Goal: Task Accomplishment & Management: Manage account settings

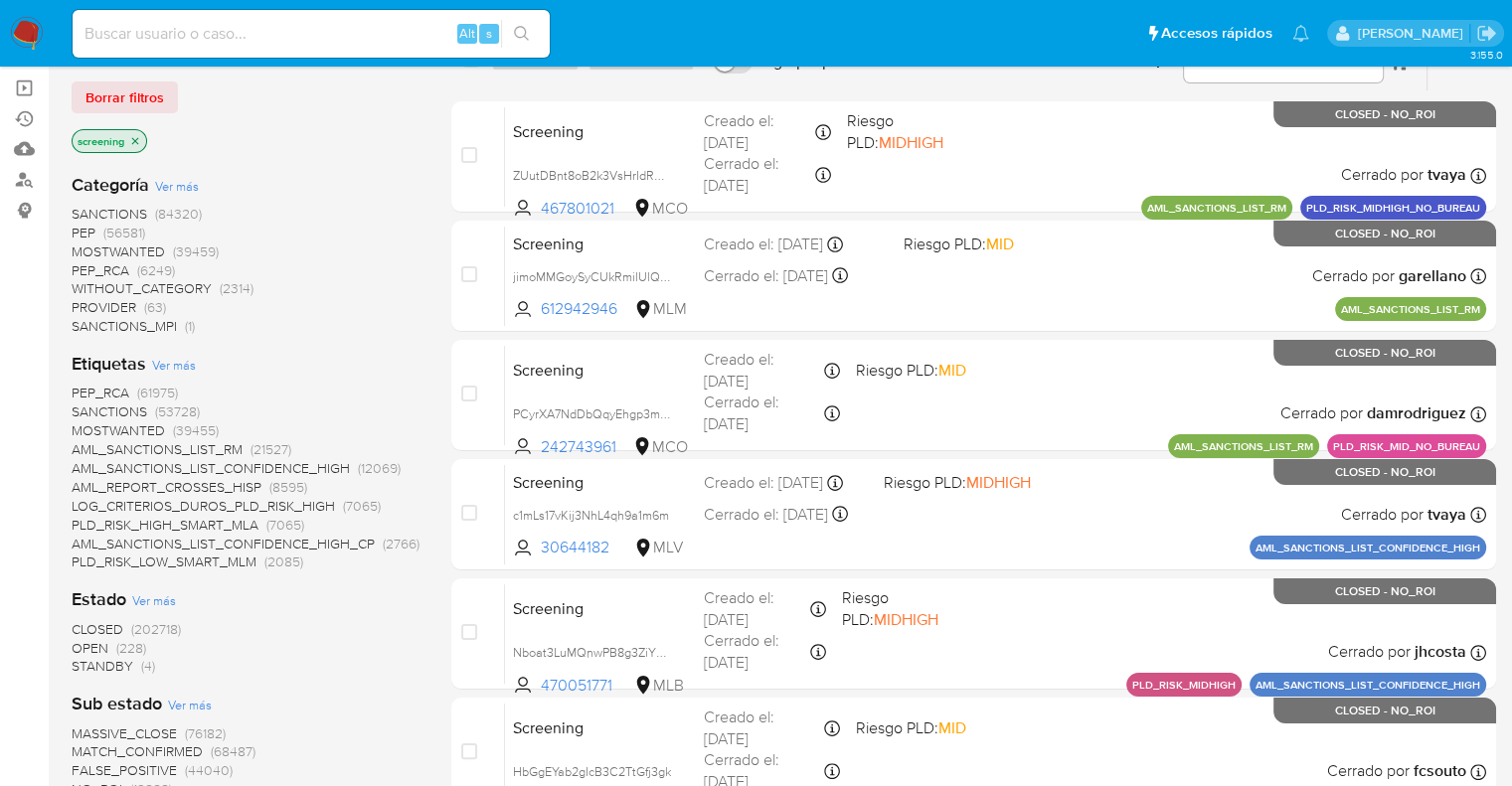
scroll to position [207, 0]
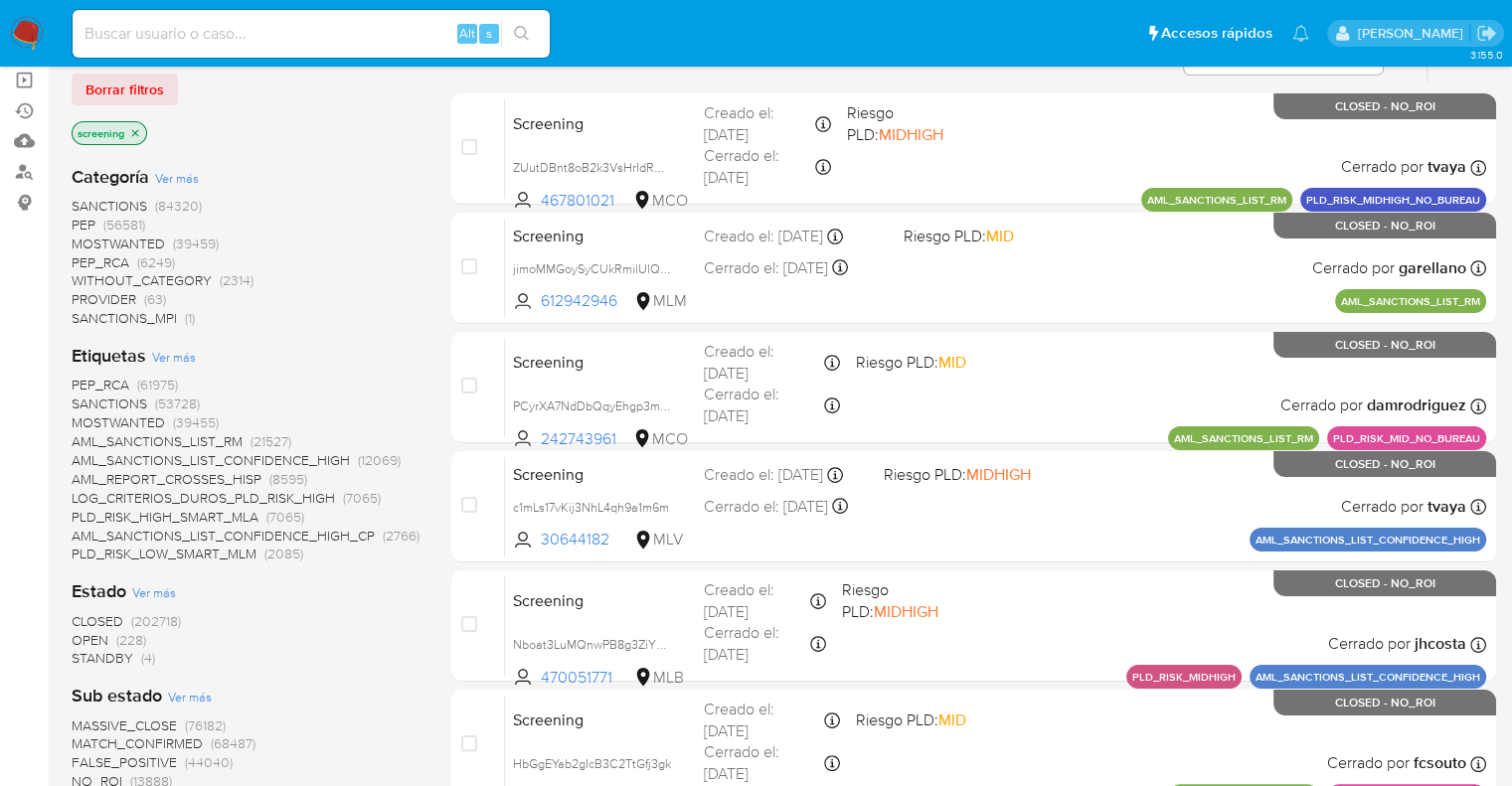
click at [84, 637] on span "OPEN" at bounding box center [90, 641] width 37 height 20
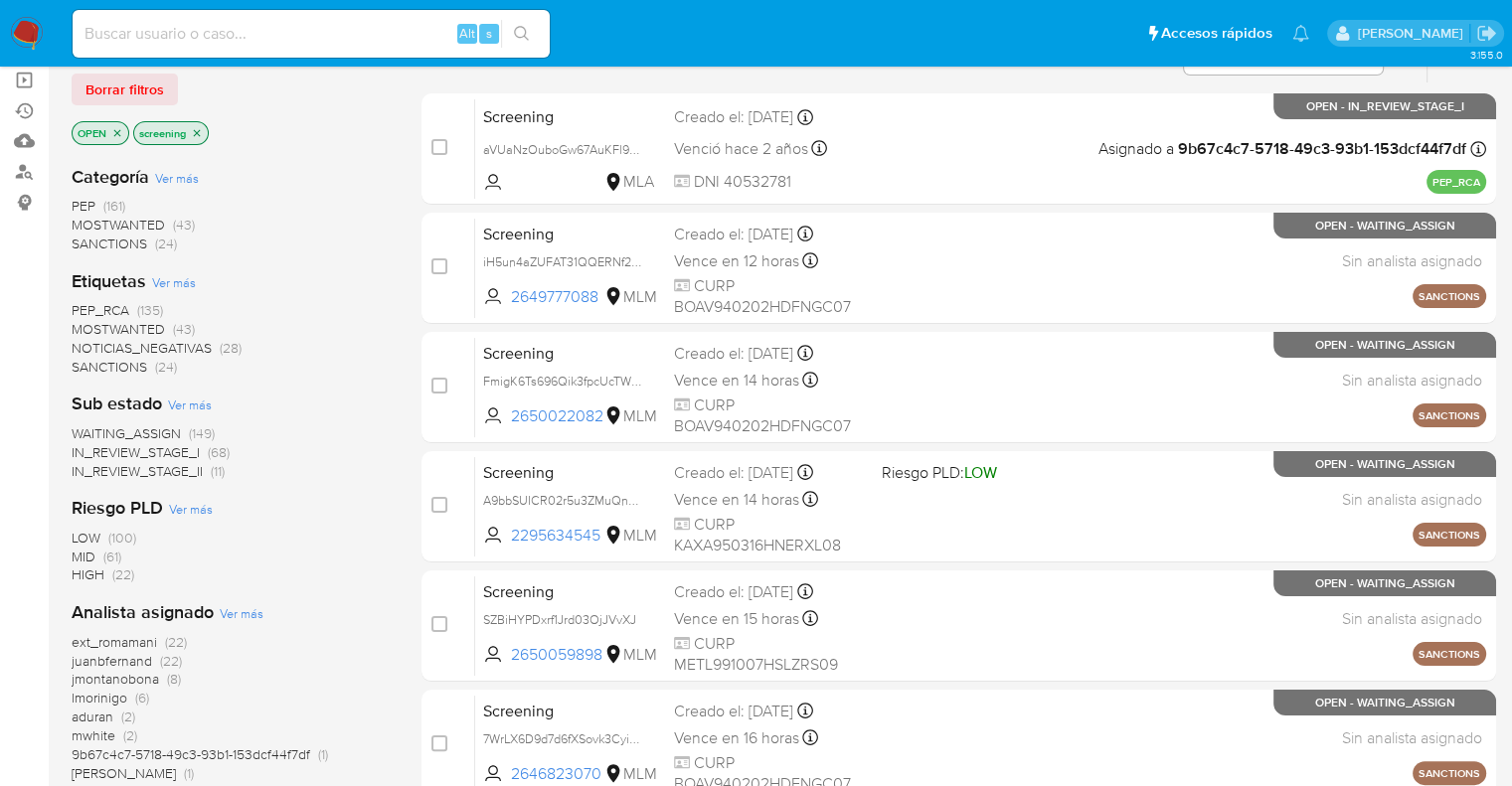
click at [80, 359] on span "SANCTIONS" at bounding box center [109, 367] width 76 height 20
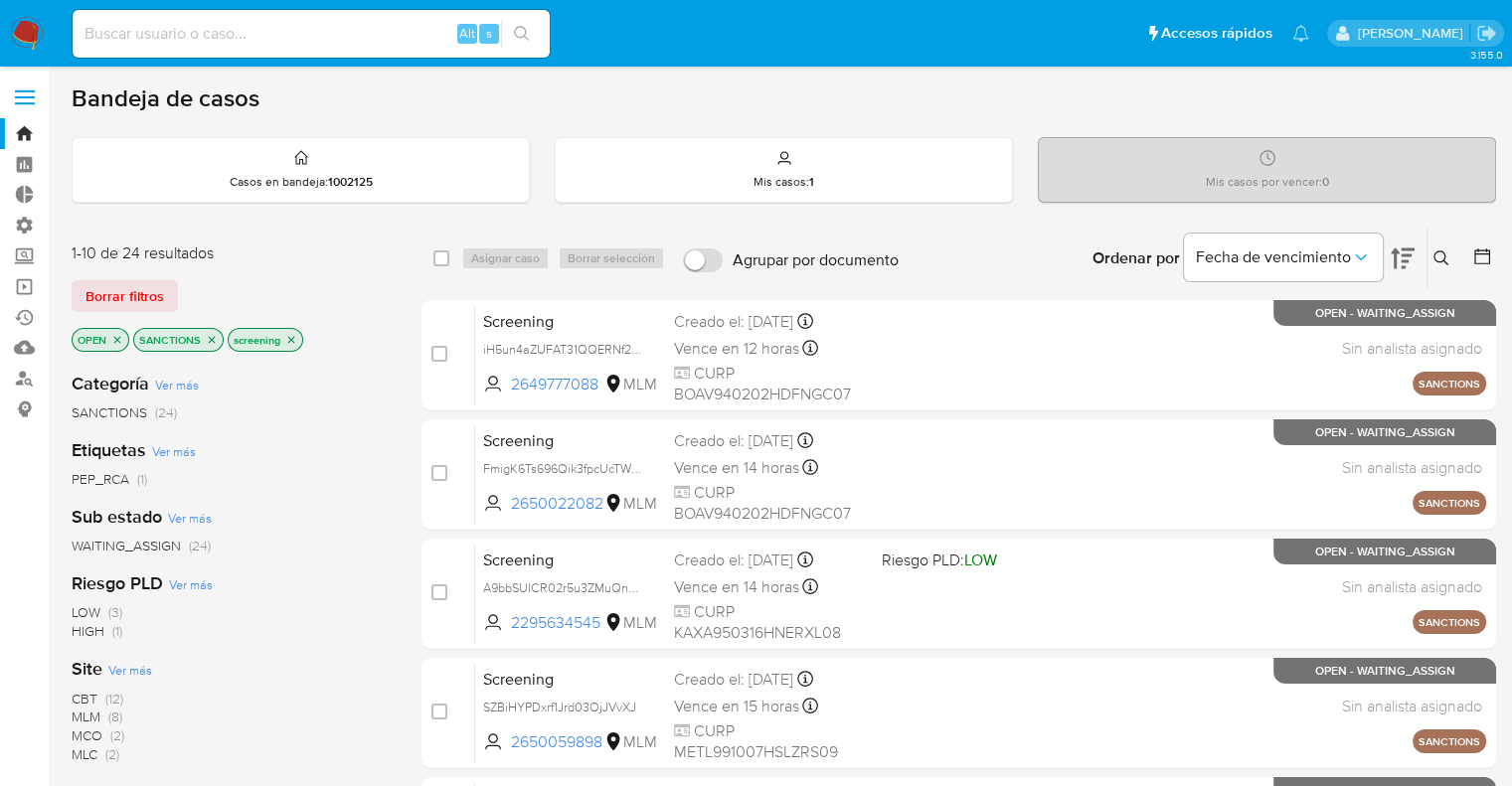
click at [84, 712] on span "MLM" at bounding box center [86, 717] width 29 height 20
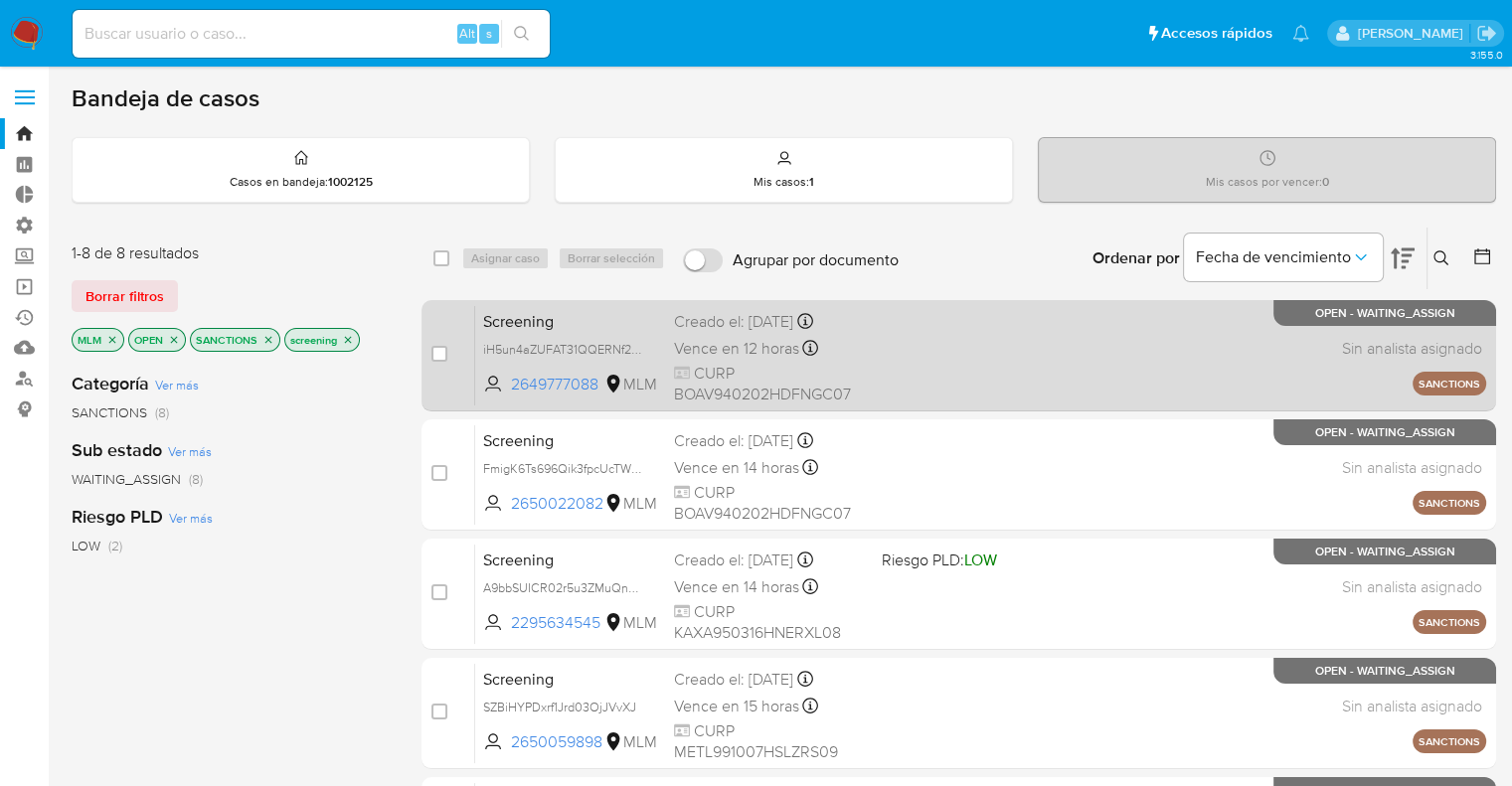
click at [568, 313] on span "Screening" at bounding box center [571, 320] width 175 height 26
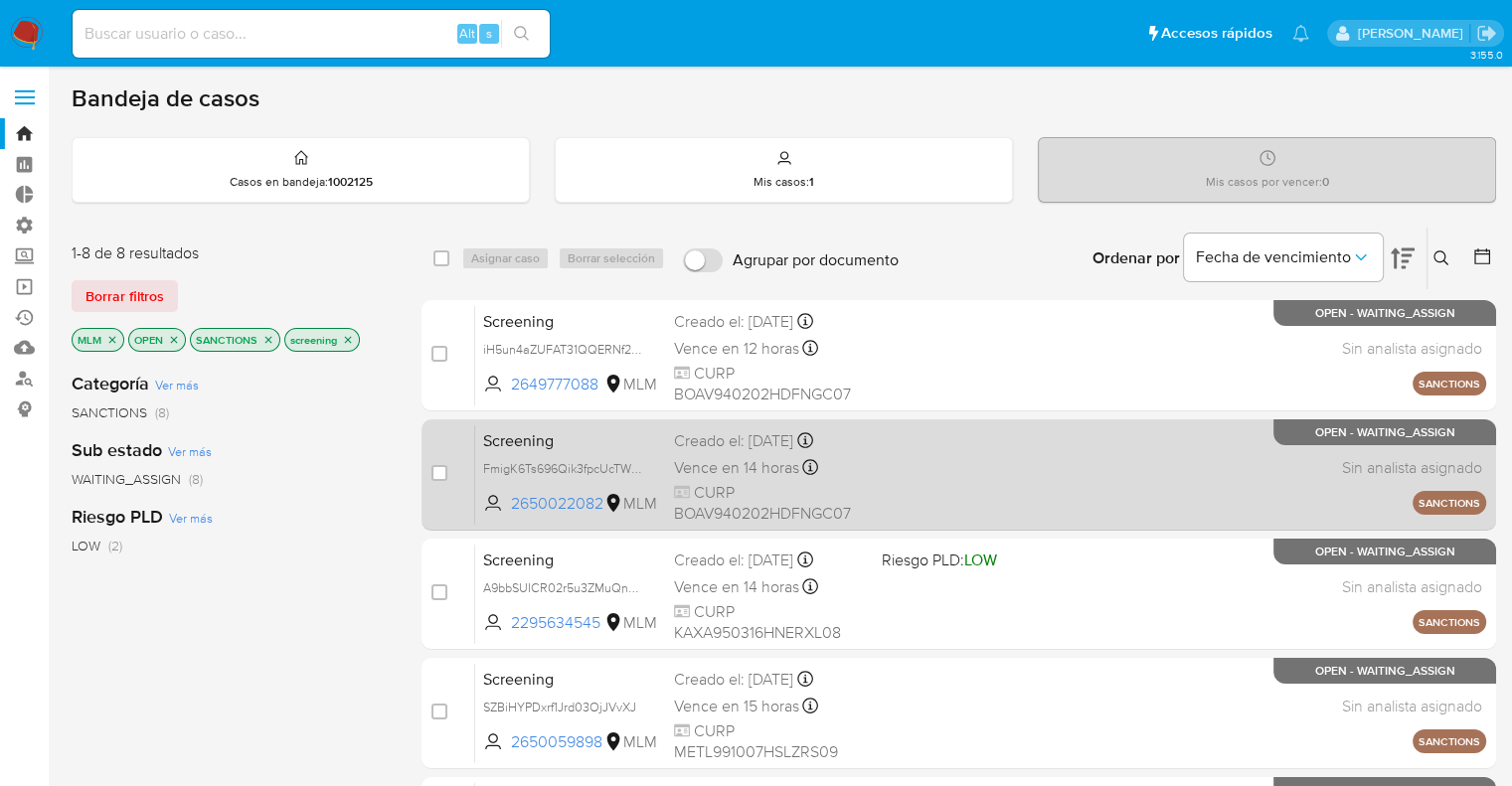
click at [589, 445] on span "Screening" at bounding box center [571, 440] width 175 height 26
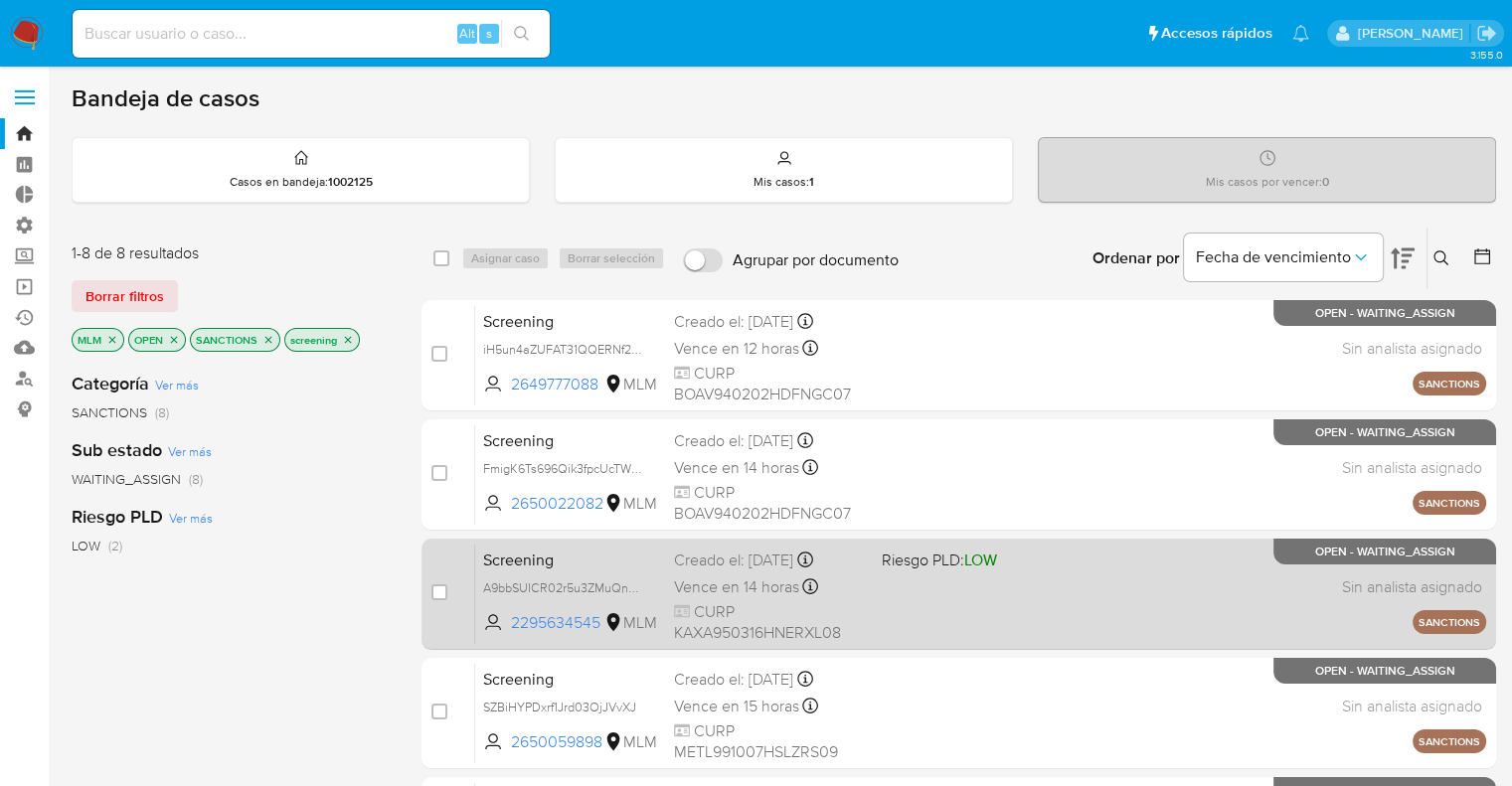
click at [582, 562] on span "Screening" at bounding box center [571, 559] width 175 height 26
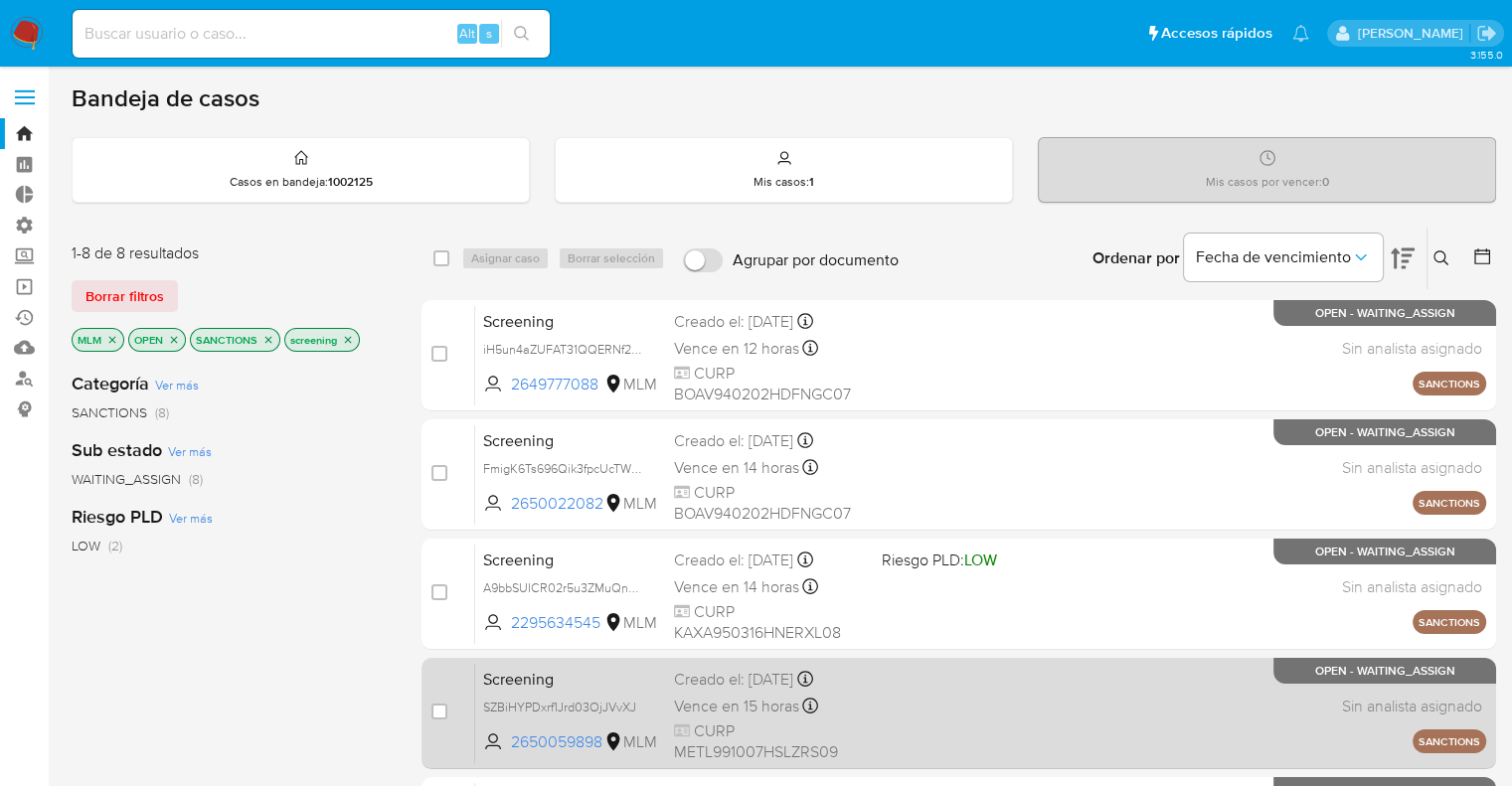
click at [578, 680] on span "Screening" at bounding box center [571, 679] width 175 height 26
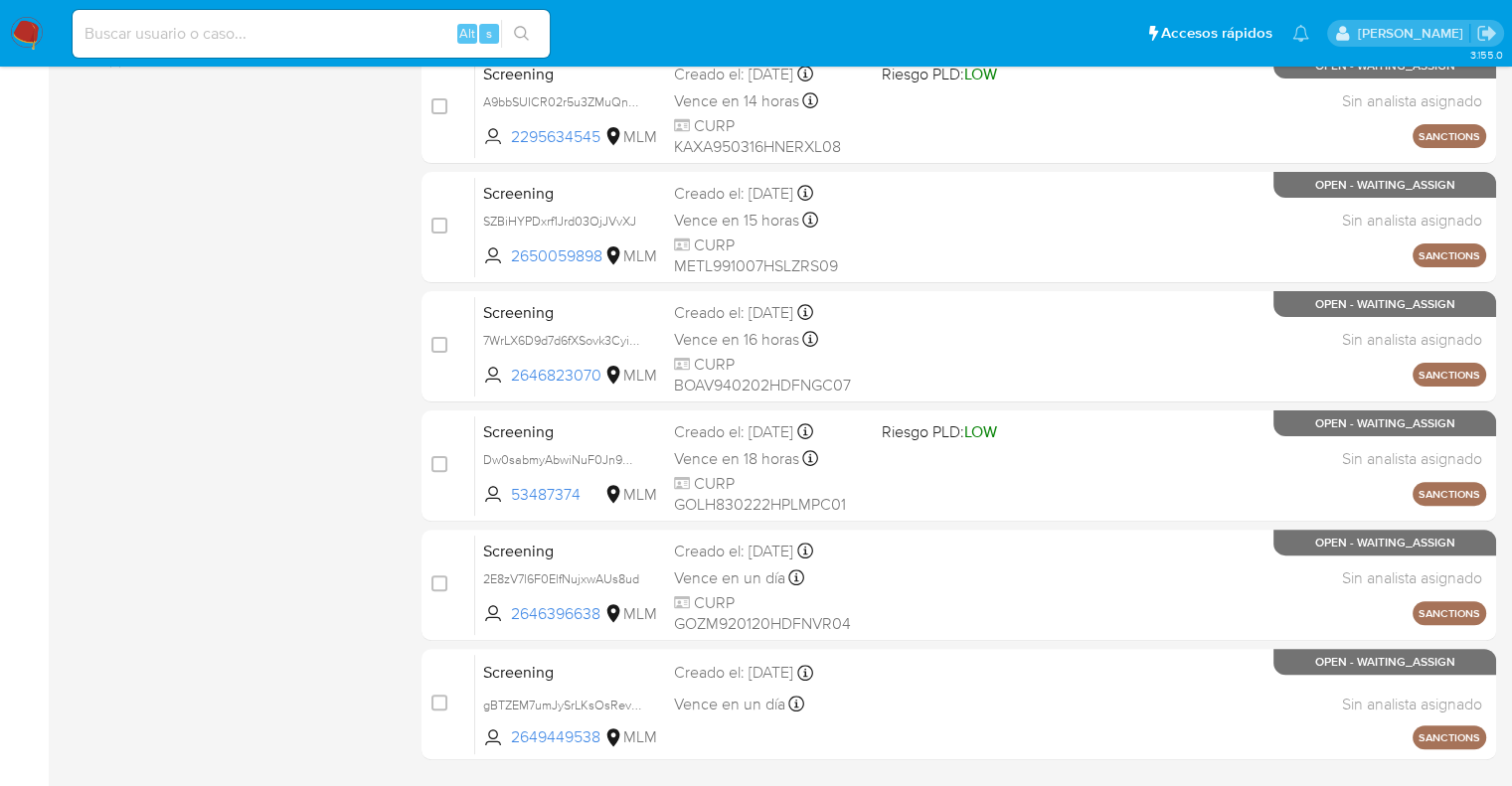
scroll to position [515, 0]
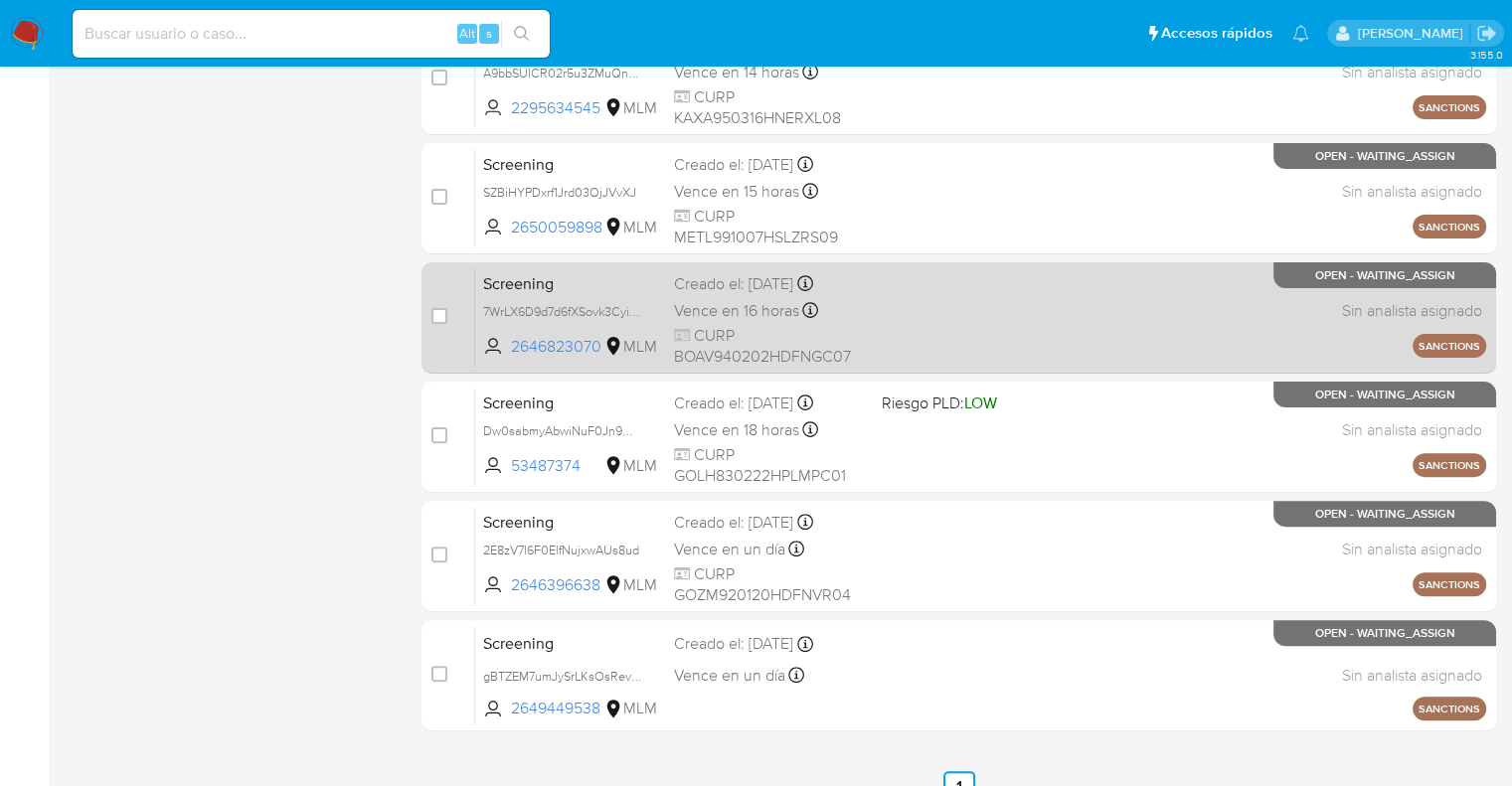
click at [553, 273] on span "Screening" at bounding box center [571, 283] width 175 height 26
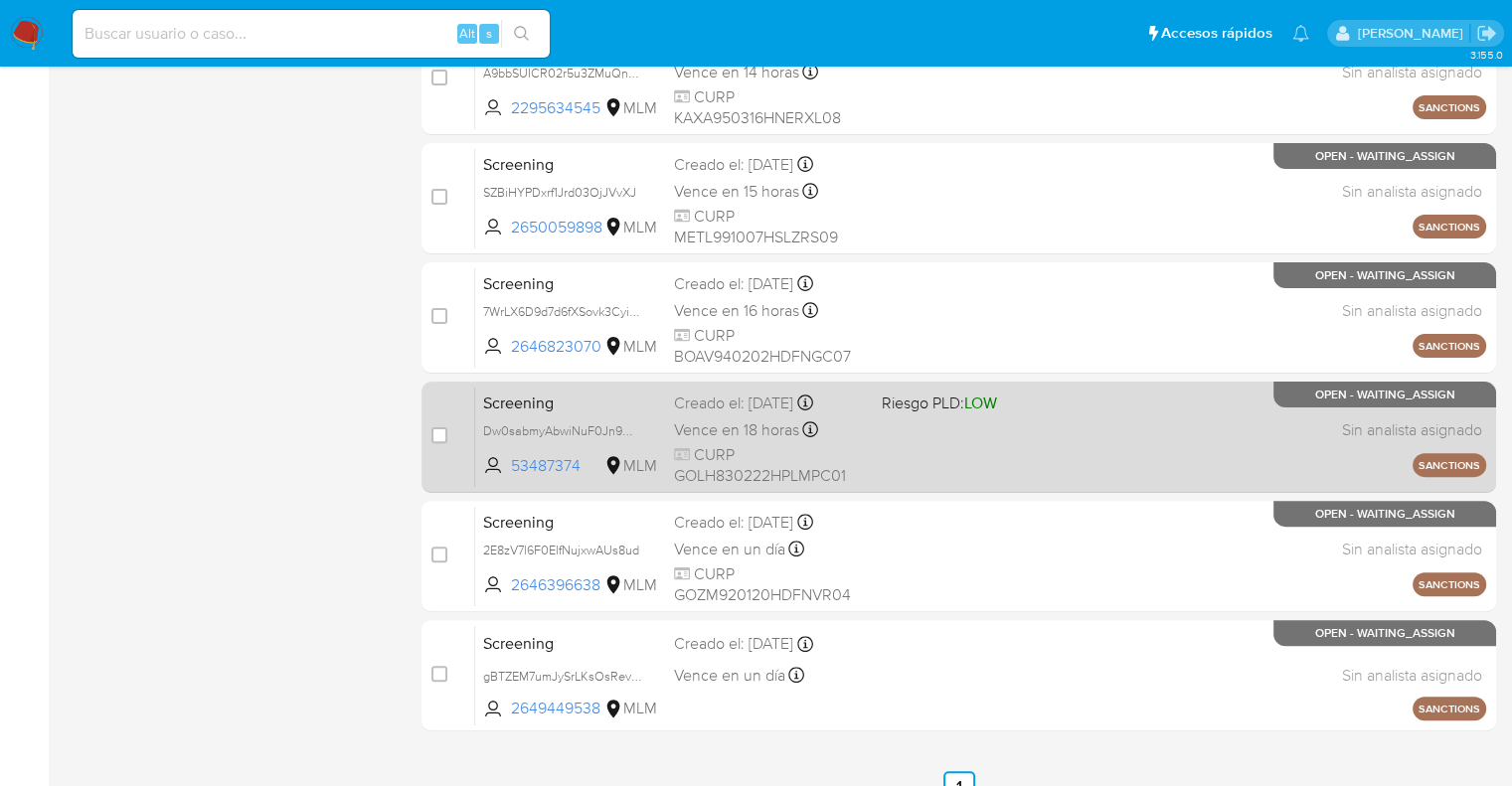
click at [566, 406] on span "Screening" at bounding box center [571, 402] width 175 height 26
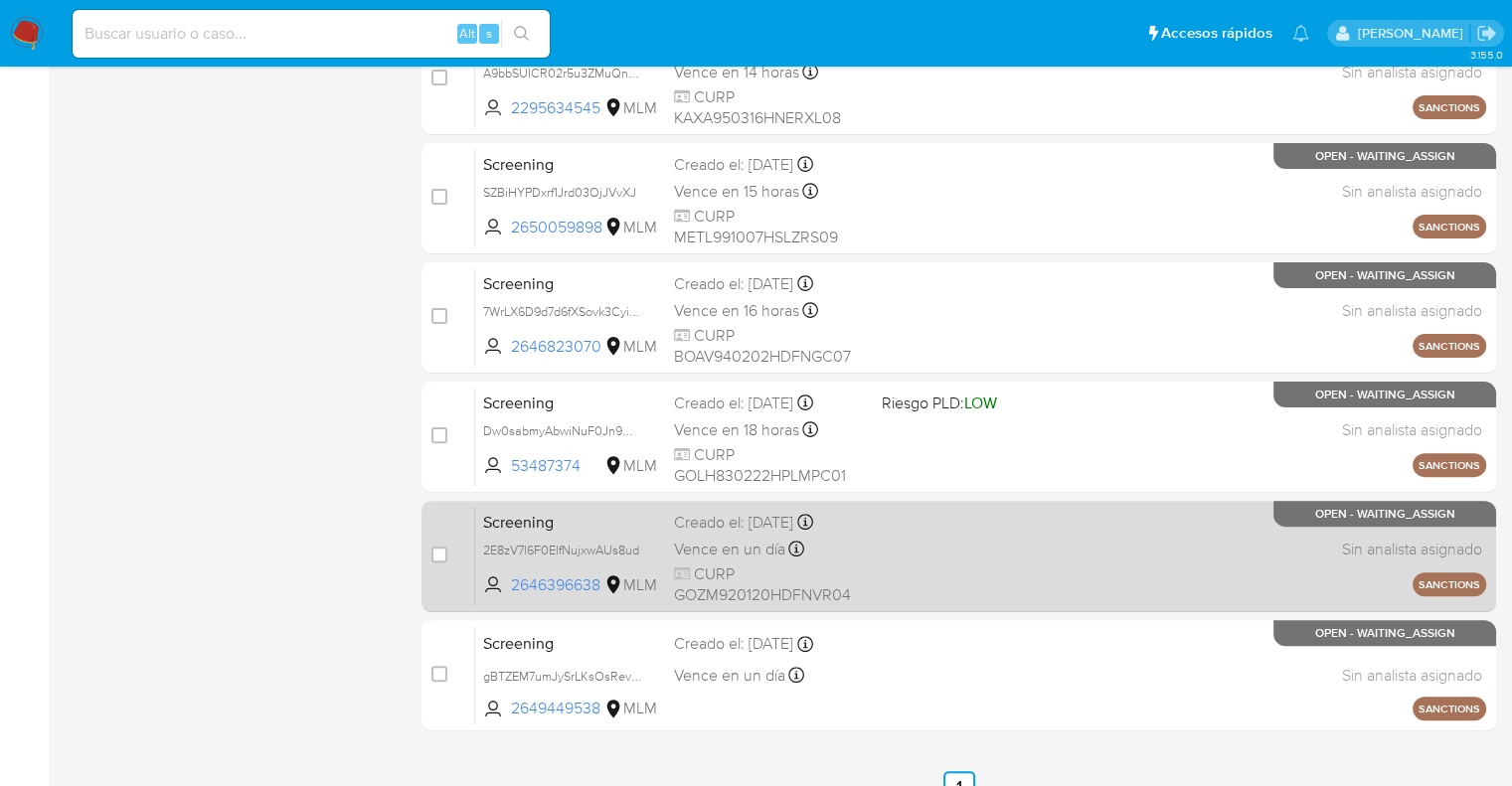
click at [591, 523] on span "Screening" at bounding box center [571, 521] width 175 height 26
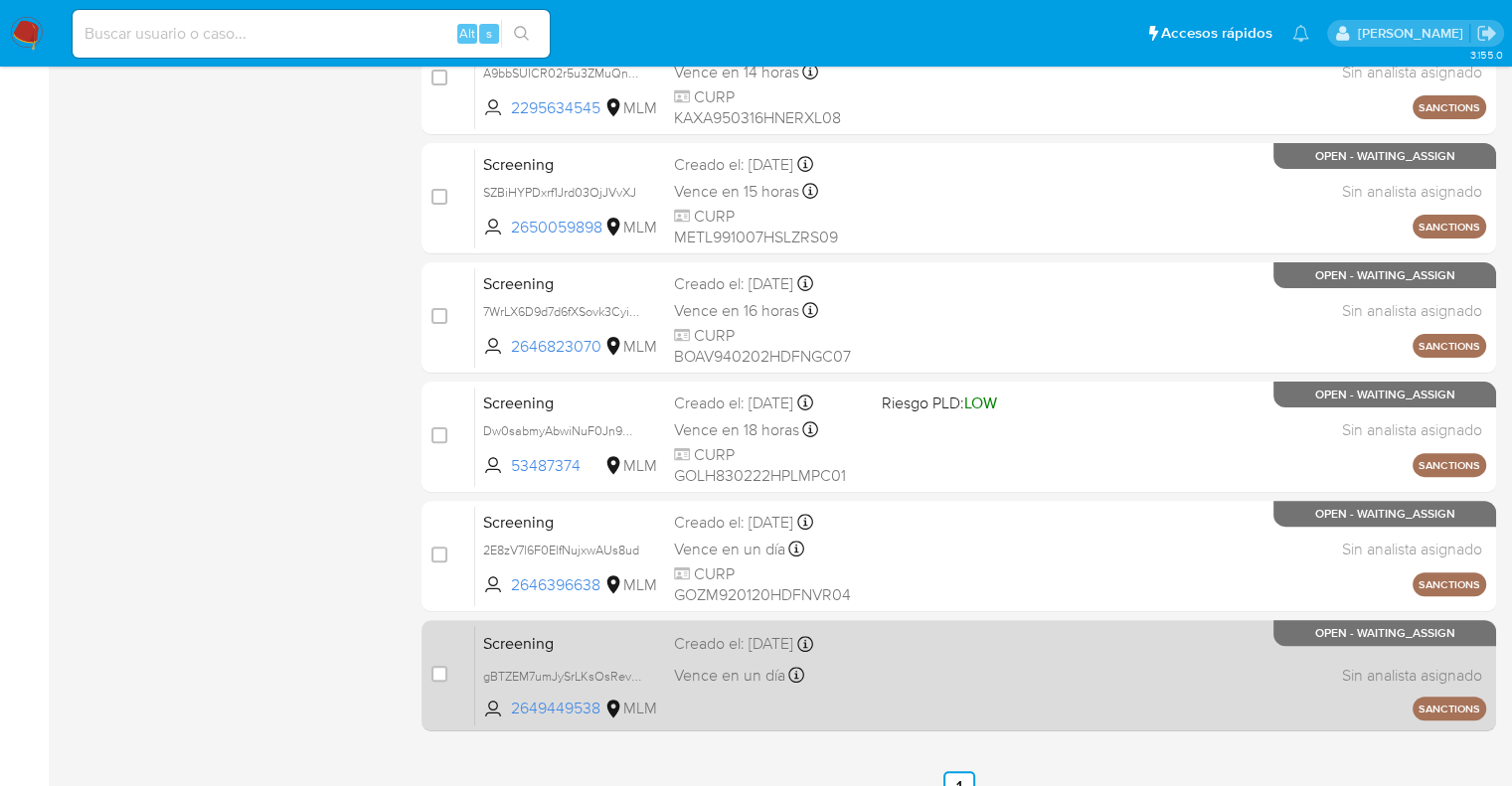
click at [567, 642] on span "Screening" at bounding box center [571, 643] width 175 height 26
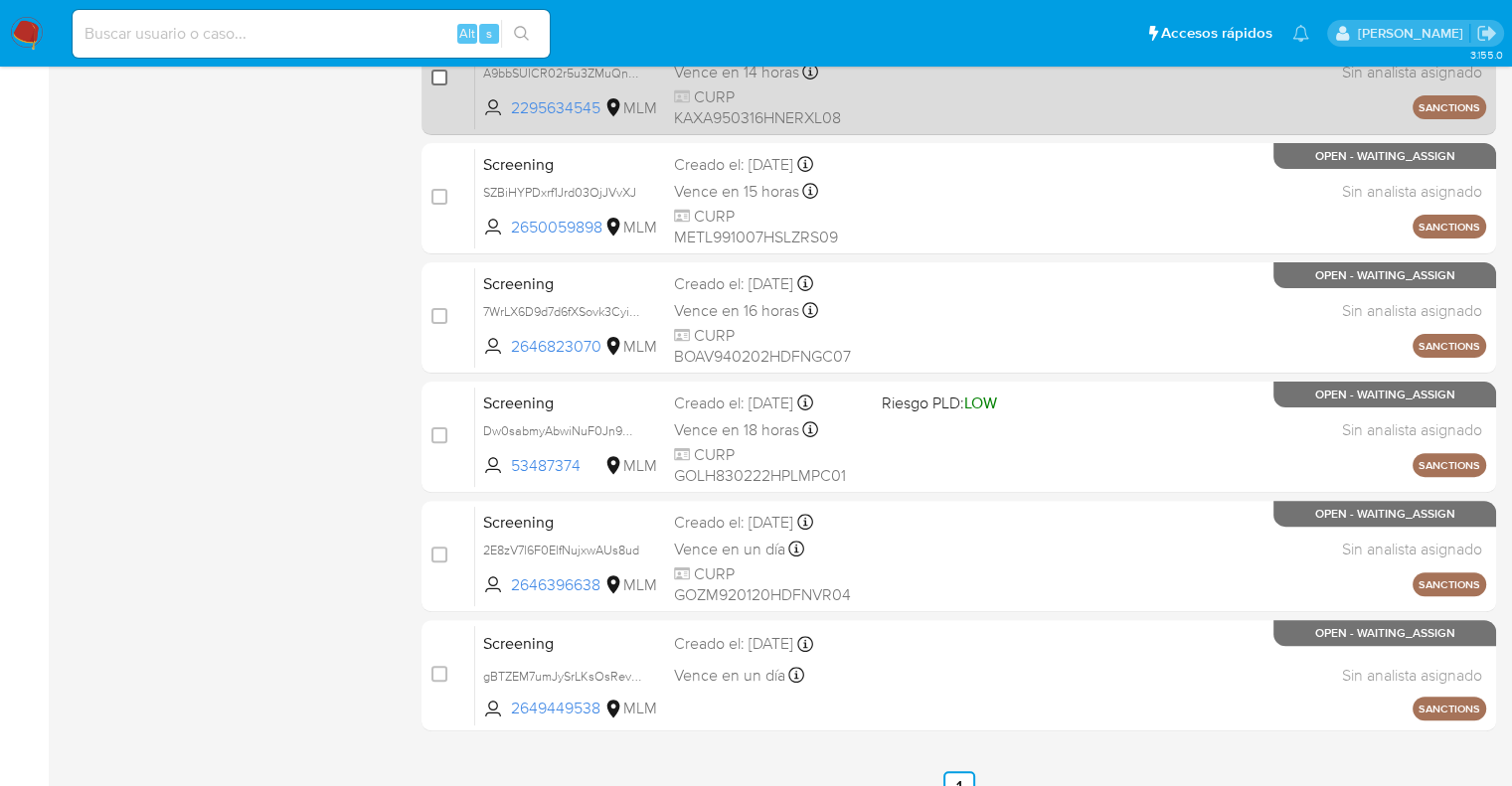
click at [437, 79] on input "checkbox" at bounding box center [440, 78] width 16 height 16
checkbox input "true"
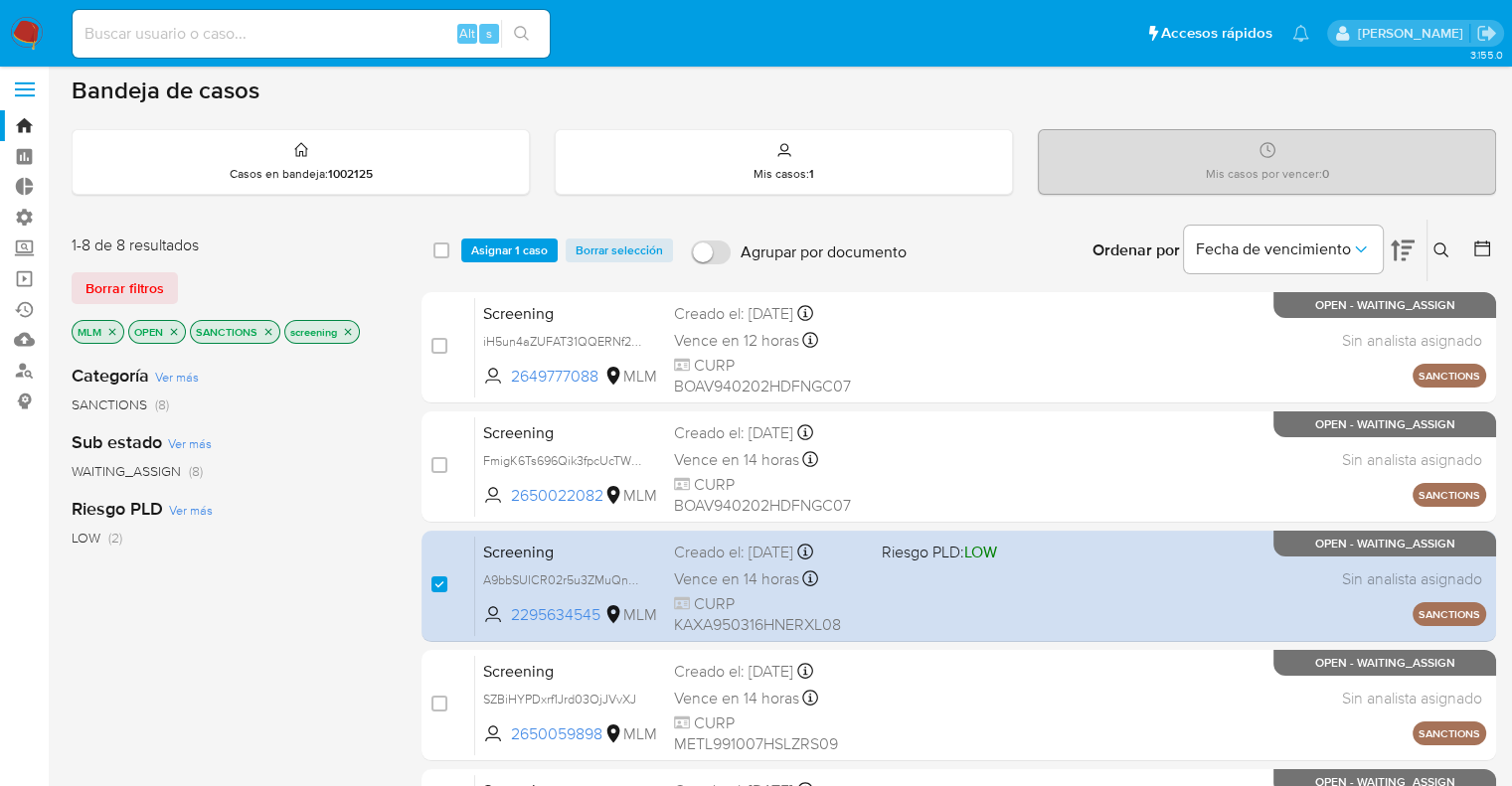
scroll to position [0, 0]
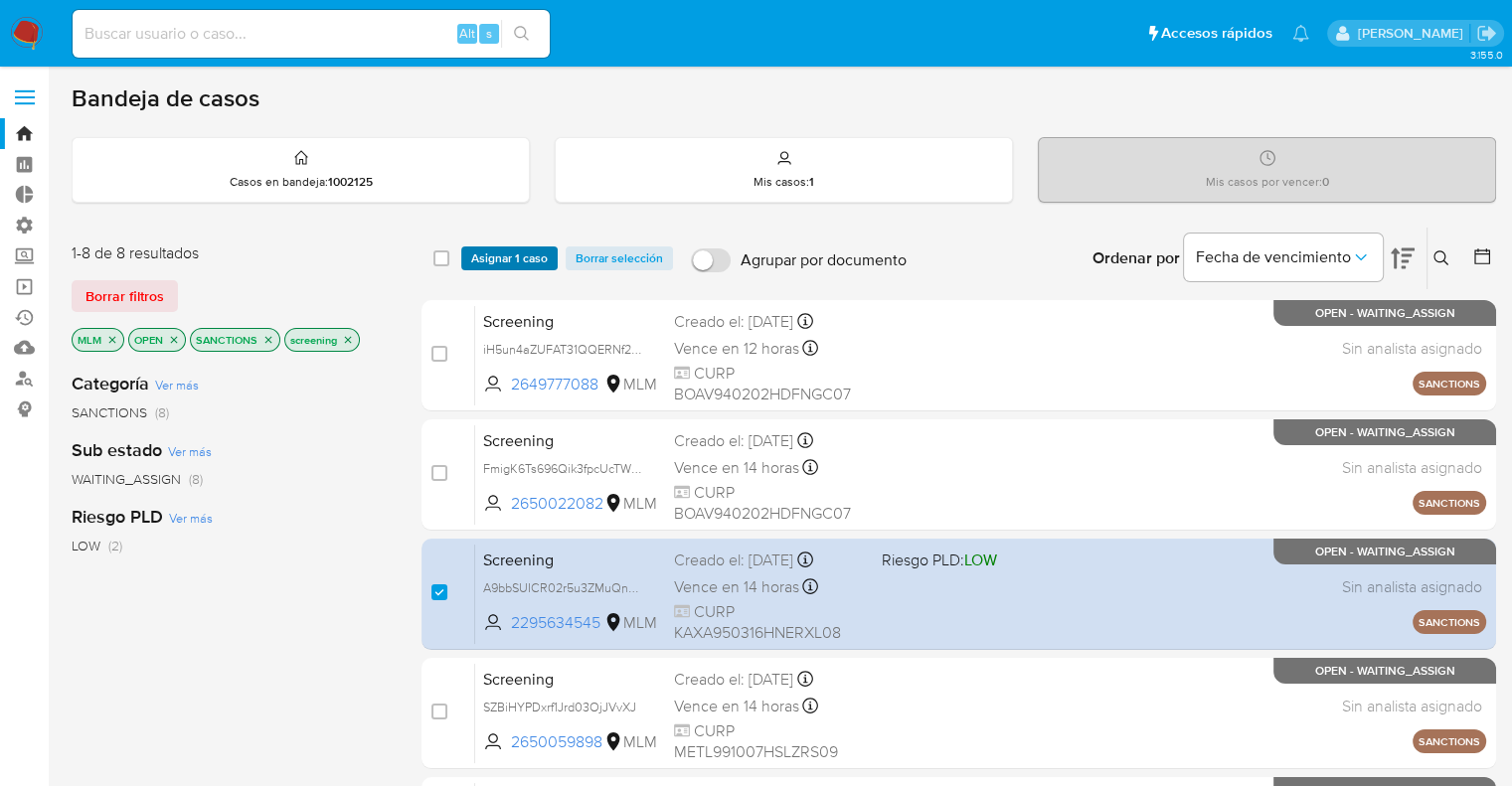
click at [548, 254] on button "Asignar 1 caso" at bounding box center [509, 259] width 96 height 24
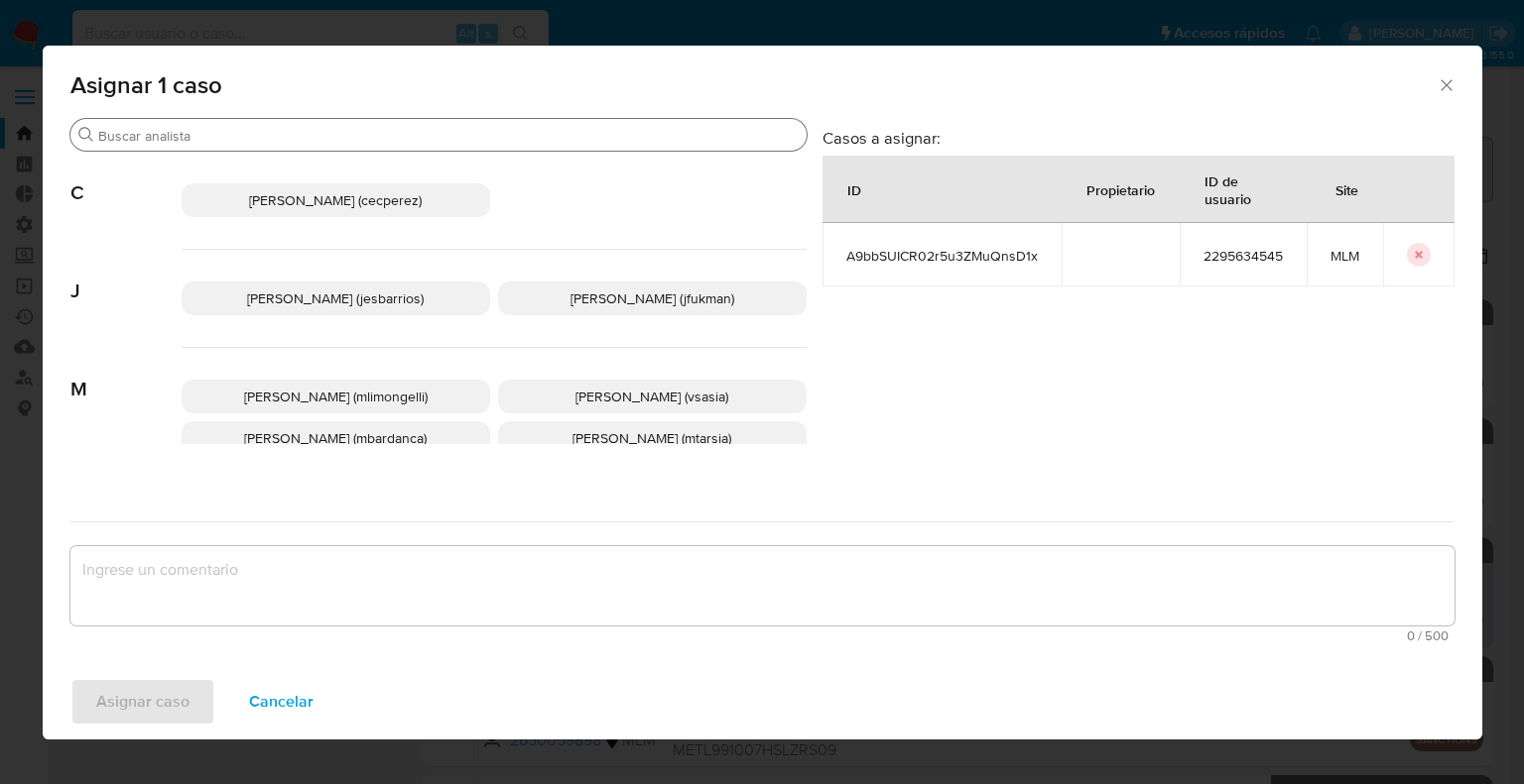
click at [461, 130] on input "Buscar" at bounding box center [449, 136] width 701 height 18
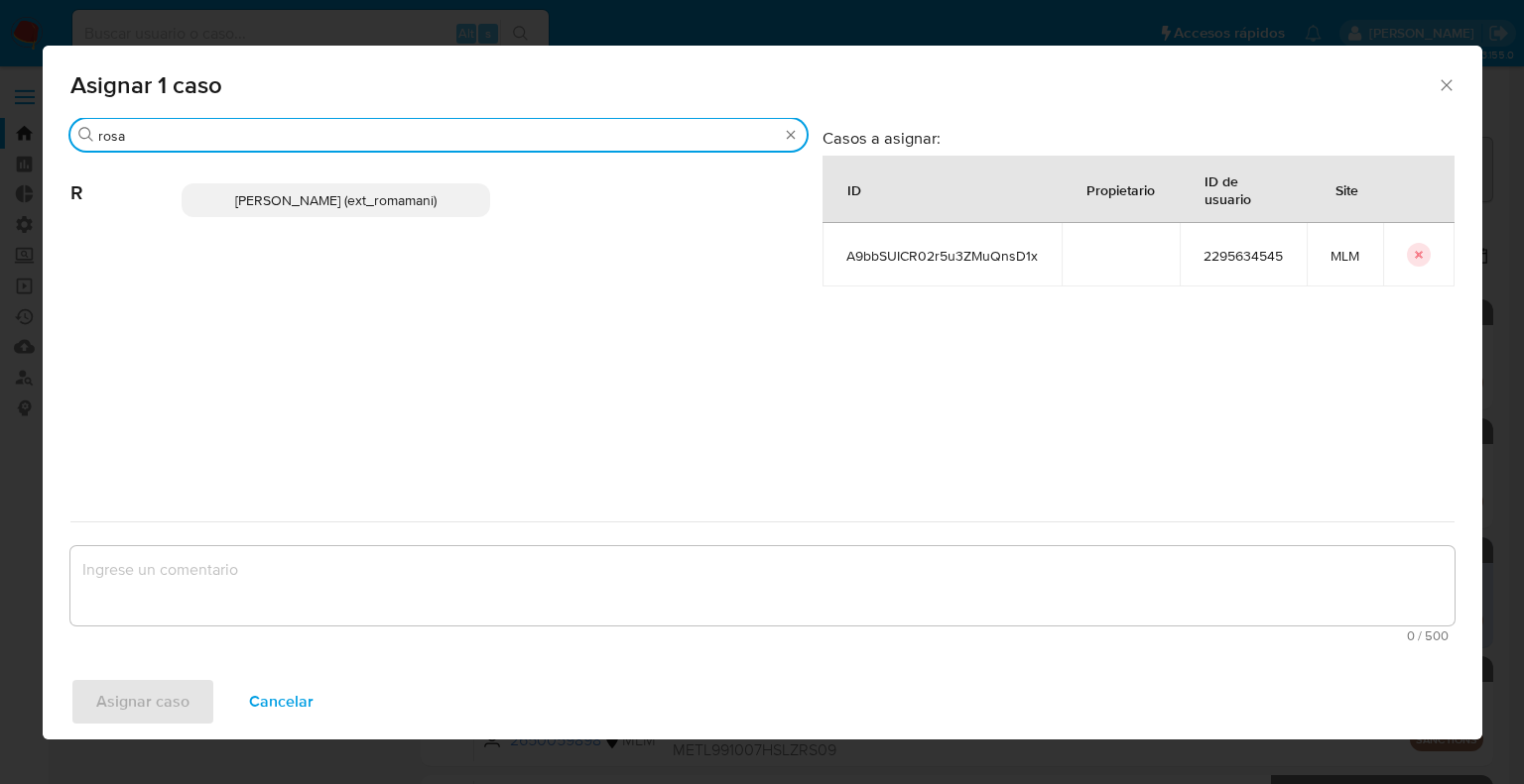
type input "rosa"
click at [467, 201] on p "Rosalia Mamani (ext_romamani)" at bounding box center [336, 200] width 309 height 34
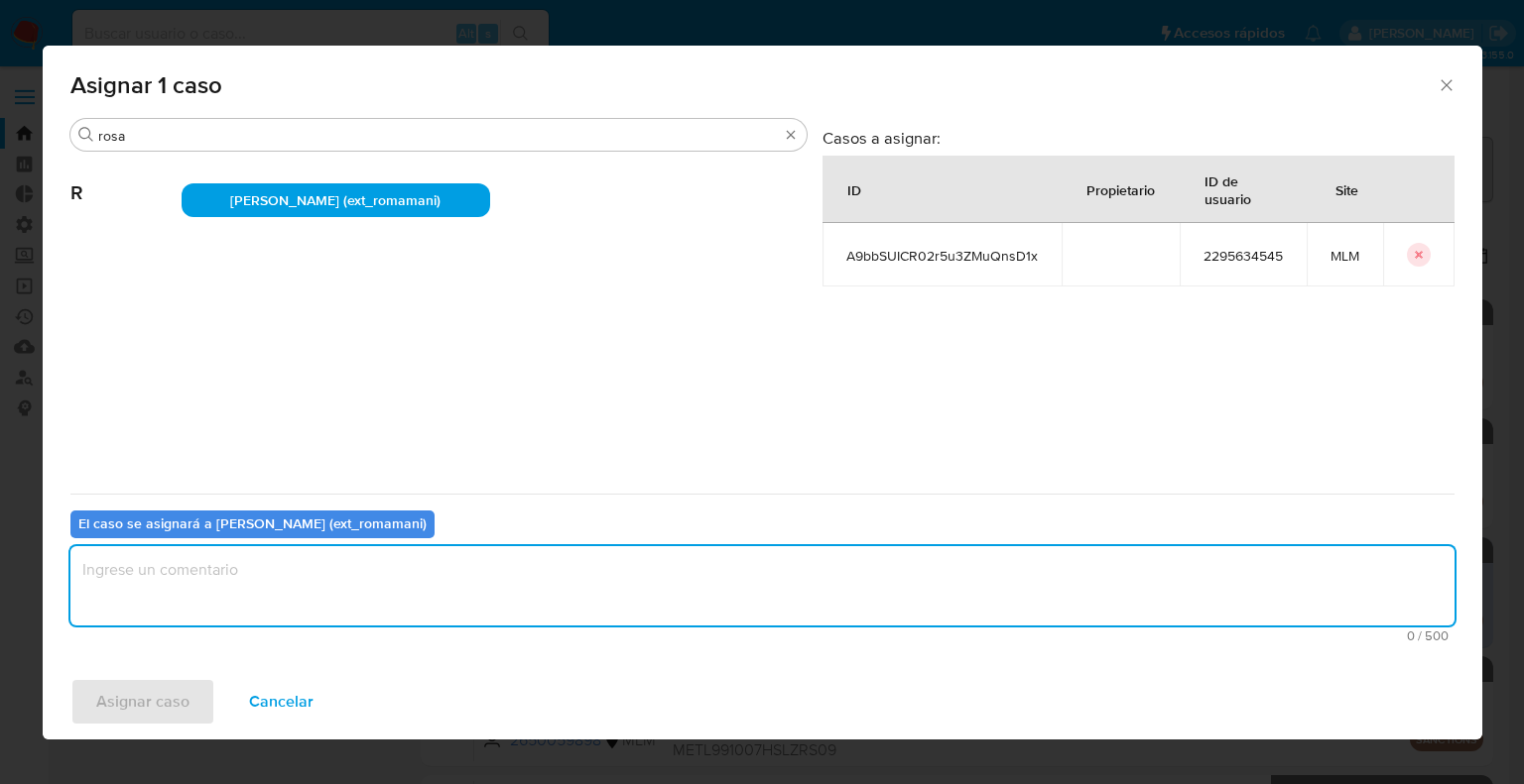
click at [346, 607] on textarea "assign-modal" at bounding box center [762, 587] width 1384 height 79
drag, startPoint x: 178, startPoint y: 579, endPoint x: 63, endPoint y: 570, distance: 115.4
click at [63, 570] on div "Buscar rosa R Rosalia Mamani (ext_romamani) Casos a asignar: ID Propietario ID …" at bounding box center [762, 391] width 1440 height 547
type textarea "Asignación."
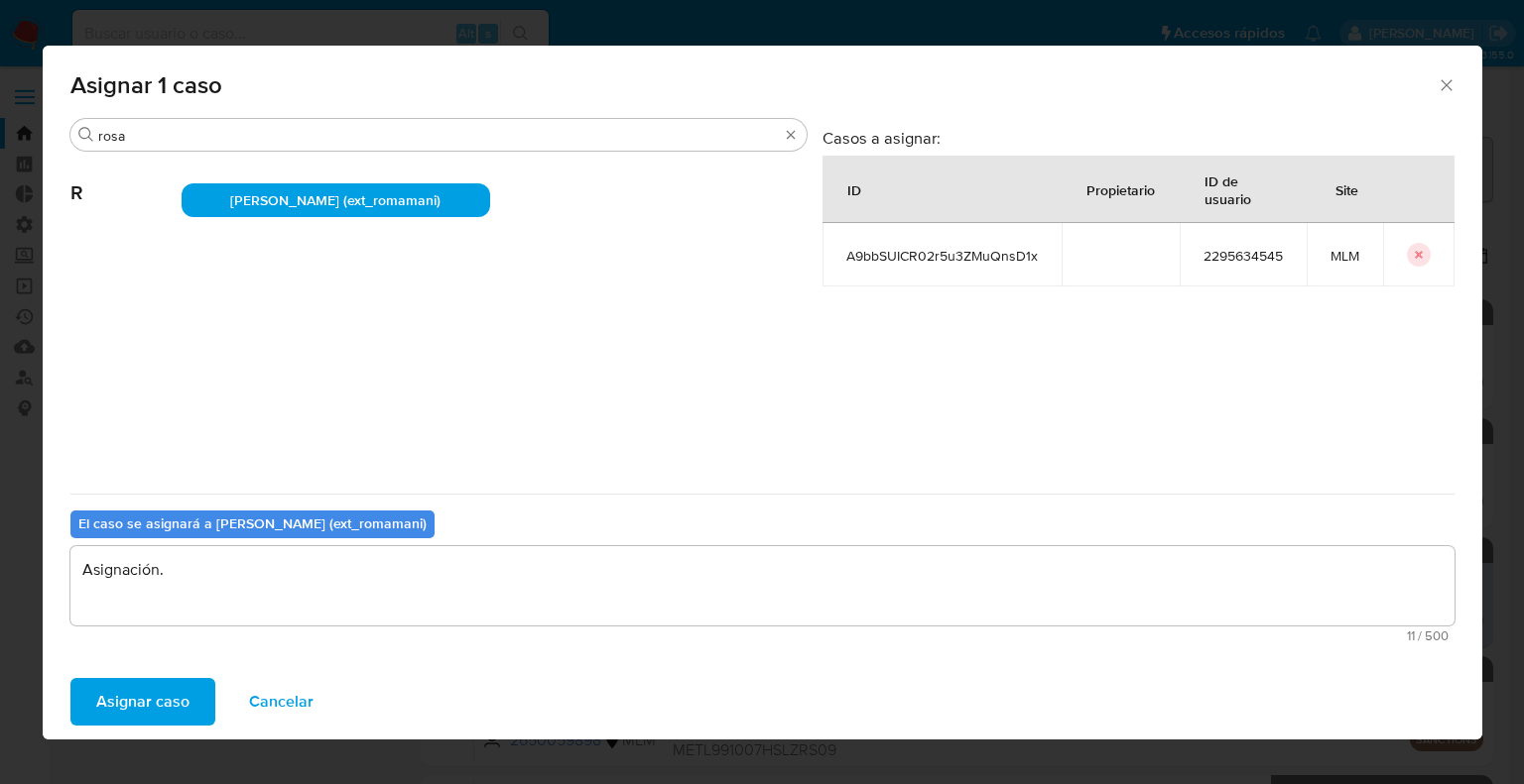
click at [186, 693] on span "Asignar caso" at bounding box center [143, 703] width 93 height 44
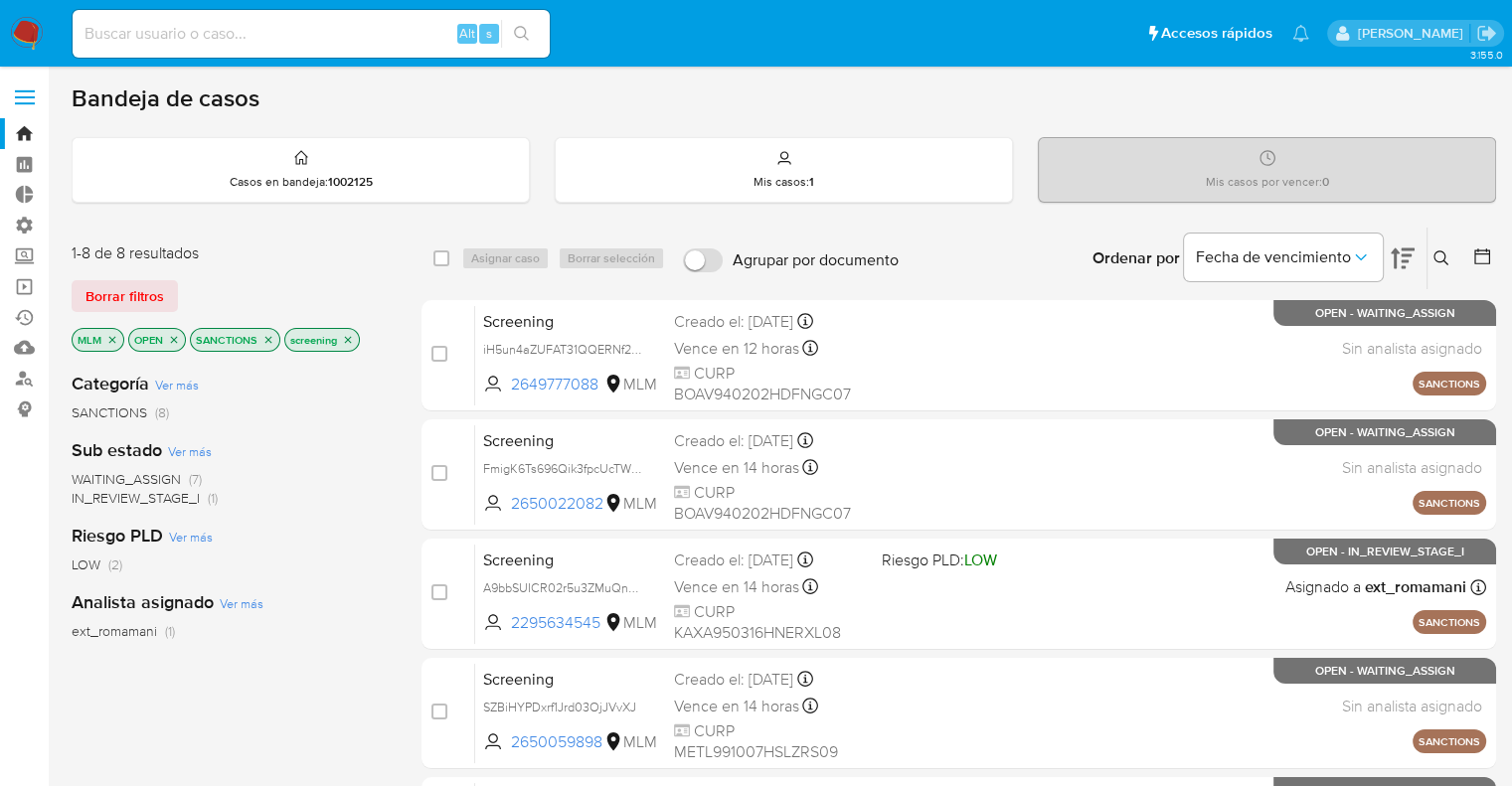
click at [112, 339] on icon "close-filter" at bounding box center [112, 339] width 7 height 7
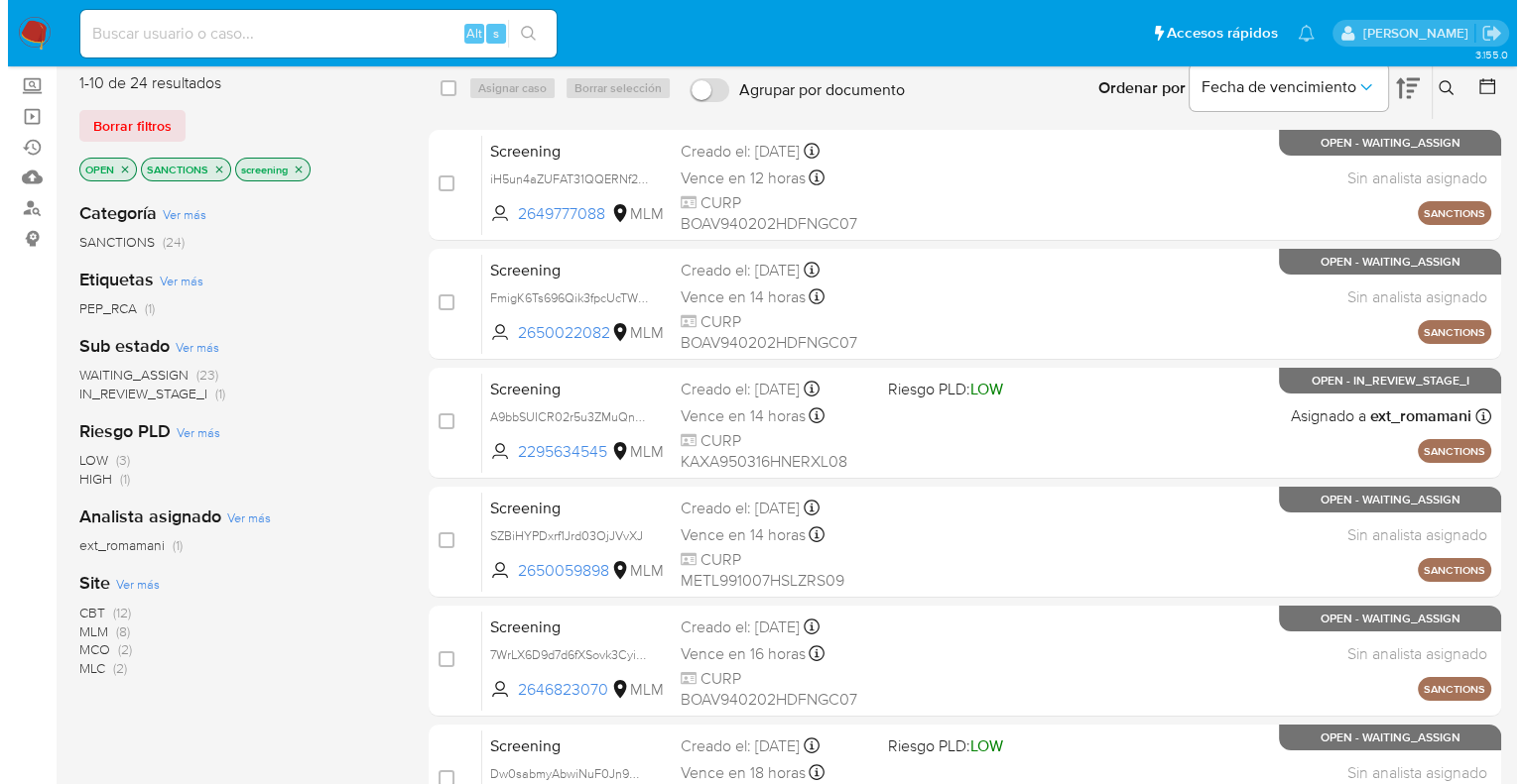
scroll to position [173, 0]
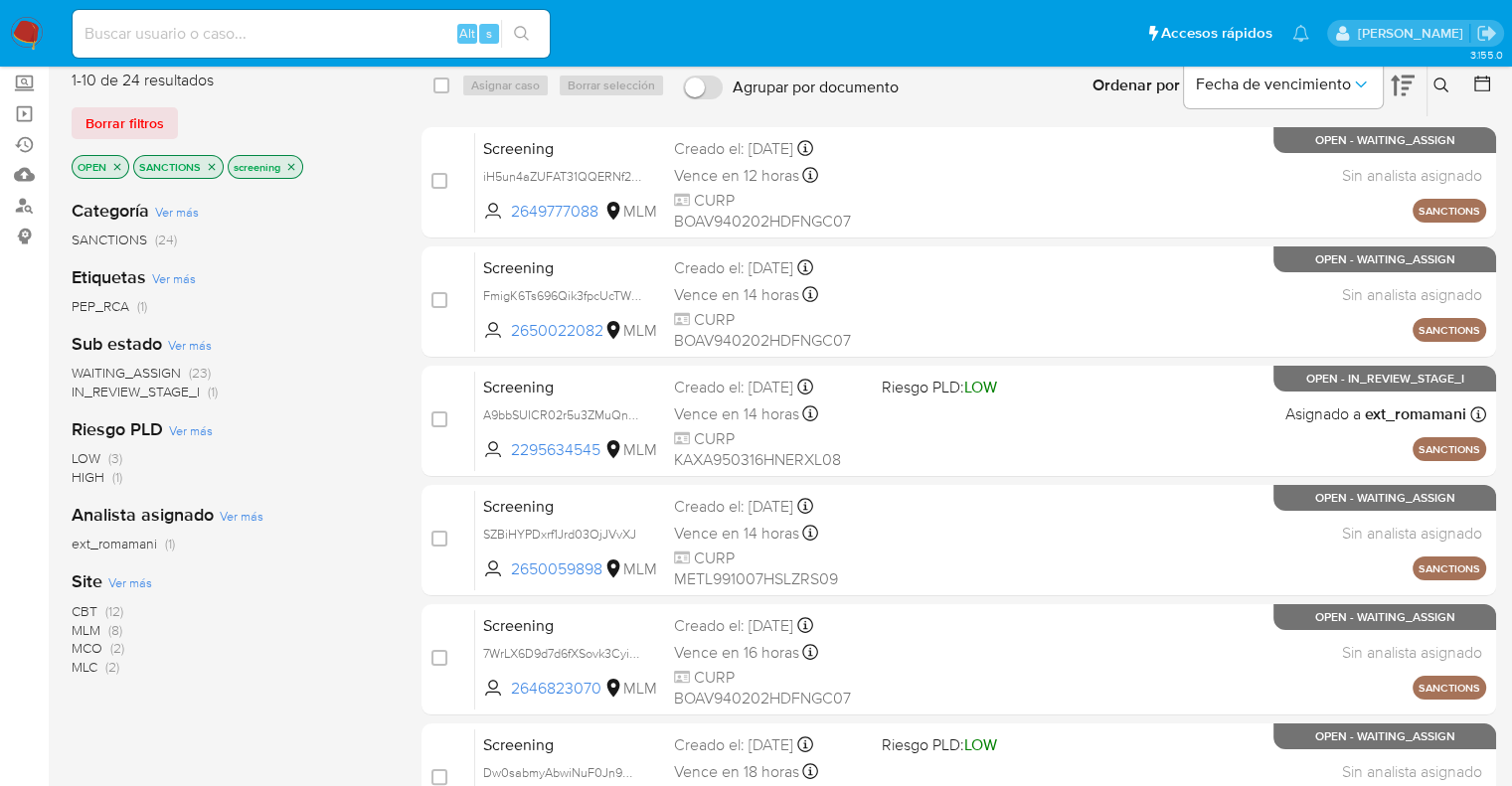
click at [119, 580] on span "Ver más" at bounding box center [130, 583] width 44 height 18
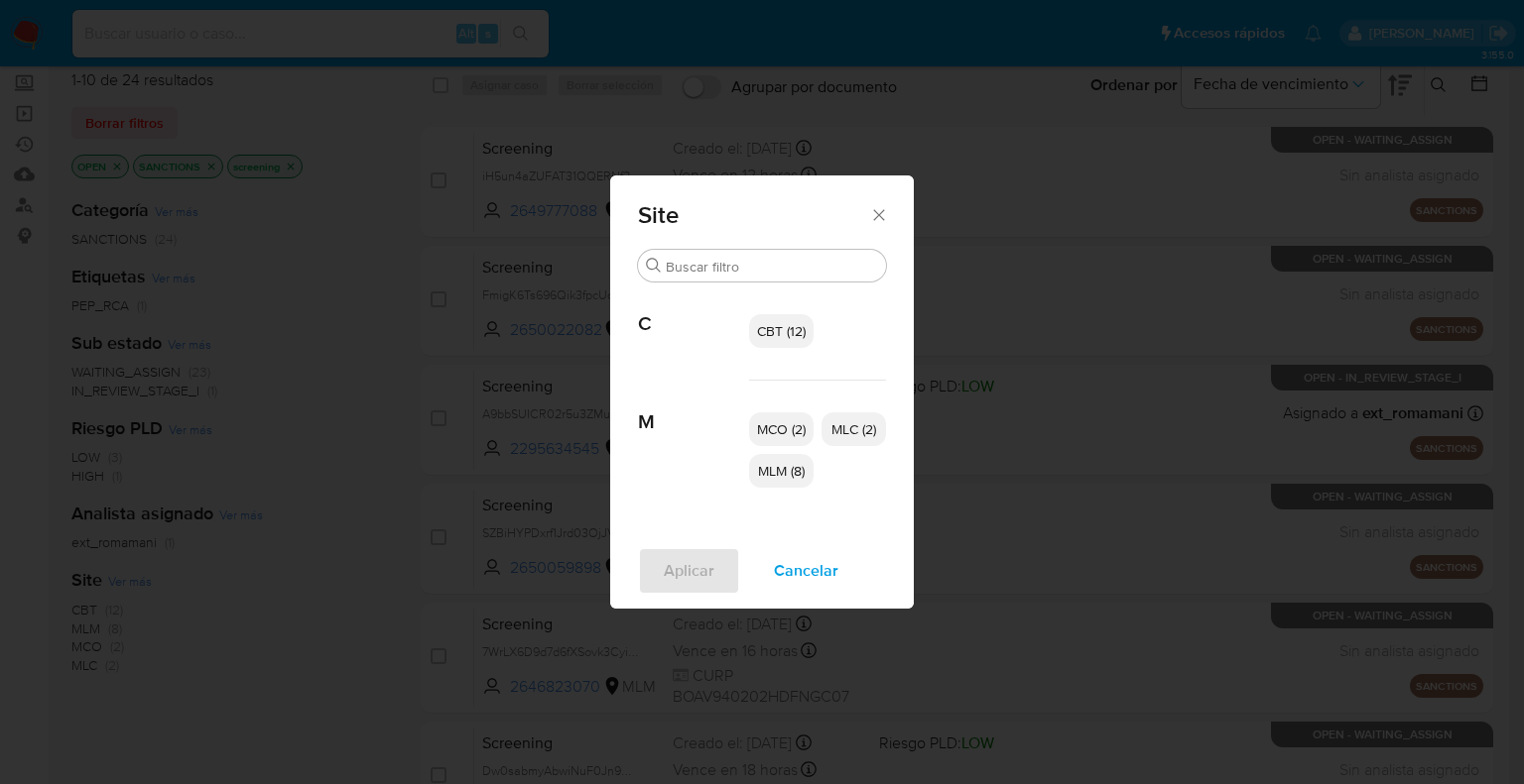
click at [792, 327] on span "CBT (12)" at bounding box center [780, 331] width 49 height 20
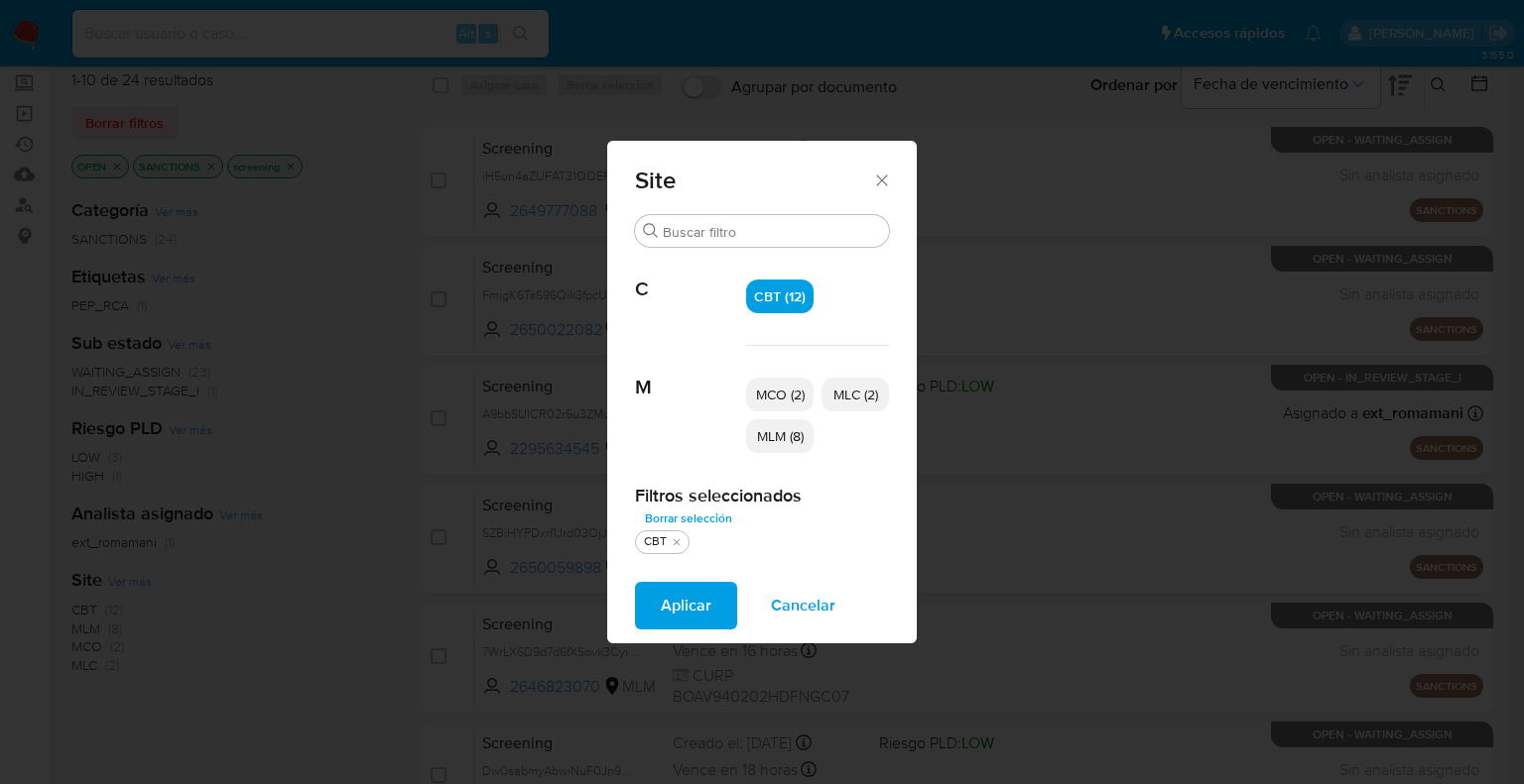
click at [795, 394] on span "MCO (2)" at bounding box center [779, 395] width 49 height 20
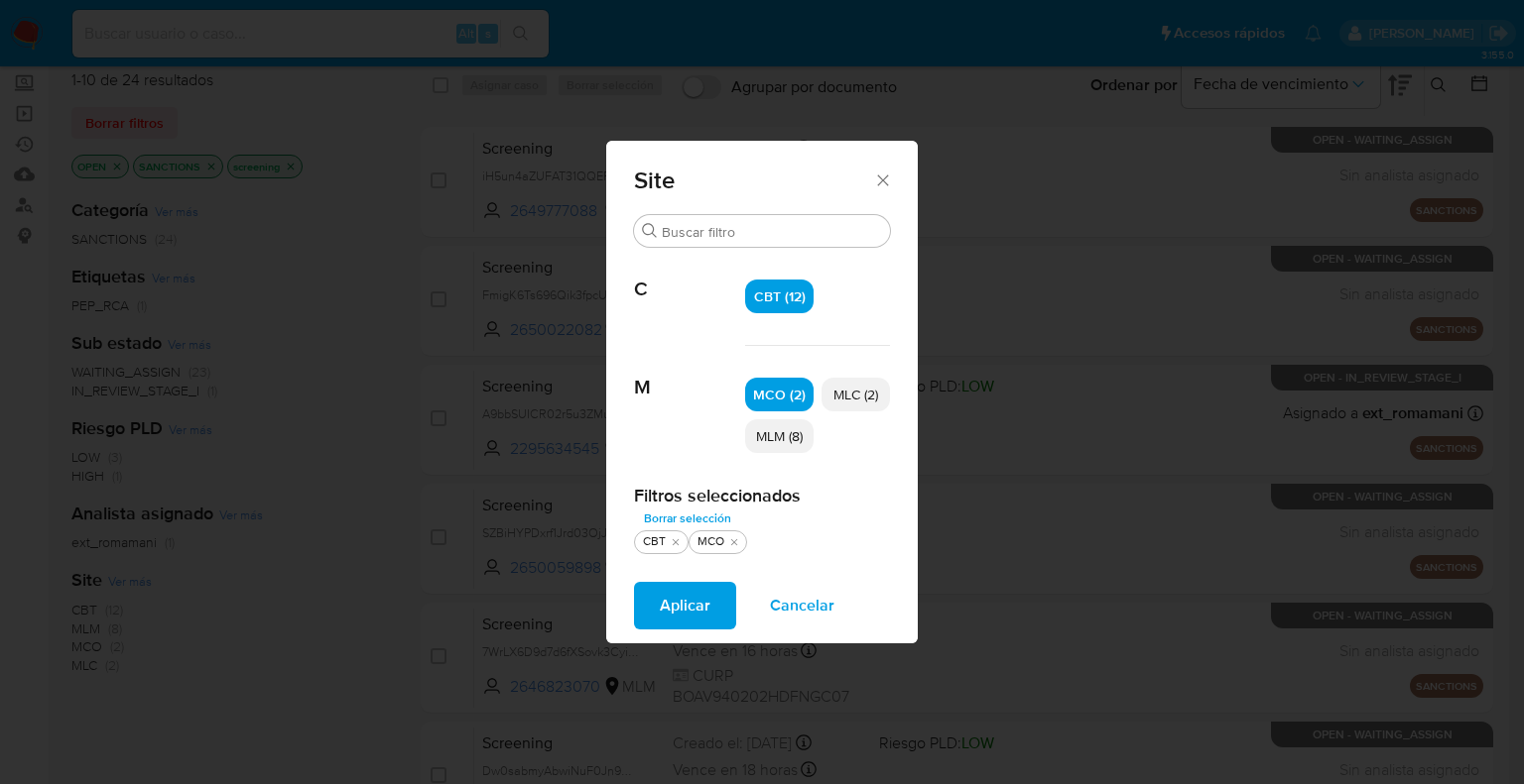
click at [829, 399] on p "MLC (2)" at bounding box center [855, 395] width 69 height 34
click at [719, 614] on button "Aplicar" at bounding box center [685, 606] width 102 height 48
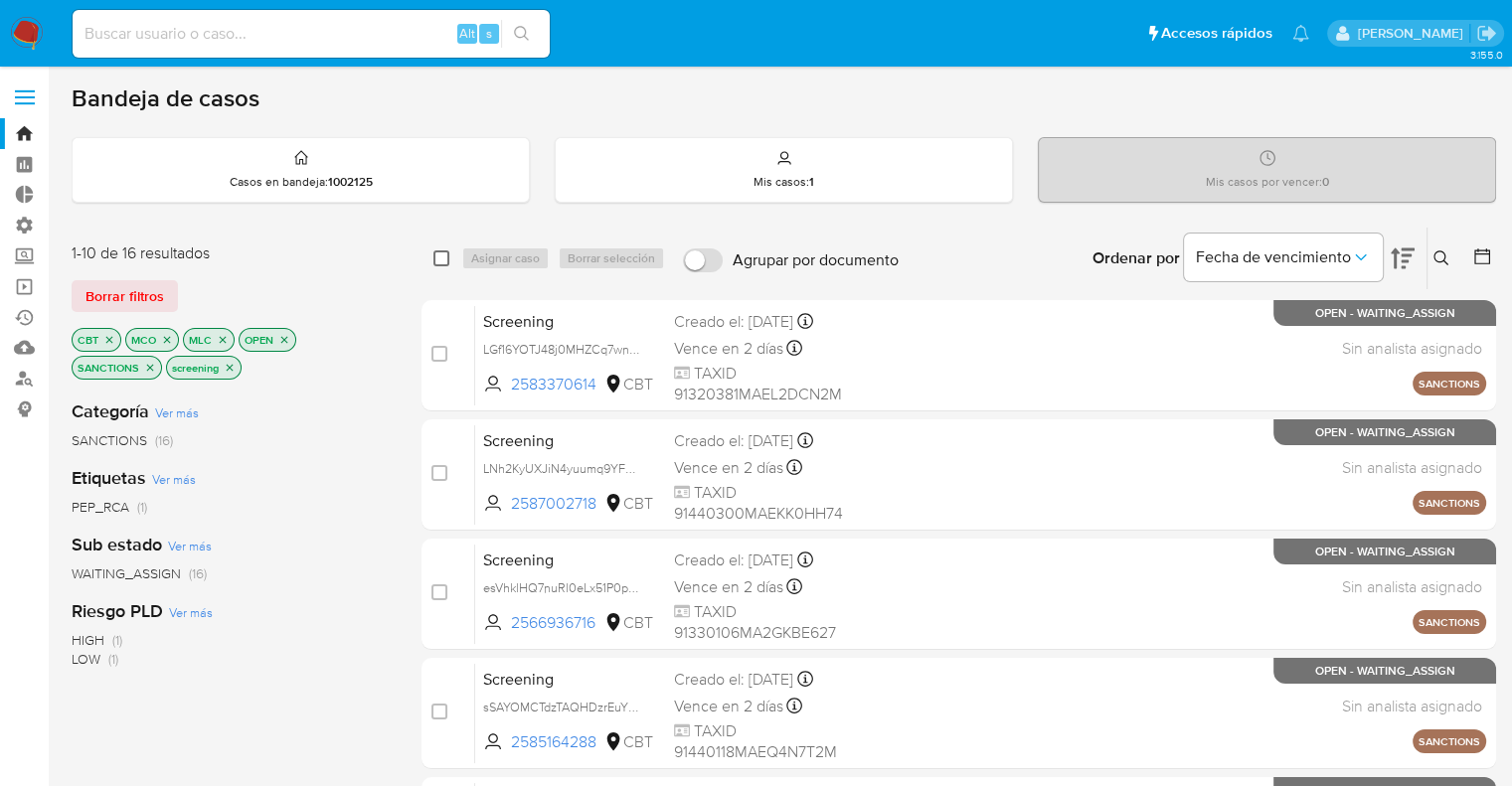
click at [442, 262] on input "checkbox" at bounding box center [442, 259] width 16 height 16
checkbox input "true"
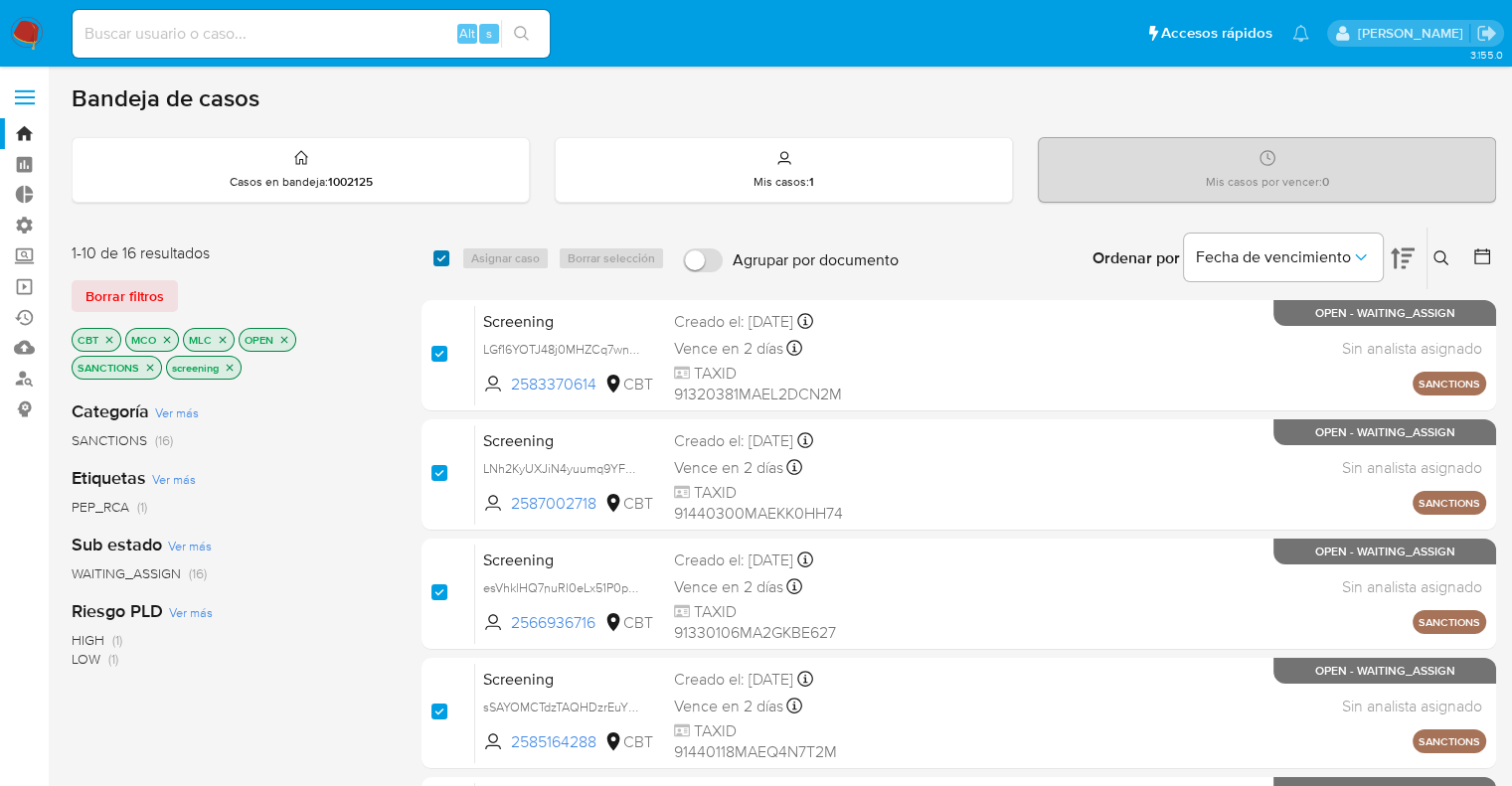
checkbox input "true"
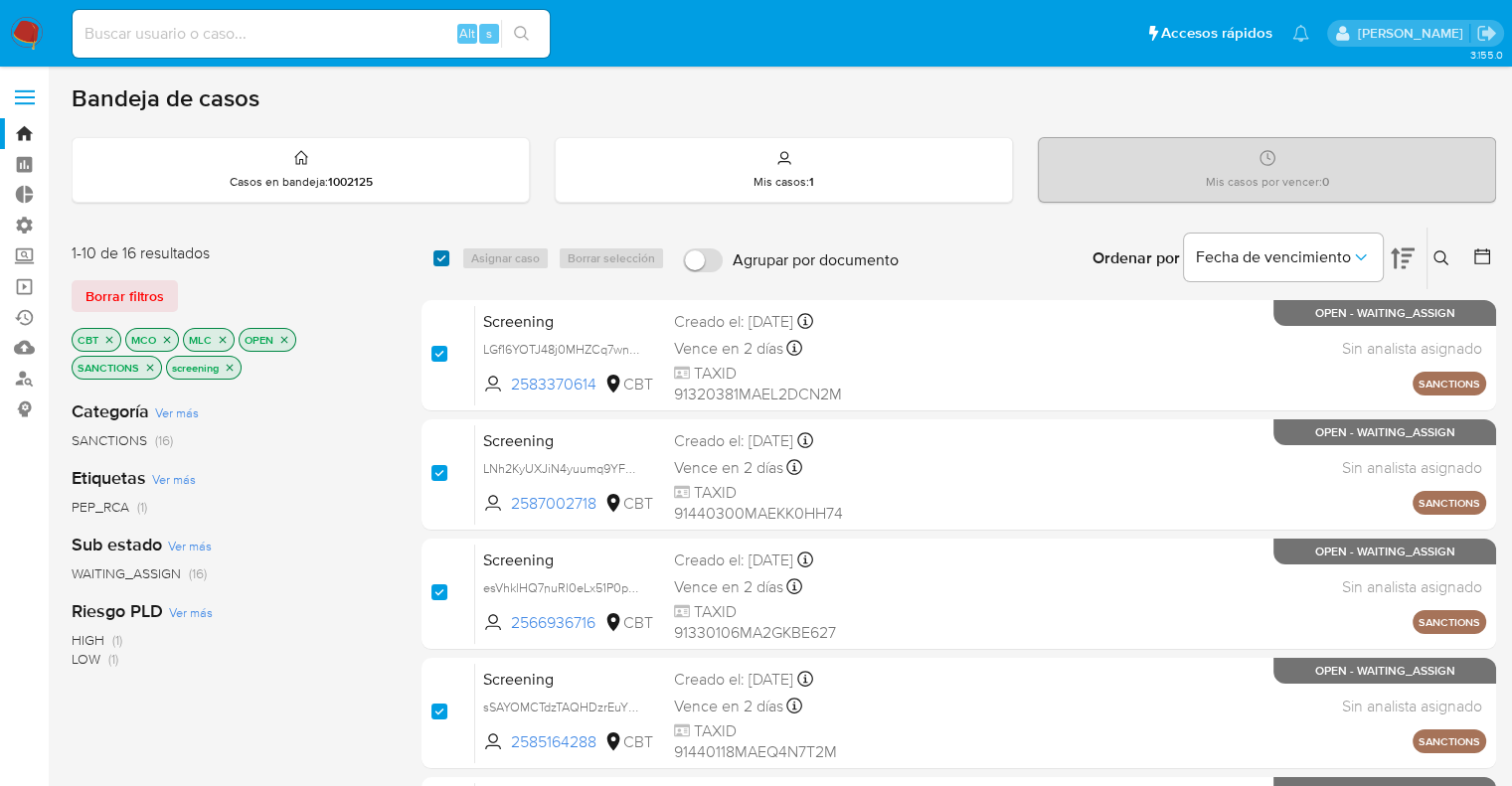
checkbox input "true"
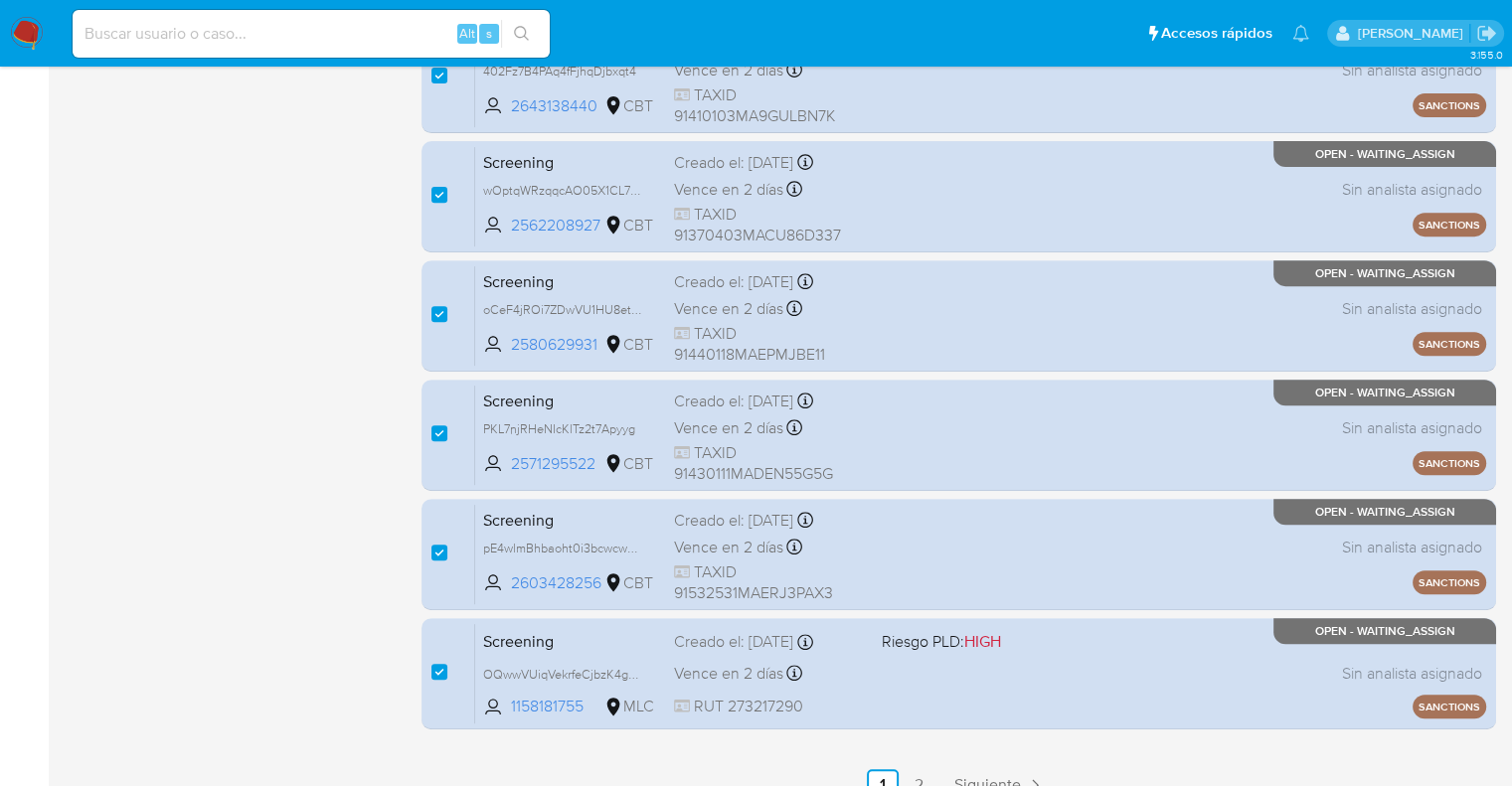
scroll to position [781, 0]
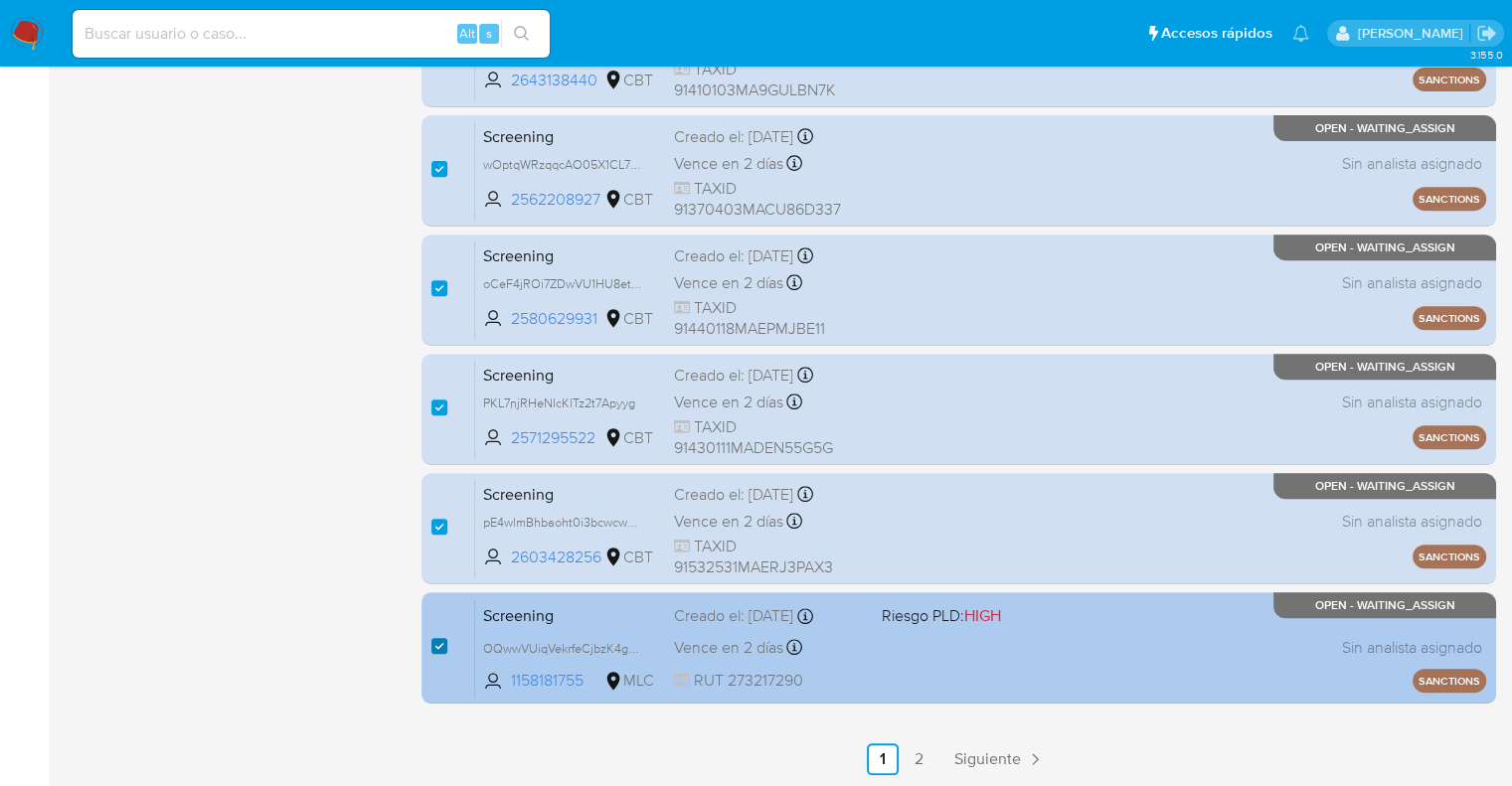
click at [436, 644] on input "checkbox" at bounding box center [440, 647] width 16 height 16
checkbox input "false"
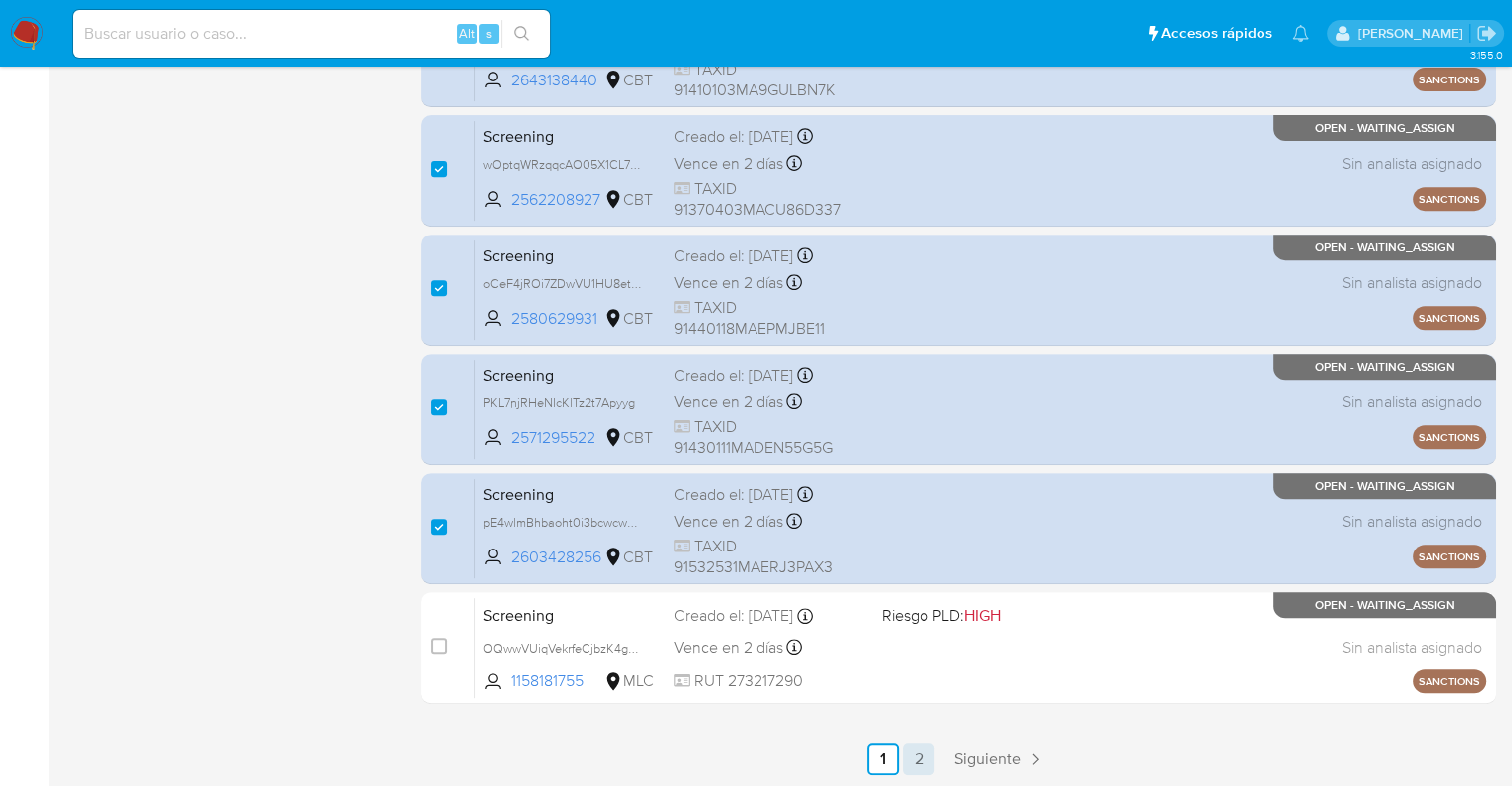
click at [919, 770] on link "2" at bounding box center [918, 759] width 32 height 32
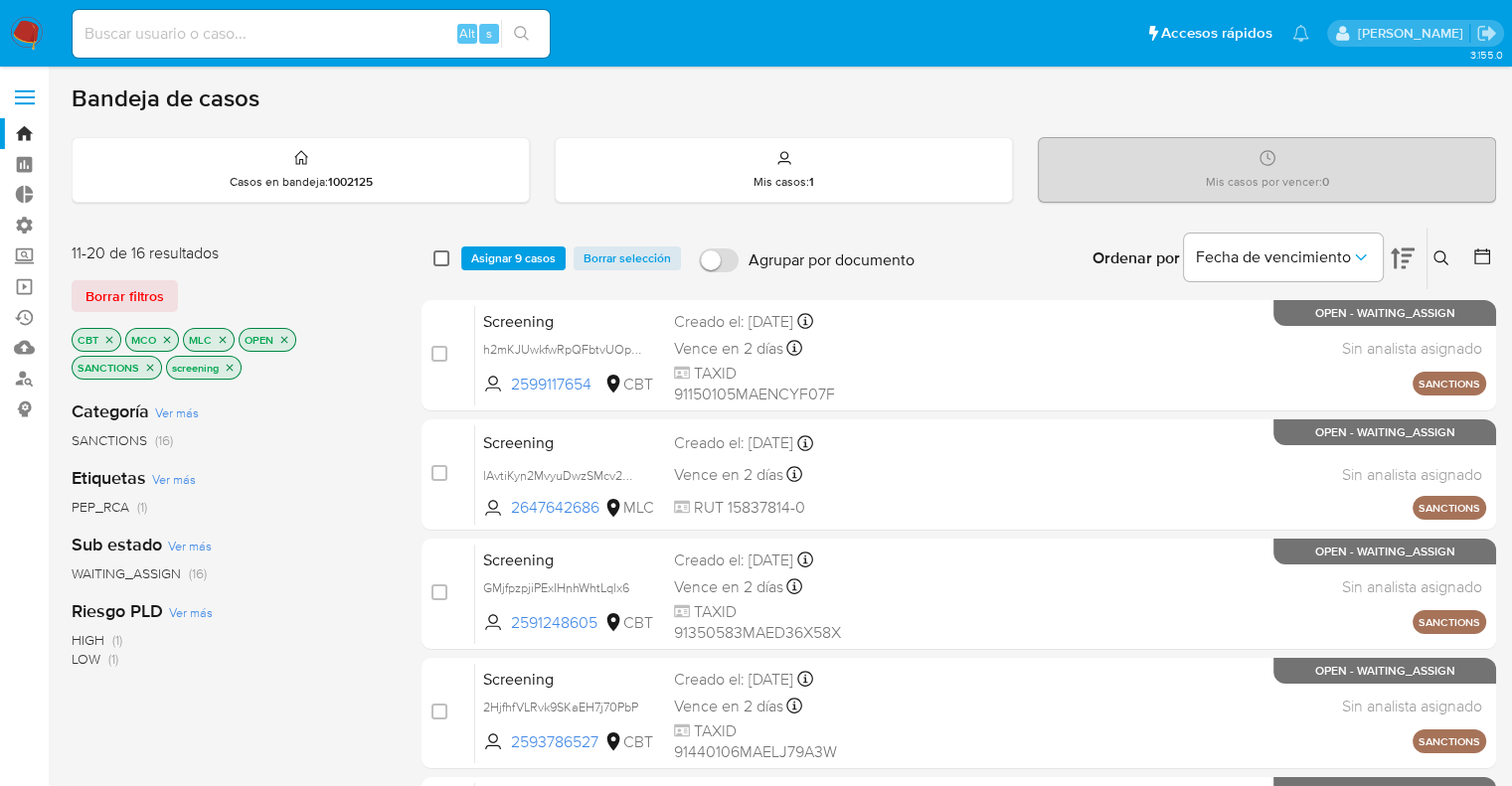
click at [444, 260] on input "checkbox" at bounding box center [442, 259] width 16 height 16
checkbox input "true"
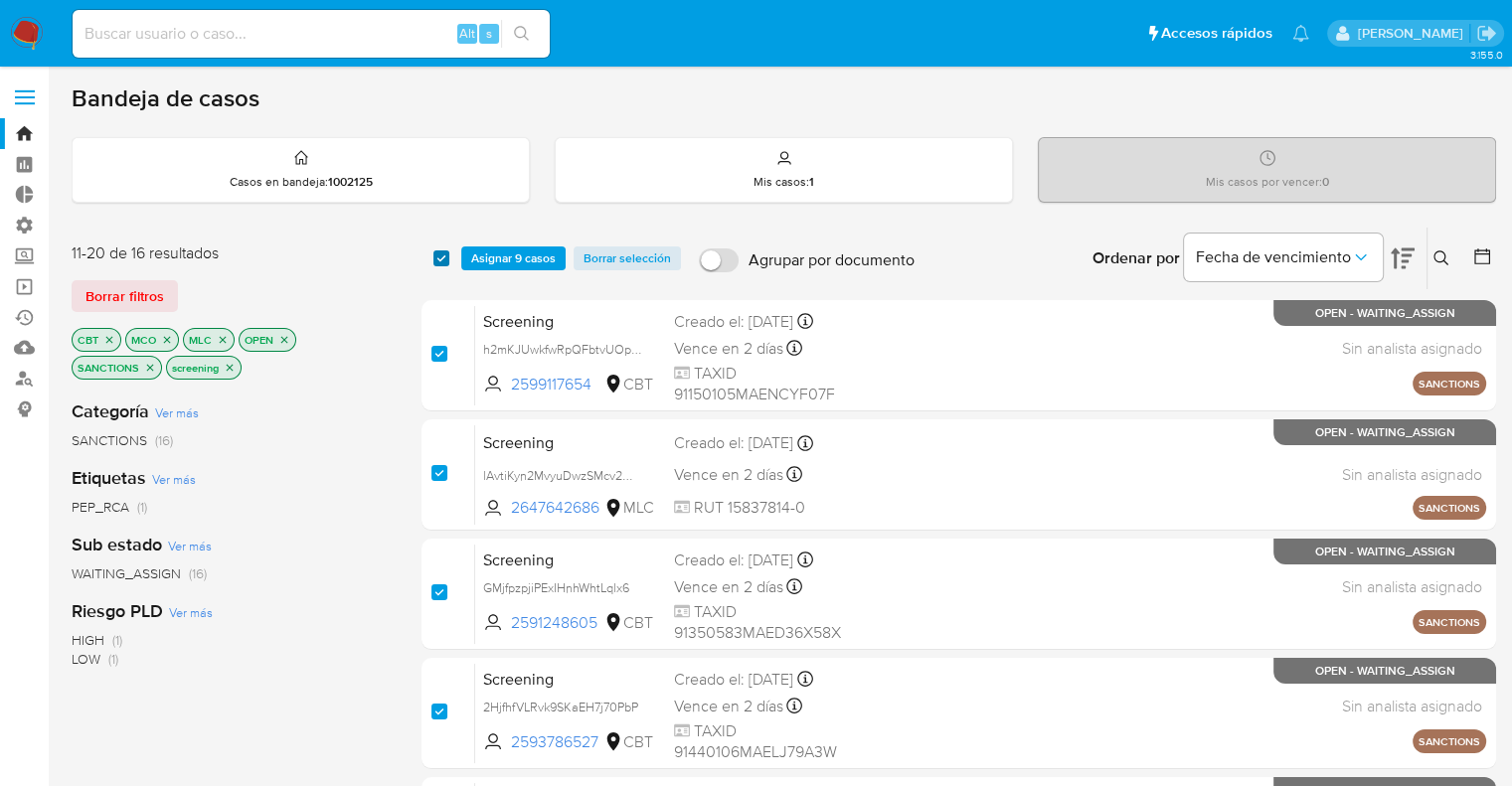
checkbox input "true"
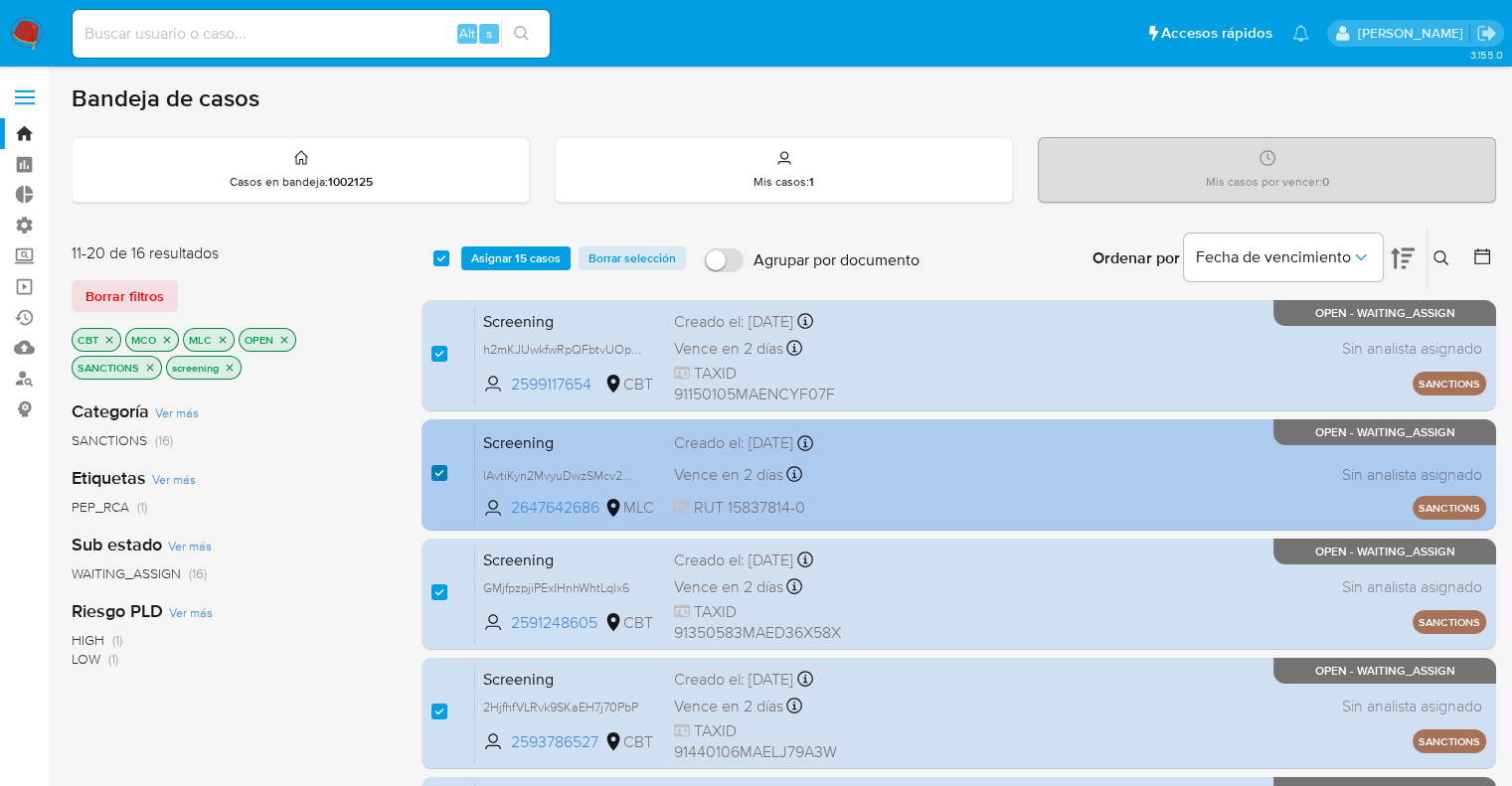
click at [434, 474] on input "checkbox" at bounding box center [440, 474] width 16 height 16
checkbox input "false"
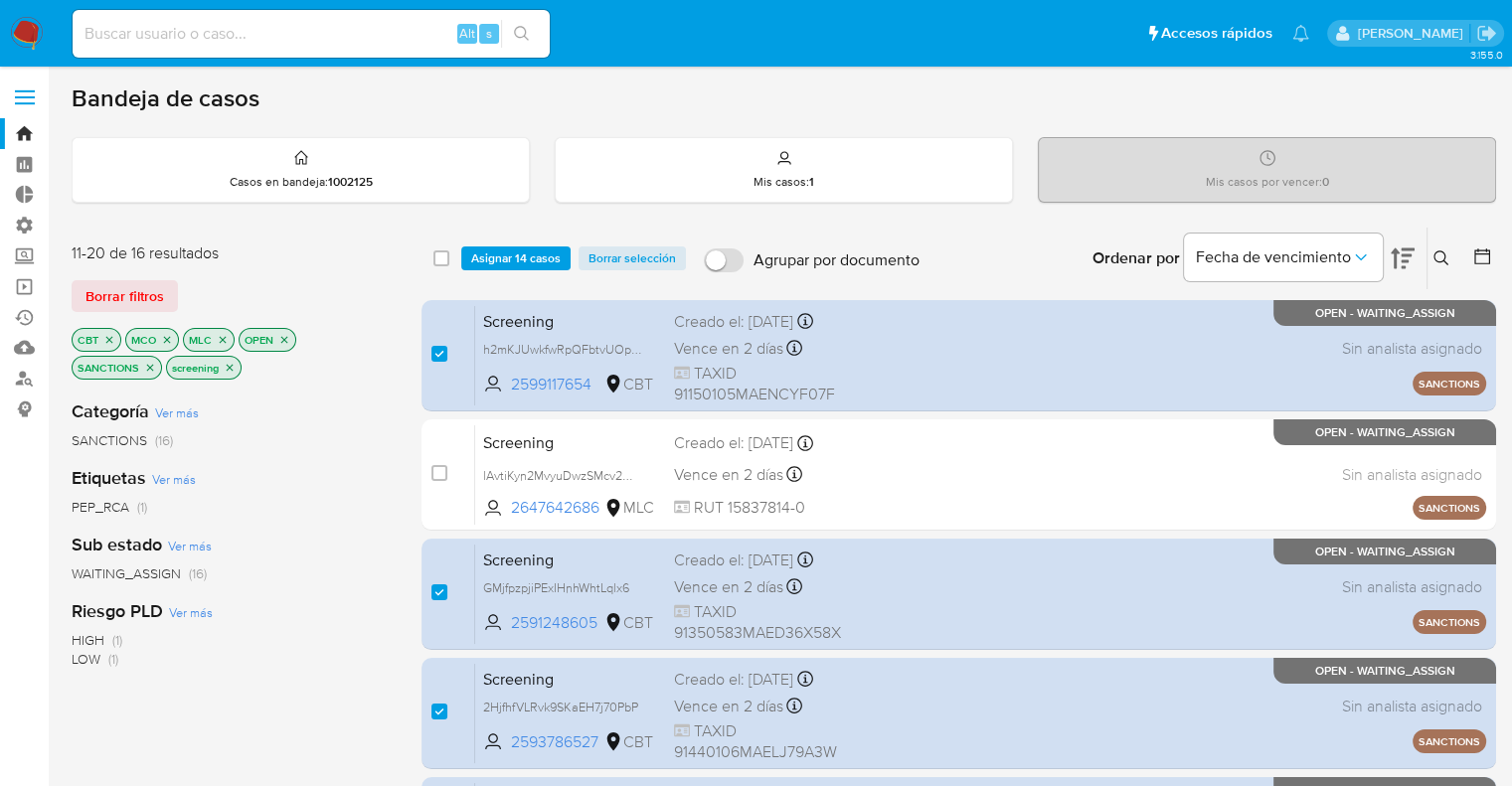
scroll to position [379, 0]
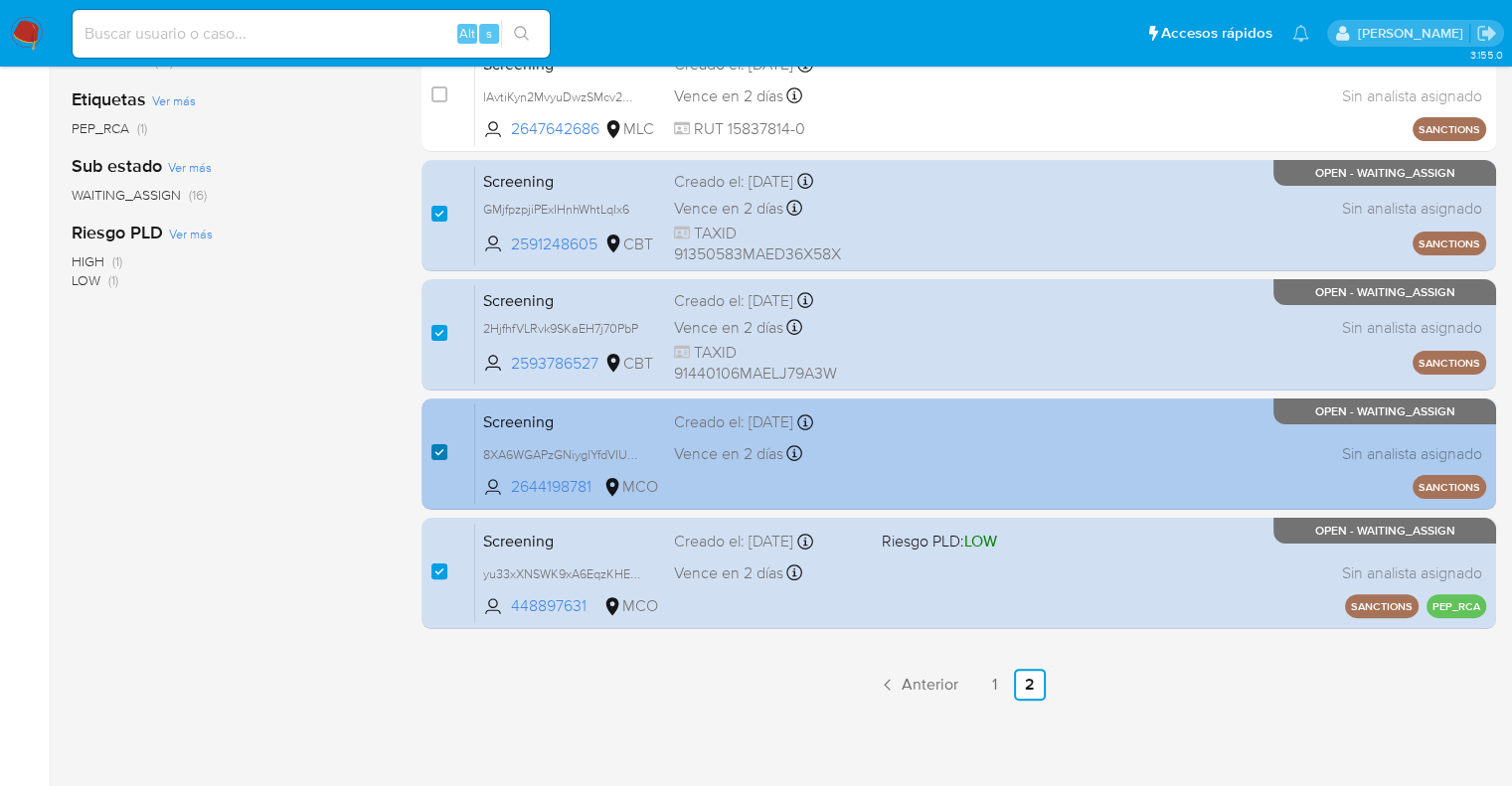
click at [438, 456] on input "checkbox" at bounding box center [440, 453] width 16 height 16
checkbox input "false"
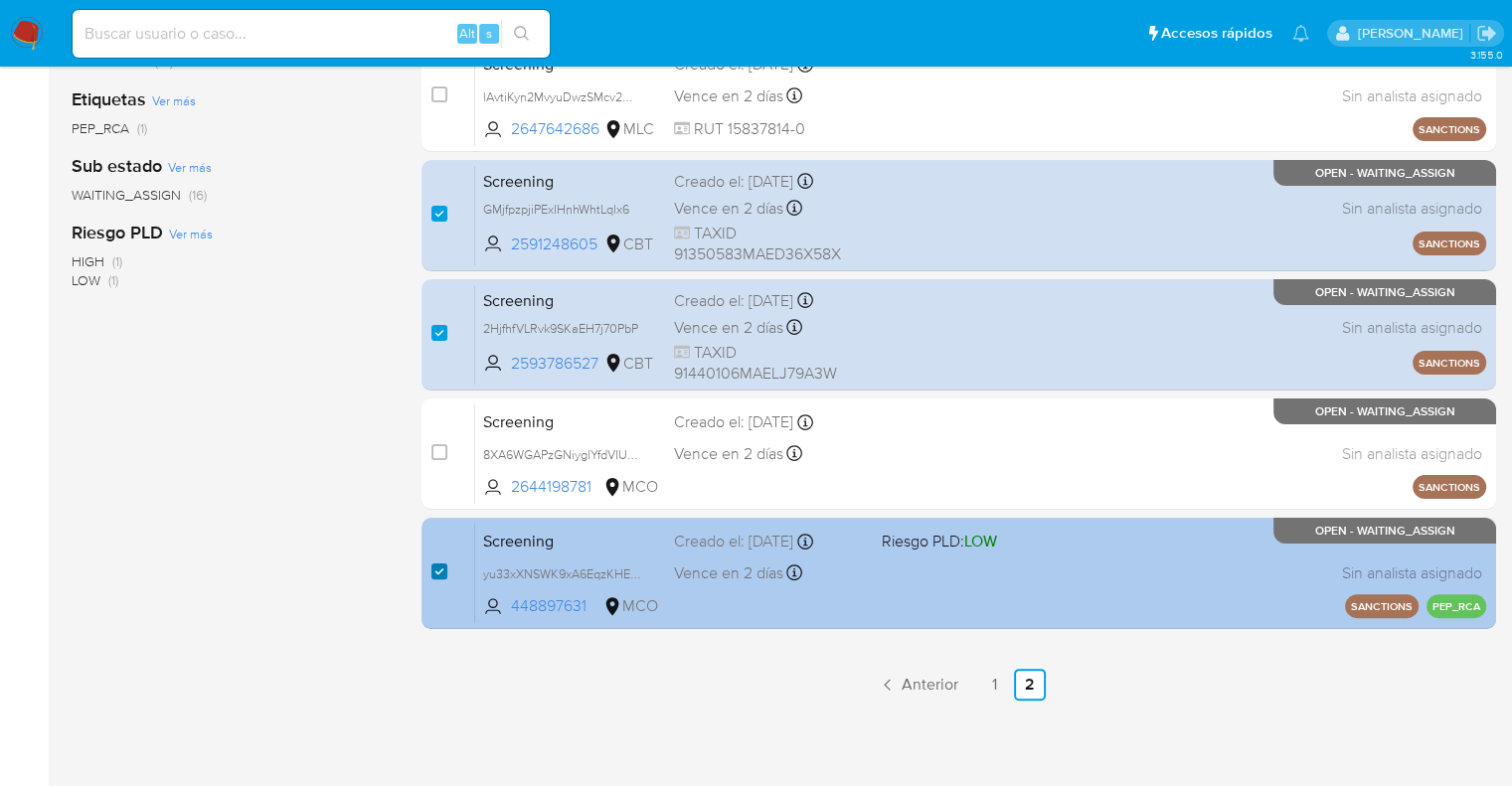
click at [438, 569] on input "checkbox" at bounding box center [440, 572] width 16 height 16
checkbox input "false"
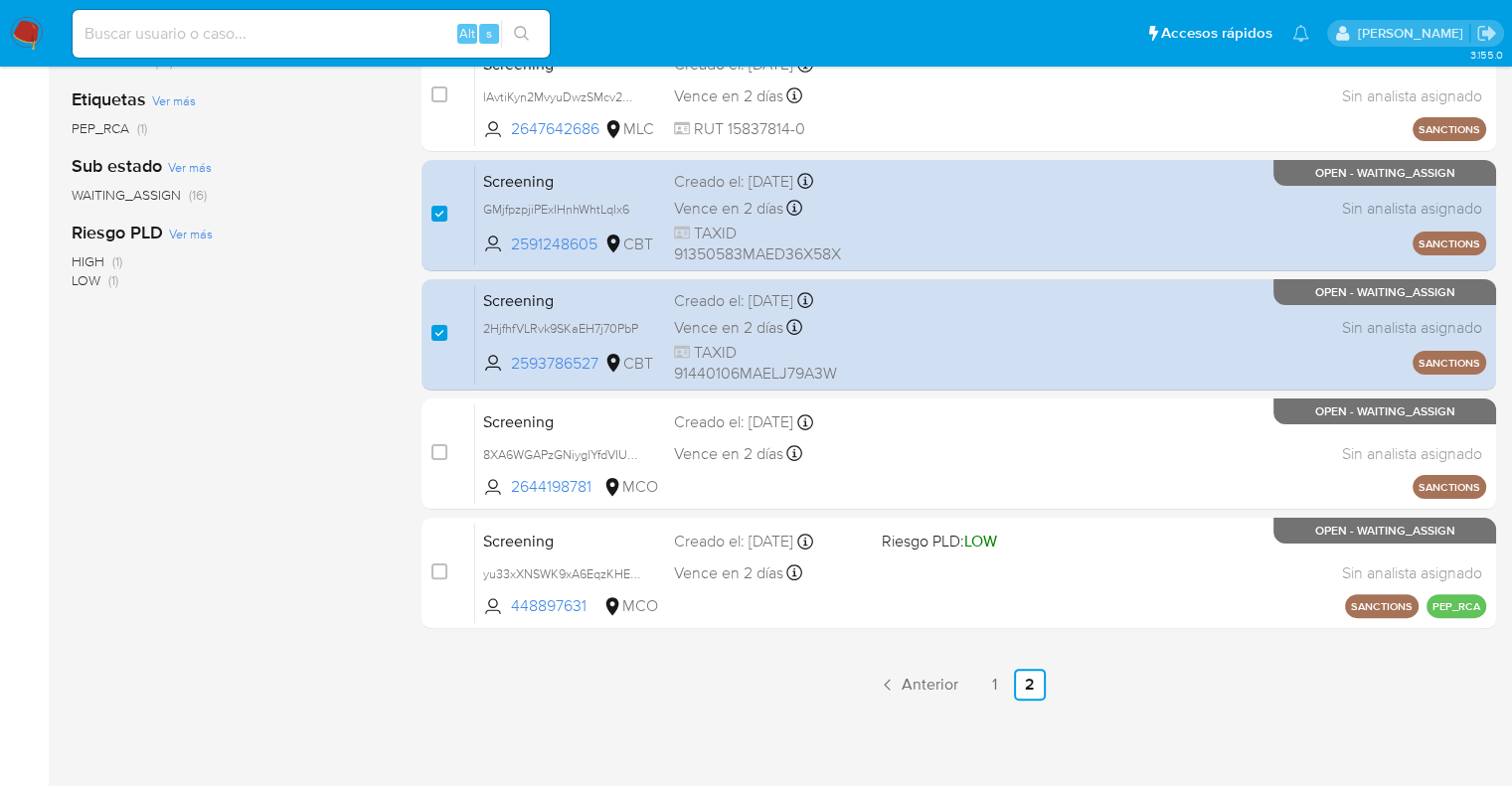
scroll to position [0, 0]
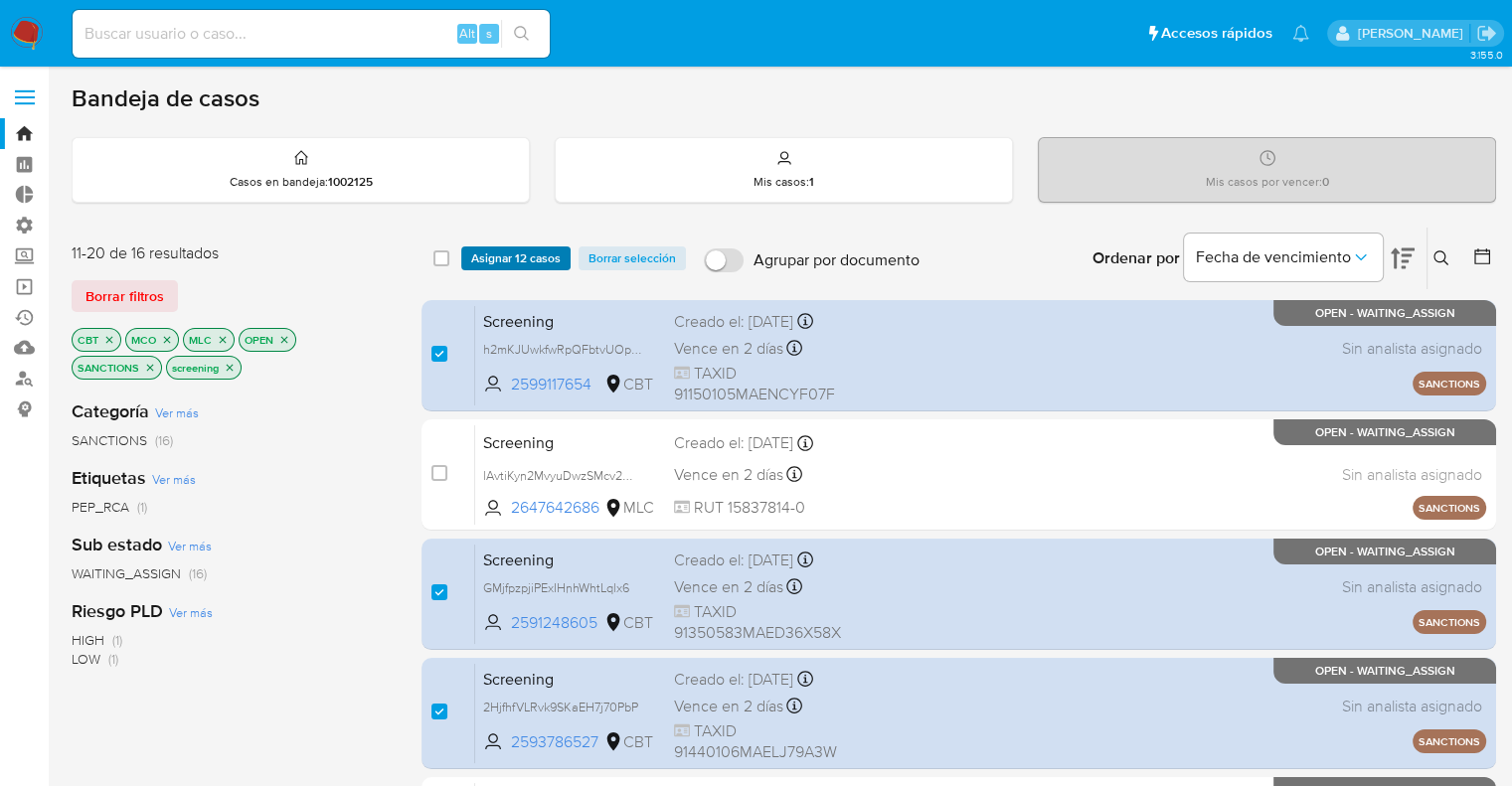
click at [559, 250] on span "Asignar 12 casos" at bounding box center [516, 259] width 90 height 20
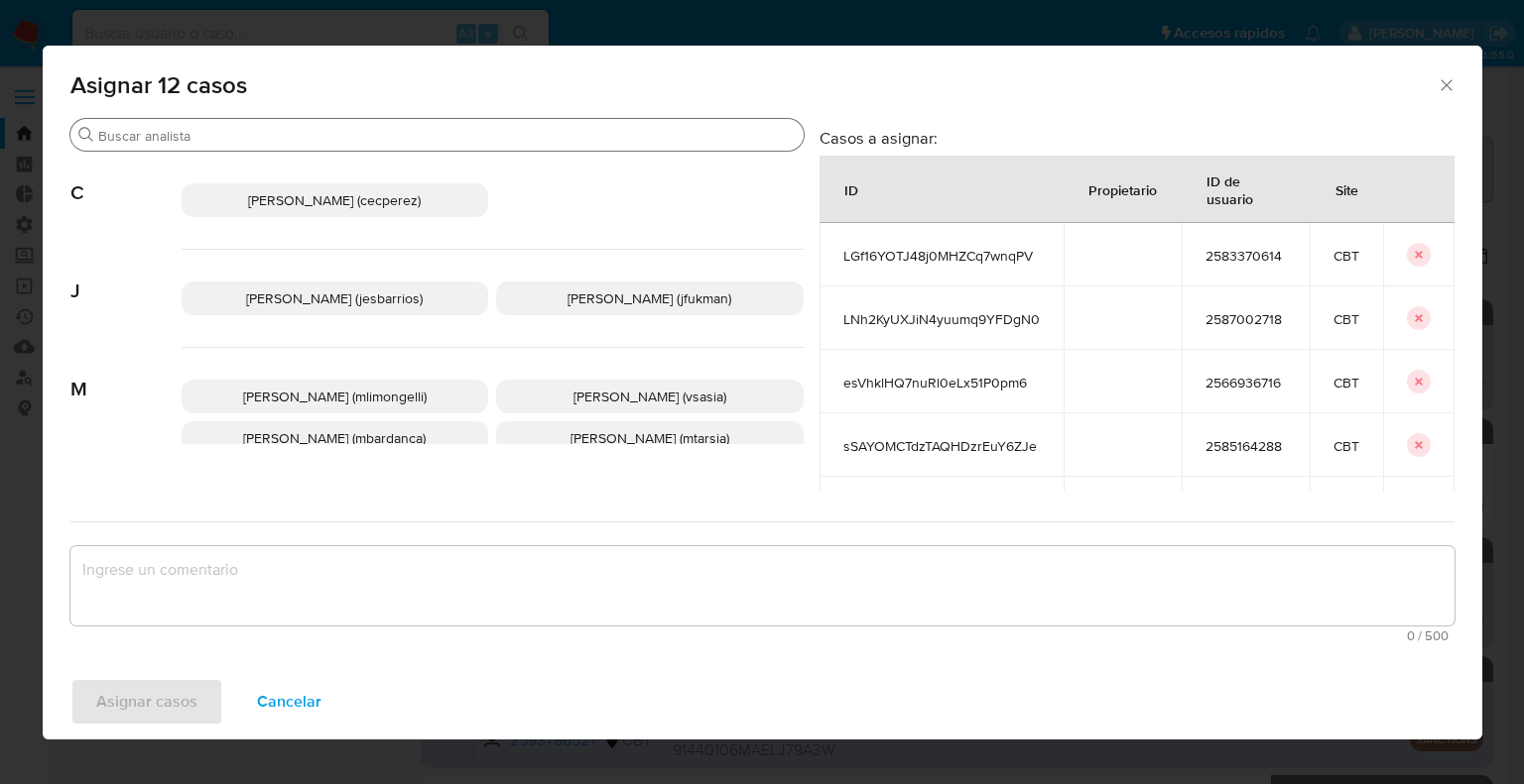
click at [492, 126] on div "Buscar" at bounding box center [437, 135] width 734 height 32
click at [349, 130] on input "Buscar" at bounding box center [447, 136] width 698 height 18
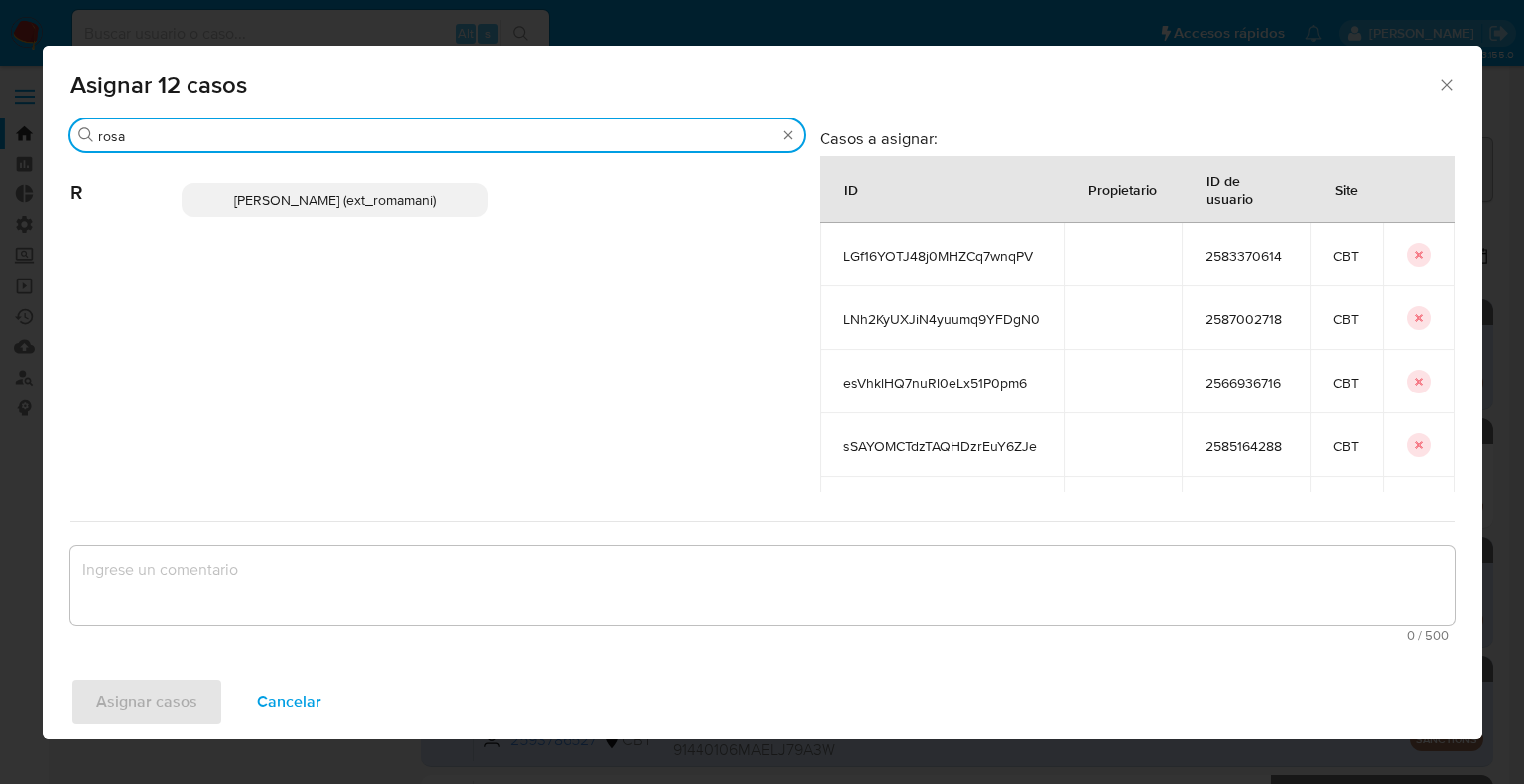
type input "rosa"
click at [449, 194] on p "Rosalia Mamani (ext_romamani)" at bounding box center [336, 200] width 308 height 34
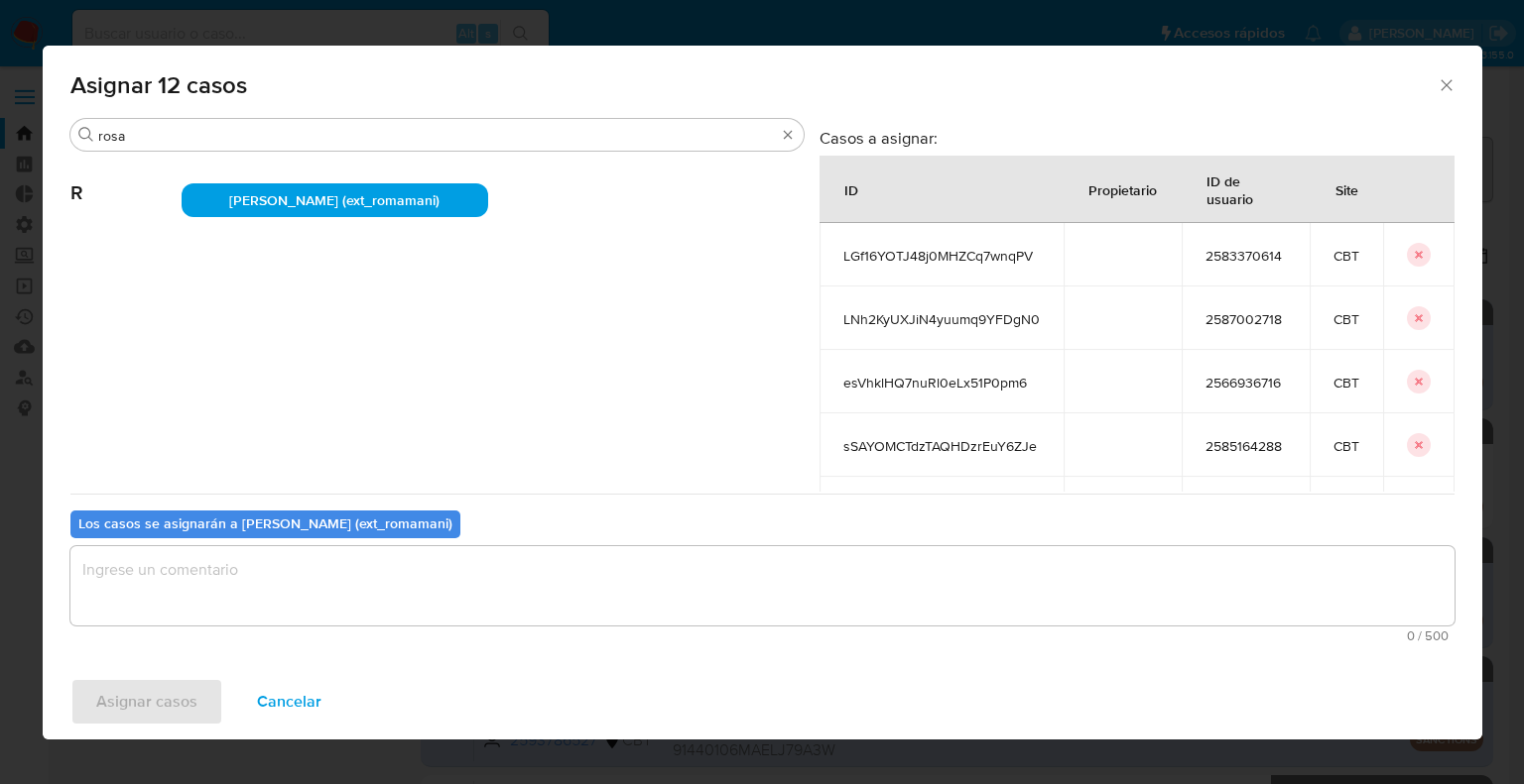
click at [419, 571] on textarea "assign-modal" at bounding box center [762, 587] width 1384 height 79
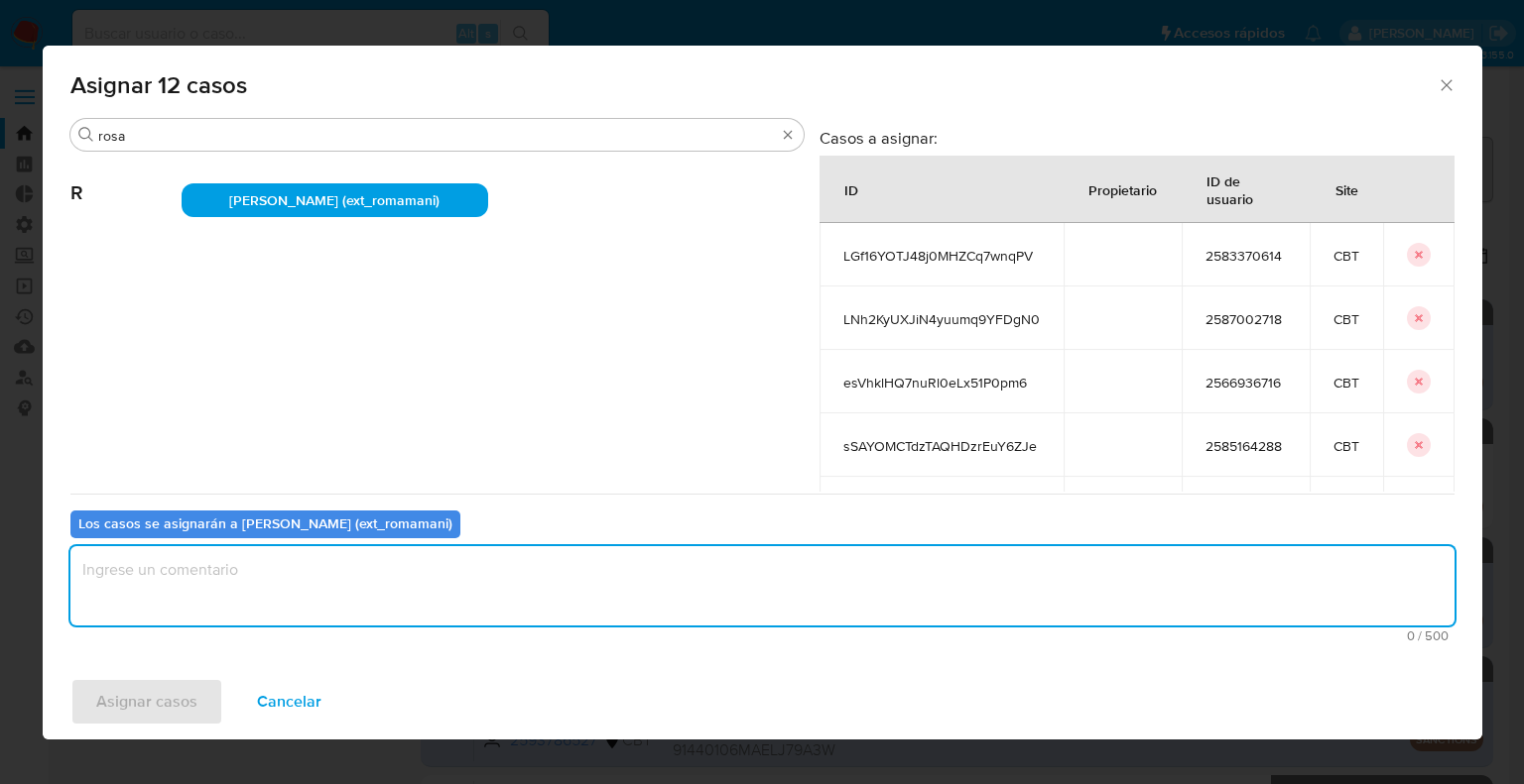
paste textarea "Asignación."
type textarea "Asignación."
click at [200, 692] on button "Asignar casos" at bounding box center [147, 703] width 153 height 48
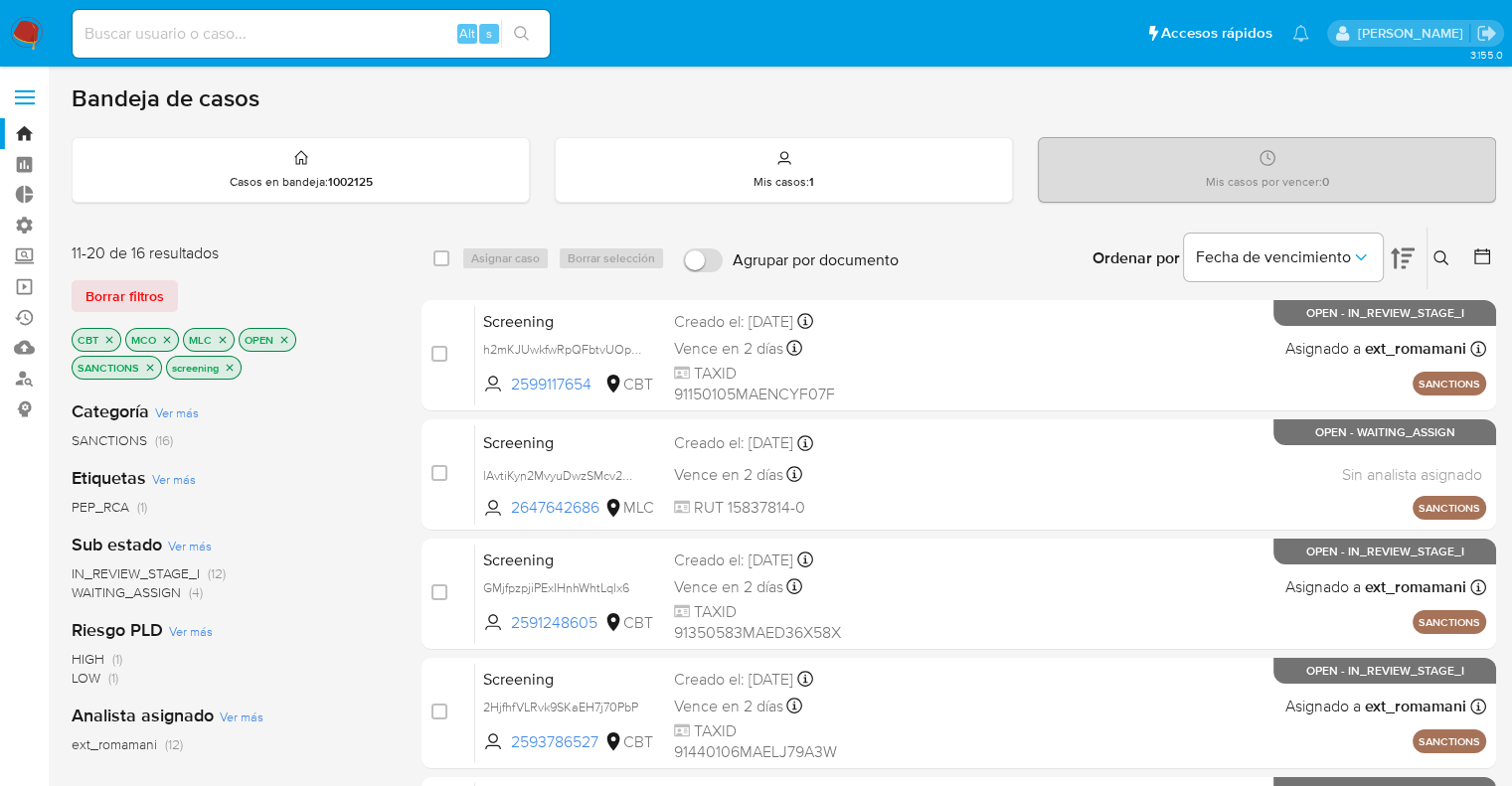
click at [94, 584] on span "WAITING_ASSIGN" at bounding box center [126, 593] width 109 height 20
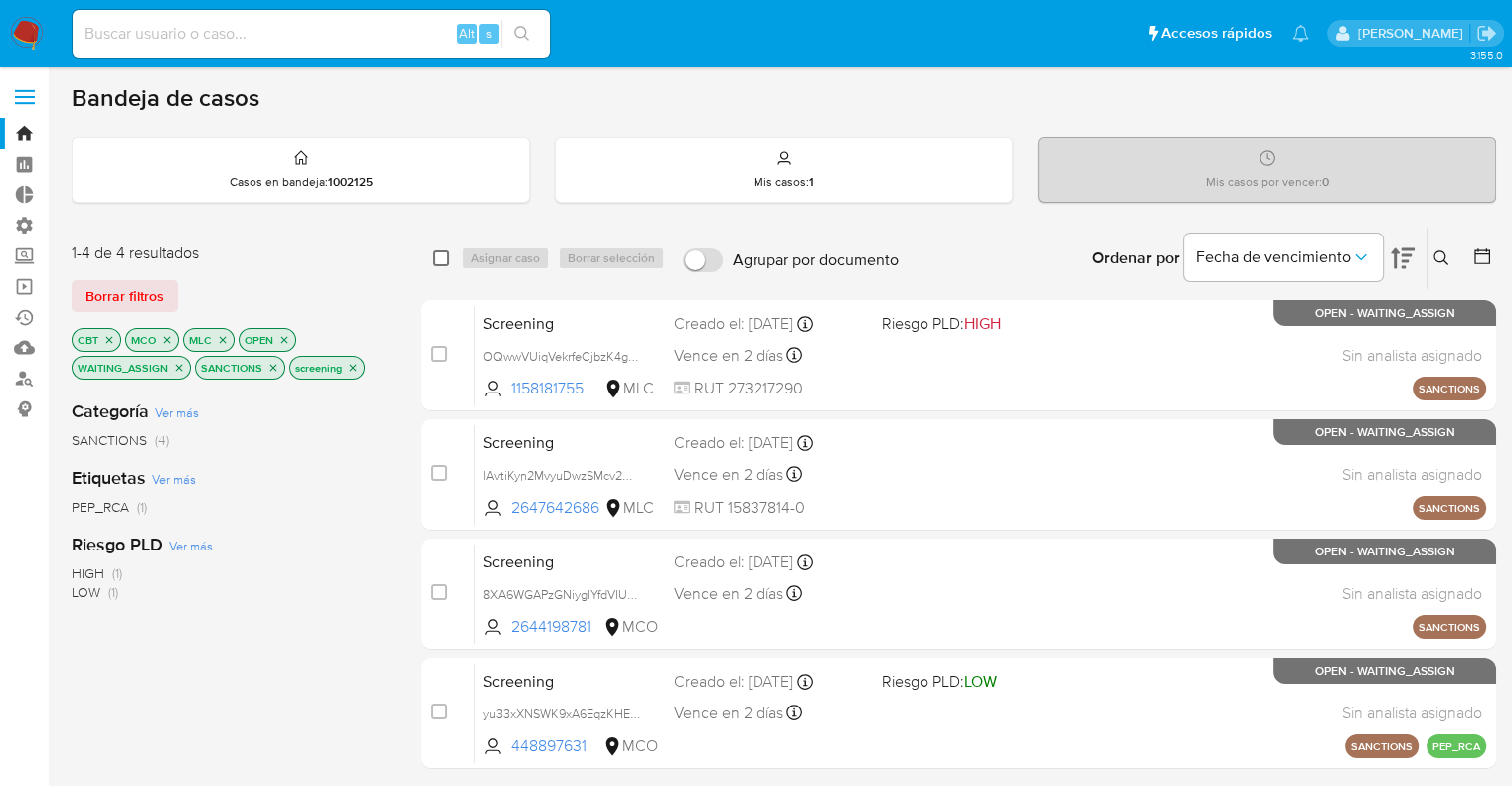
click at [442, 258] on input "checkbox" at bounding box center [442, 259] width 16 height 16
checkbox input "true"
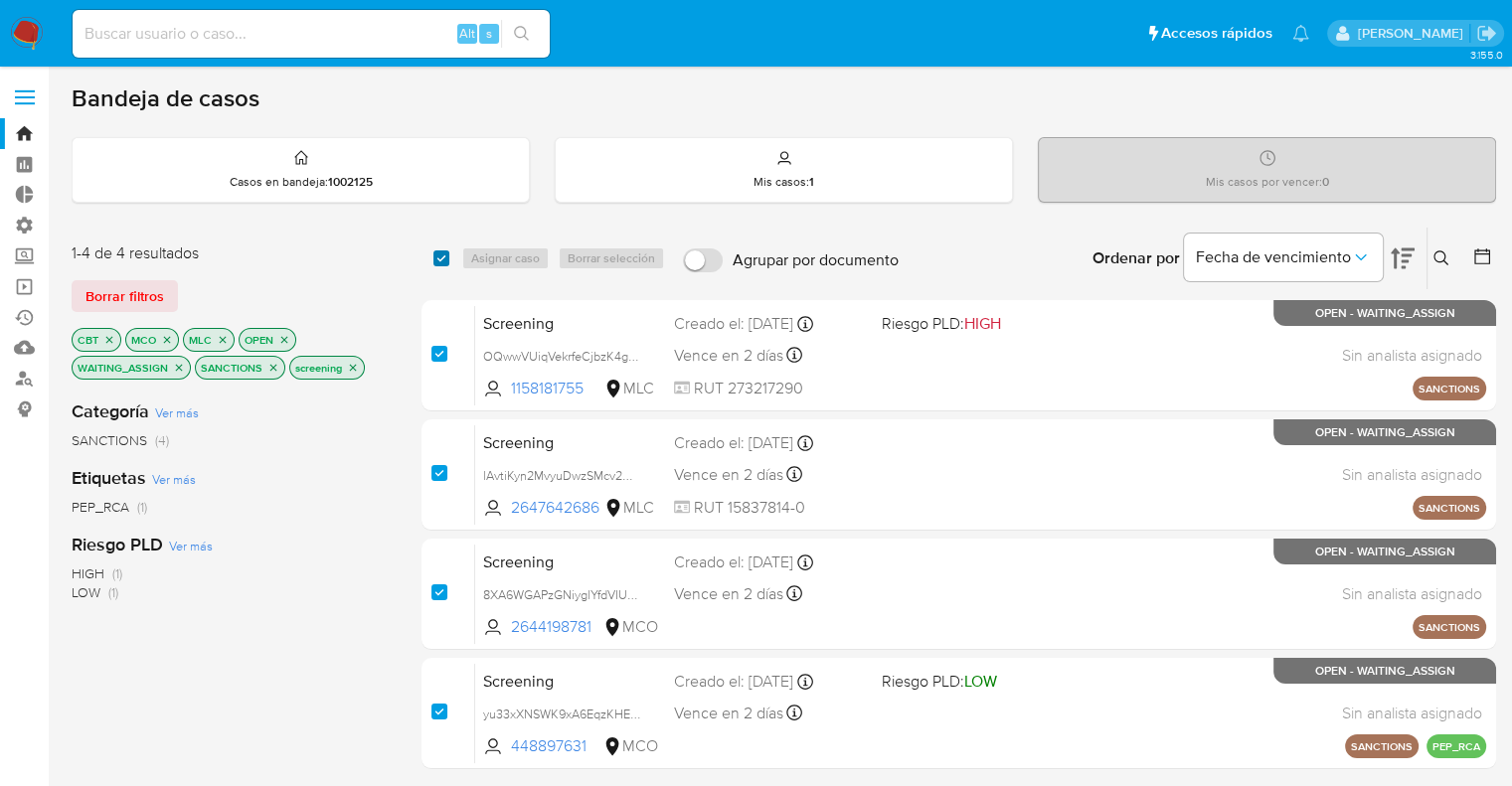
checkbox input "true"
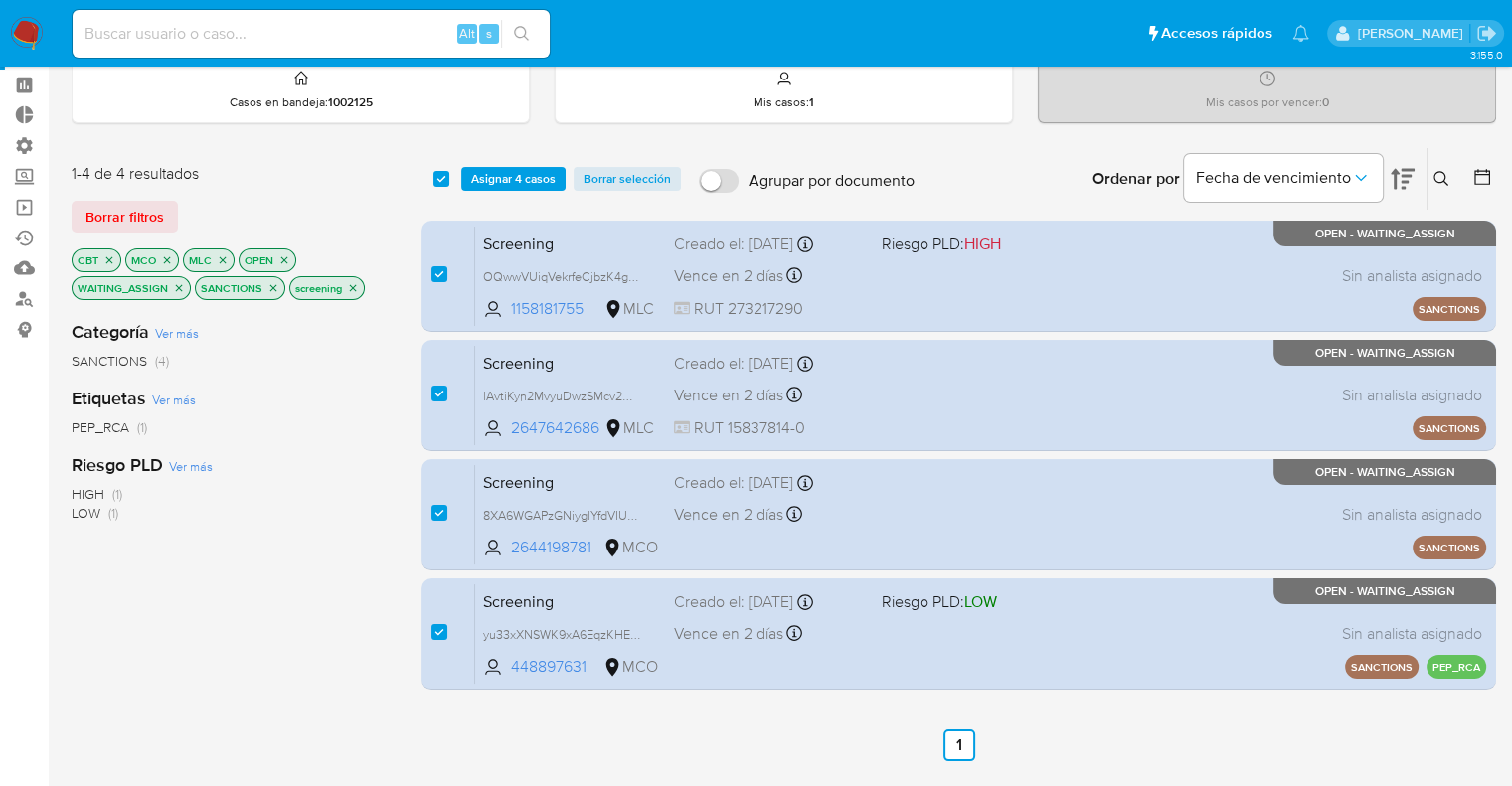
scroll to position [71, 0]
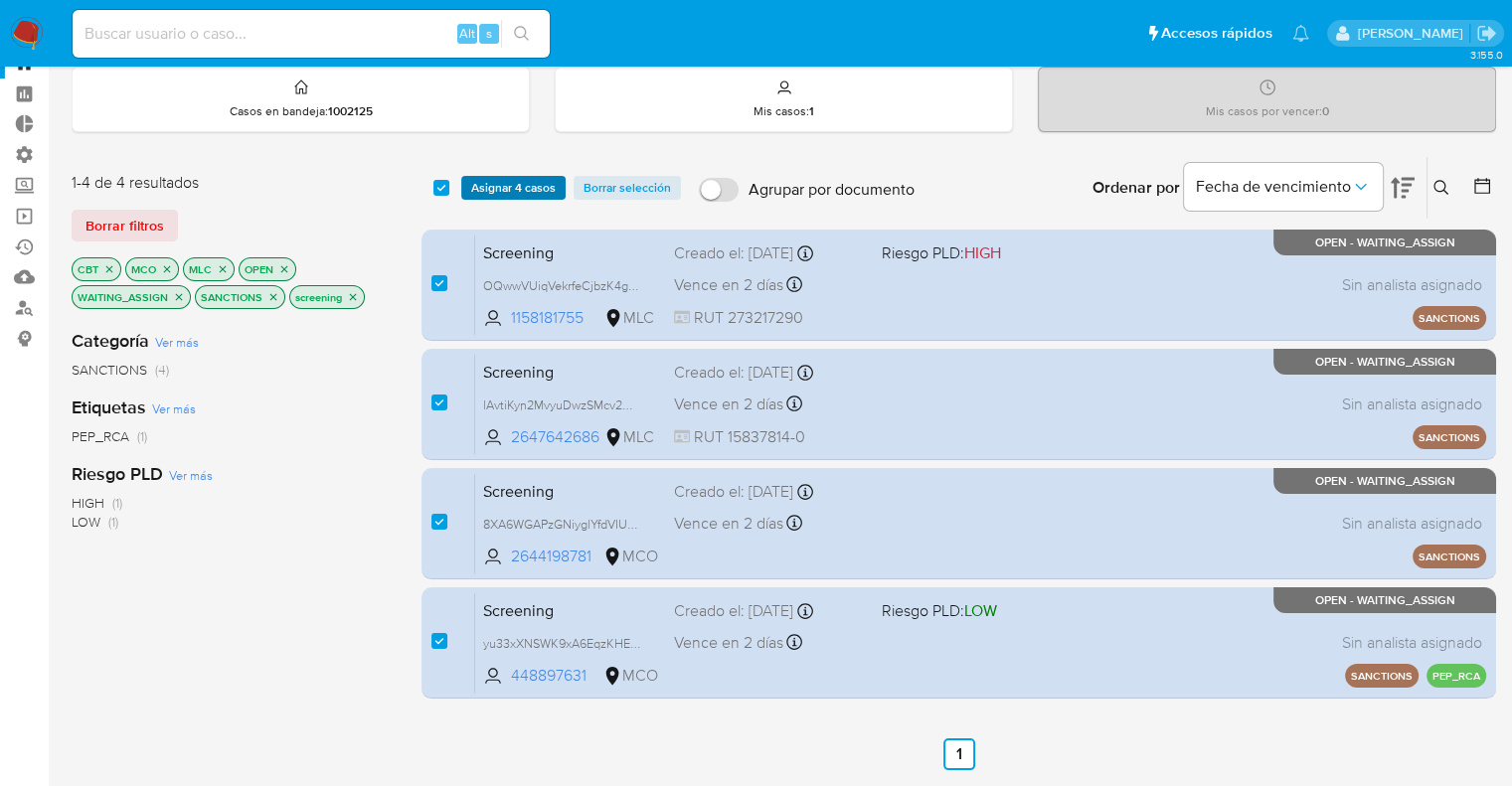
click at [557, 195] on button "Asignar 4 casos" at bounding box center [513, 188] width 104 height 24
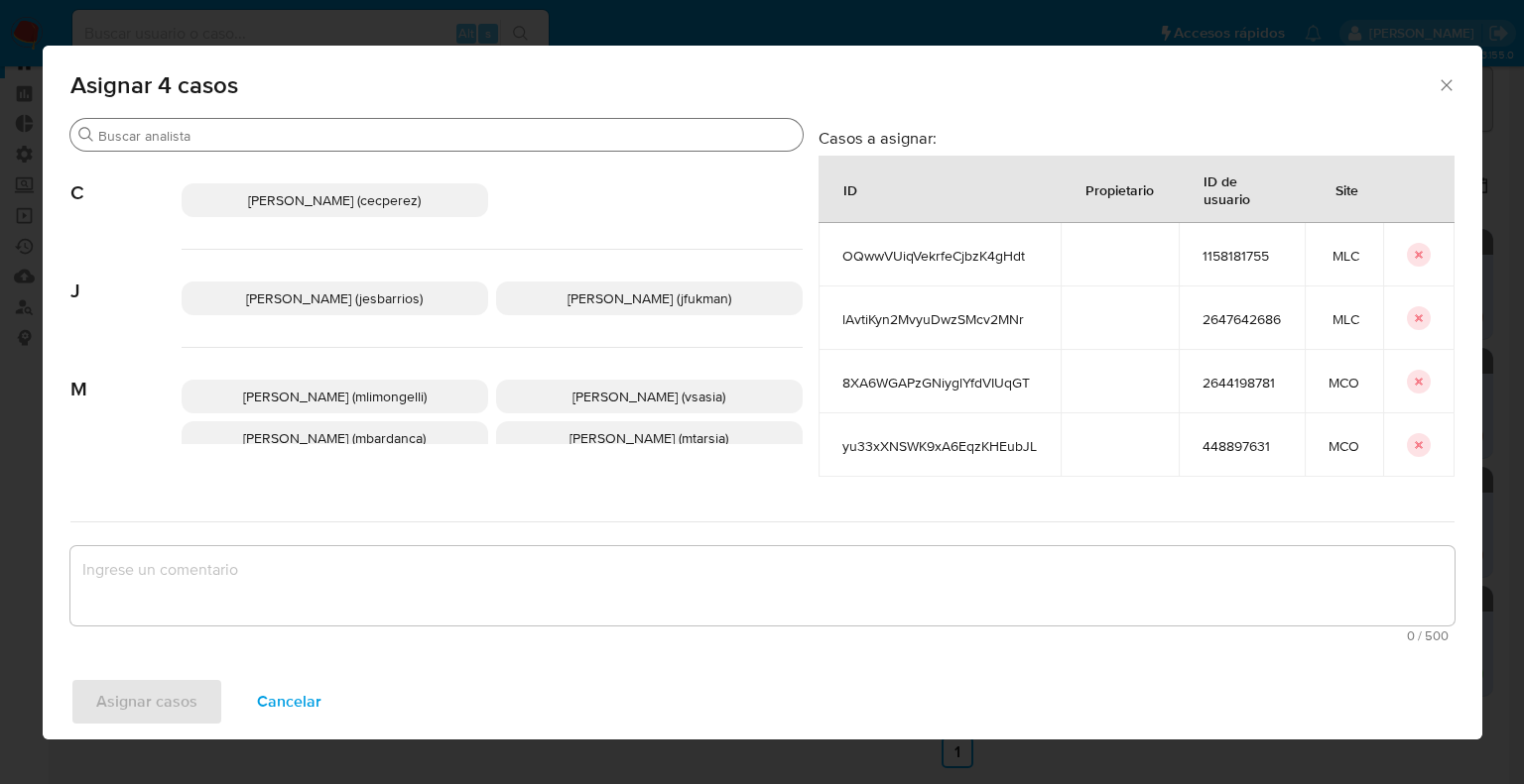
click at [538, 127] on input "Buscar" at bounding box center [447, 136] width 697 height 18
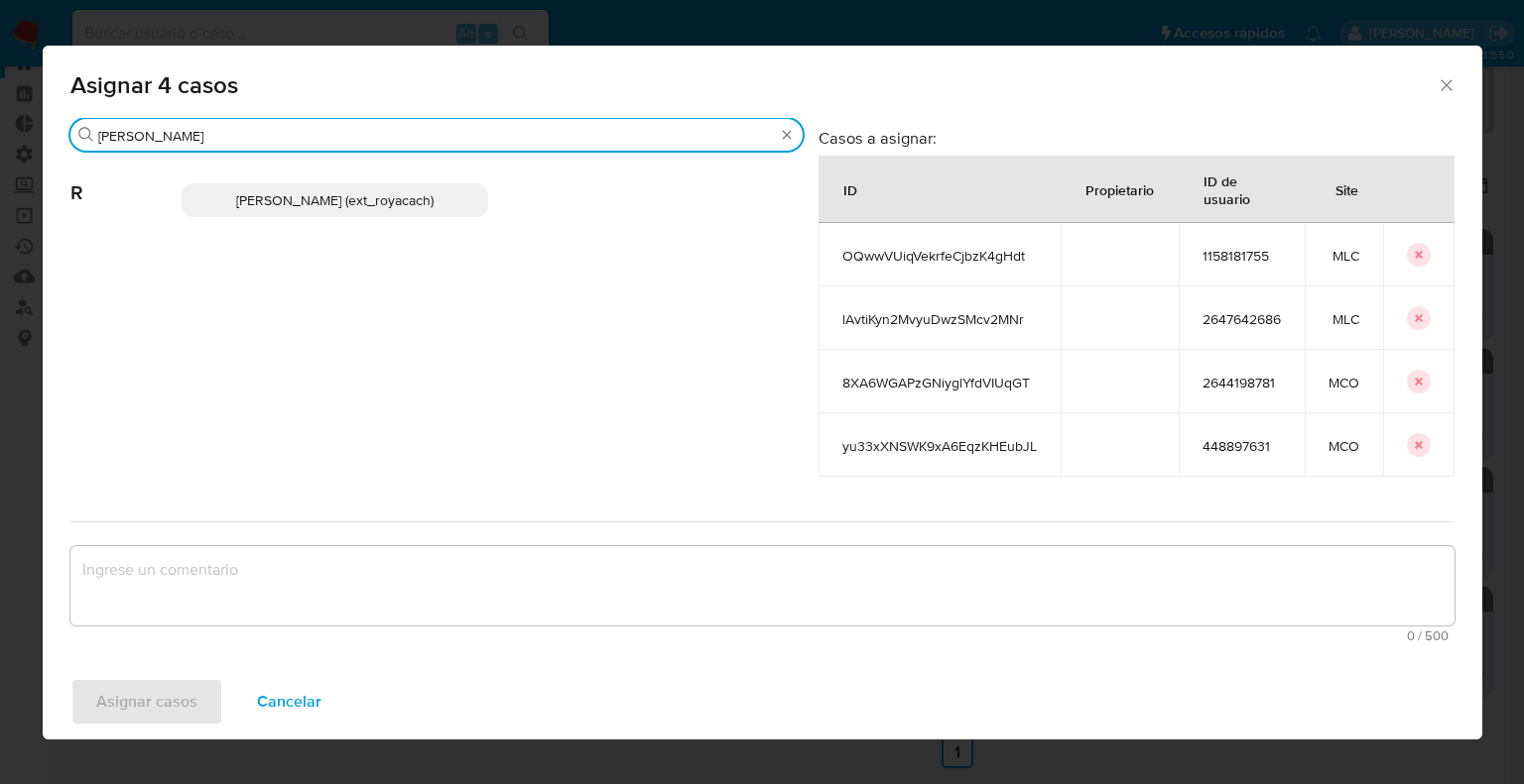
type input "romi"
click at [457, 203] on p "Romina Isabel Yacachury (ext_royacach)" at bounding box center [335, 200] width 307 height 34
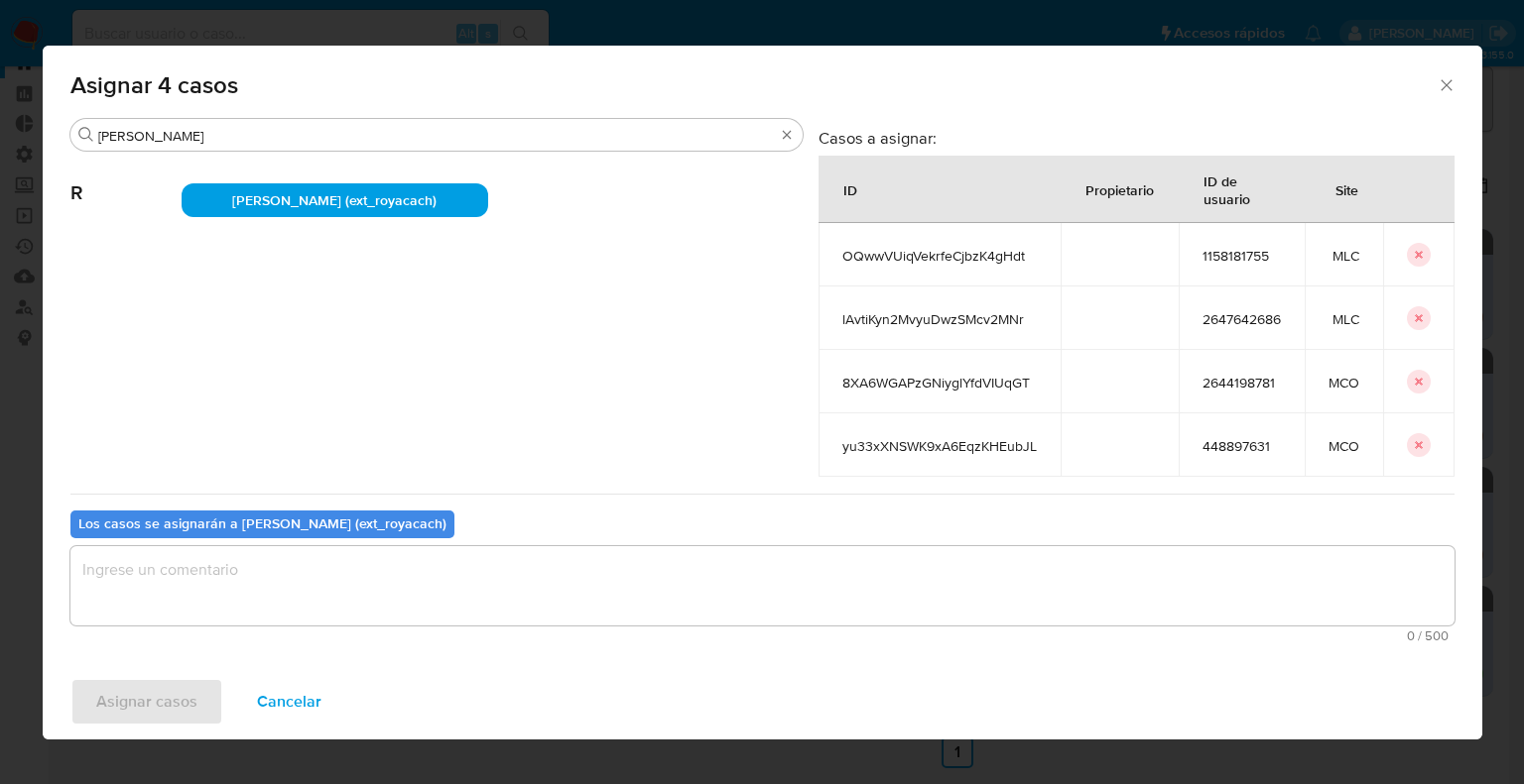
click at [371, 607] on textarea "assign-modal" at bounding box center [762, 587] width 1384 height 79
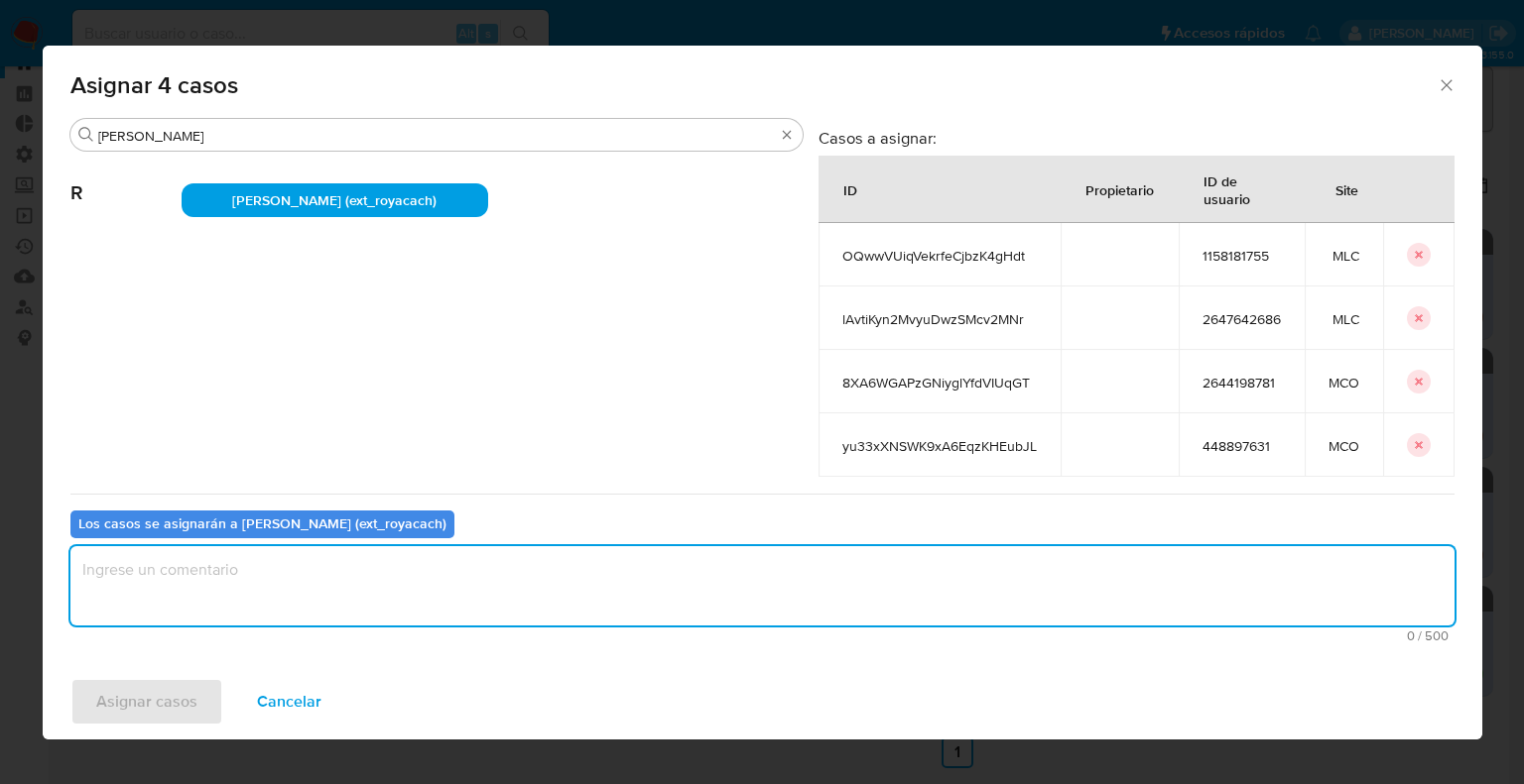
paste textarea "Asignación."
type textarea "Asignación."
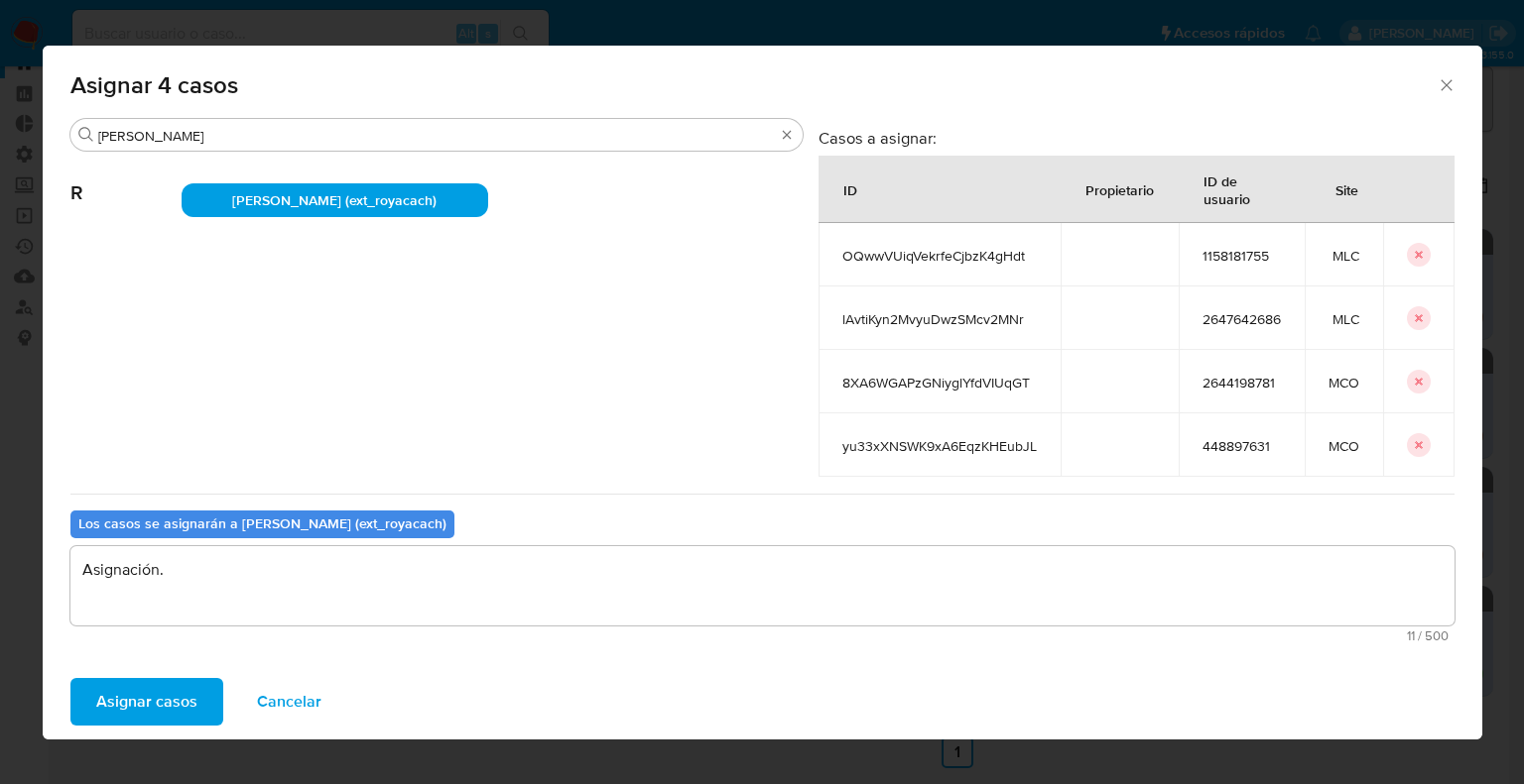
click at [175, 694] on span "Asignar casos" at bounding box center [147, 703] width 101 height 44
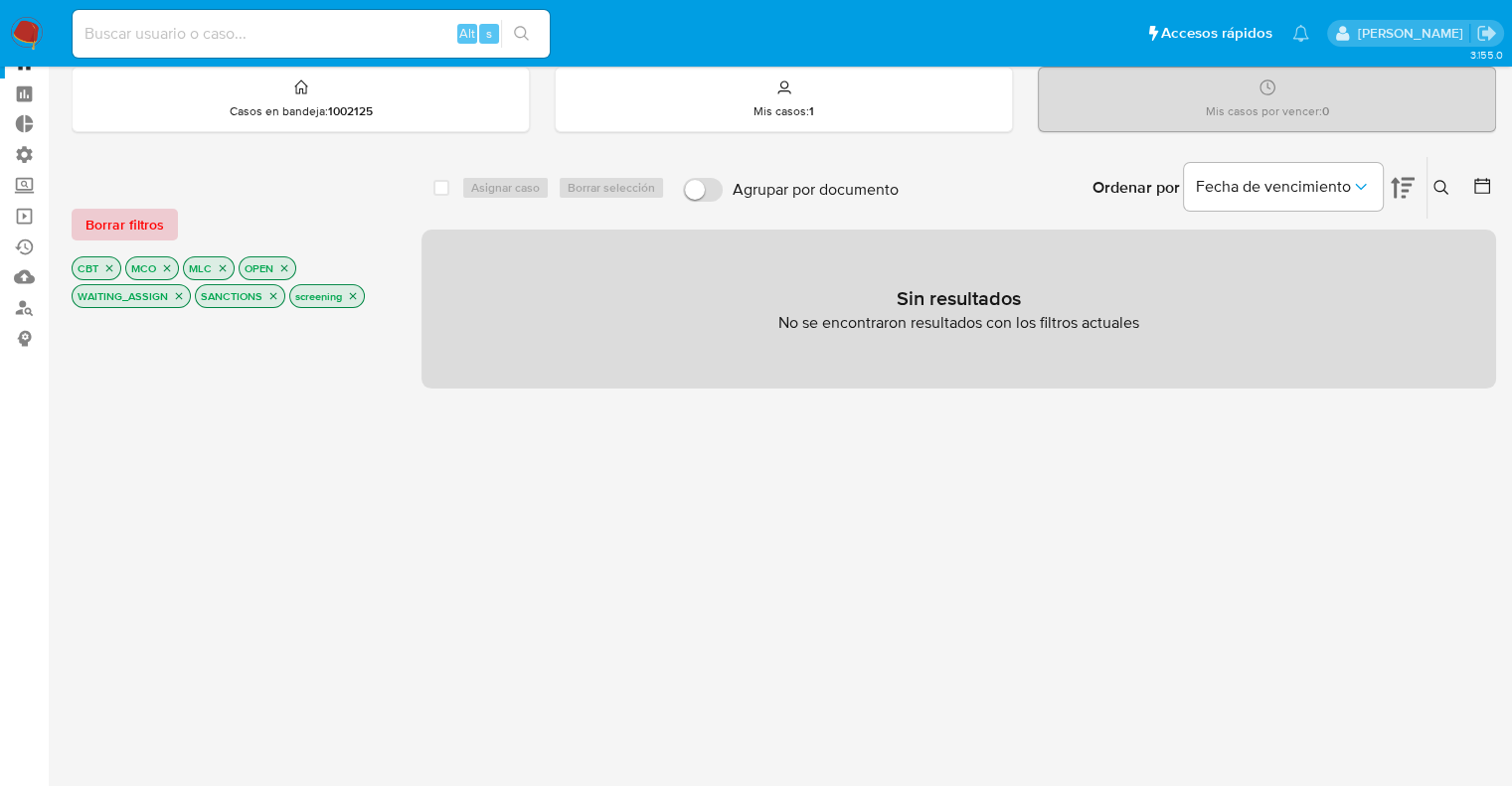
click at [167, 215] on button "Borrar filtros" at bounding box center [124, 225] width 106 height 32
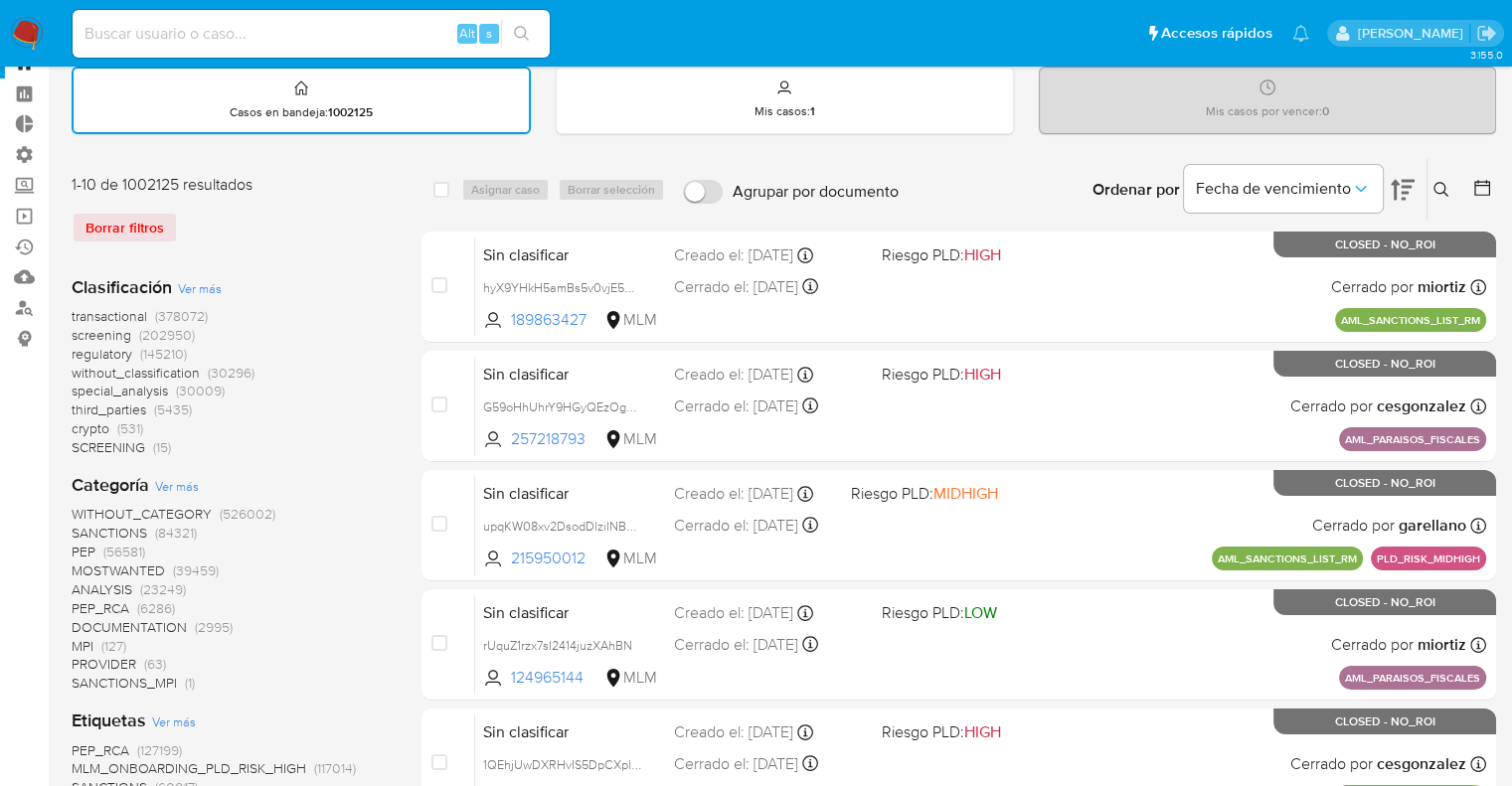
click at [72, 347] on span "regulatory" at bounding box center [101, 354] width 61 height 20
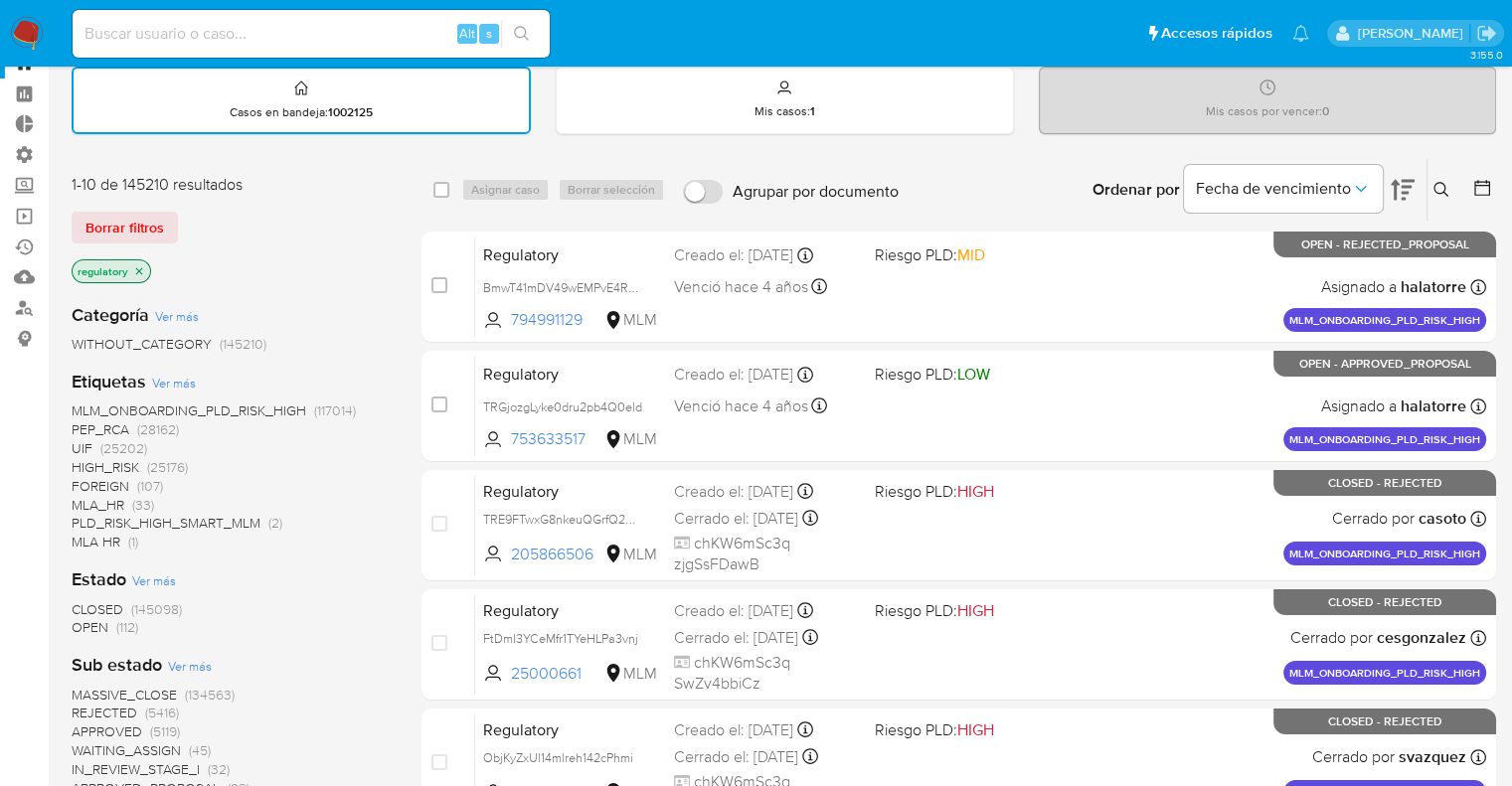
click at [88, 632] on span "OPEN" at bounding box center [90, 628] width 37 height 20
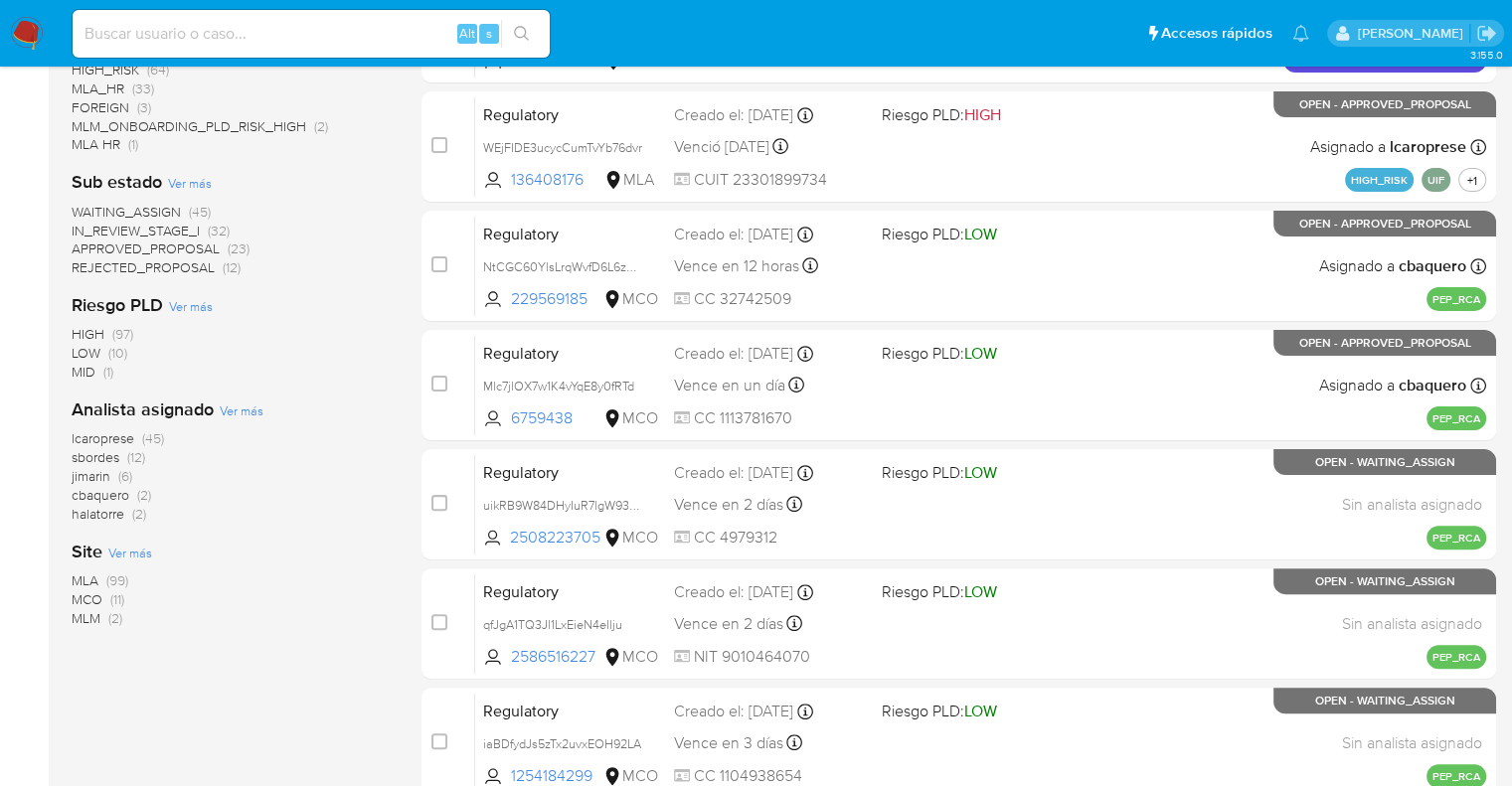
scroll to position [458, 0]
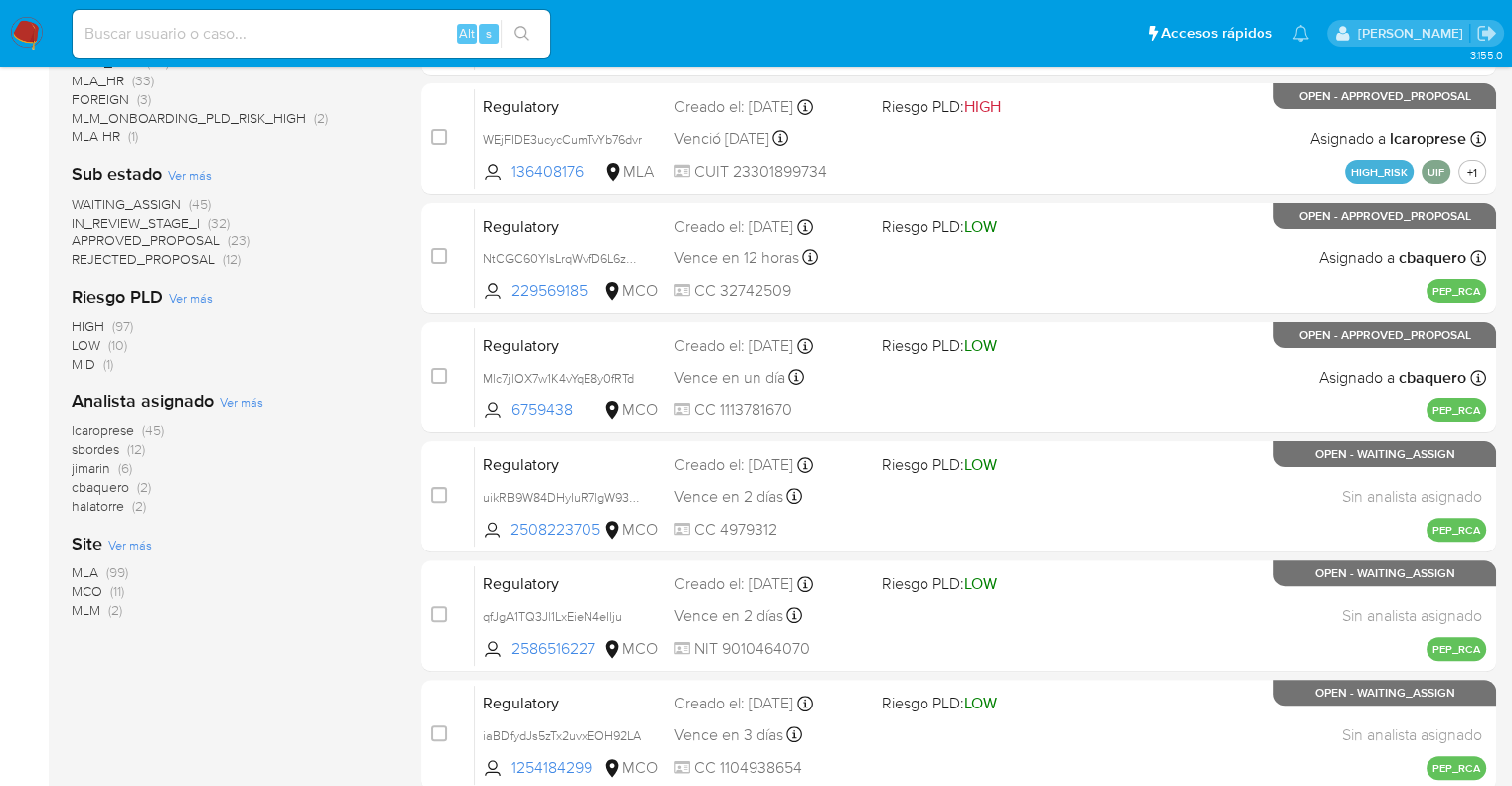
click at [78, 582] on span "MCO" at bounding box center [87, 592] width 31 height 20
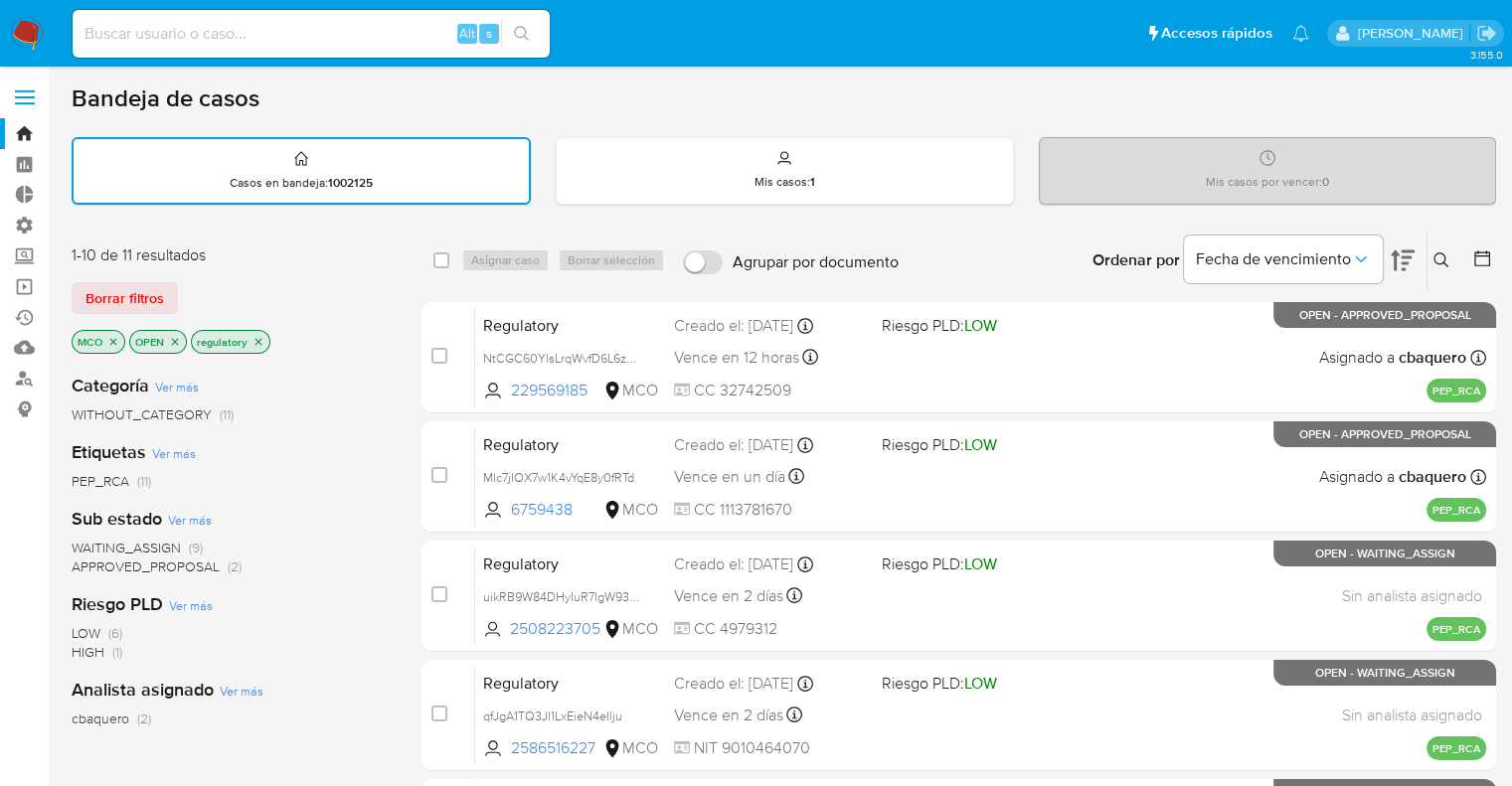
click at [79, 543] on span "WAITING_ASSIGN" at bounding box center [126, 548] width 109 height 20
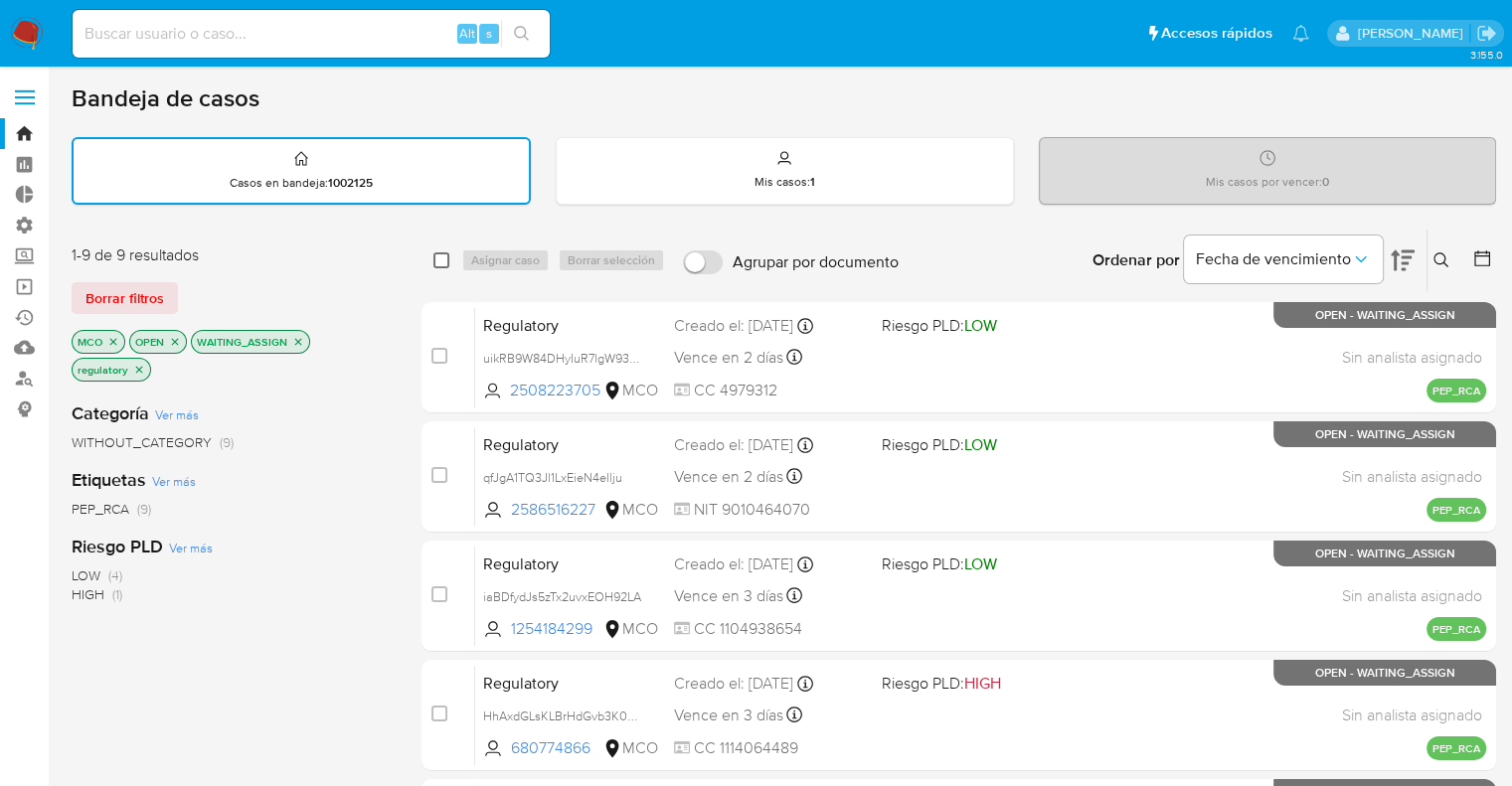
click at [442, 258] on input "checkbox" at bounding box center [442, 261] width 16 height 16
checkbox input "true"
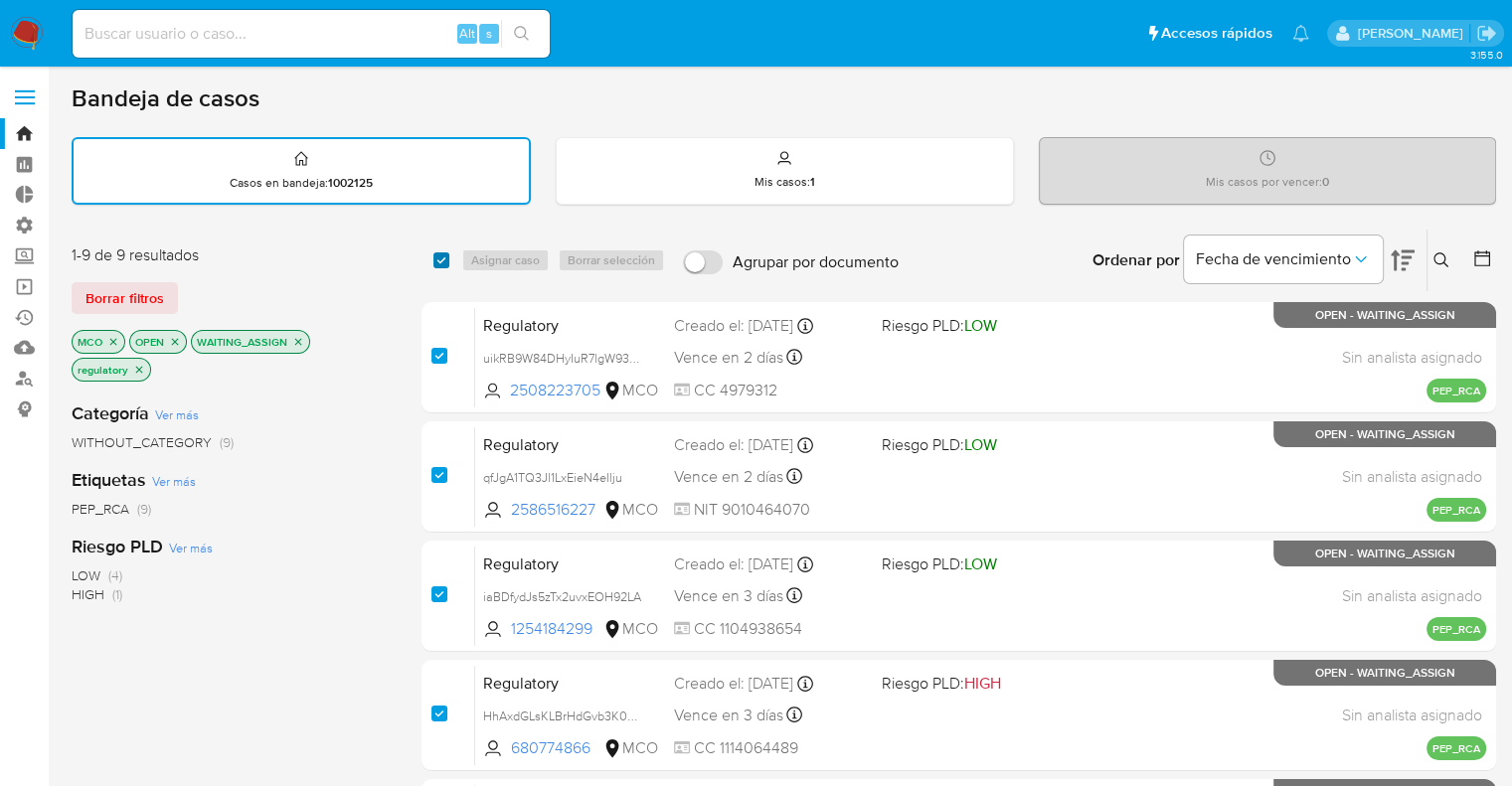
checkbox input "true"
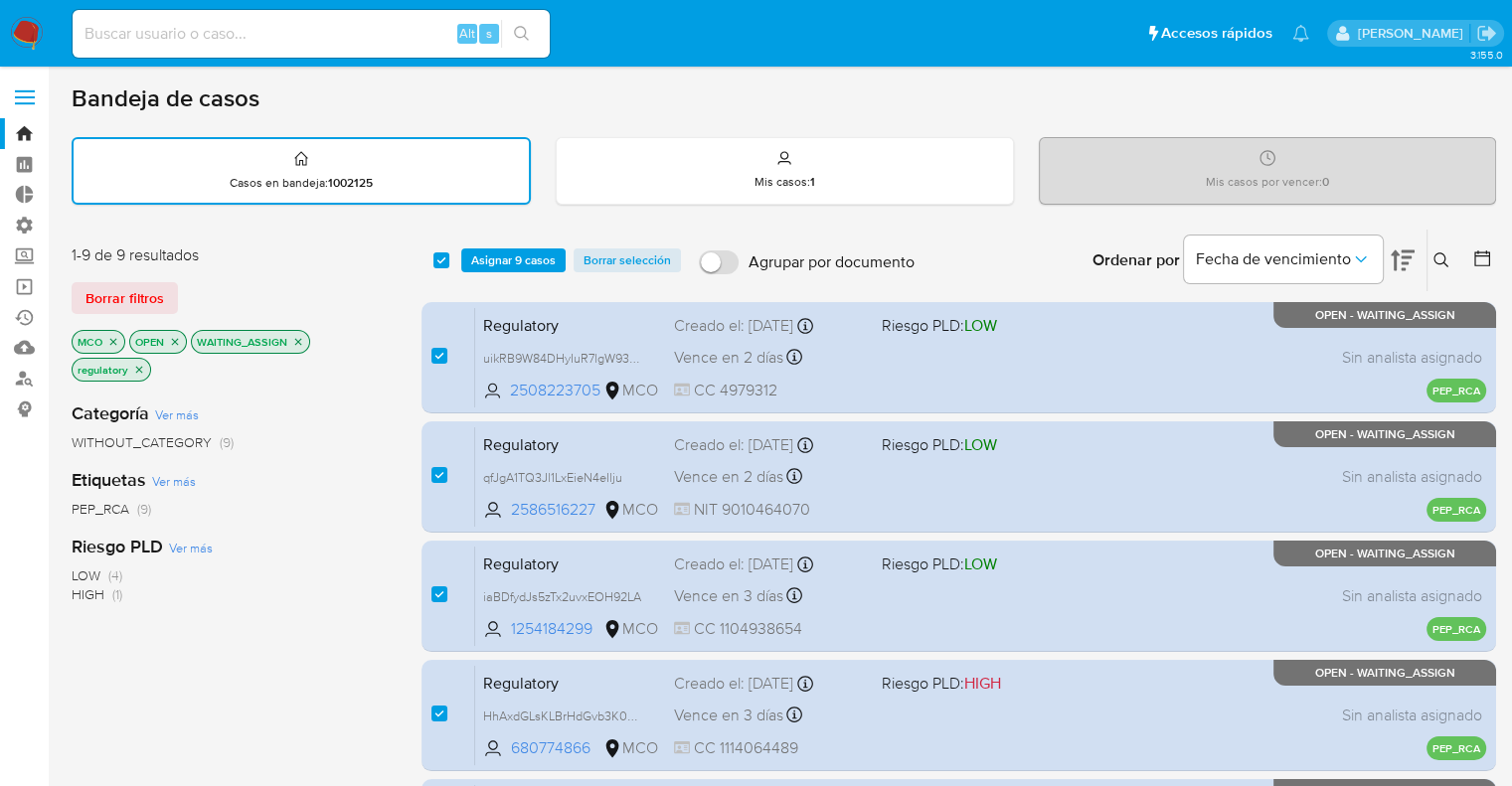
scroll to position [665, 0]
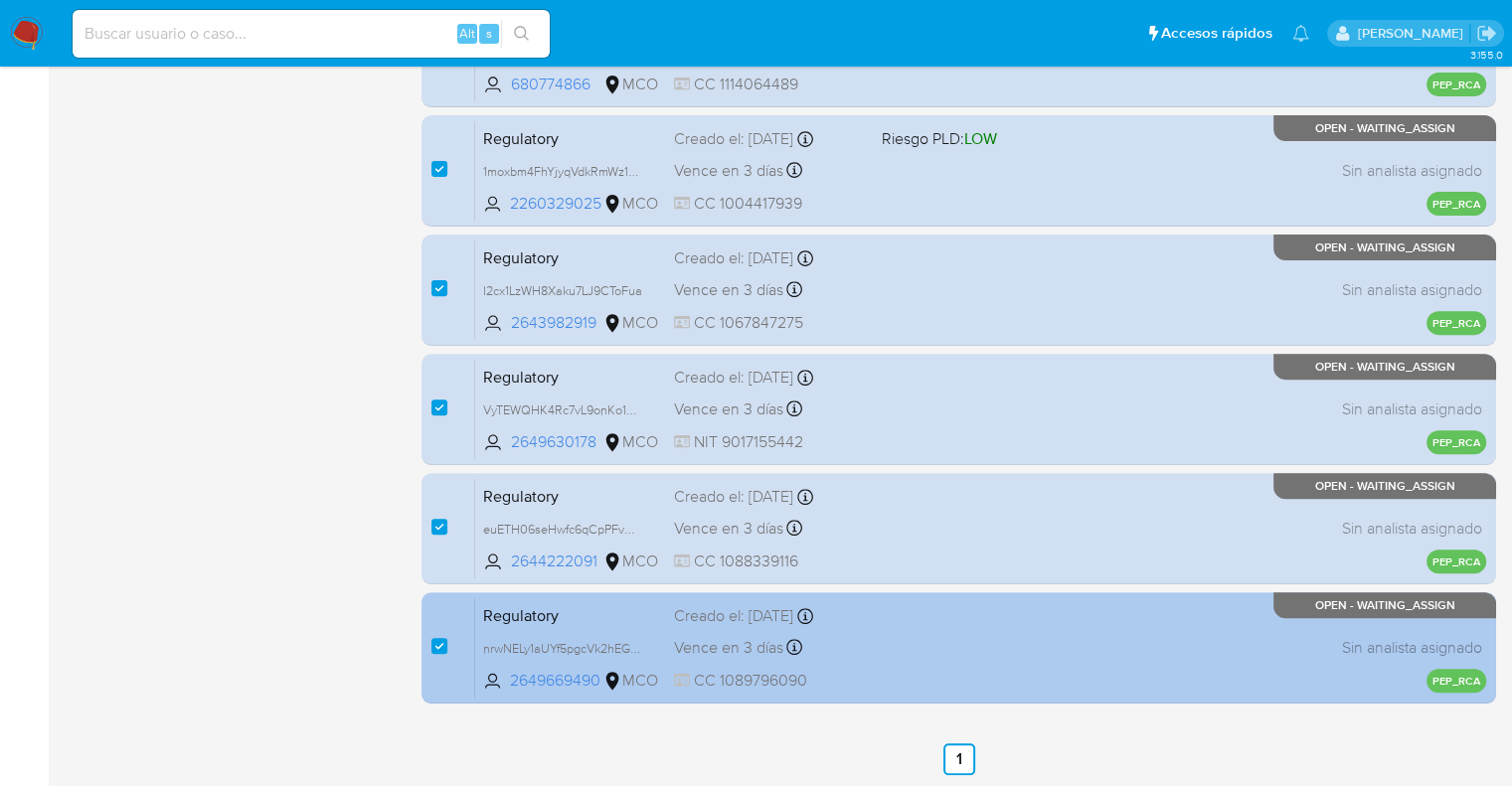
click at [428, 642] on div "case-item-checkbox No es posible asignar el caso Regulatory nrwNELy1aUYf5pgcVk2…" at bounding box center [959, 649] width 1074 height 111
click at [438, 645] on input "checkbox" at bounding box center [440, 647] width 16 height 16
checkbox input "false"
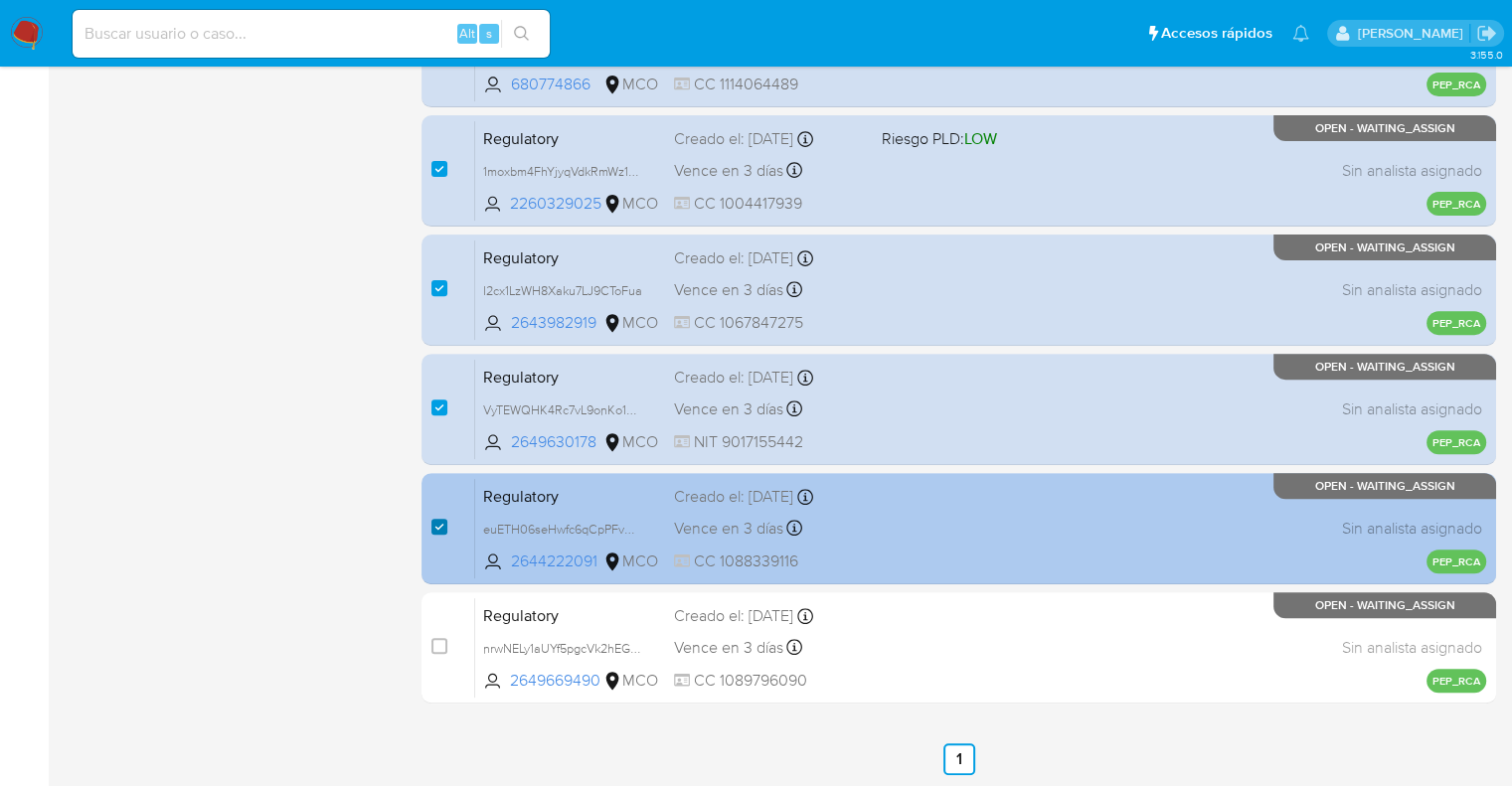
click at [442, 524] on input "checkbox" at bounding box center [440, 527] width 16 height 16
checkbox input "false"
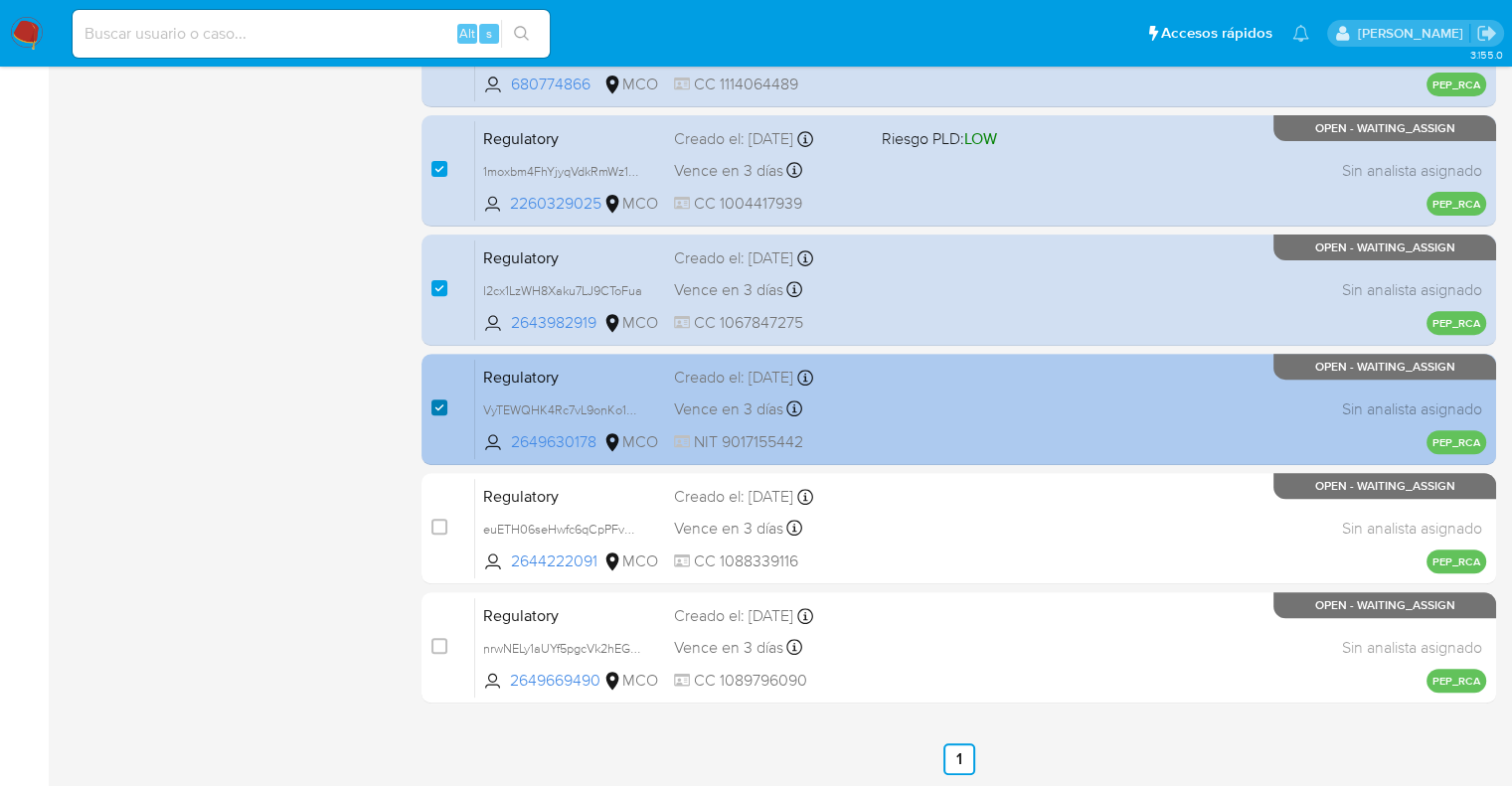
click at [442, 409] on input "checkbox" at bounding box center [440, 408] width 16 height 16
checkbox input "false"
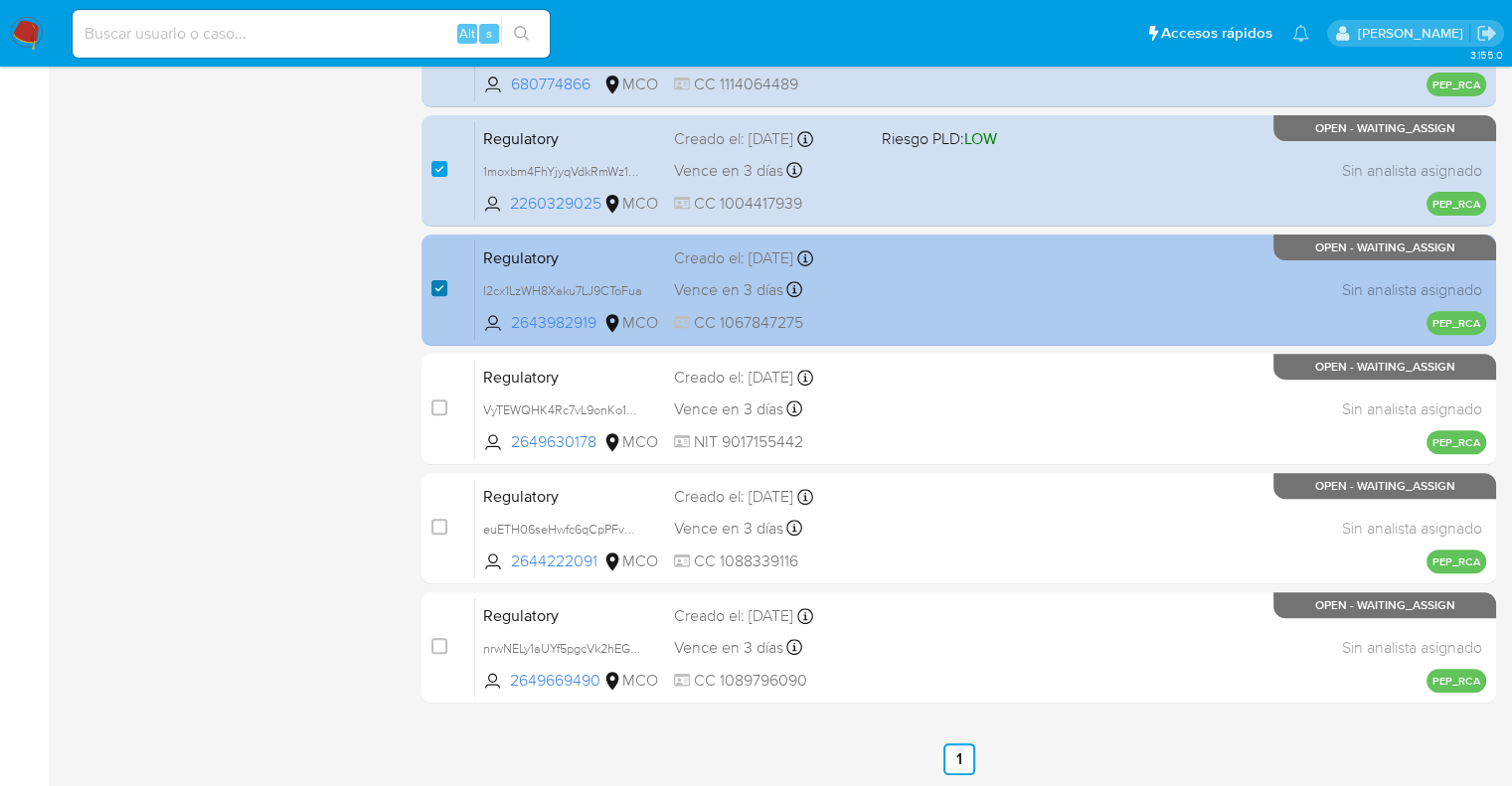
click at [442, 282] on input "checkbox" at bounding box center [440, 289] width 16 height 16
checkbox input "false"
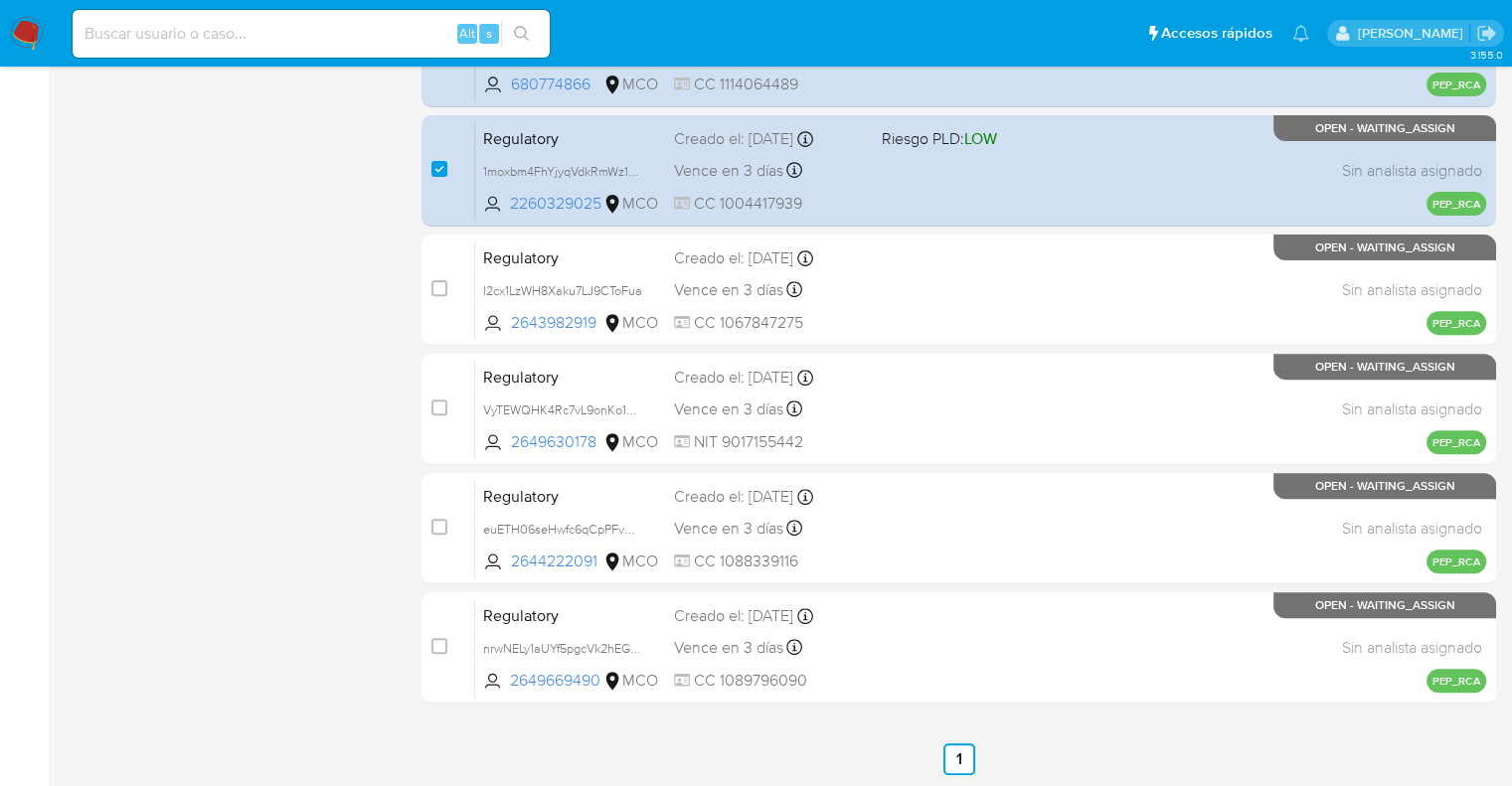
scroll to position [0, 0]
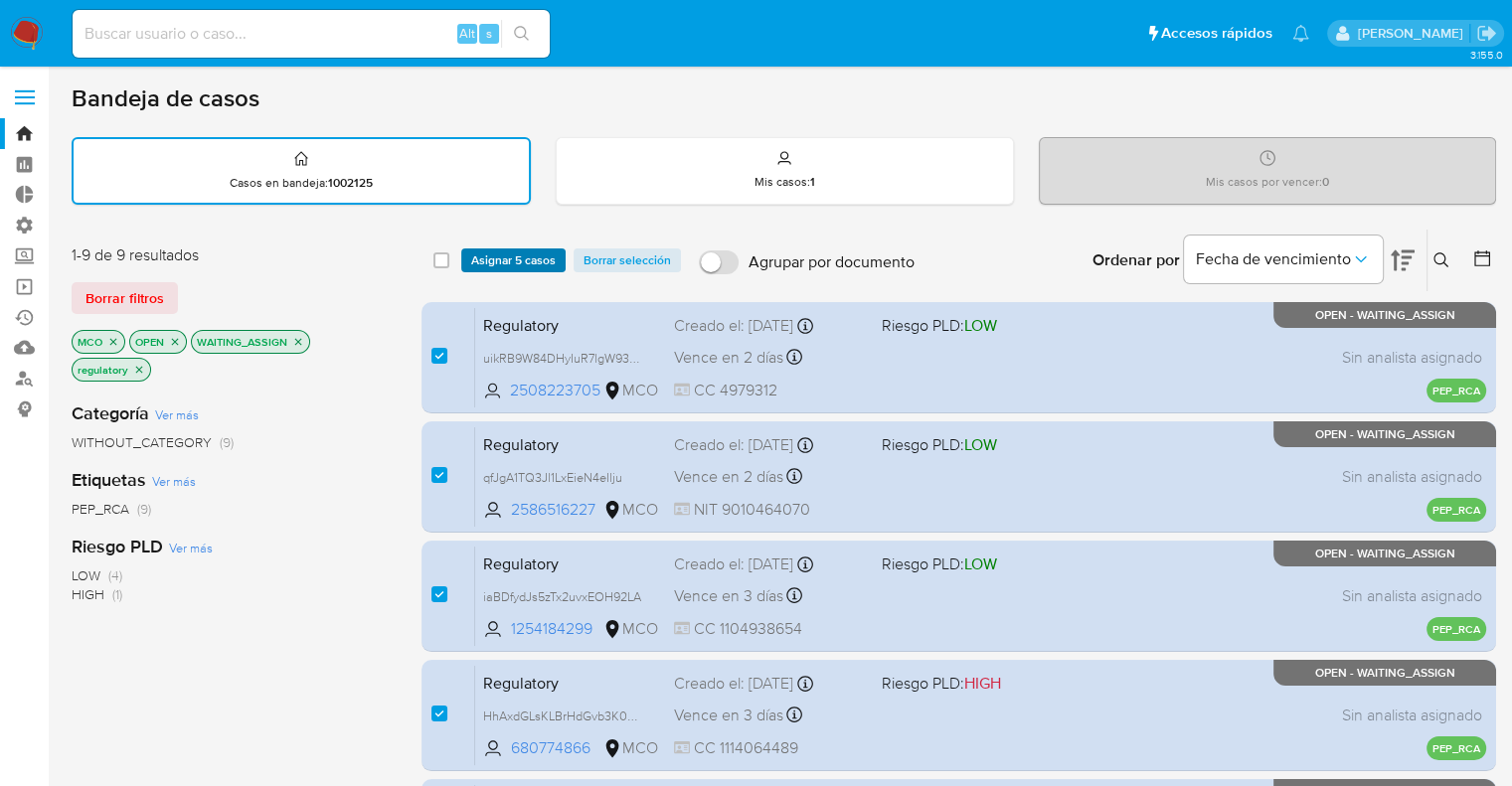
click at [557, 252] on button "Asignar 5 casos" at bounding box center [513, 261] width 104 height 24
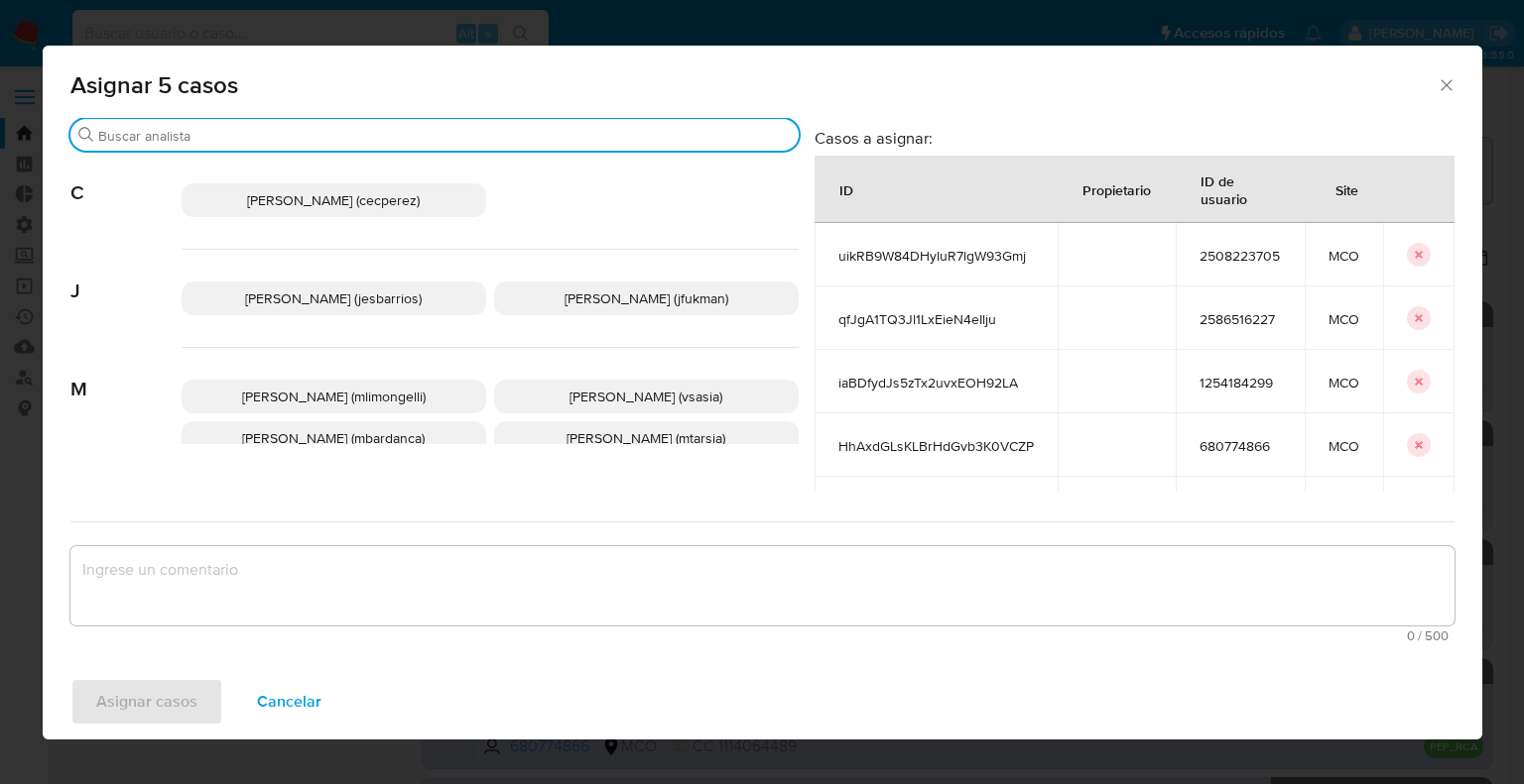
click at [513, 130] on input "Buscar" at bounding box center [445, 136] width 693 height 18
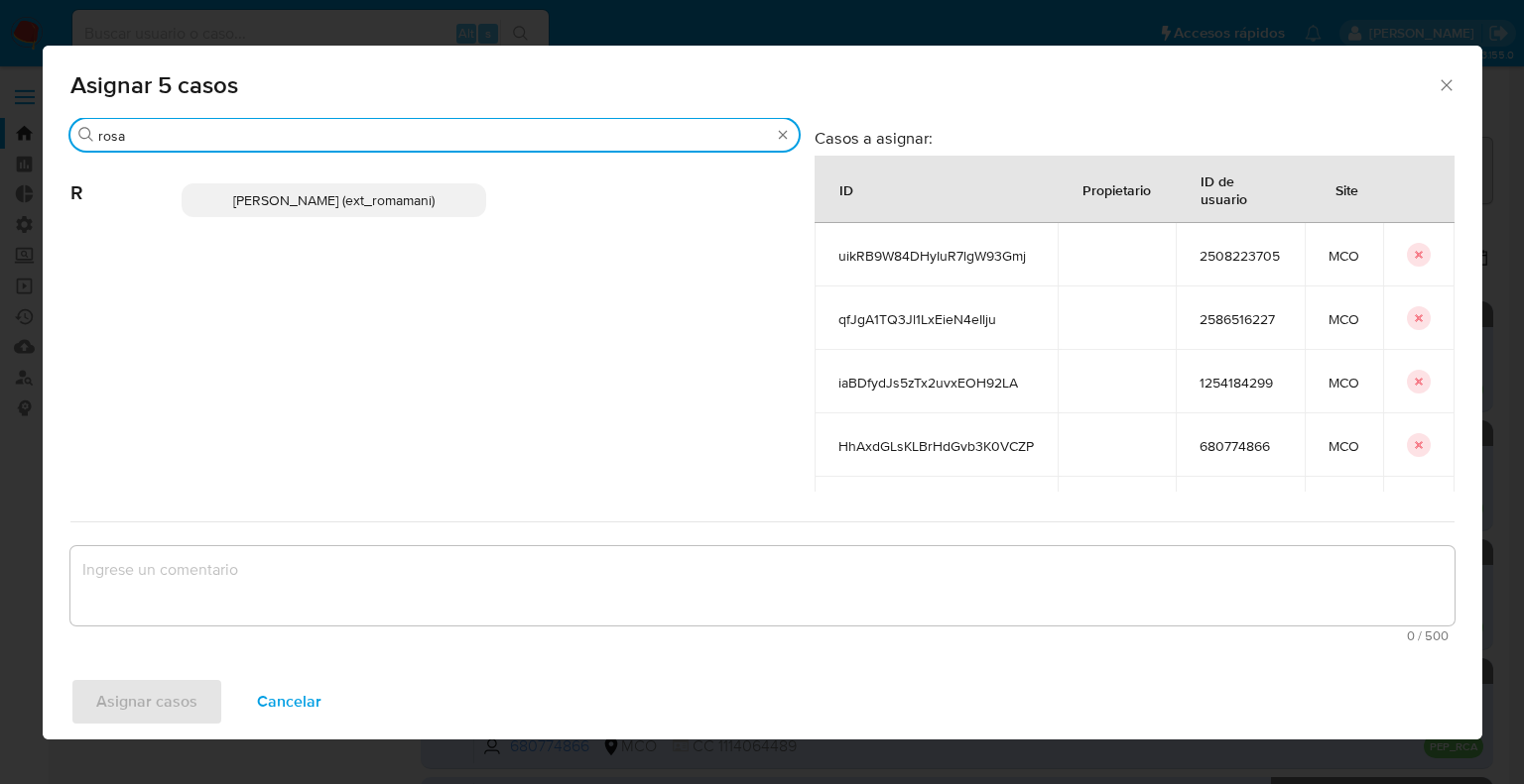
type input "rosa"
click at [447, 203] on p "Rosalia Mamani (ext_romamani)" at bounding box center [334, 200] width 305 height 34
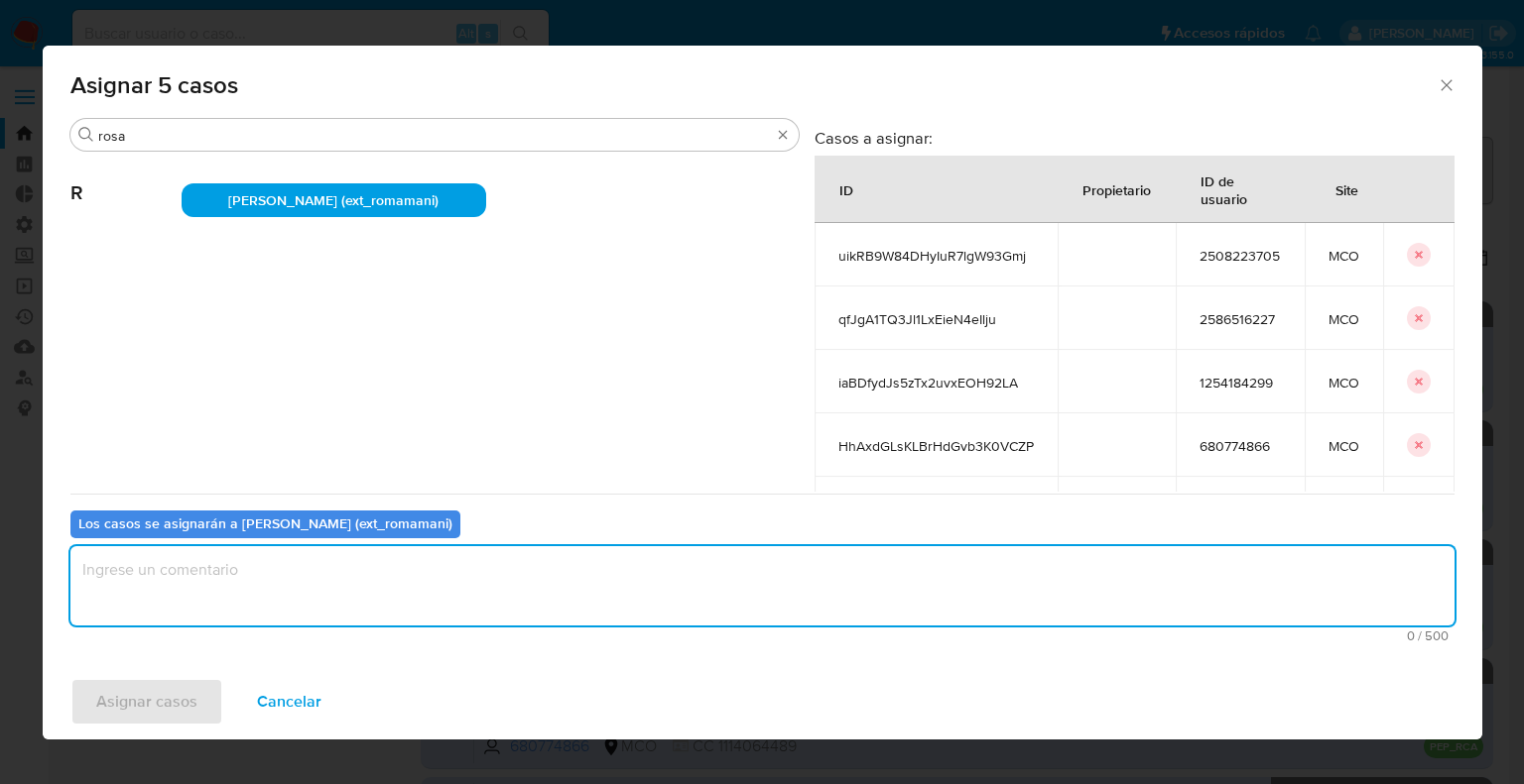
click at [357, 594] on textarea "assign-modal" at bounding box center [762, 587] width 1384 height 79
paste textarea "Asignación."
type textarea "Asignación."
click at [191, 695] on span "Asignar casos" at bounding box center [147, 703] width 101 height 44
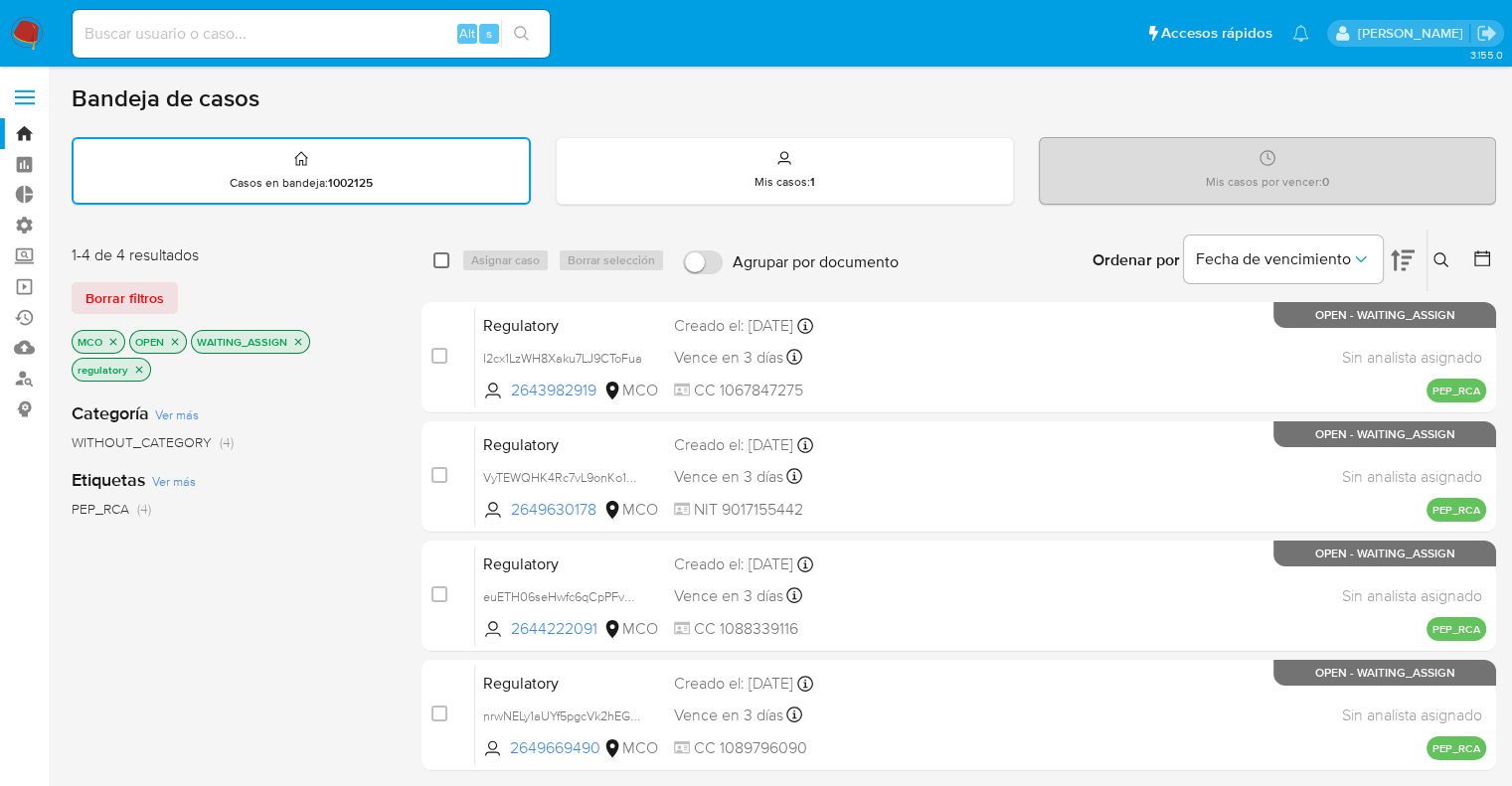
click at [446, 253] on input "checkbox" at bounding box center [442, 261] width 16 height 16
checkbox input "true"
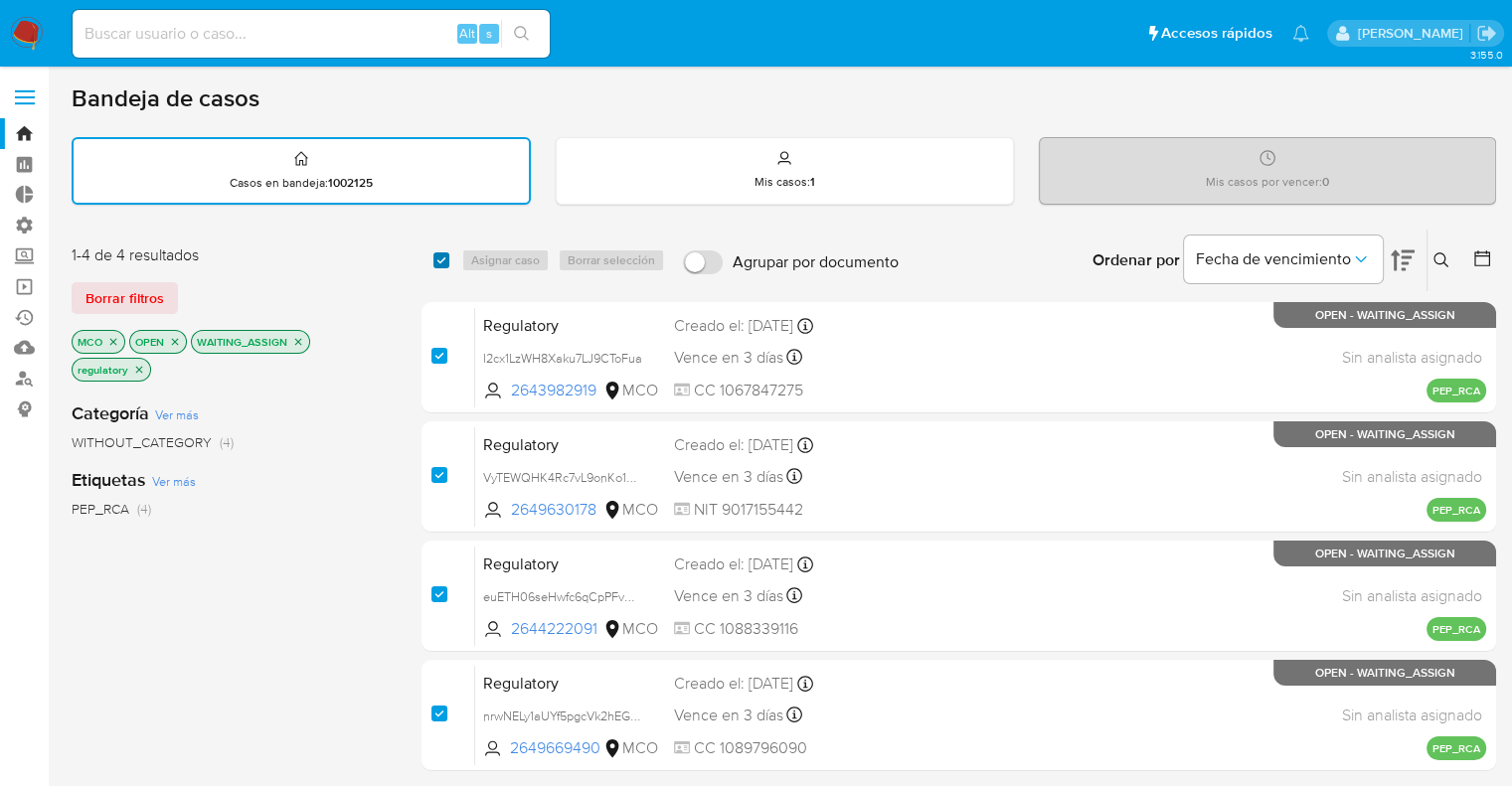
checkbox input "true"
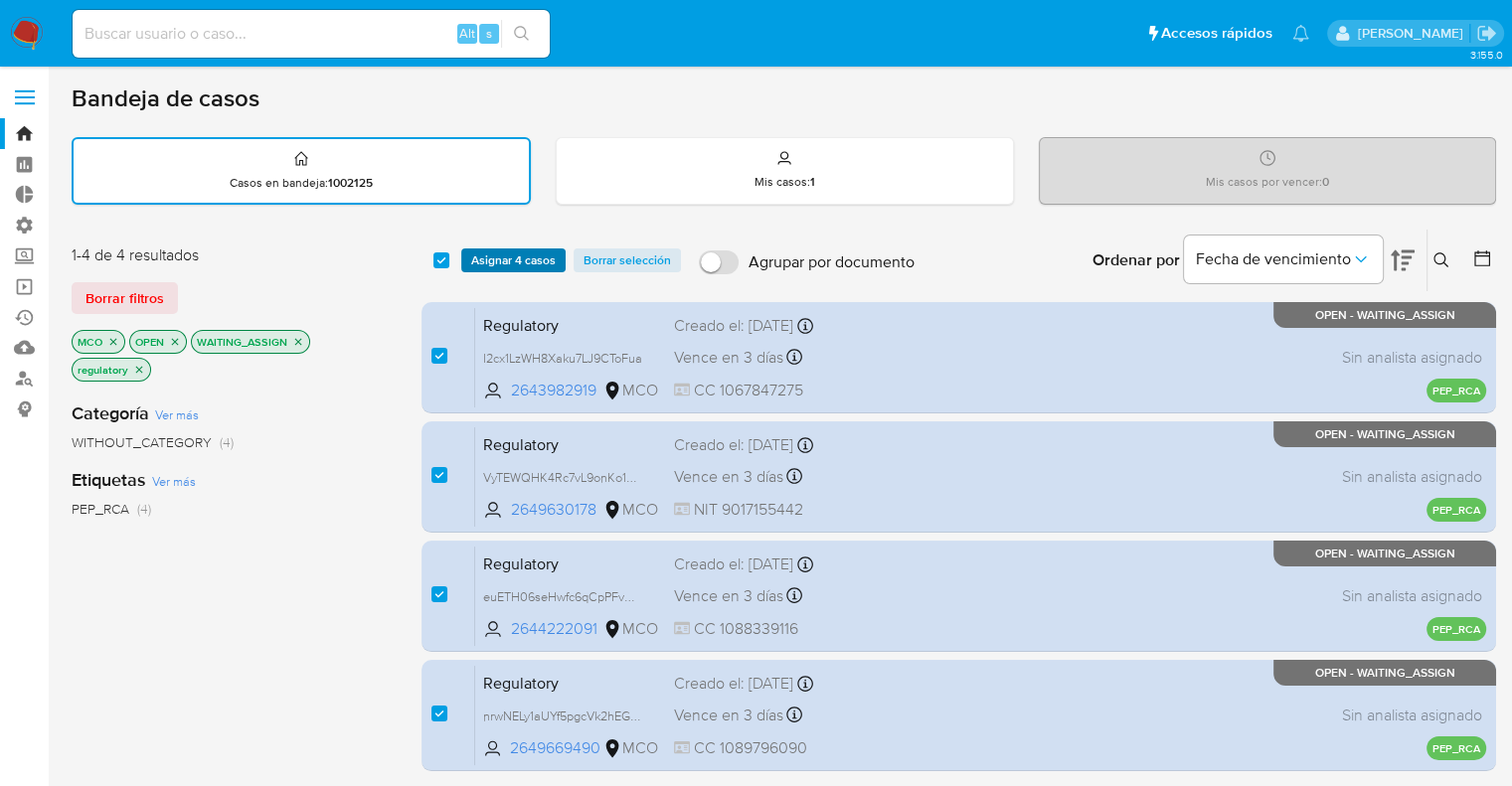
click at [558, 262] on button "Asignar 4 casos" at bounding box center [513, 261] width 104 height 24
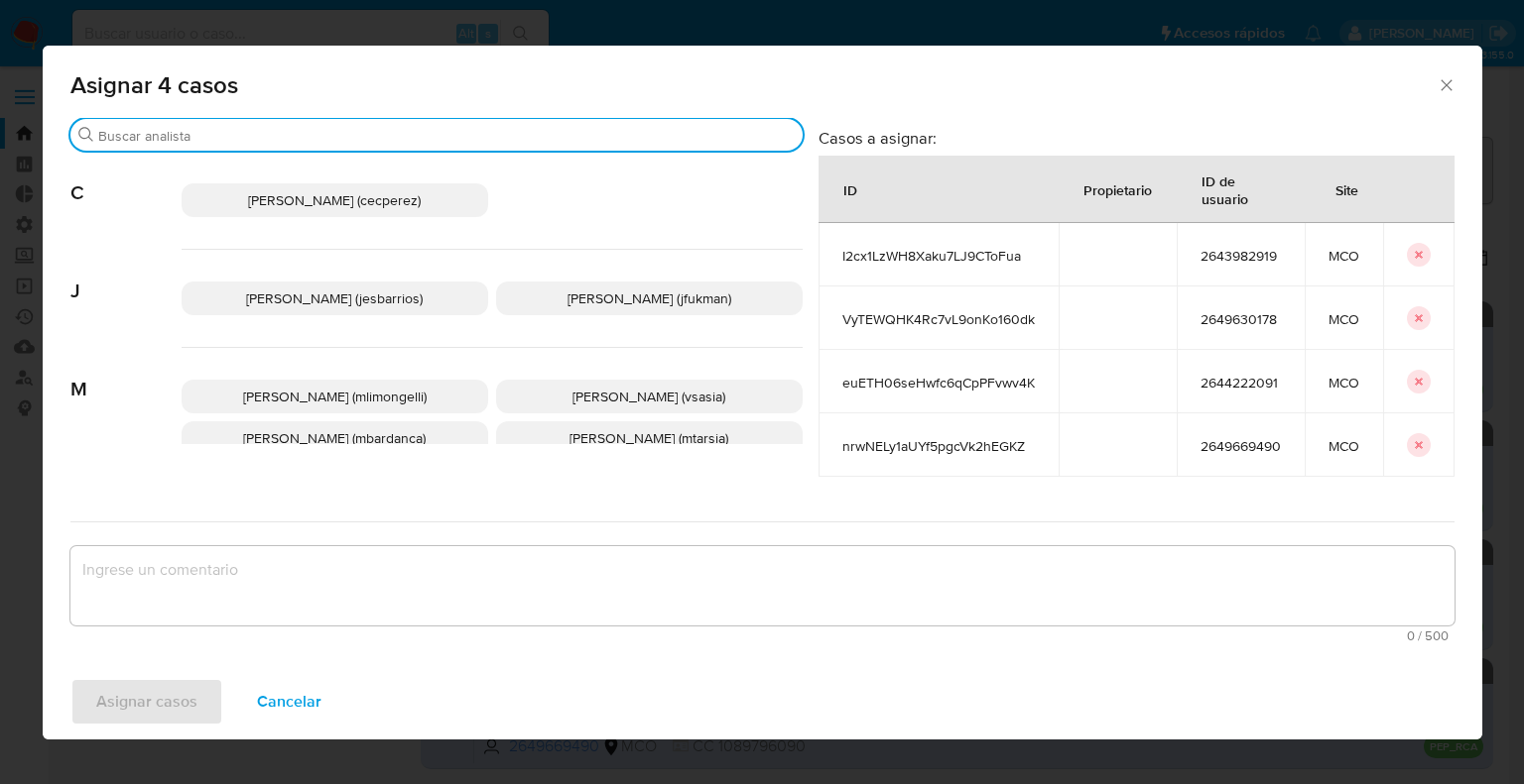
click at [448, 130] on input "Buscar" at bounding box center [447, 136] width 697 height 18
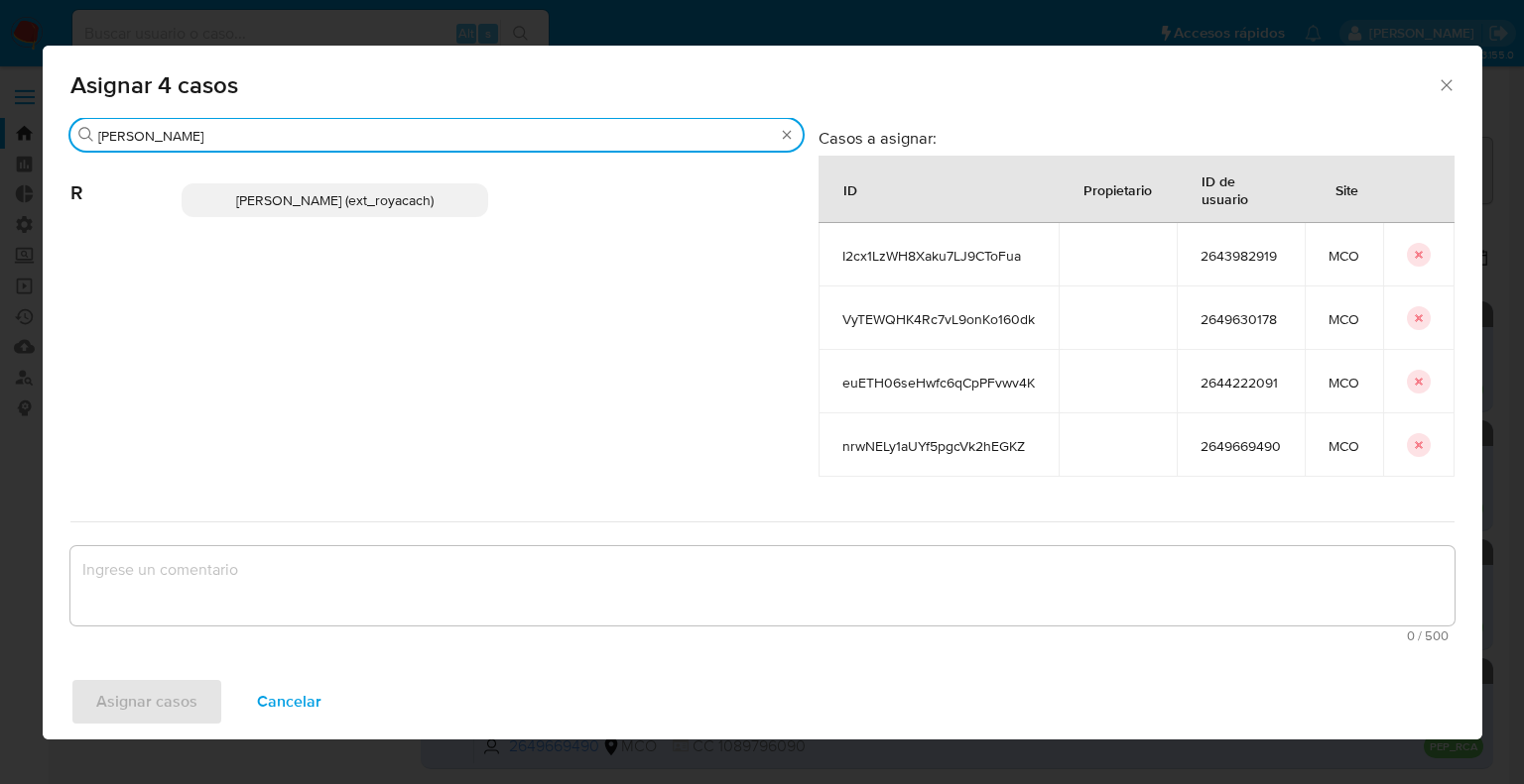
type input "romi"
click at [480, 203] on p "Romina Isabel Yacachury (ext_royacach)" at bounding box center [335, 200] width 307 height 34
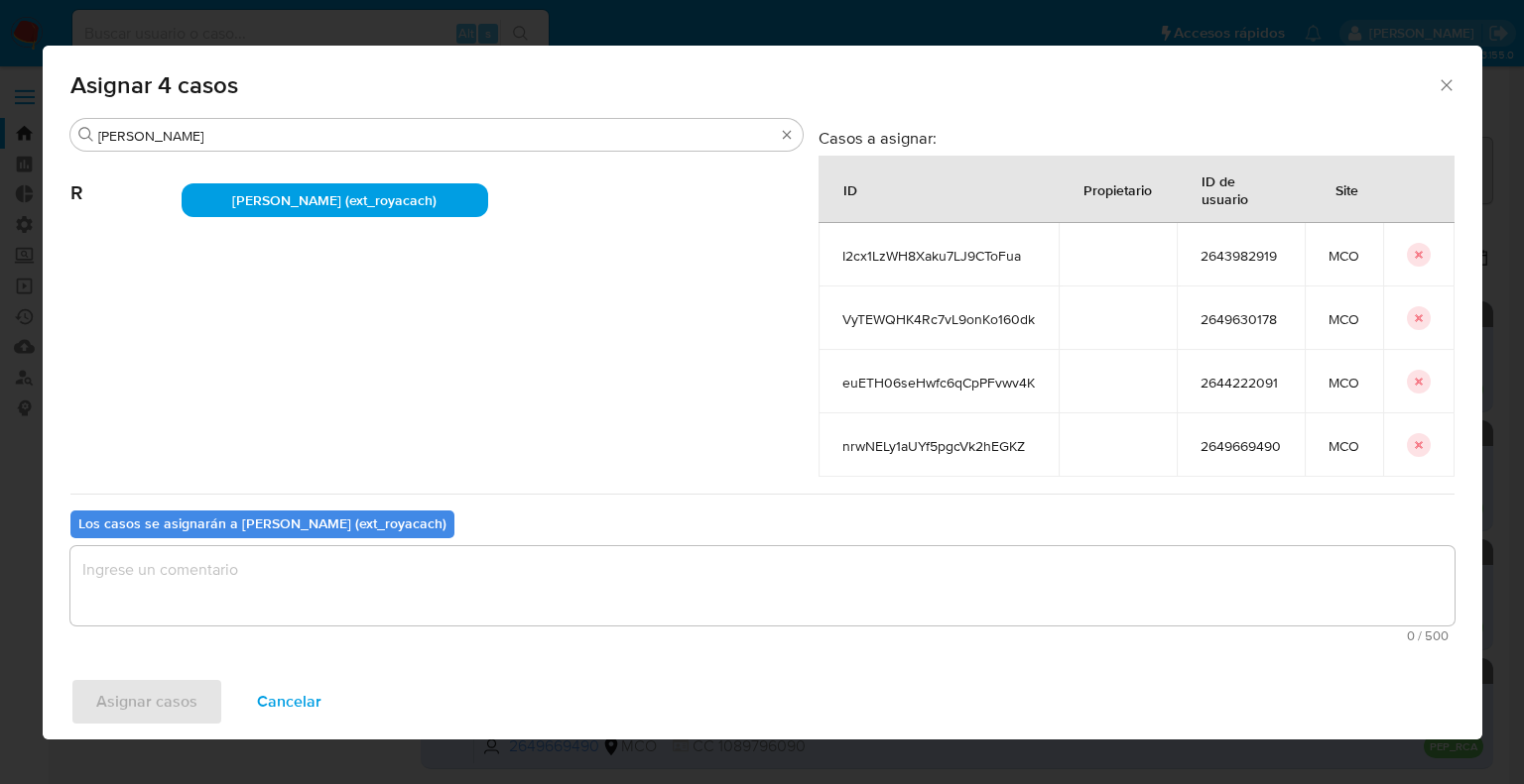
click at [310, 618] on textarea "assign-modal" at bounding box center [762, 587] width 1384 height 79
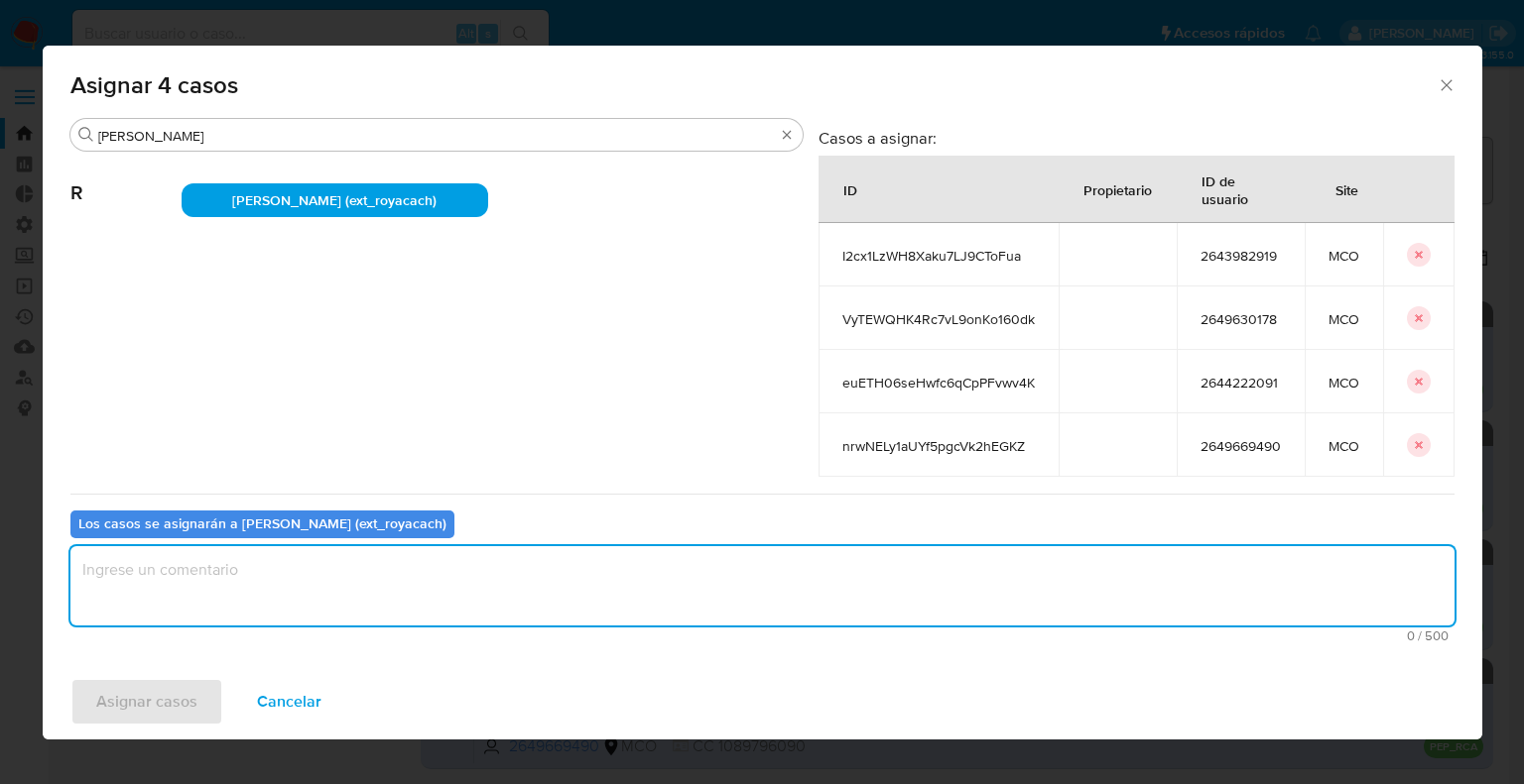
paste textarea "Asignación."
type textarea "Asignación."
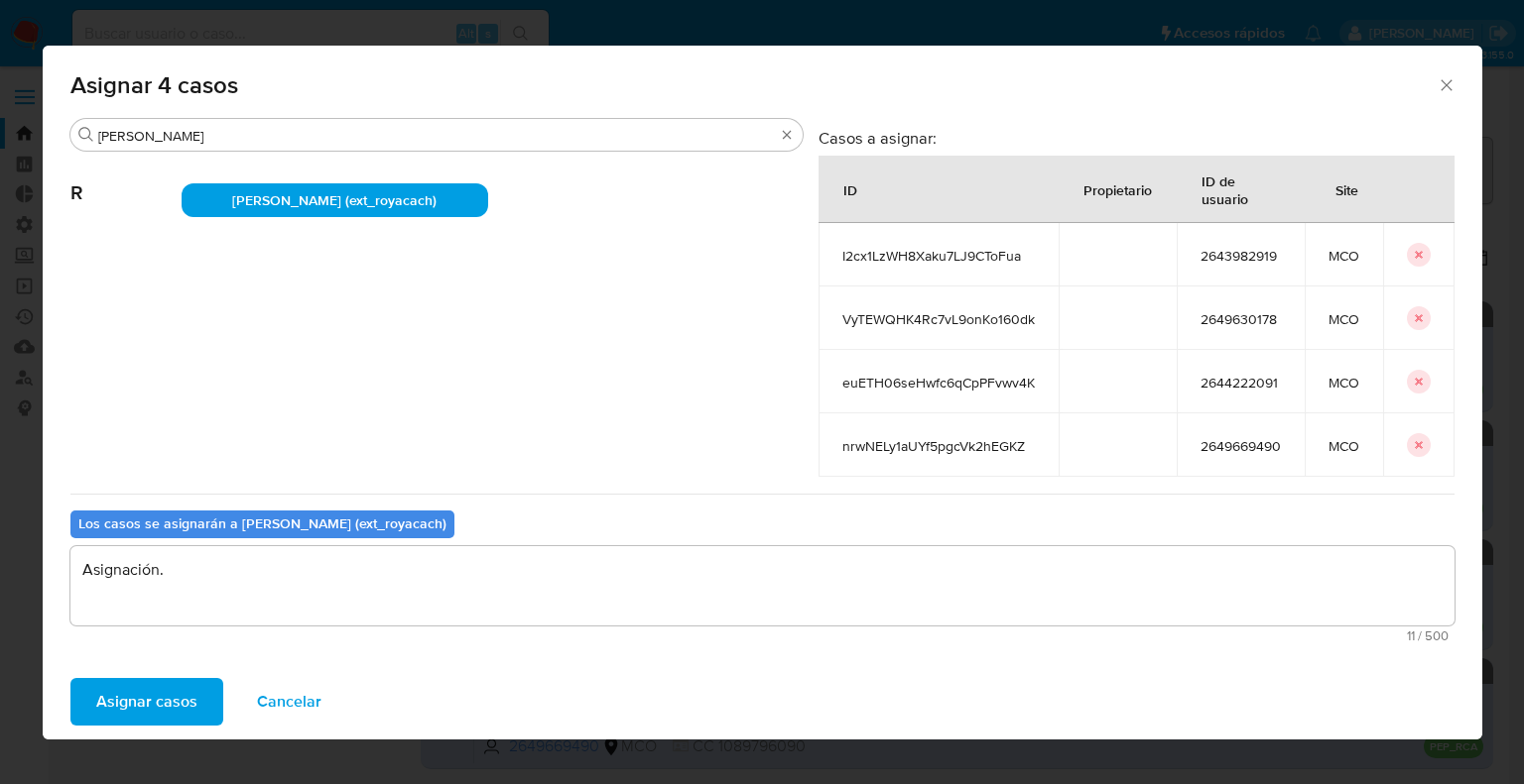
click at [201, 693] on button "Asignar casos" at bounding box center [147, 703] width 153 height 48
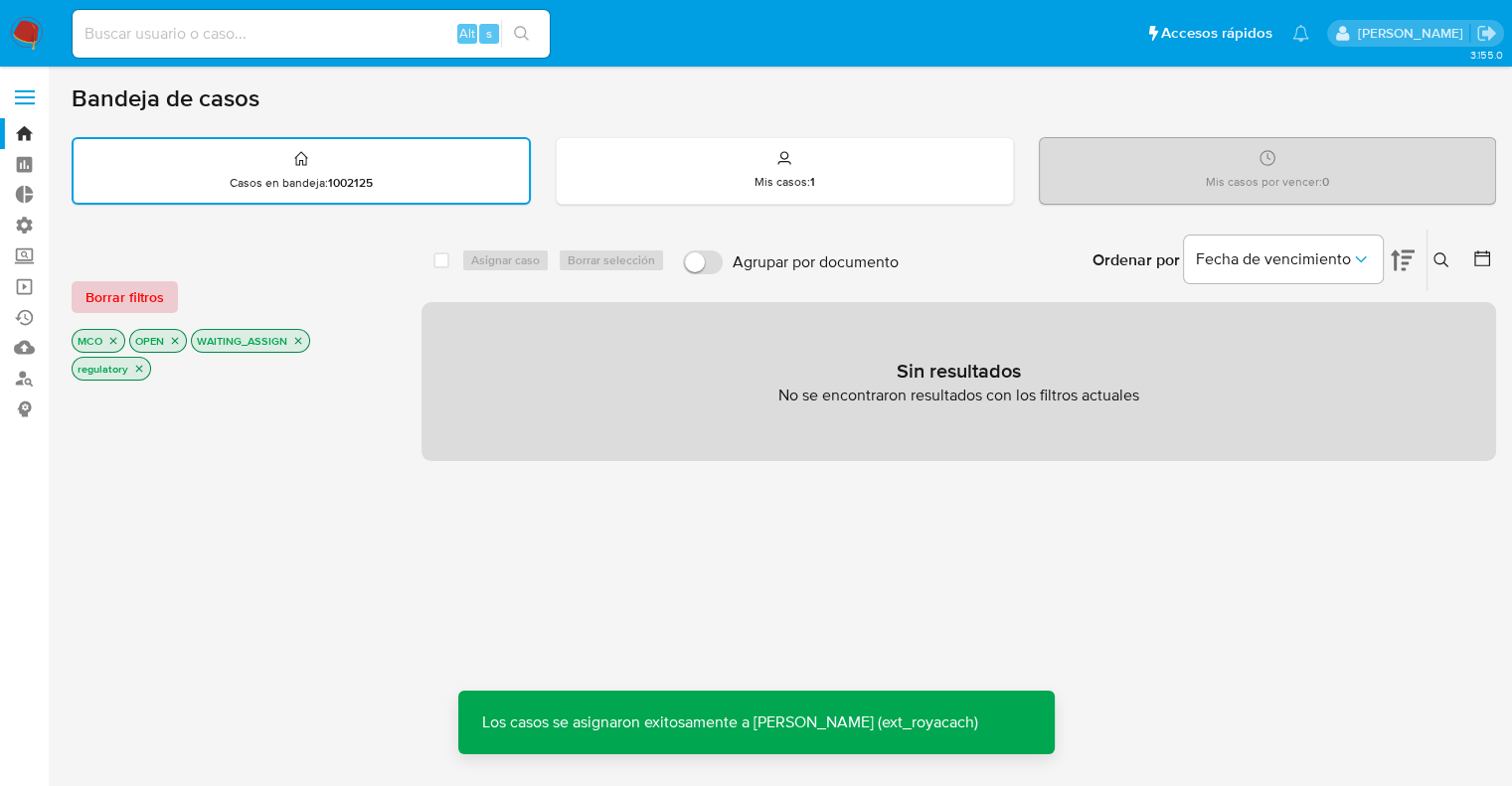
click at [171, 299] on button "Borrar filtros" at bounding box center [124, 297] width 106 height 32
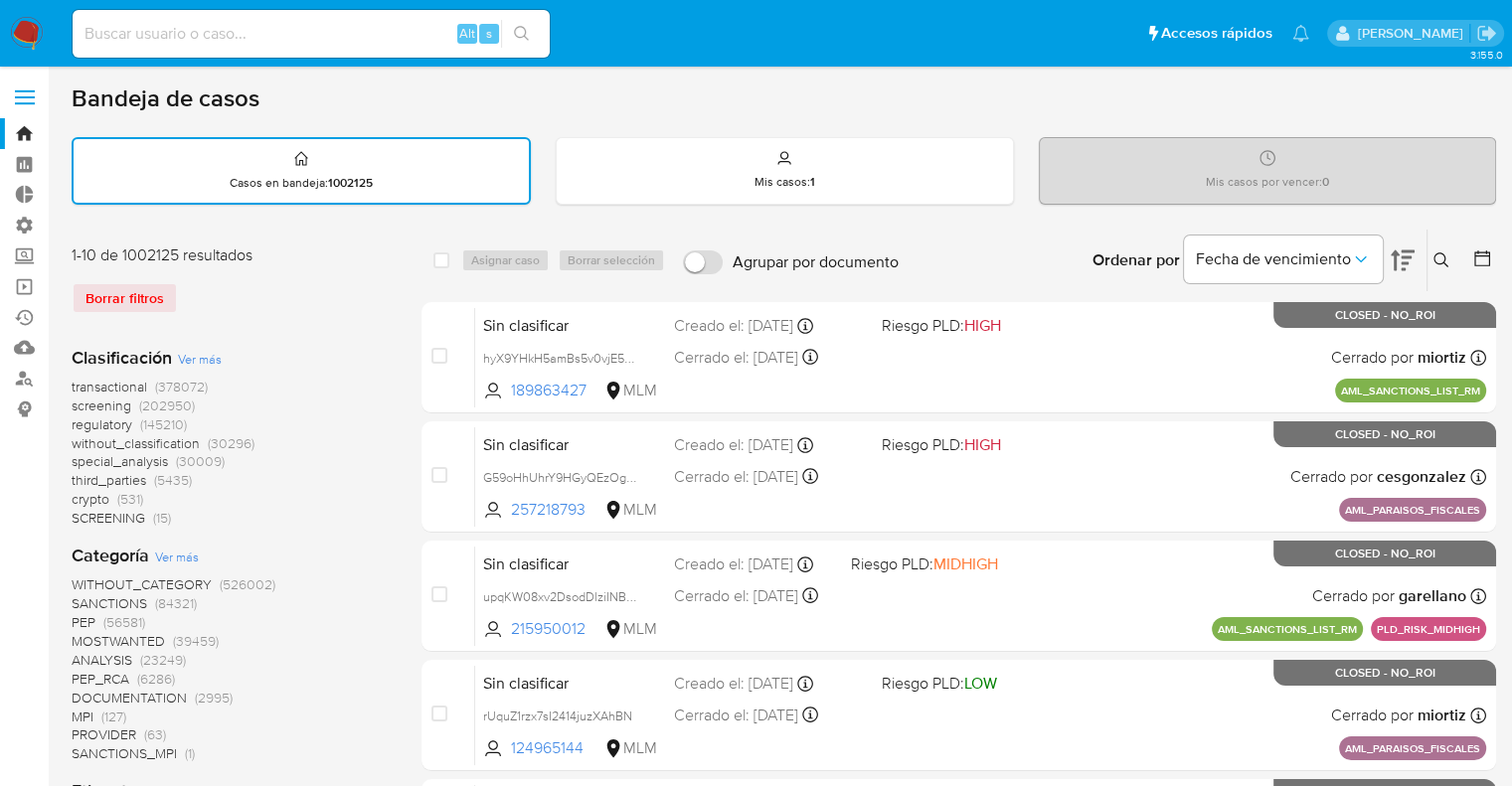
click at [76, 406] on span "screening" at bounding box center [101, 406] width 60 height 20
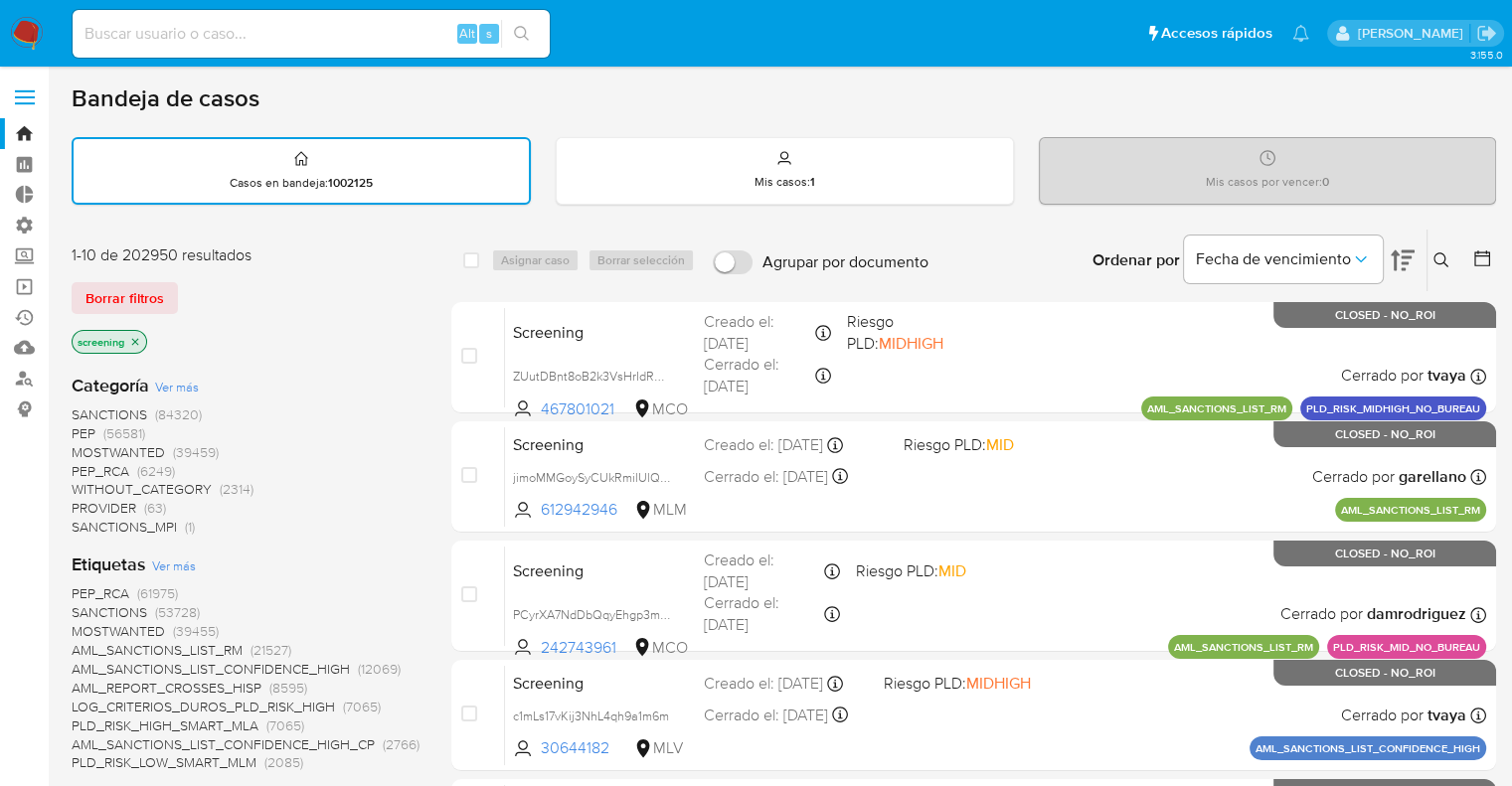
scroll to position [688, 0]
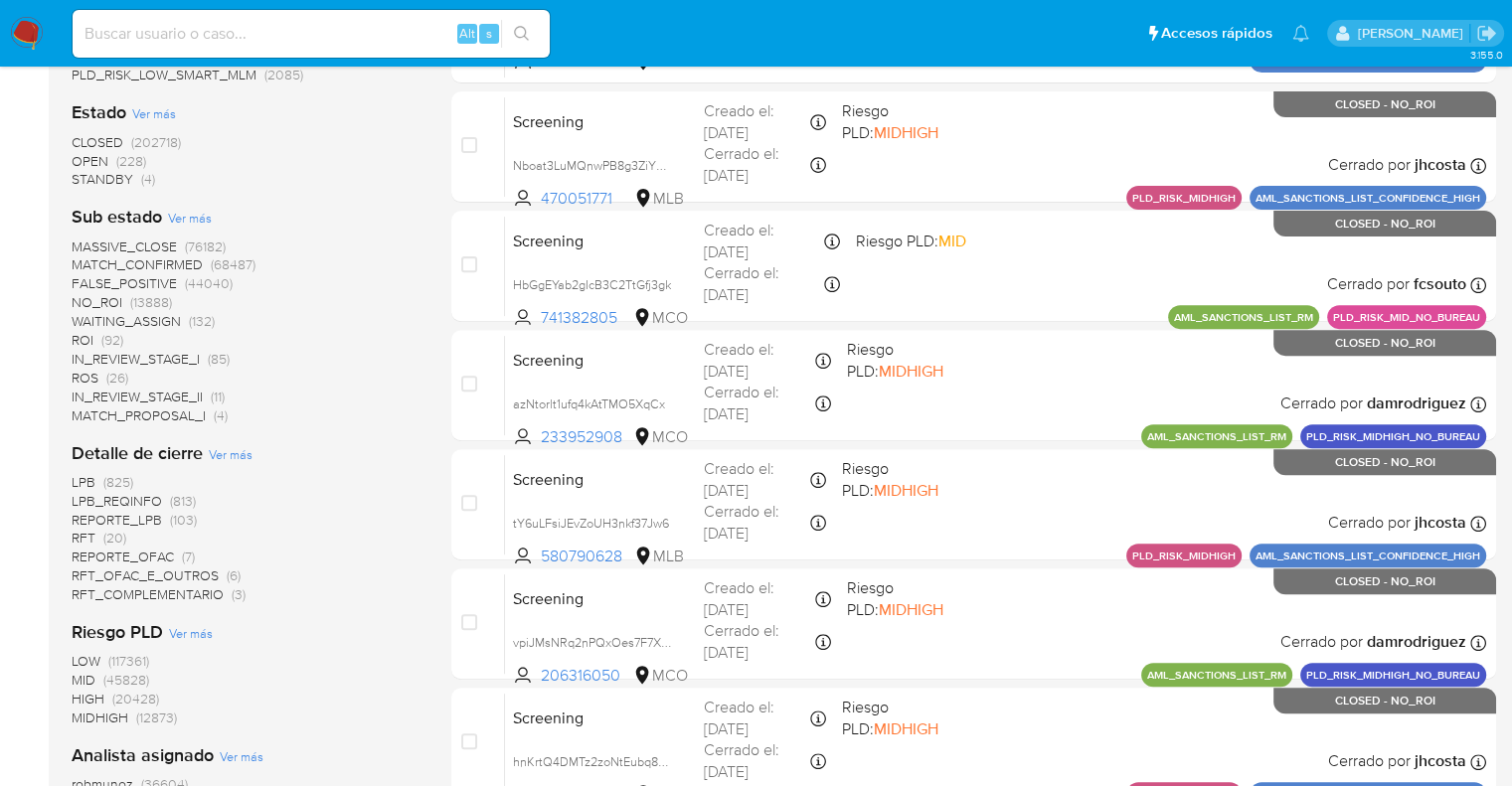
click at [84, 151] on span "OPEN" at bounding box center [90, 161] width 37 height 20
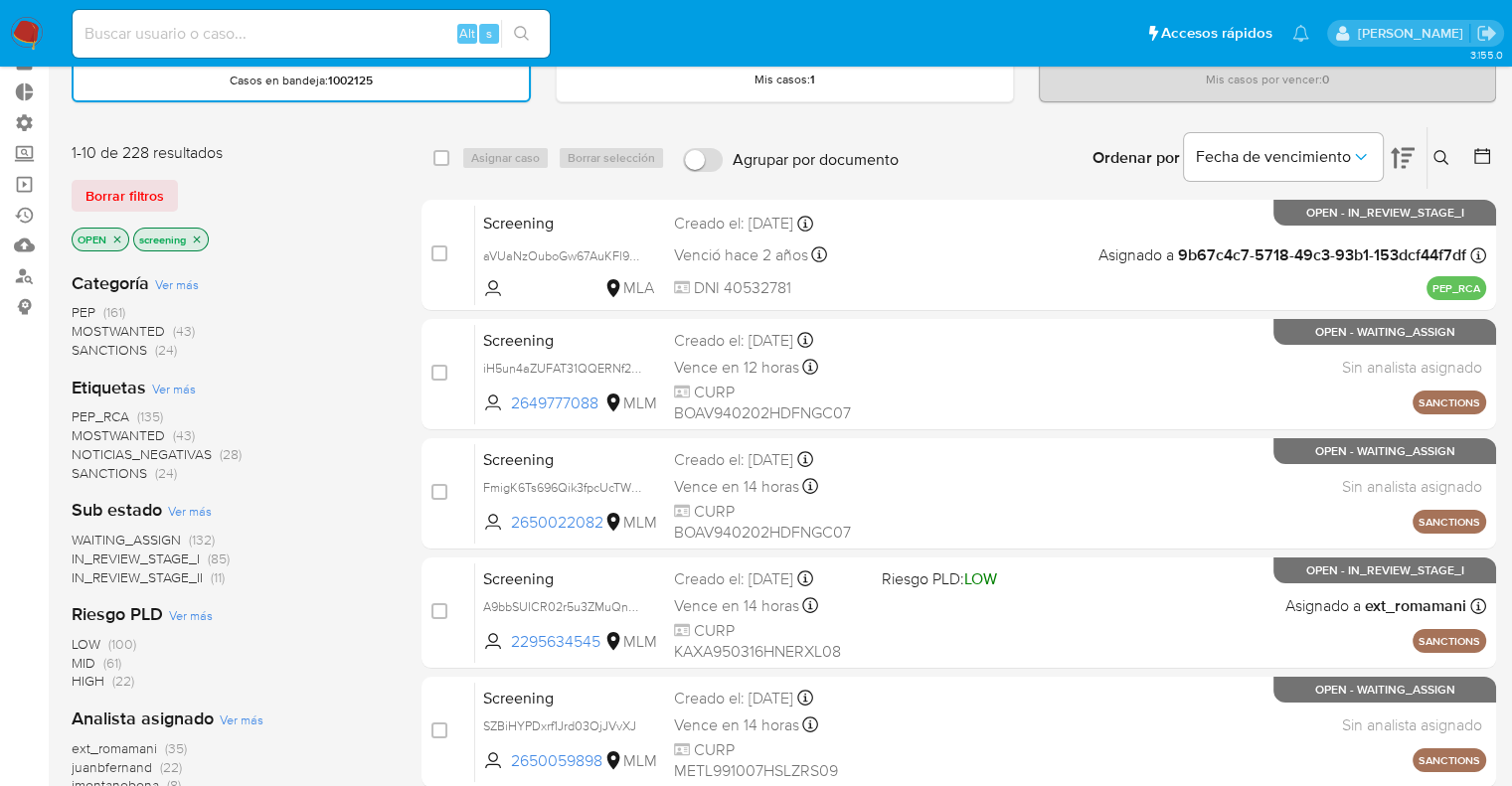
scroll to position [99, 0]
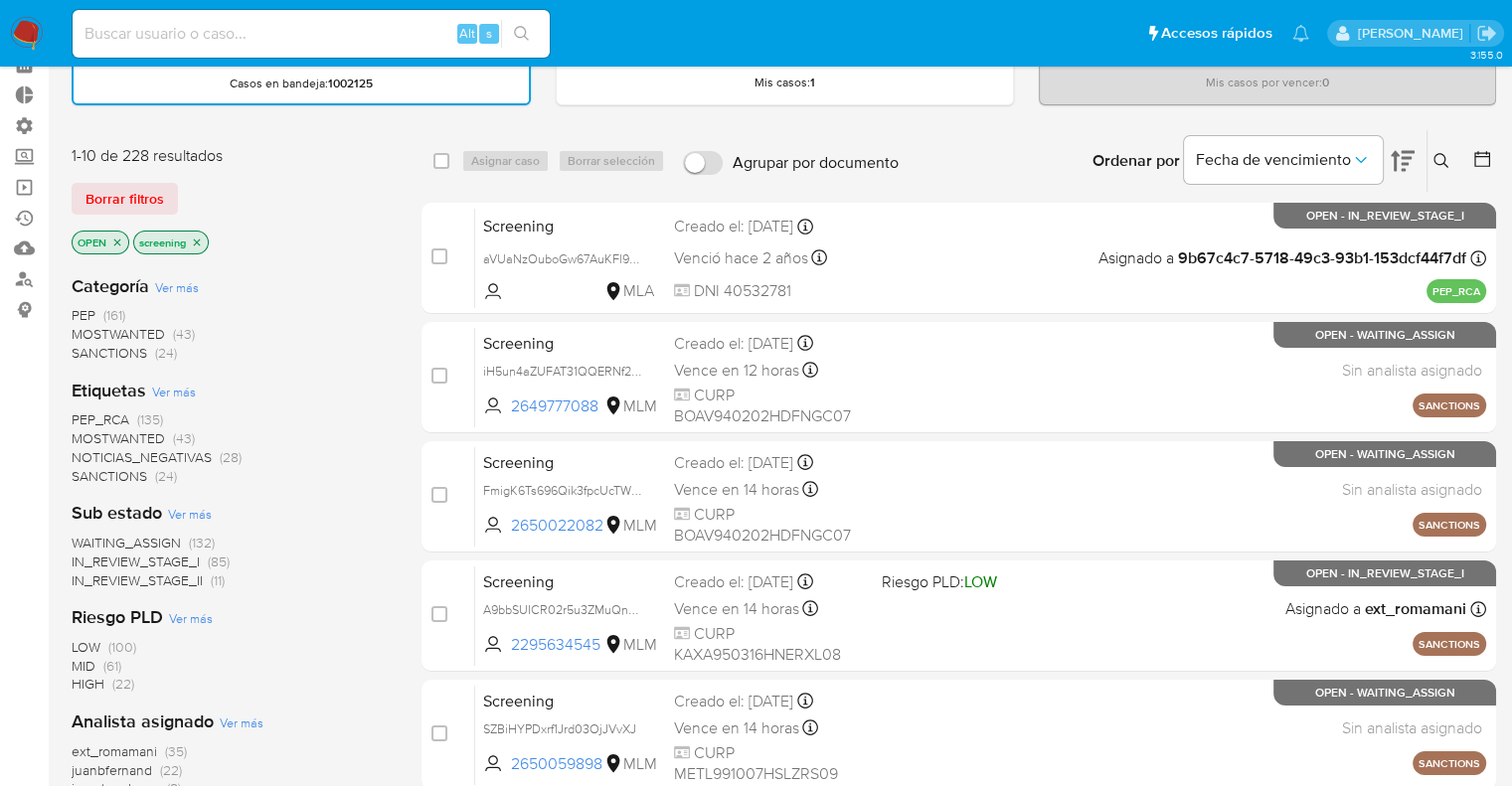
click at [94, 433] on span "MOSTWANTED" at bounding box center [118, 439] width 94 height 20
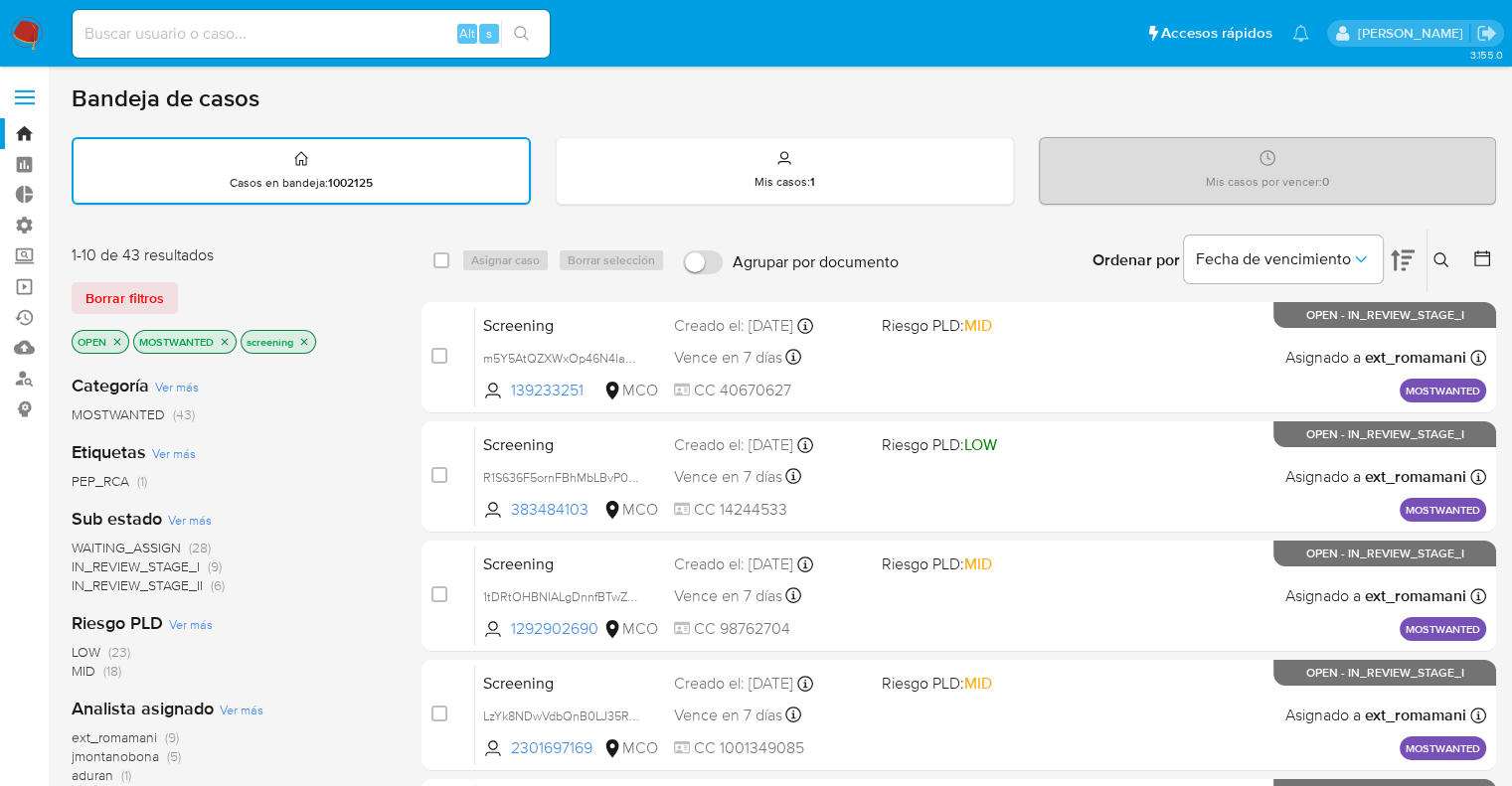
click at [84, 539] on span "WAITING_ASSIGN" at bounding box center [126, 548] width 109 height 20
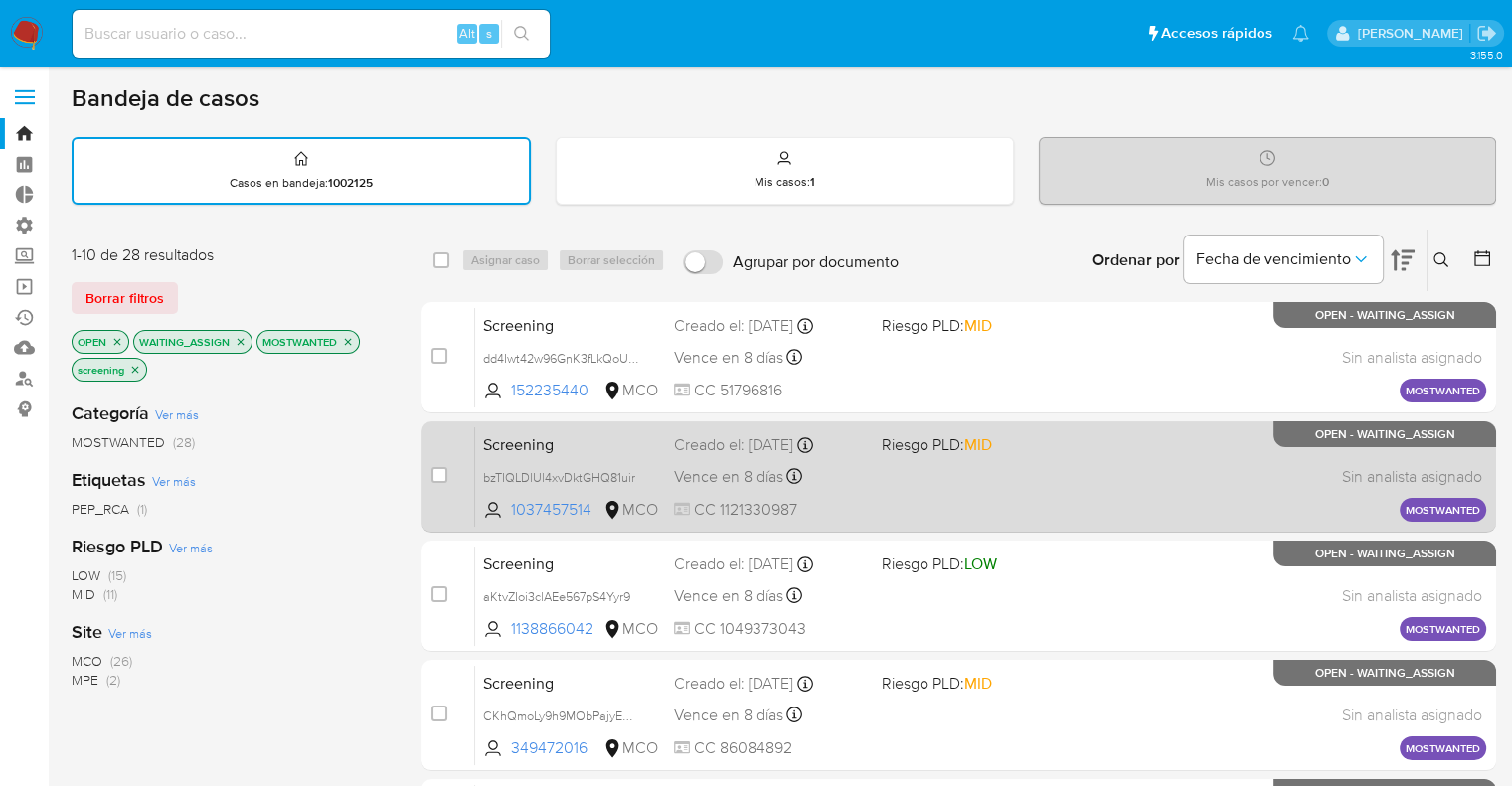
click at [573, 455] on div "Screening bzTIQLDlUl4xvDktGHQ81uir 1037457514 MCO Riesgo PLD: MID Creado el: 25…" at bounding box center [981, 477] width 1011 height 100
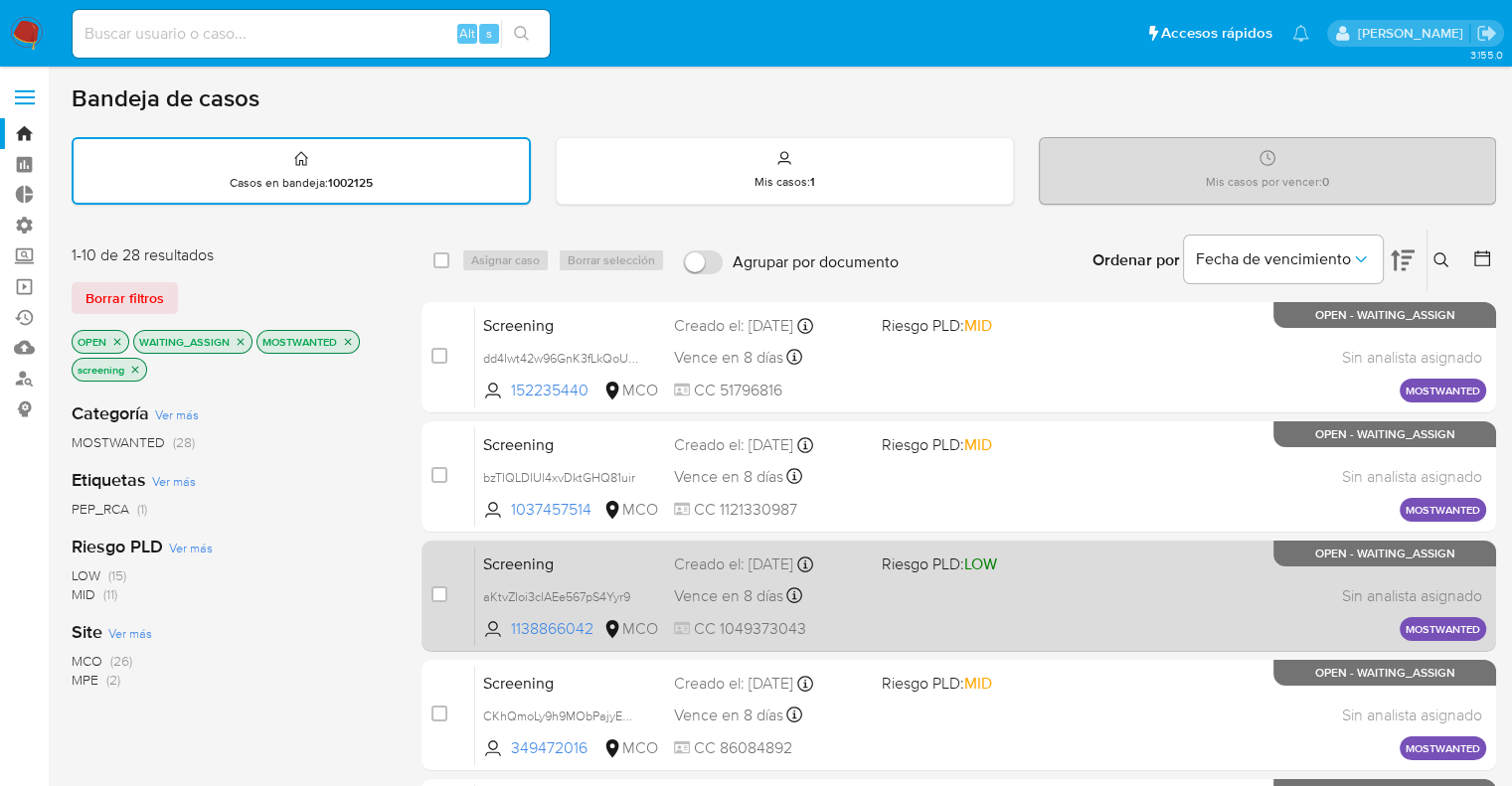
click at [602, 554] on span "Screening" at bounding box center [571, 563] width 175 height 26
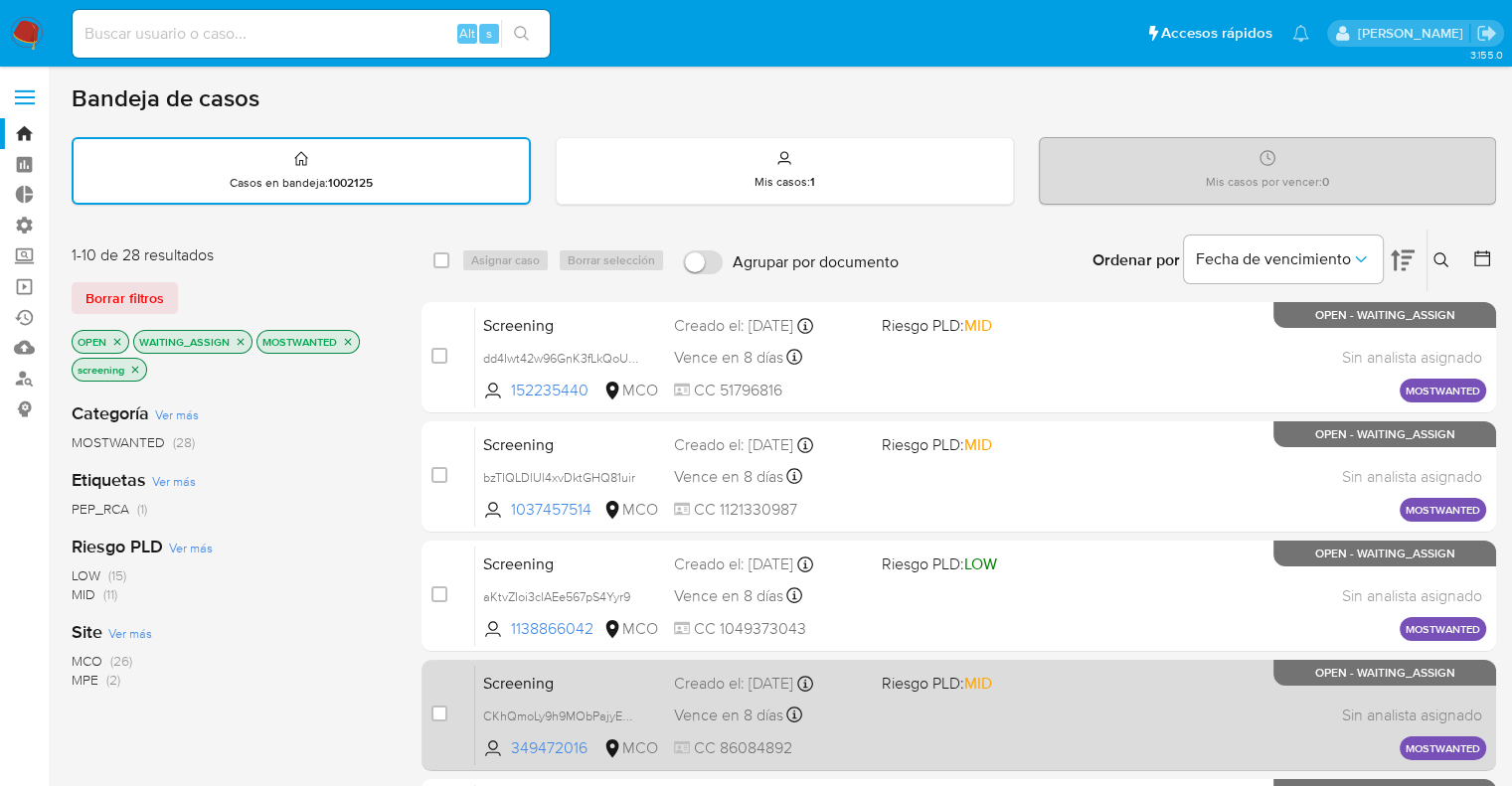
click at [591, 686] on span "Screening" at bounding box center [571, 683] width 175 height 26
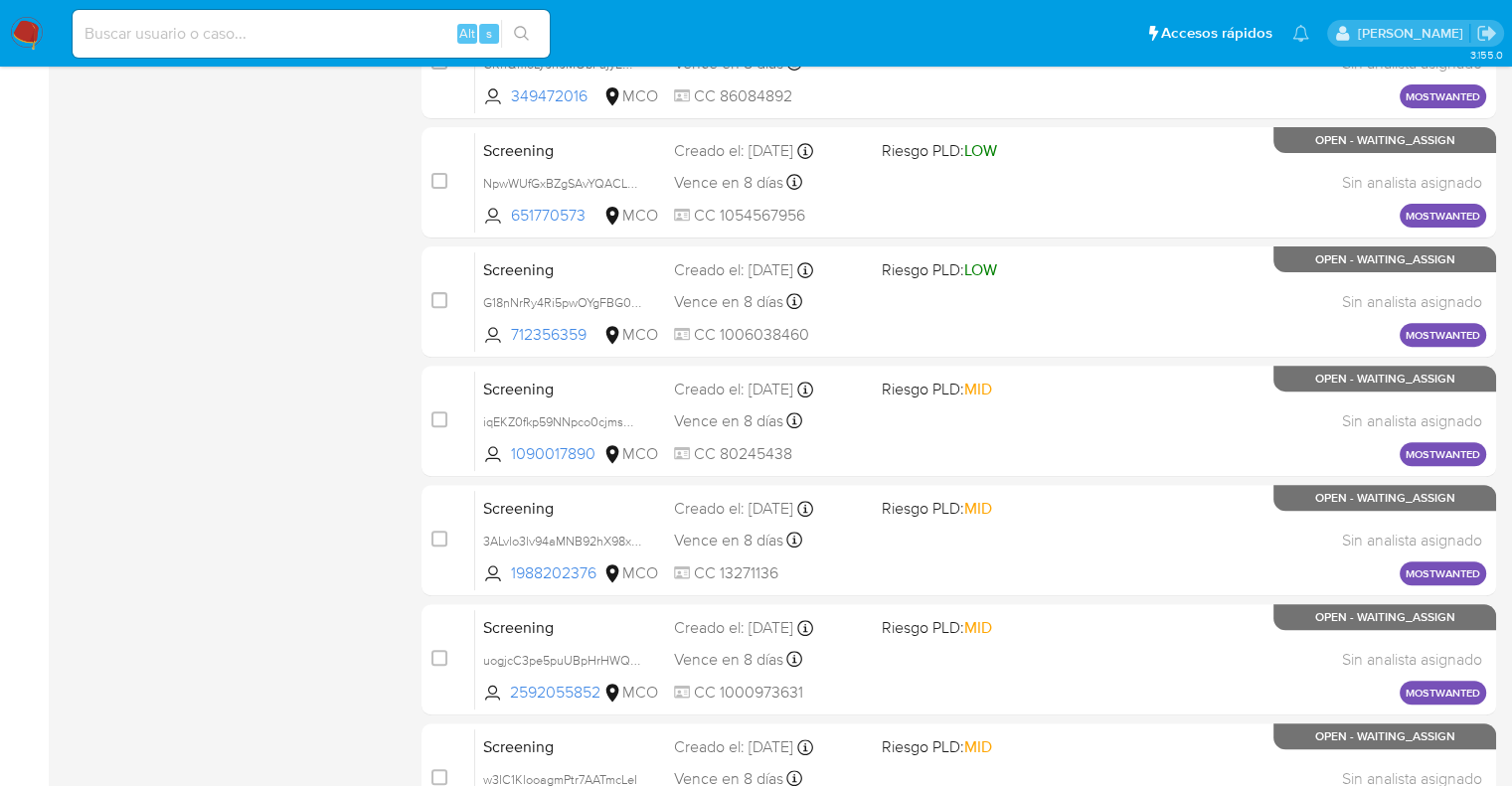
scroll to position [669, 0]
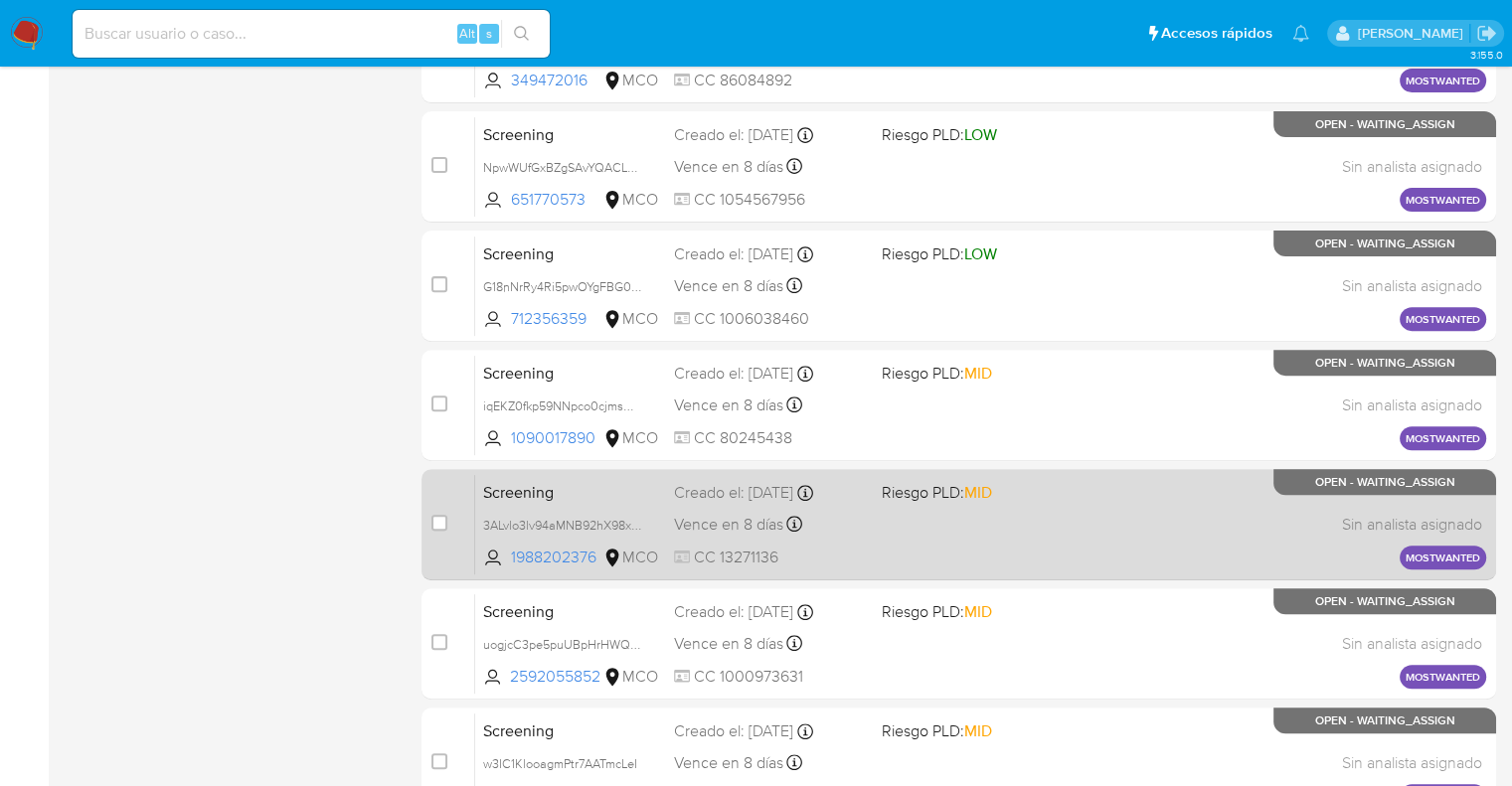
click at [588, 485] on span "Screening" at bounding box center [571, 491] width 175 height 26
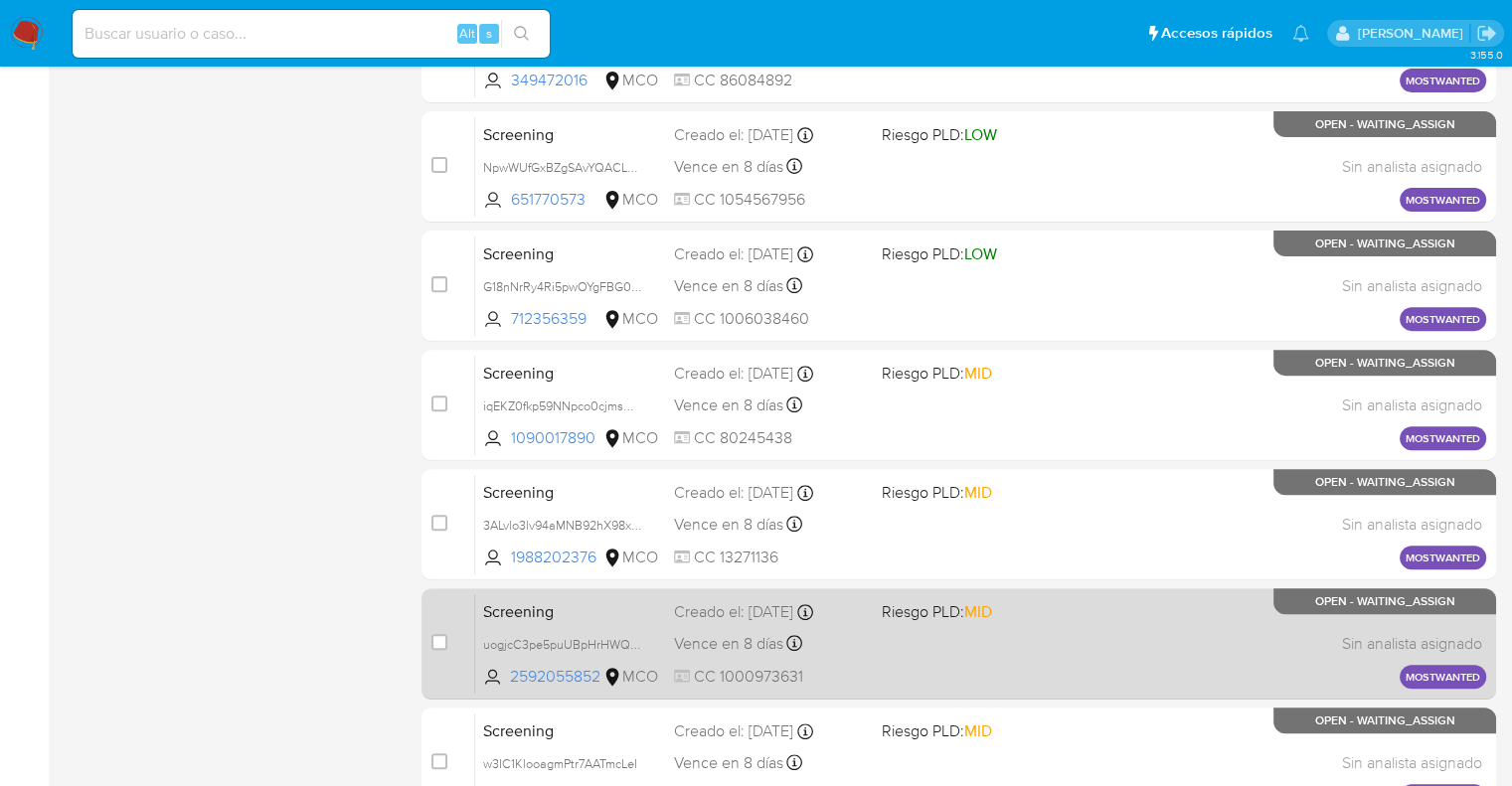
click at [565, 620] on span "Screening" at bounding box center [571, 611] width 175 height 26
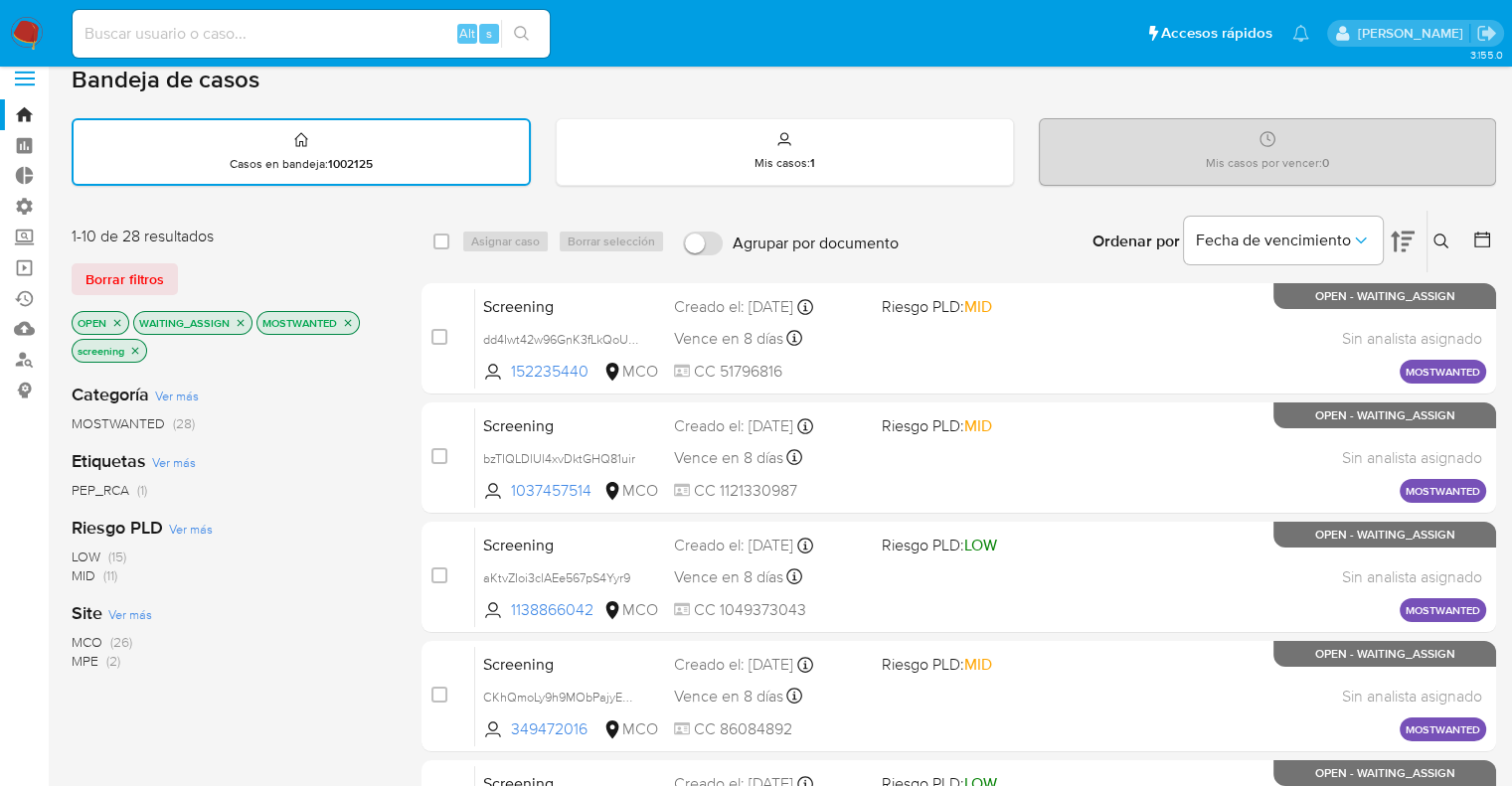
scroll to position [17, 0]
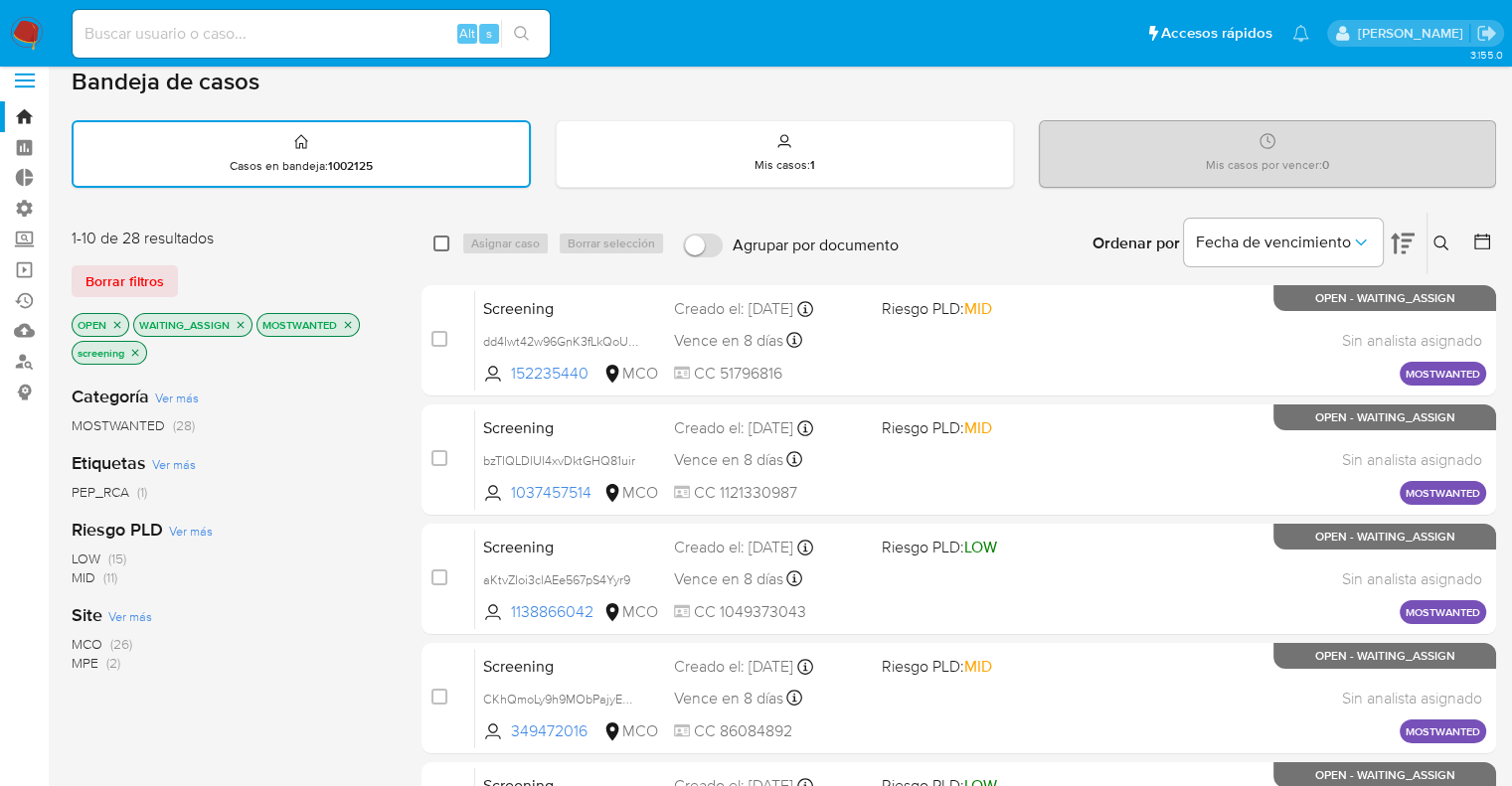
click at [437, 241] on input "checkbox" at bounding box center [442, 244] width 16 height 16
checkbox input "true"
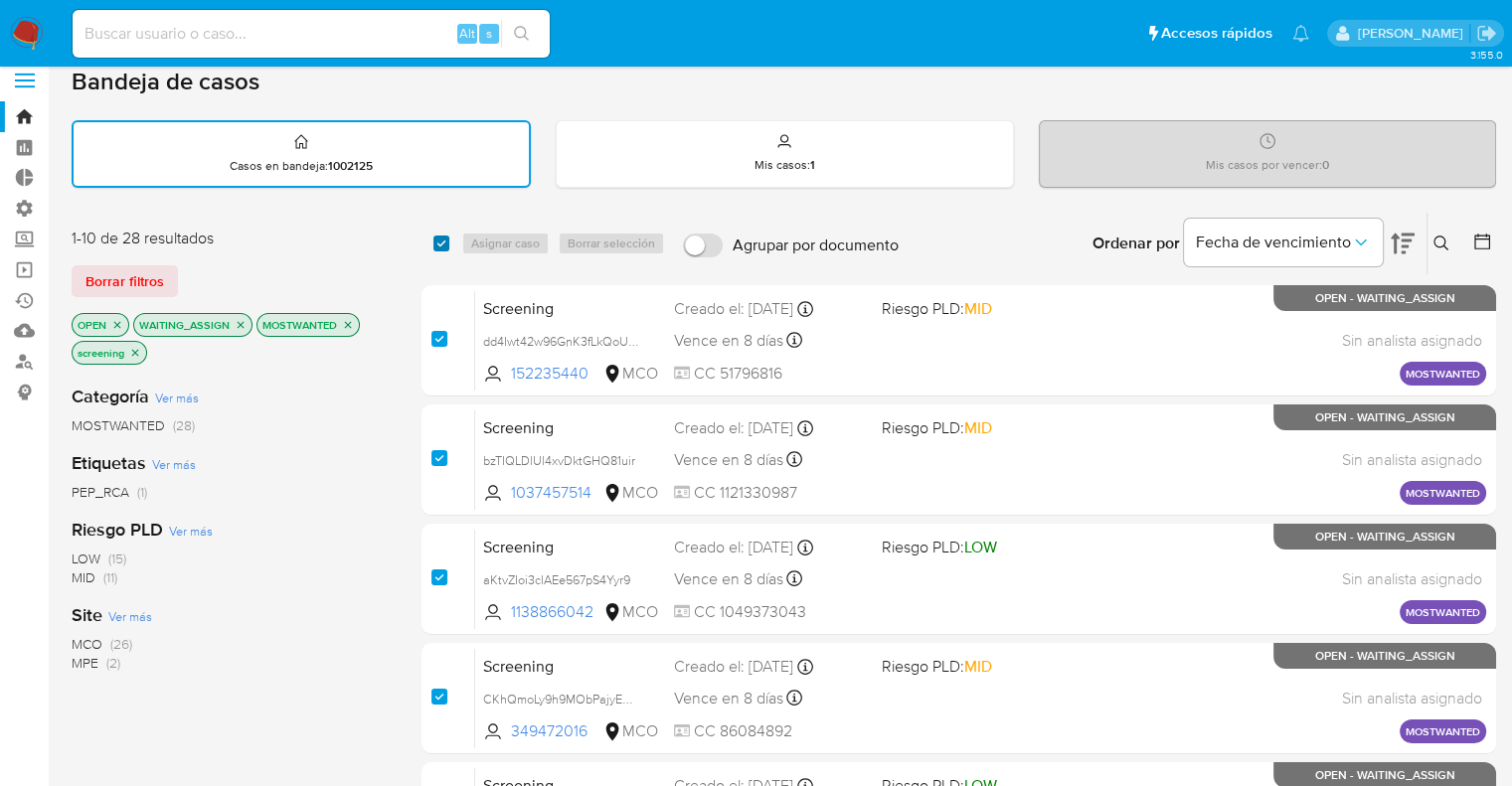
checkbox input "true"
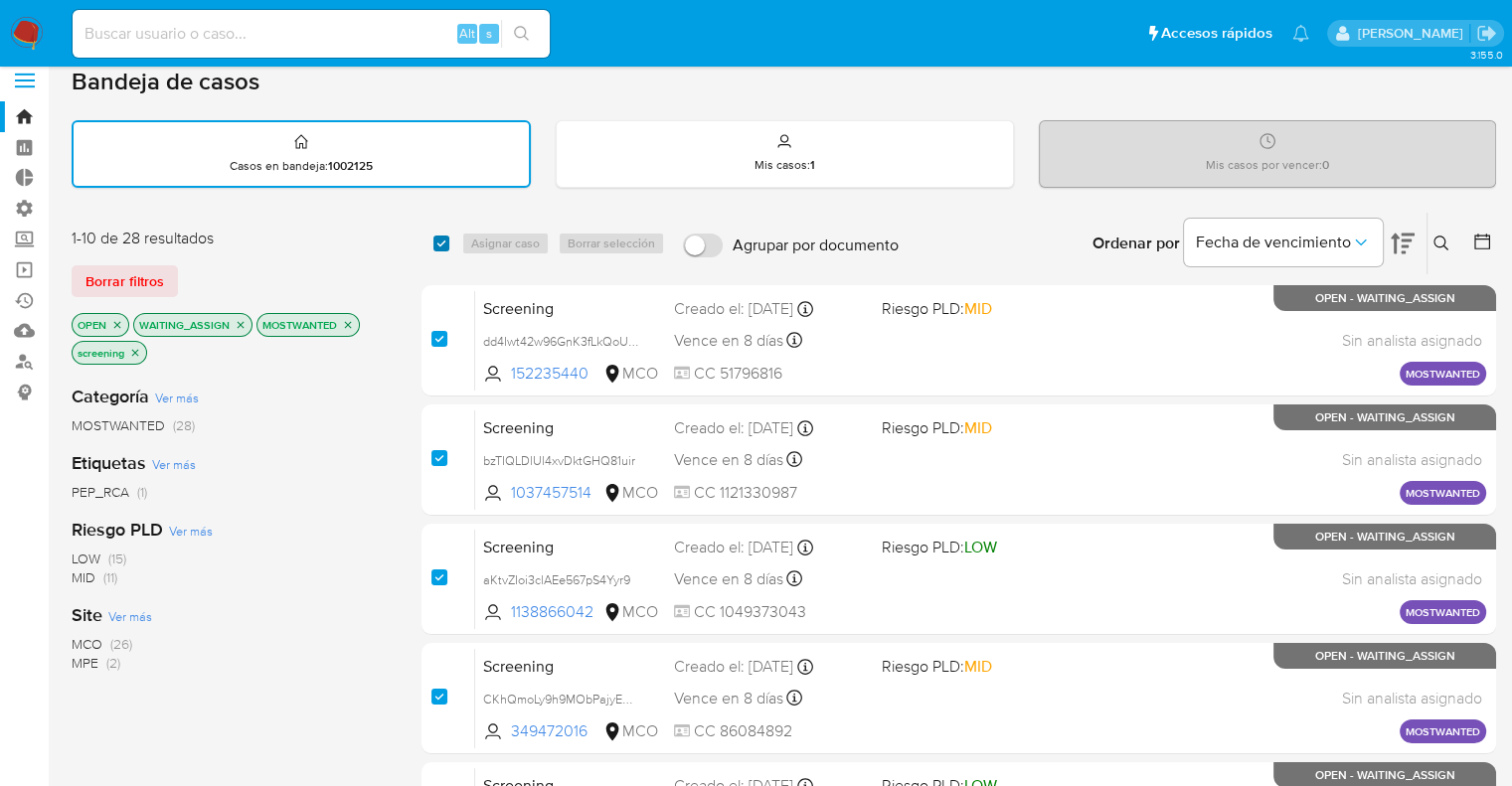
checkbox input "true"
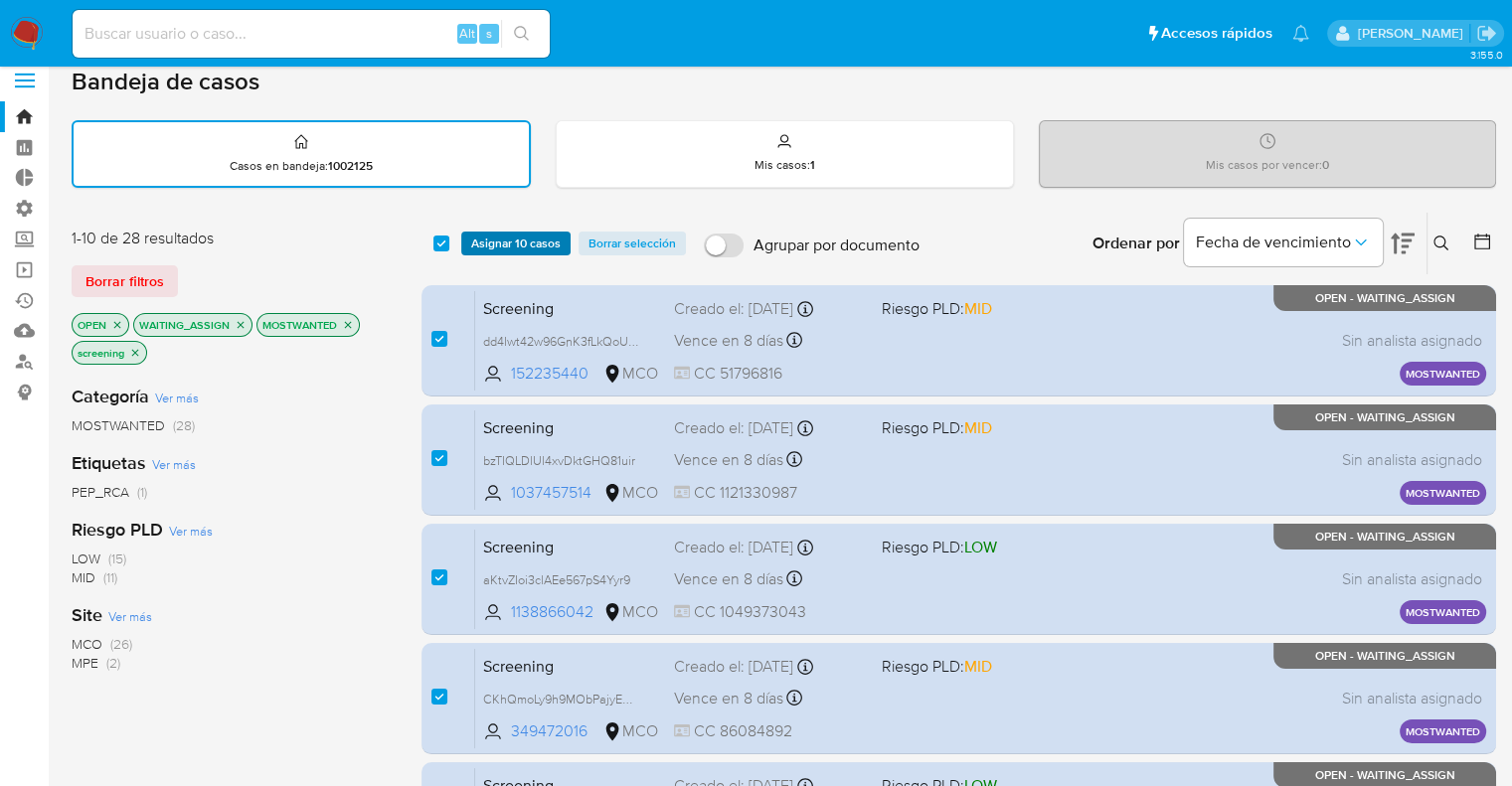
click at [477, 246] on span "Asignar 10 casos" at bounding box center [516, 244] width 90 height 20
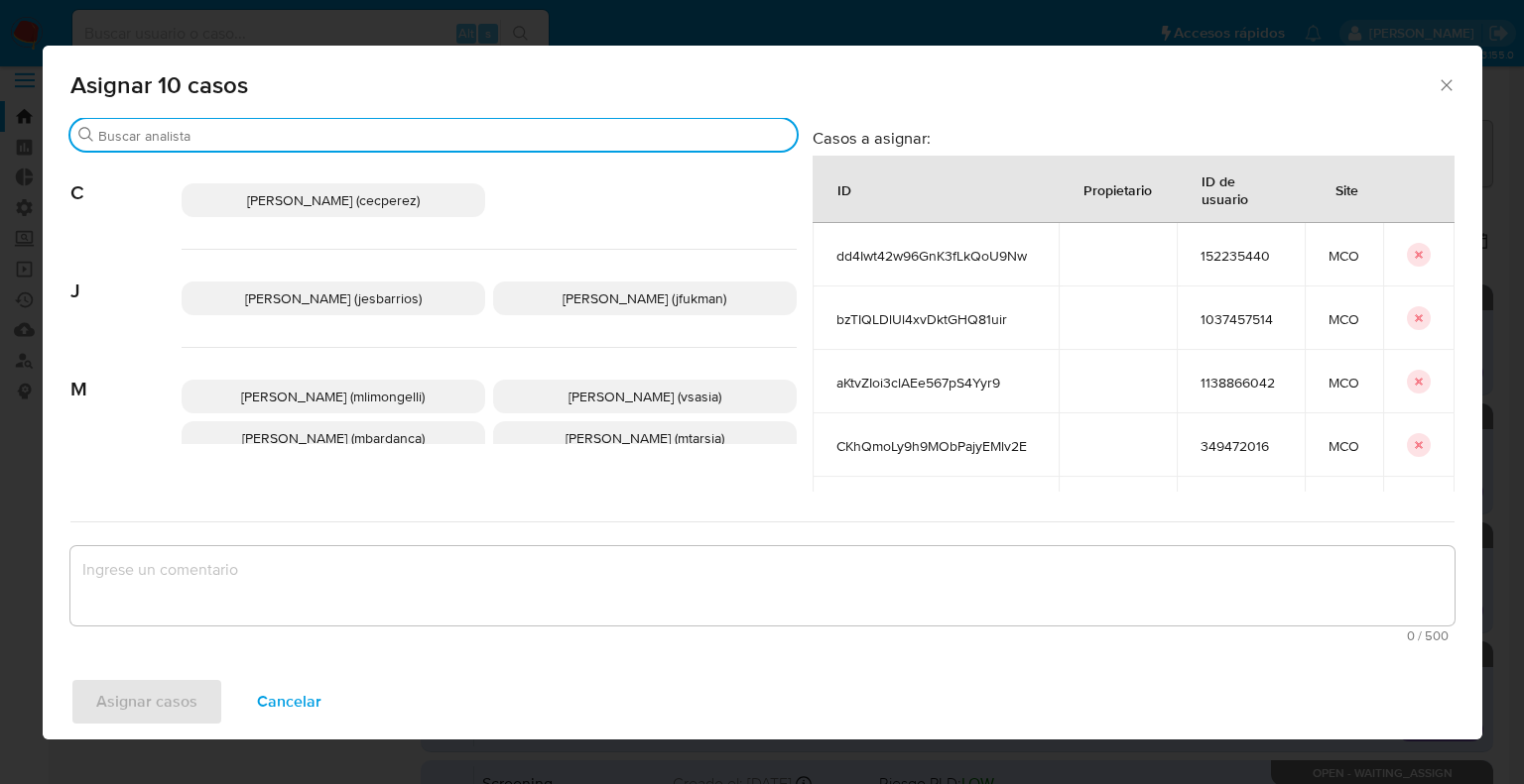
click at [462, 141] on input "Buscar" at bounding box center [444, 136] width 691 height 18
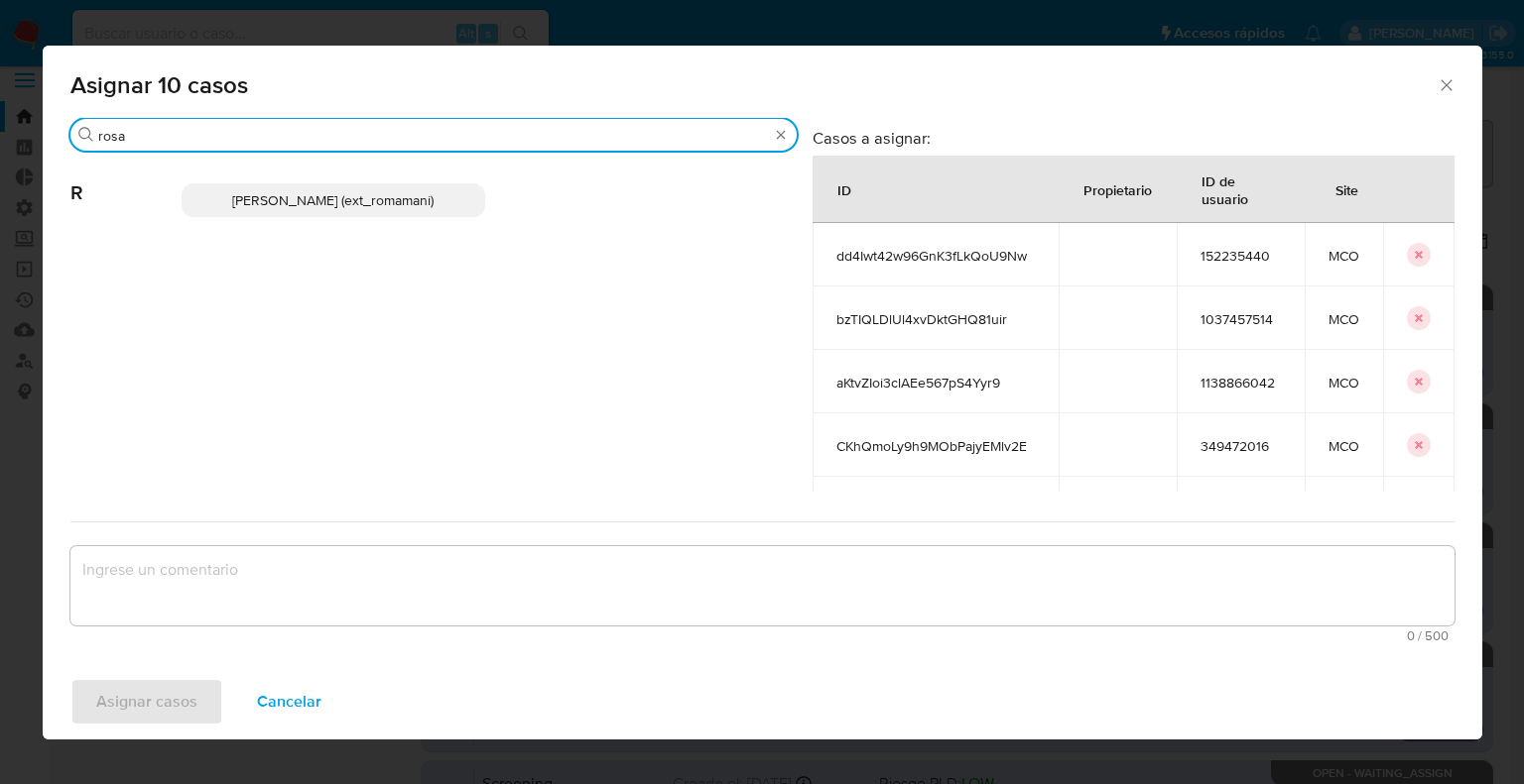
type input "rosa"
click at [442, 201] on p "Rosalia Mamani (ext_romamani)" at bounding box center [334, 200] width 304 height 34
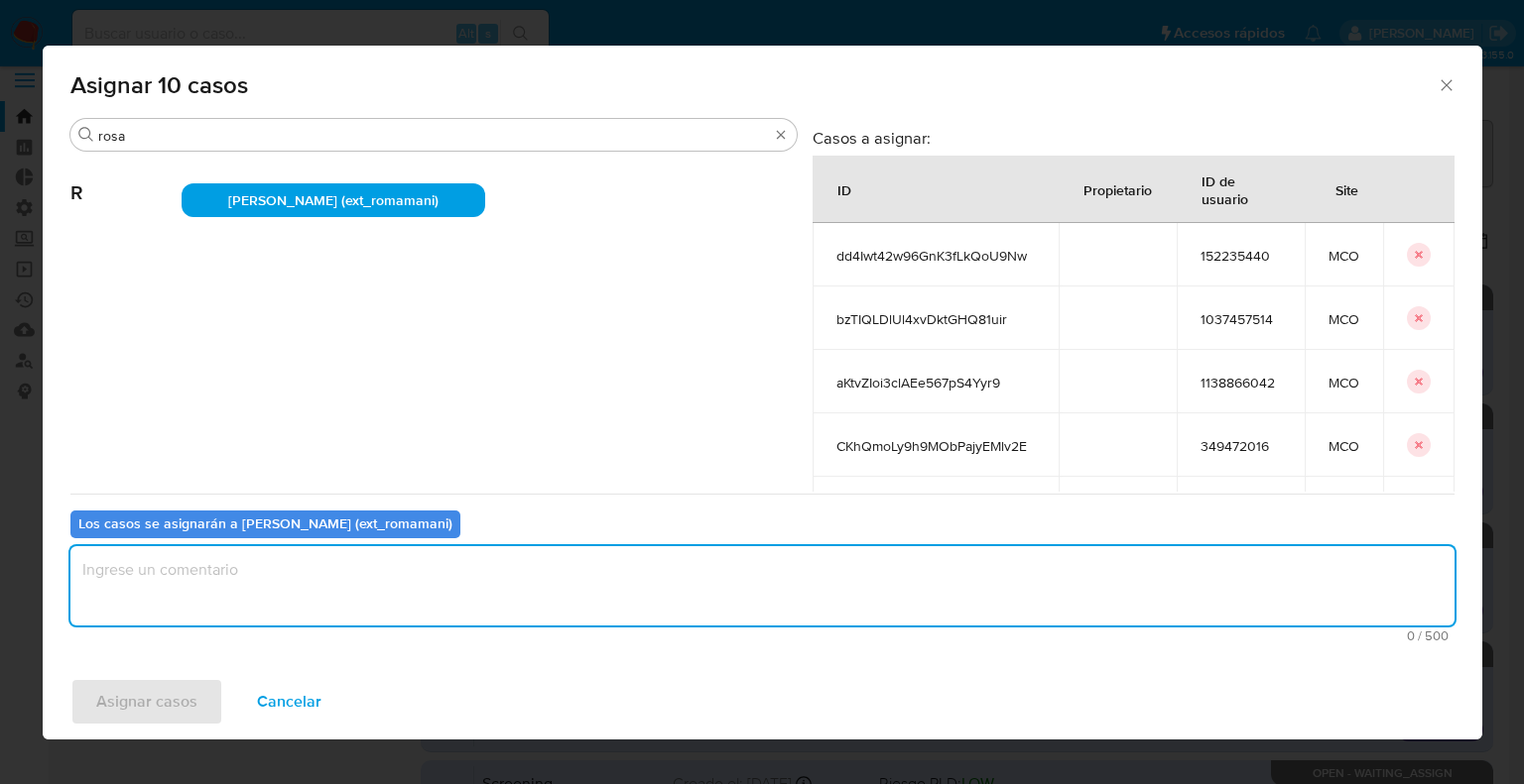
click at [347, 596] on textarea "assign-modal" at bounding box center [762, 587] width 1384 height 79
paste textarea "Asignación."
type textarea "Asignación."
click at [204, 703] on button "Asignar casos" at bounding box center [147, 703] width 153 height 48
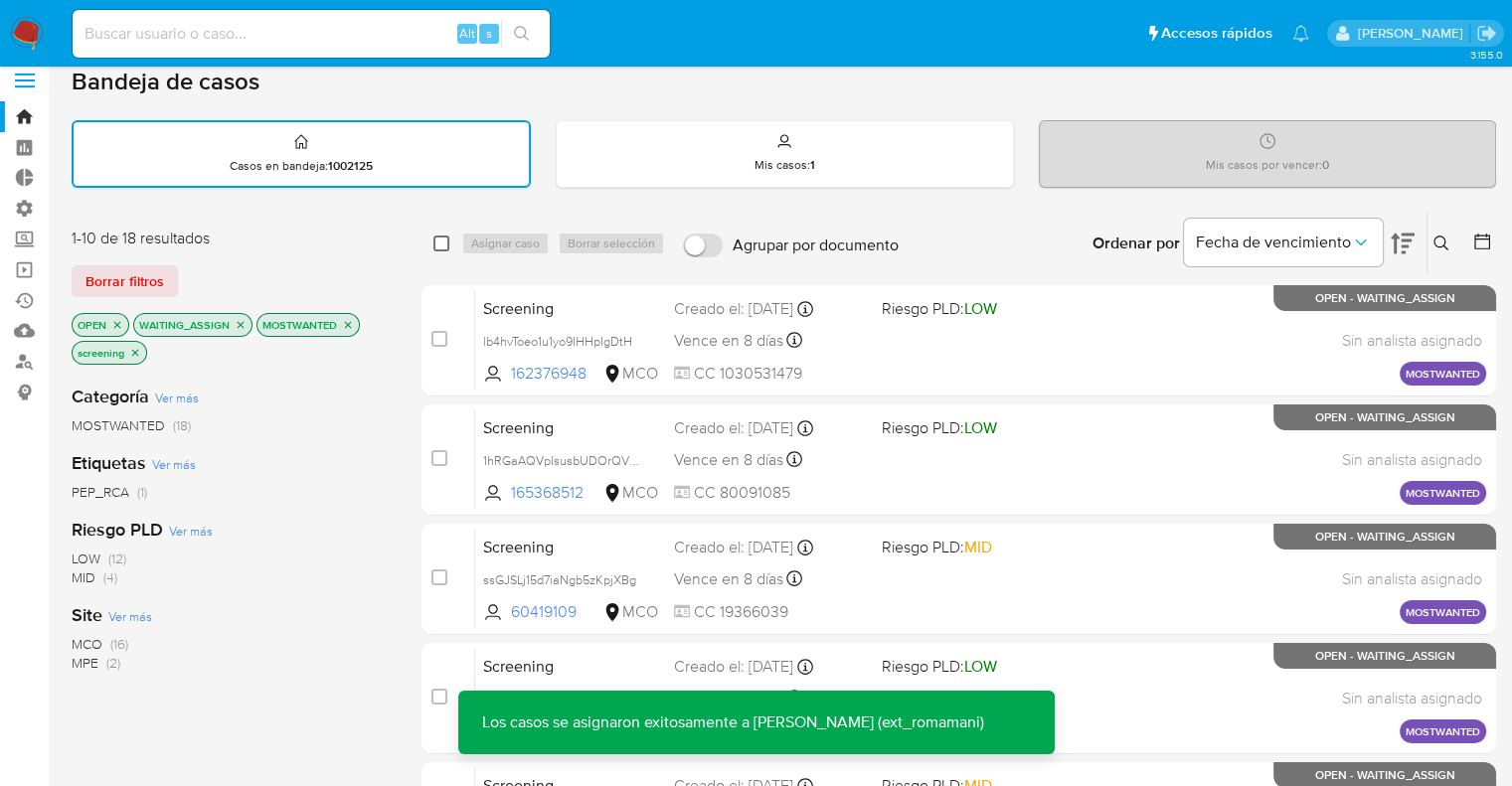
click at [442, 242] on input "checkbox" at bounding box center [442, 244] width 16 height 16
checkbox input "true"
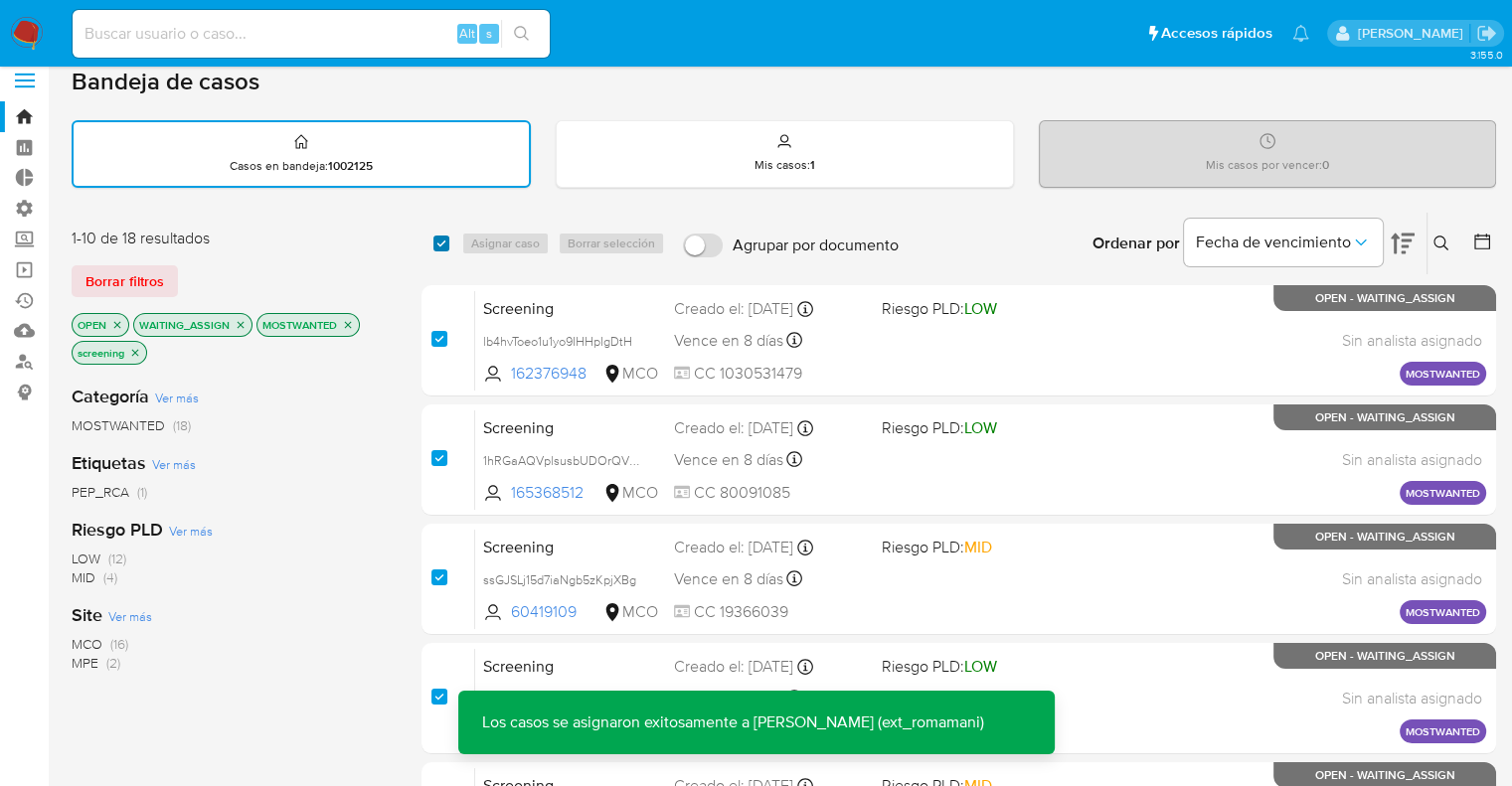
checkbox input "true"
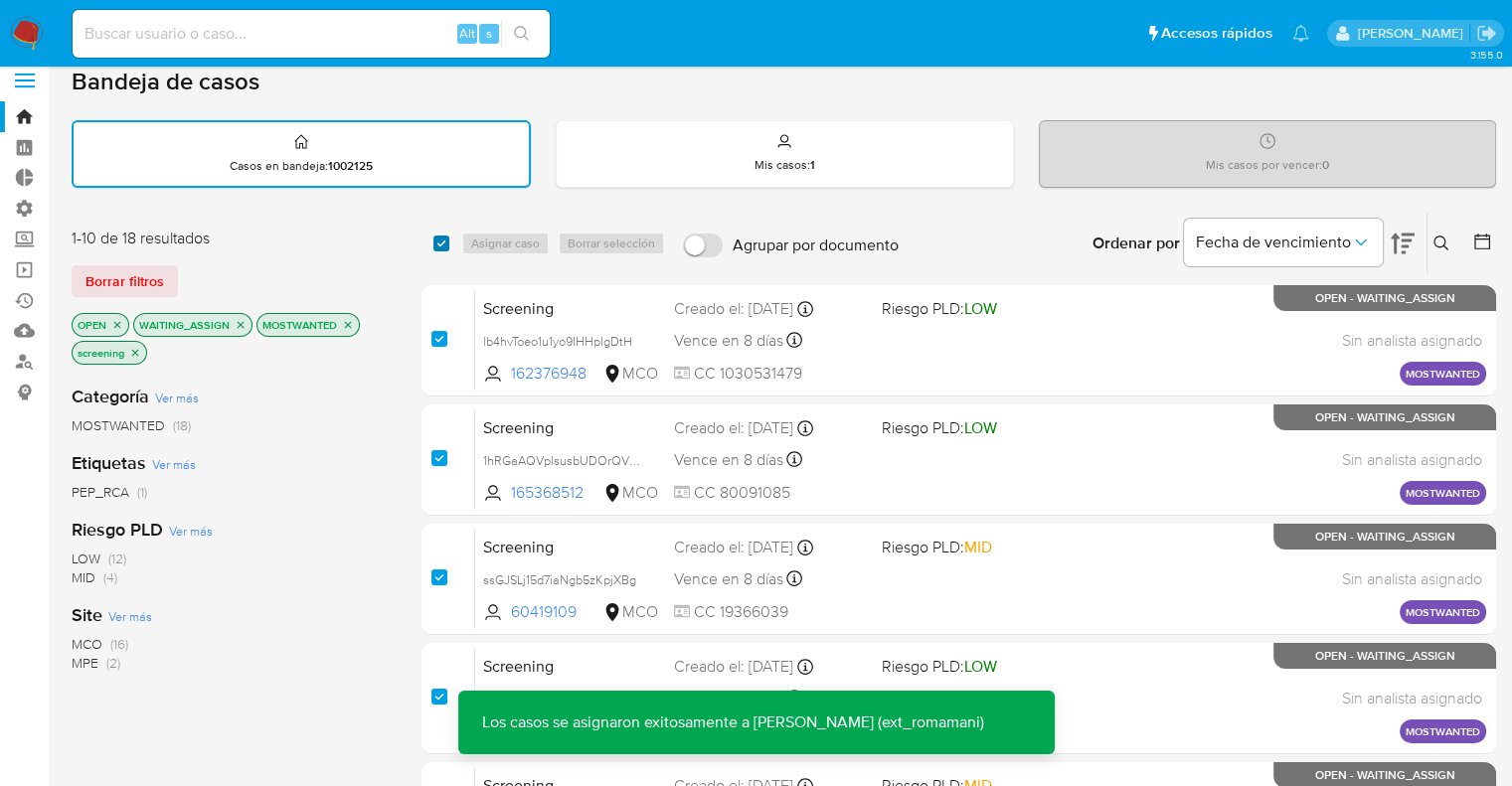
checkbox input "true"
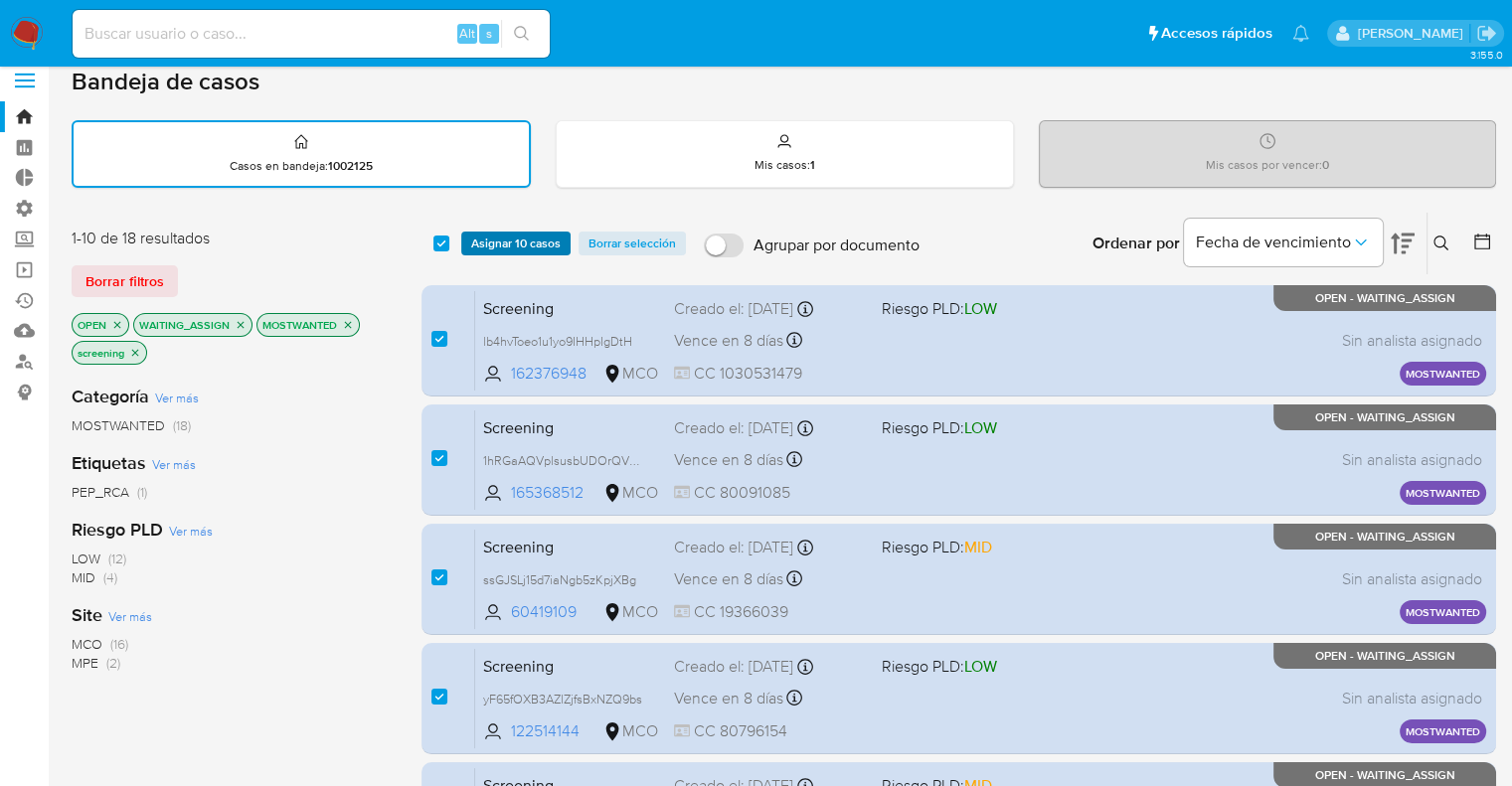
click at [558, 244] on span "Asignar 10 casos" at bounding box center [516, 244] width 90 height 20
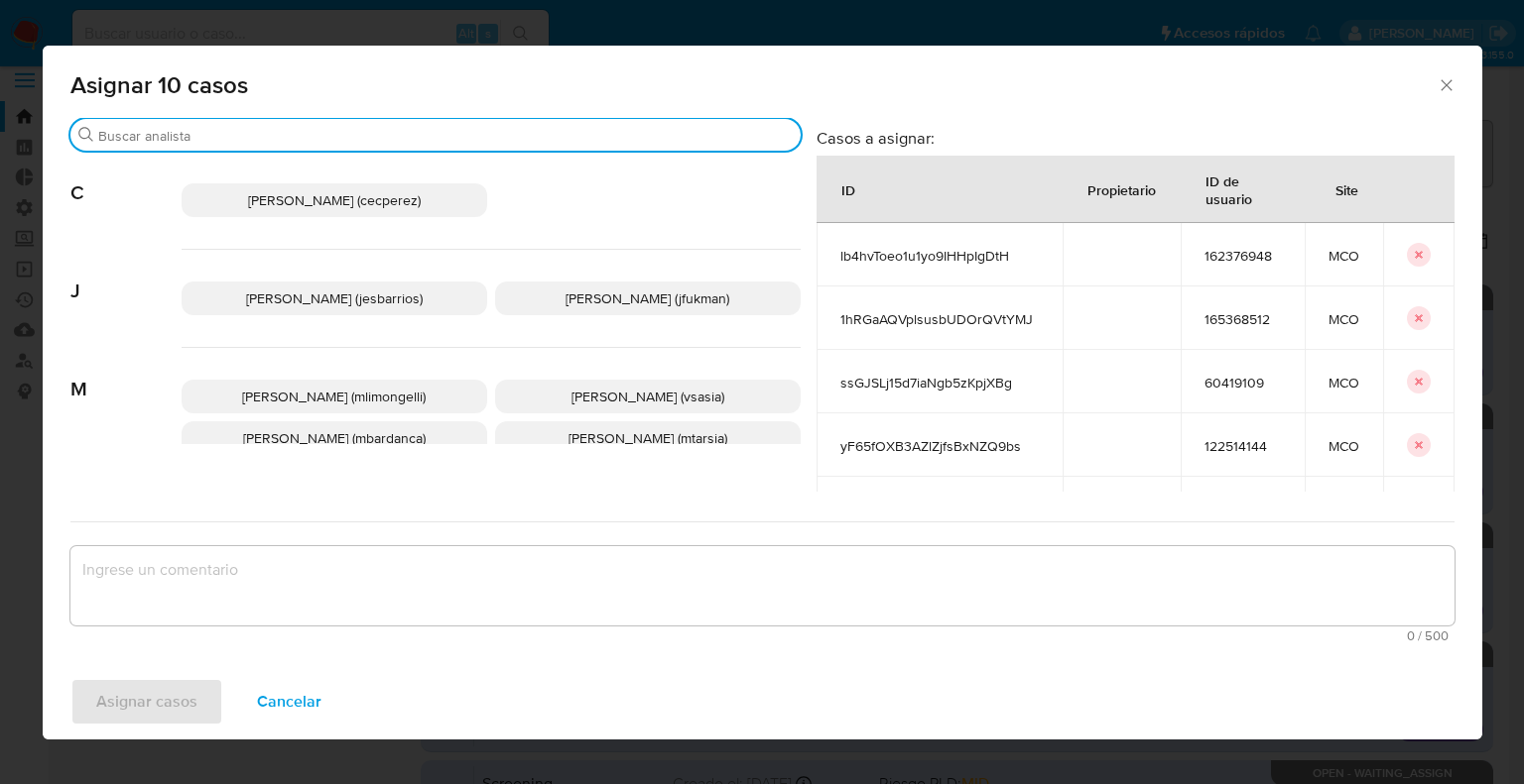
click at [486, 133] on input "Buscar" at bounding box center [446, 136] width 695 height 18
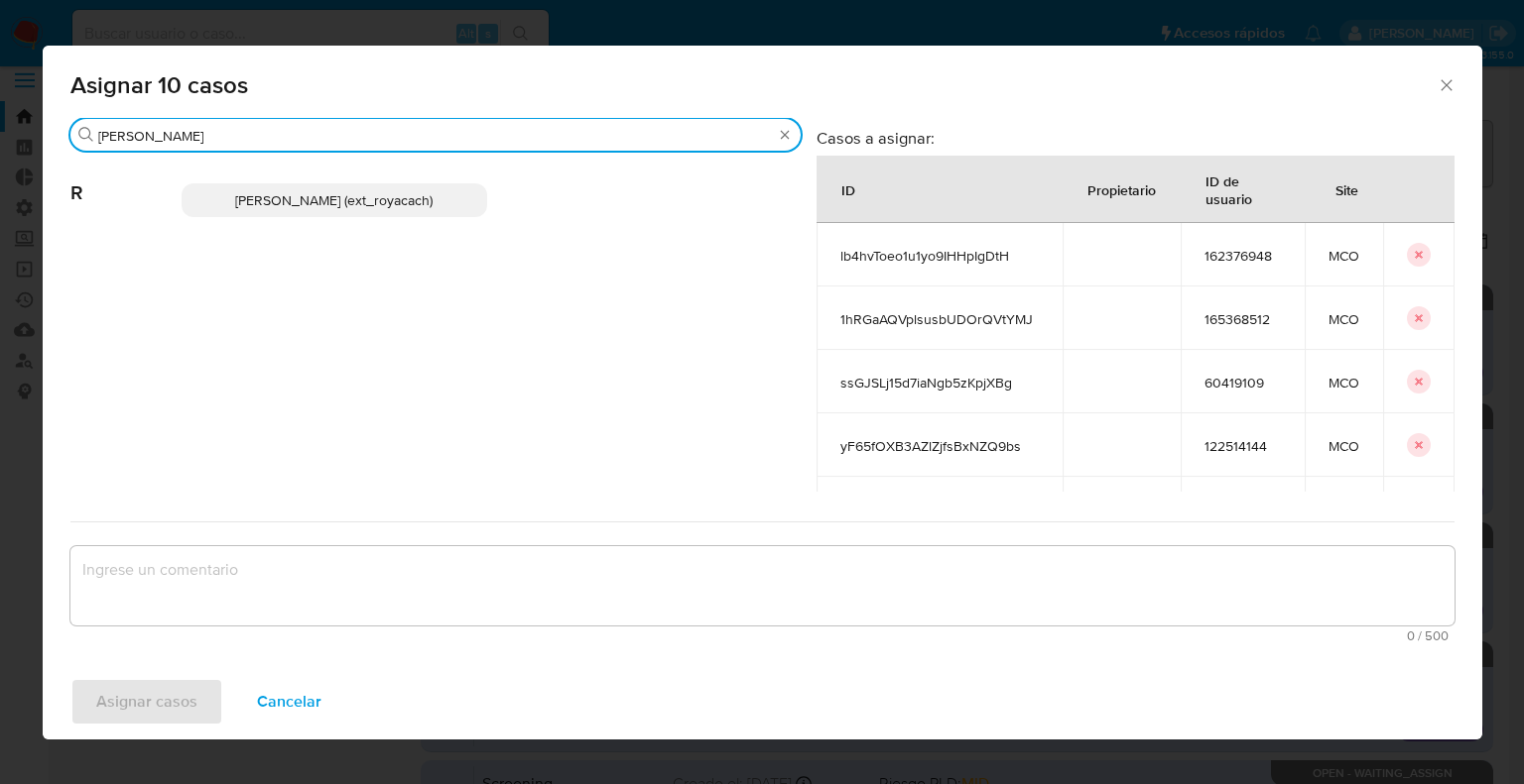
type input "romi"
click at [454, 209] on p "Romina Isabel Yacachury (ext_royacach)" at bounding box center [335, 200] width 306 height 34
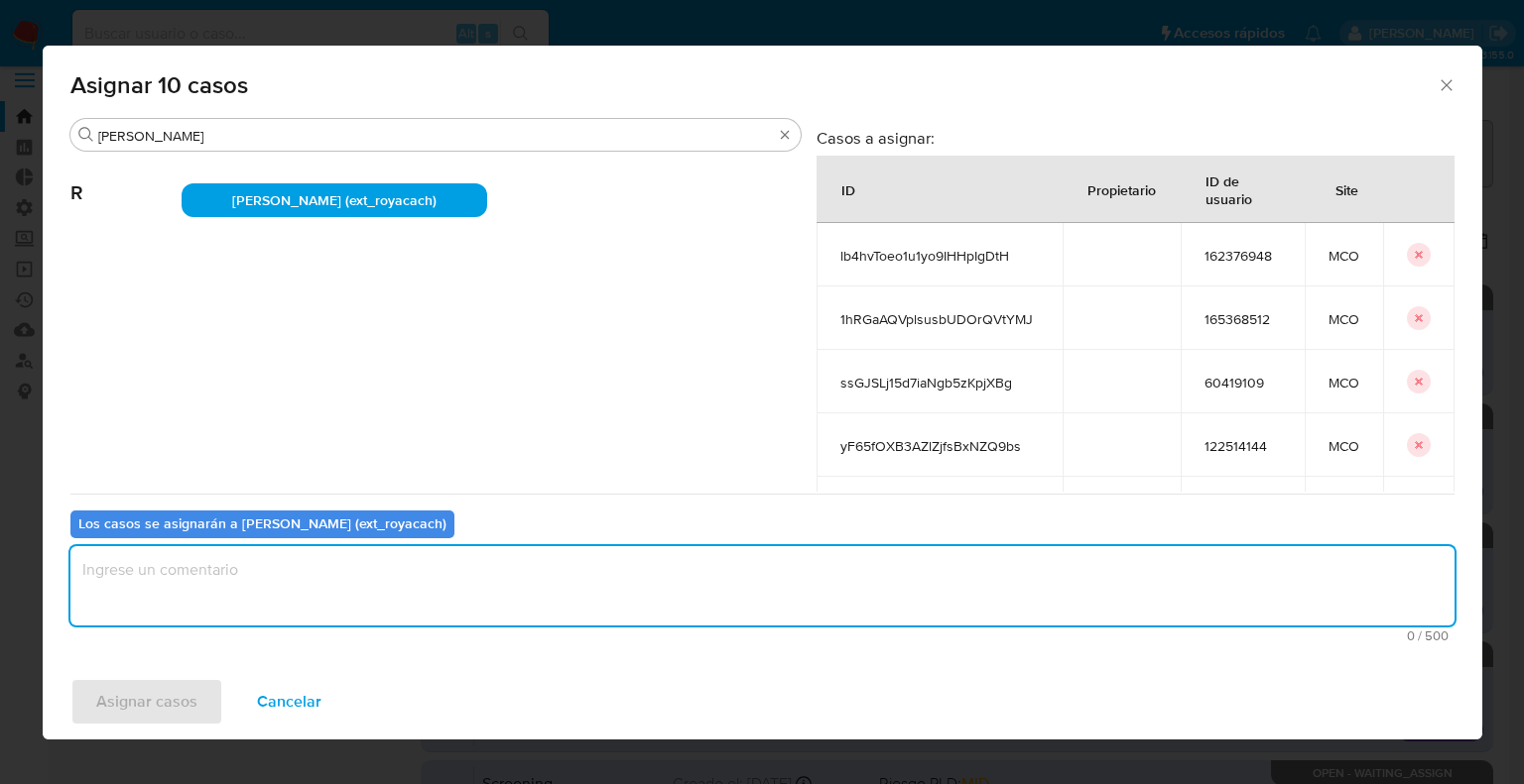
click at [344, 599] on textarea "assign-modal" at bounding box center [762, 587] width 1384 height 79
paste textarea "Asignación."
type textarea "Asignación."
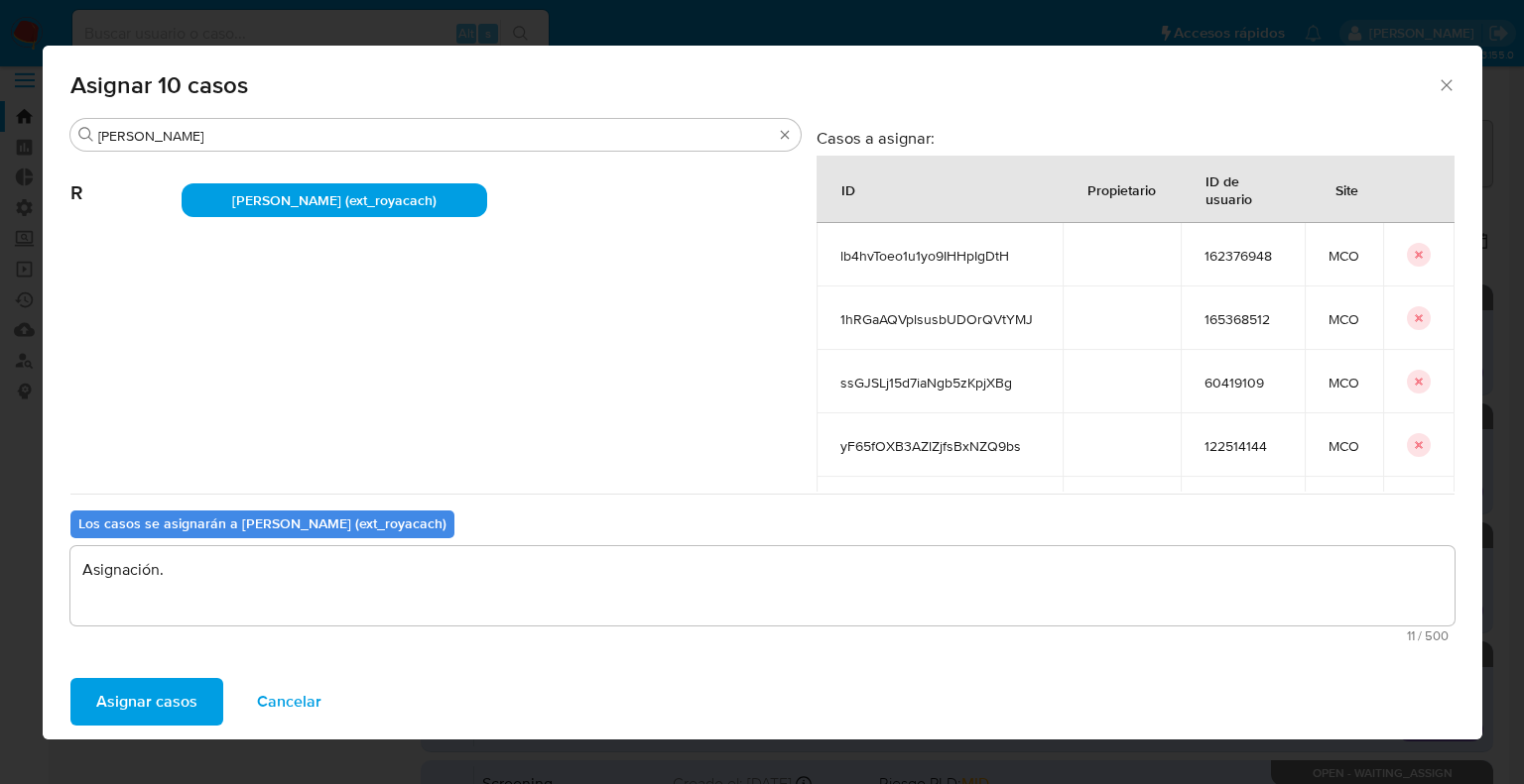
click at [206, 693] on button "Asignar casos" at bounding box center [147, 703] width 153 height 48
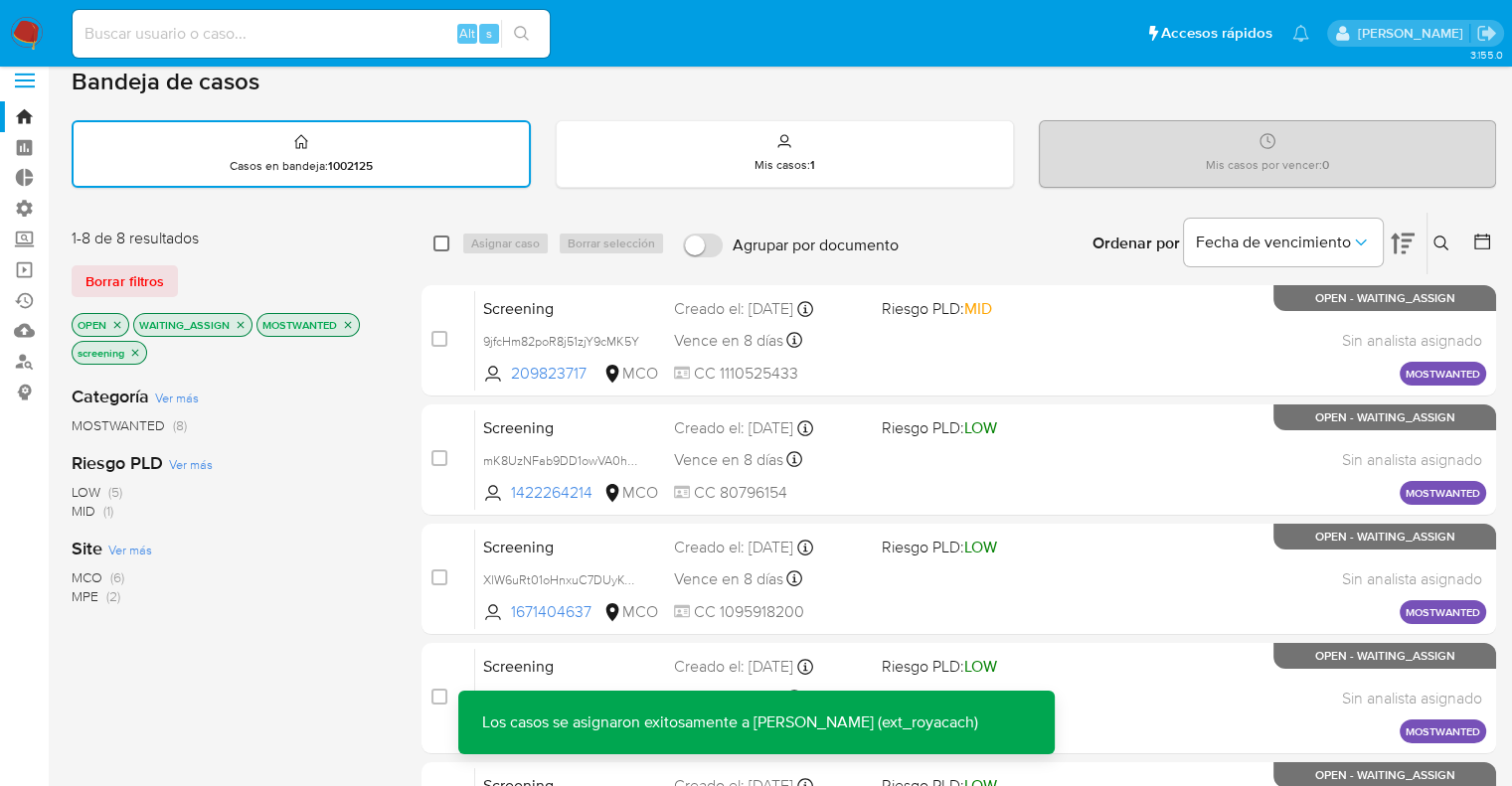
click at [443, 246] on input "checkbox" at bounding box center [442, 244] width 16 height 16
checkbox input "true"
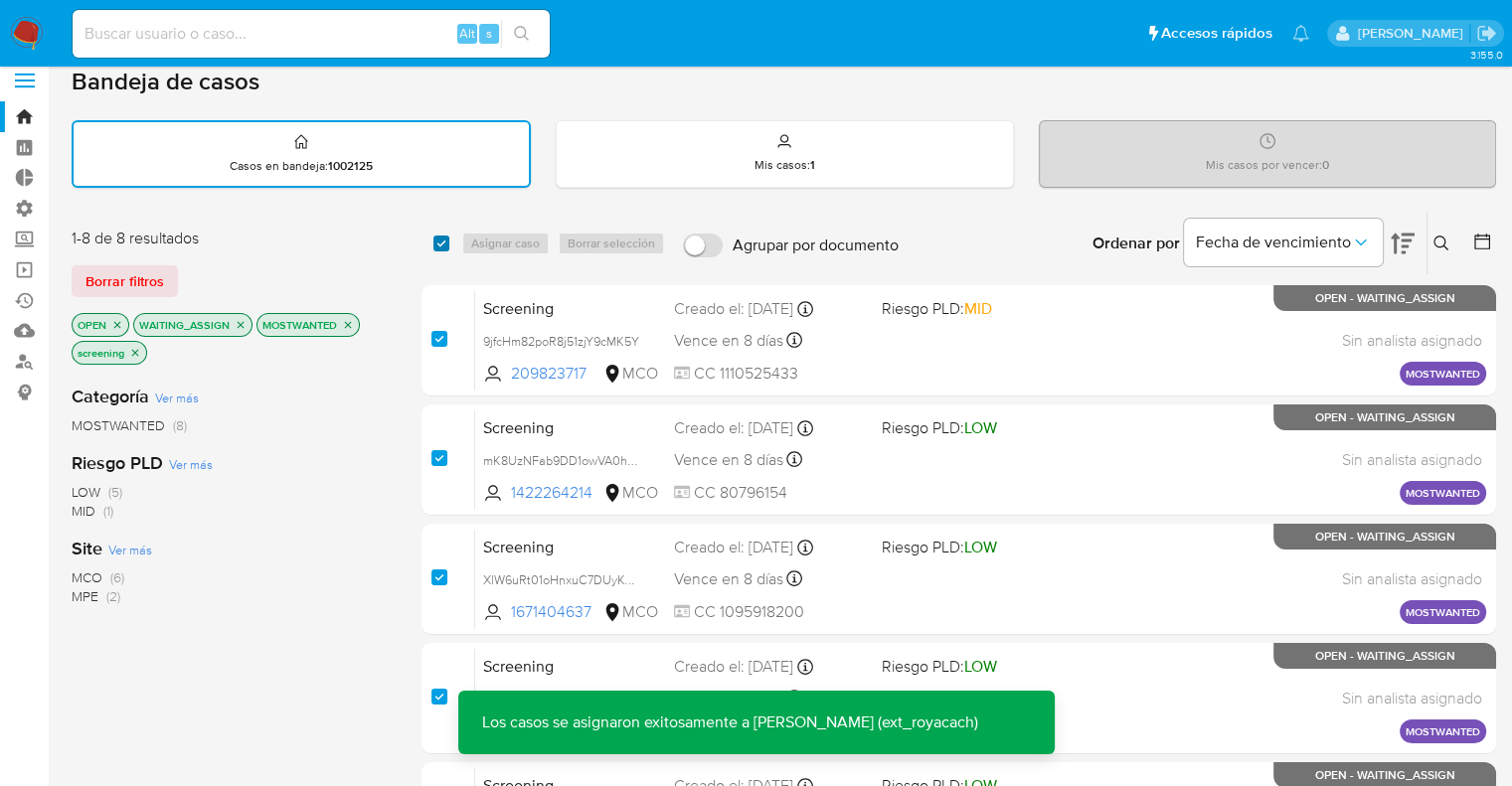
checkbox input "true"
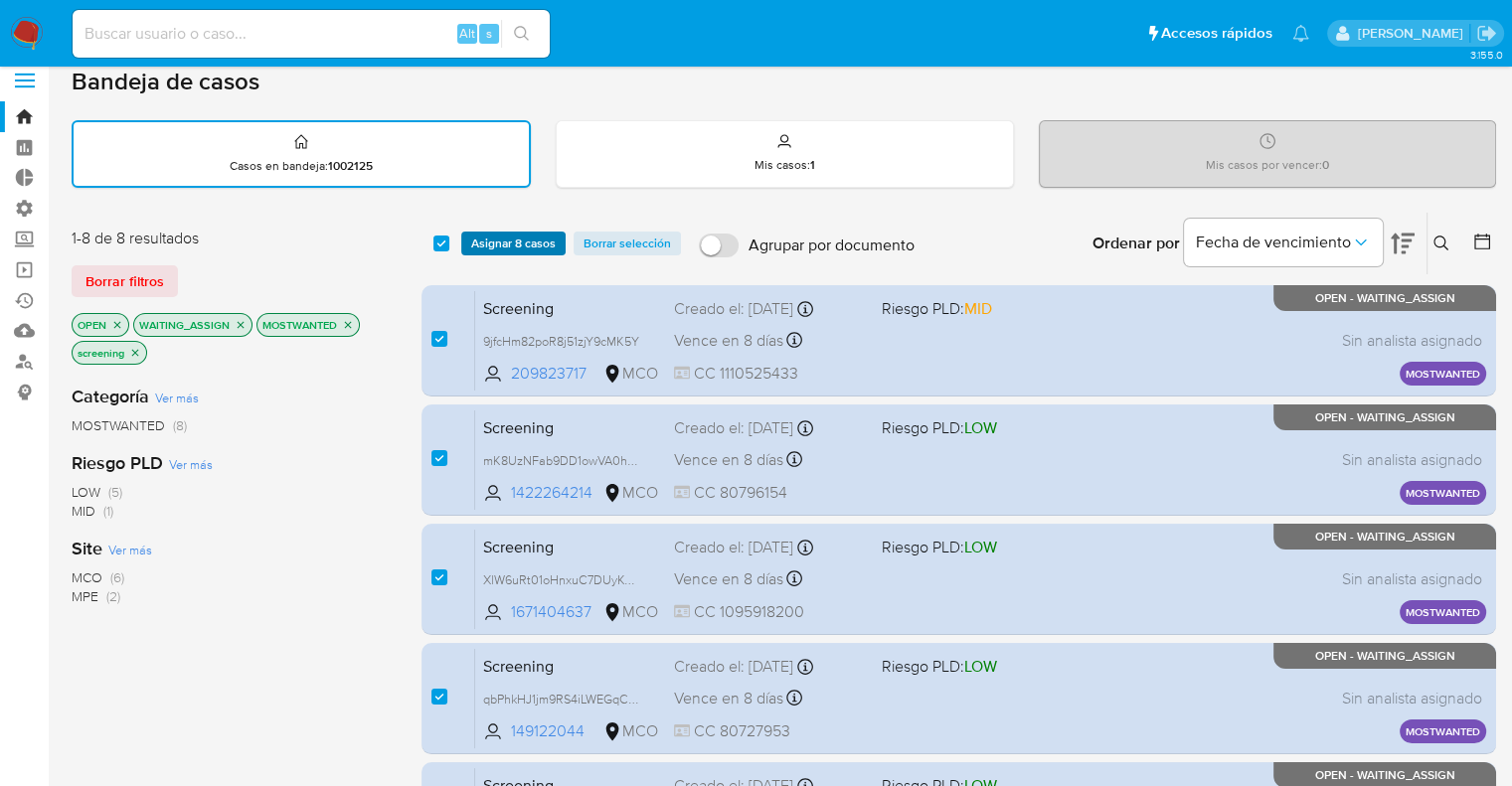
click at [552, 245] on span "Asignar 8 casos" at bounding box center [513, 244] width 85 height 20
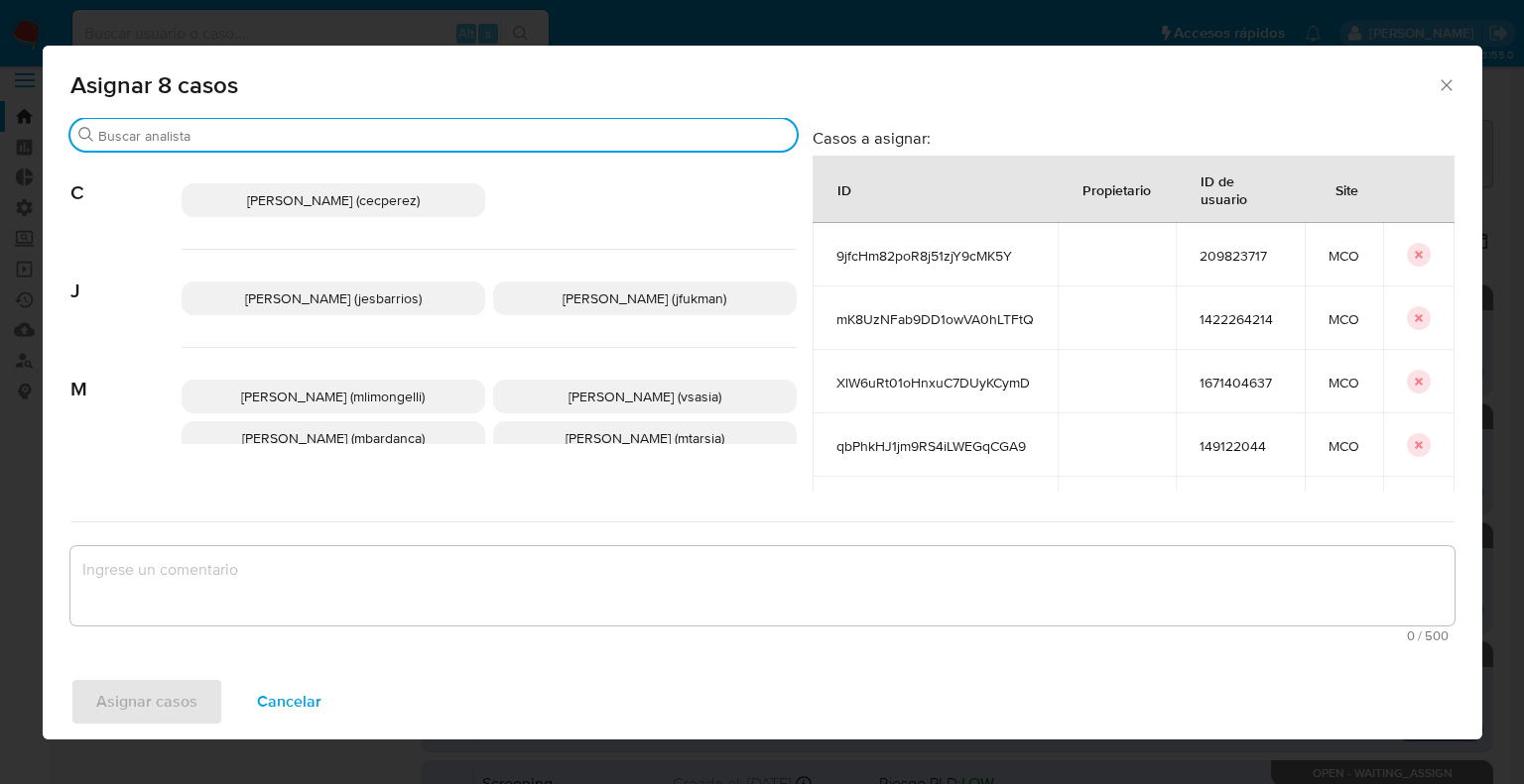
click at [523, 140] on input "Buscar" at bounding box center [444, 136] width 691 height 18
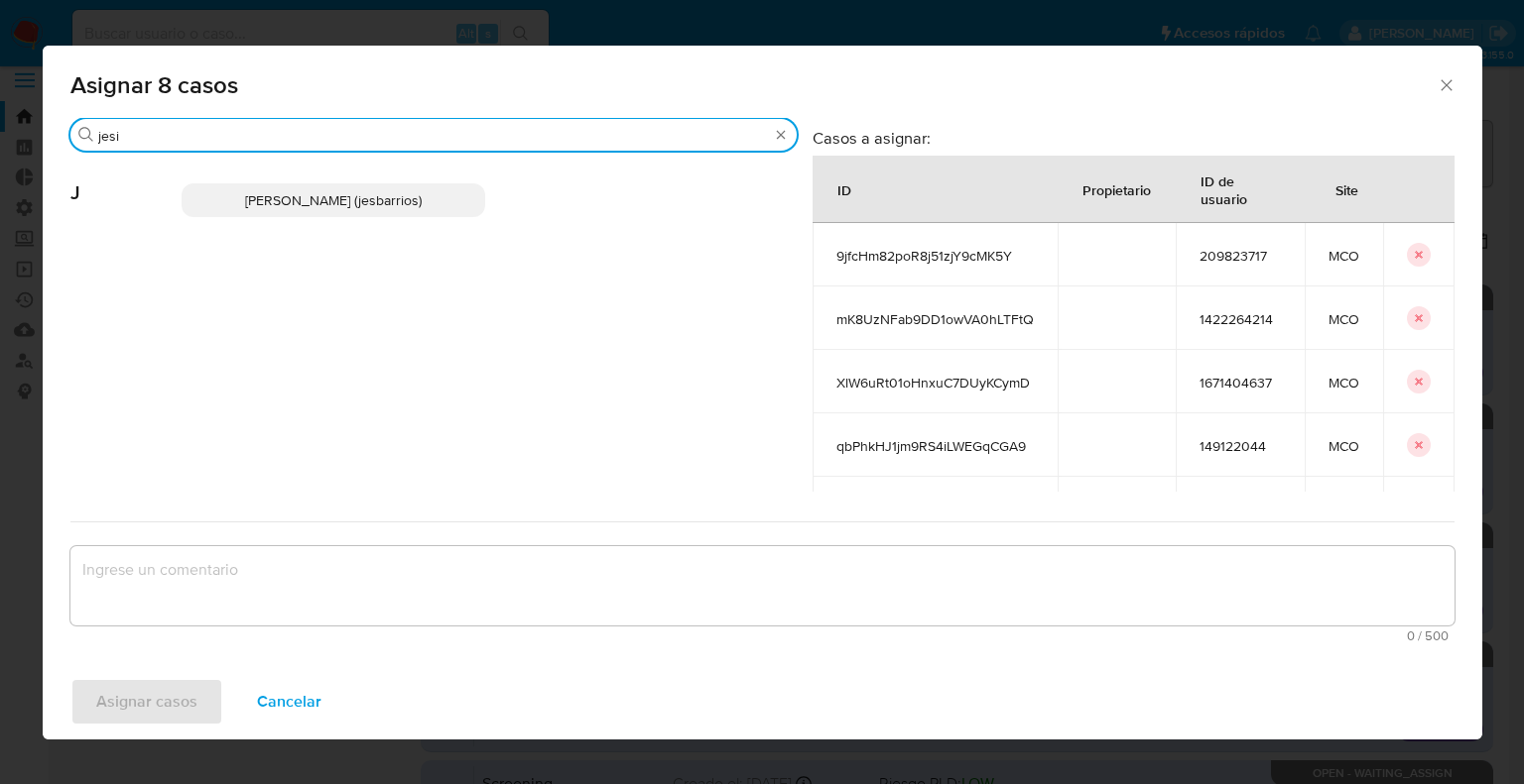
type input "jesi"
click at [422, 203] on span "Jesica Iris Barrios Leita (jesbarrios)" at bounding box center [334, 200] width 177 height 20
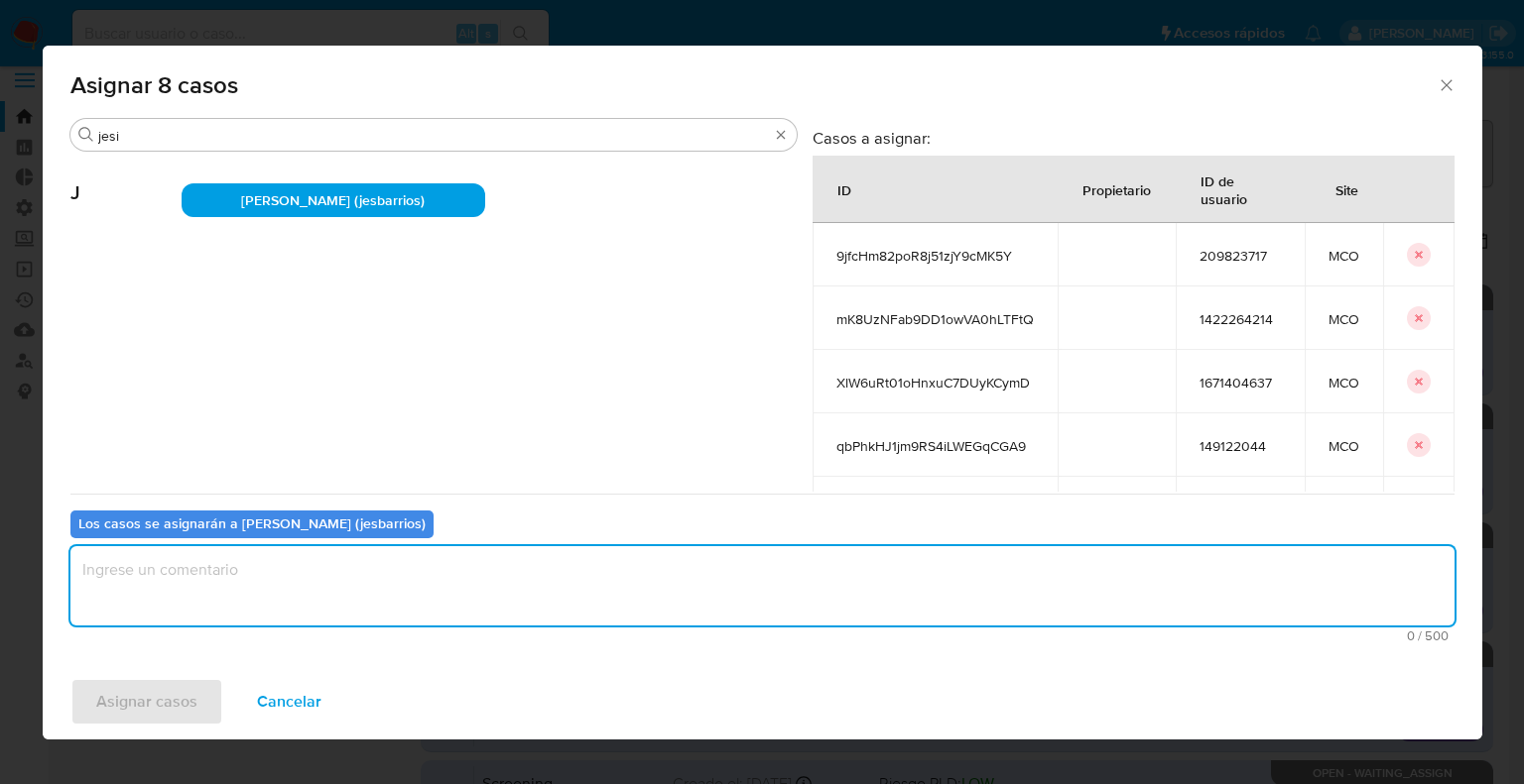
click at [320, 589] on textarea "assign-modal" at bounding box center [762, 587] width 1384 height 79
paste textarea "Asignación."
type textarea "Asignación."
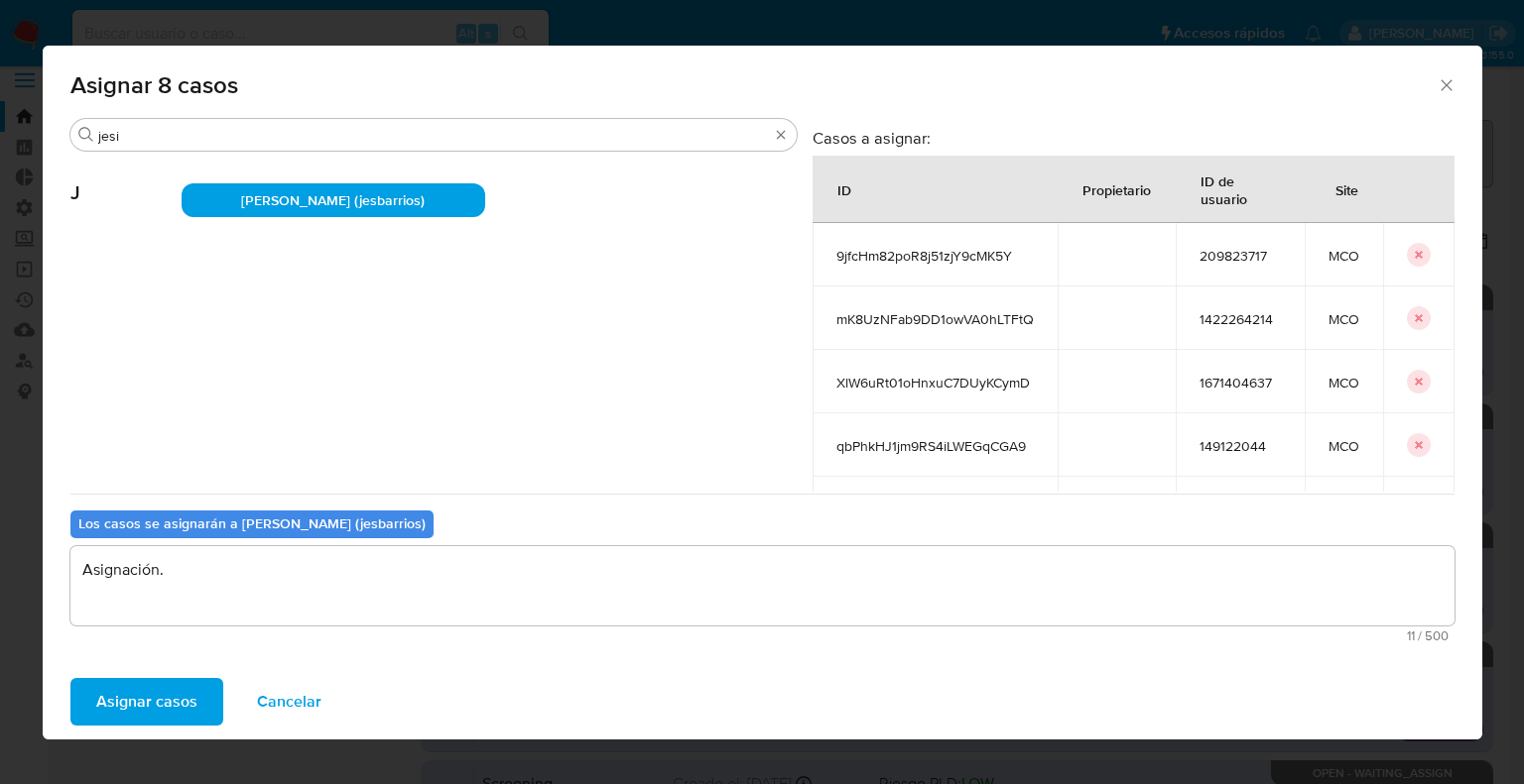
click at [206, 699] on button "Asignar casos" at bounding box center [147, 703] width 153 height 48
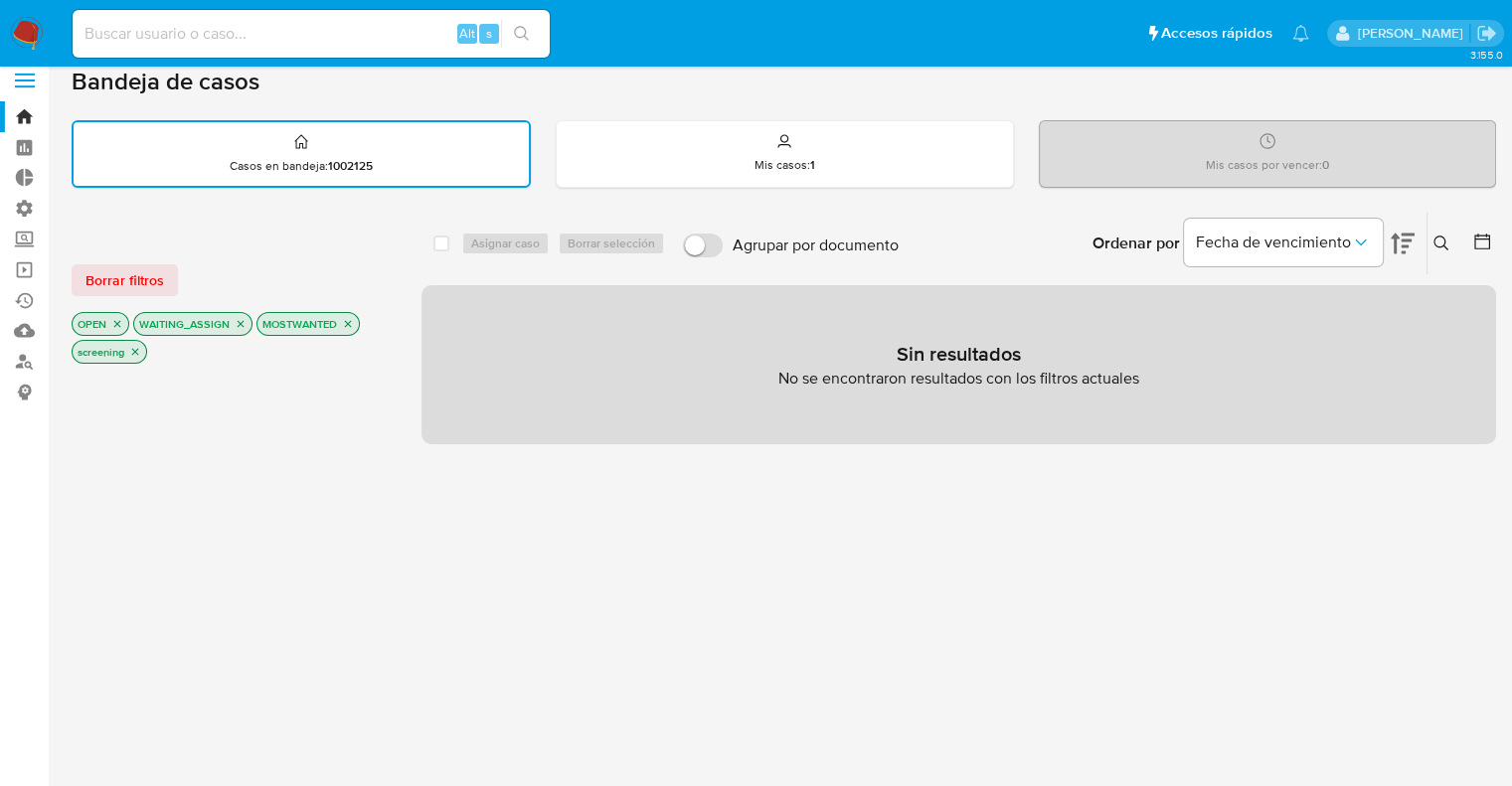
click at [350, 323] on icon "close-filter" at bounding box center [348, 324] width 12 height 12
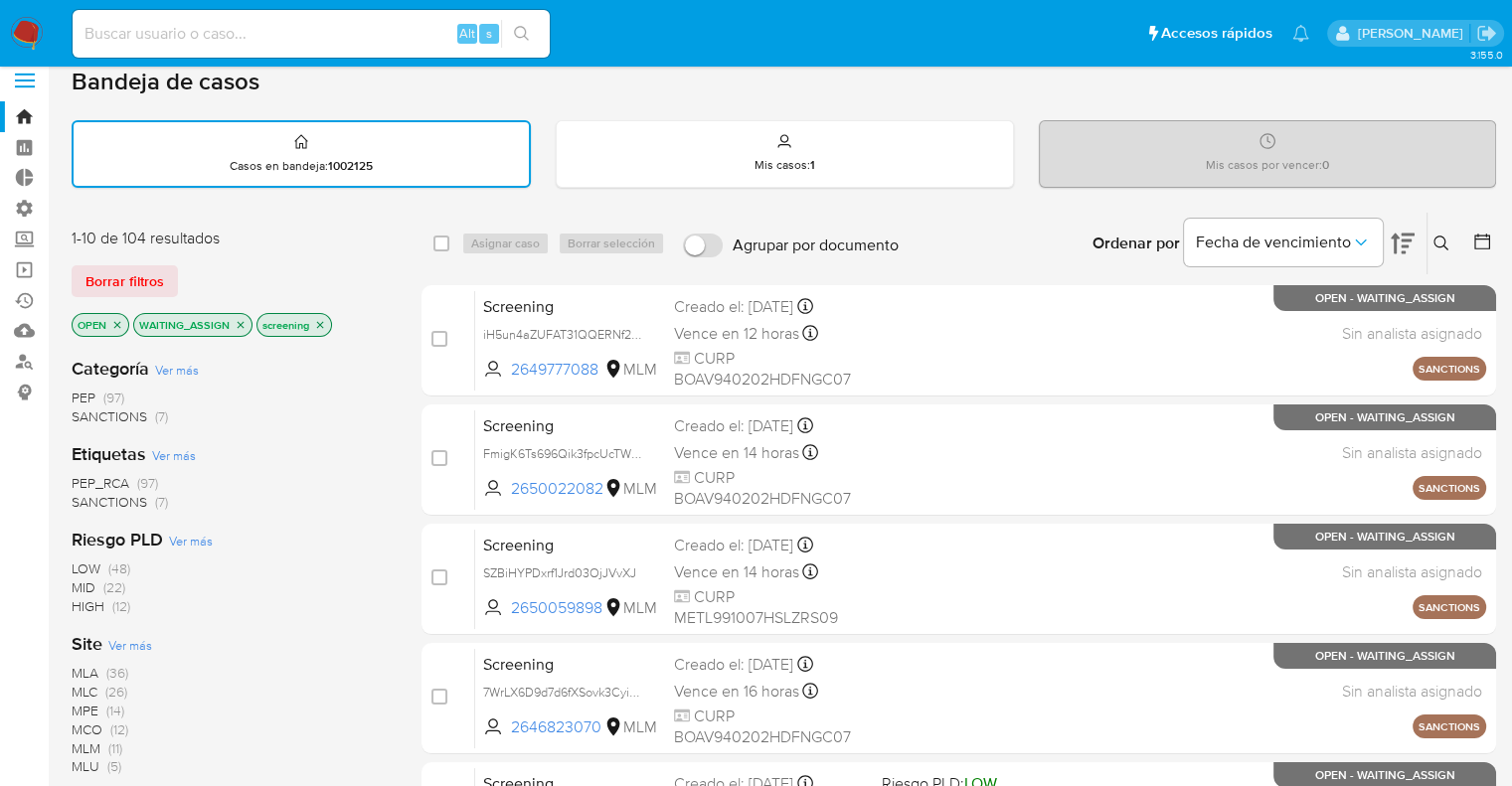
click at [240, 326] on icon "close-filter" at bounding box center [241, 325] width 12 height 12
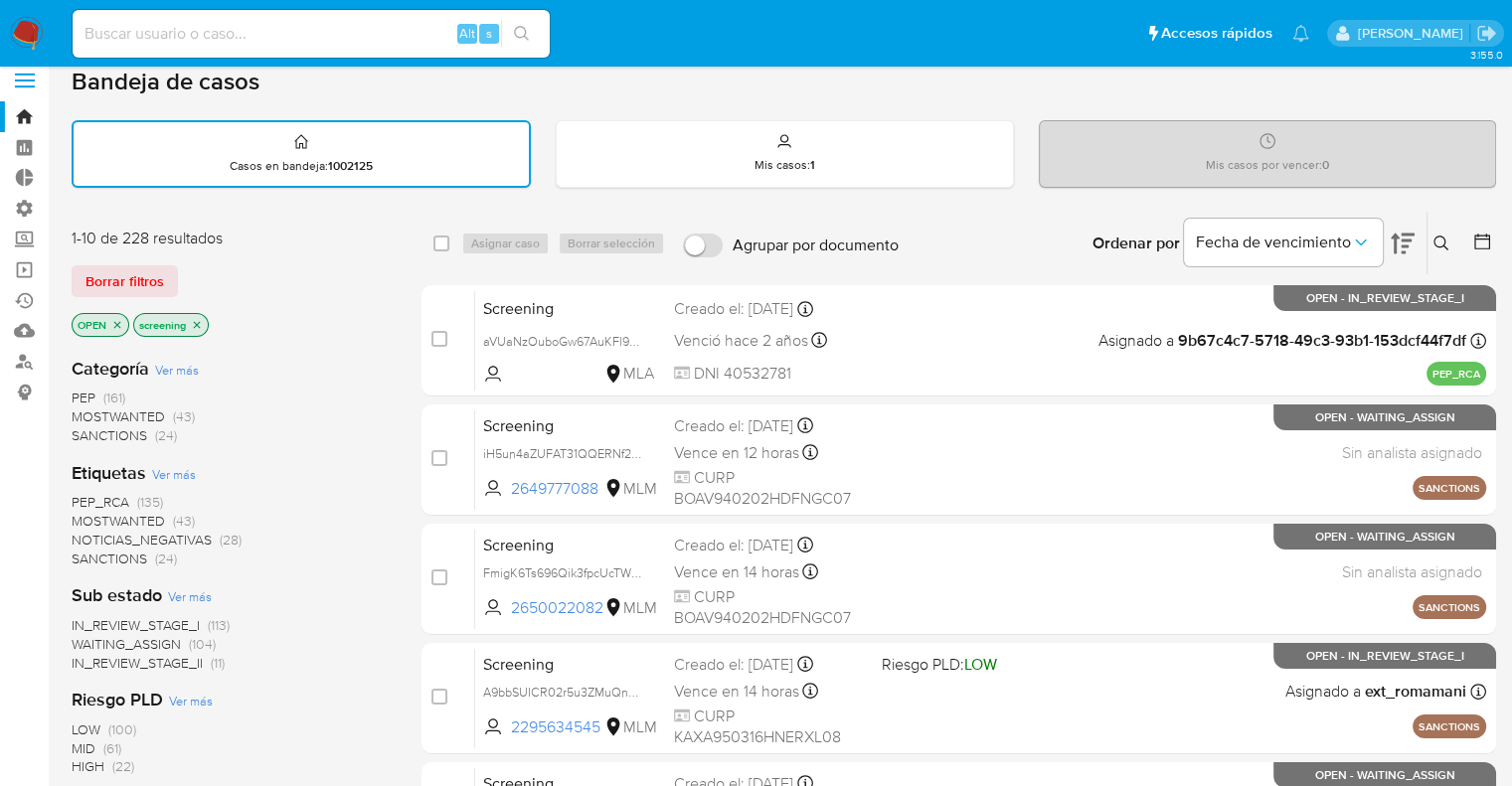
click at [82, 496] on span "PEP_RCA" at bounding box center [100, 502] width 58 height 20
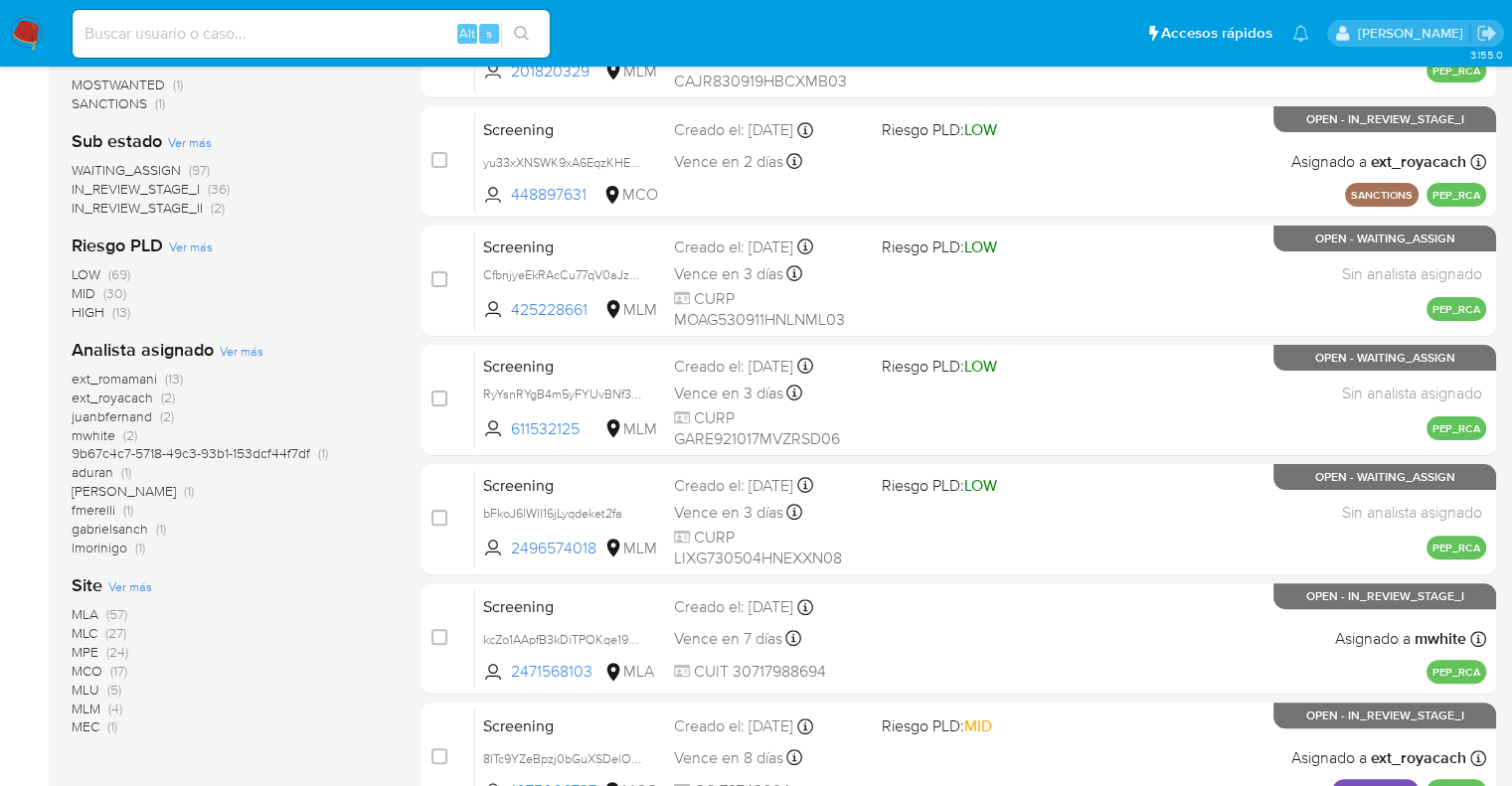
scroll to position [439, 0]
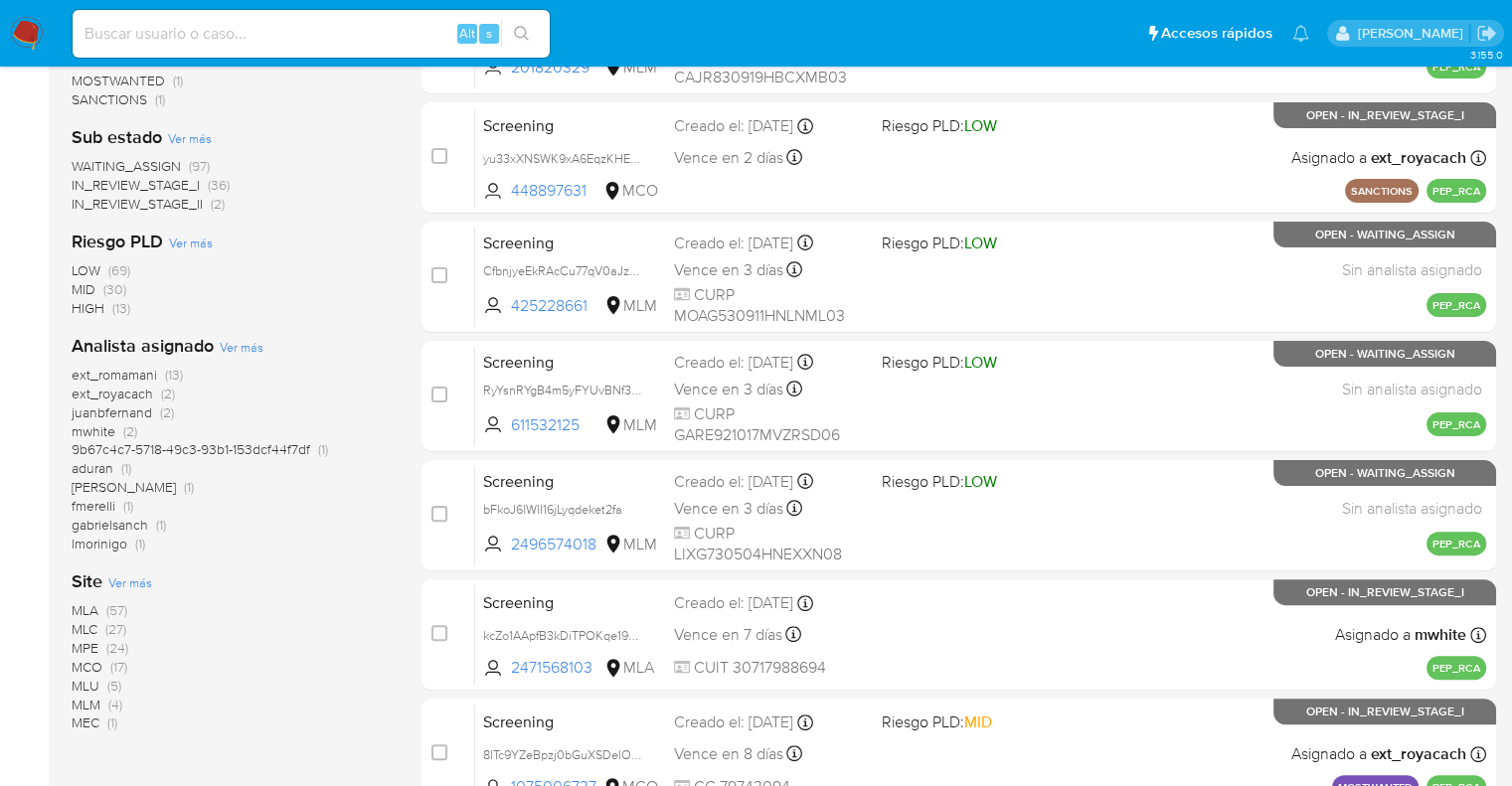
click at [78, 394] on span "ext_royacach" at bounding box center [112, 394] width 82 height 20
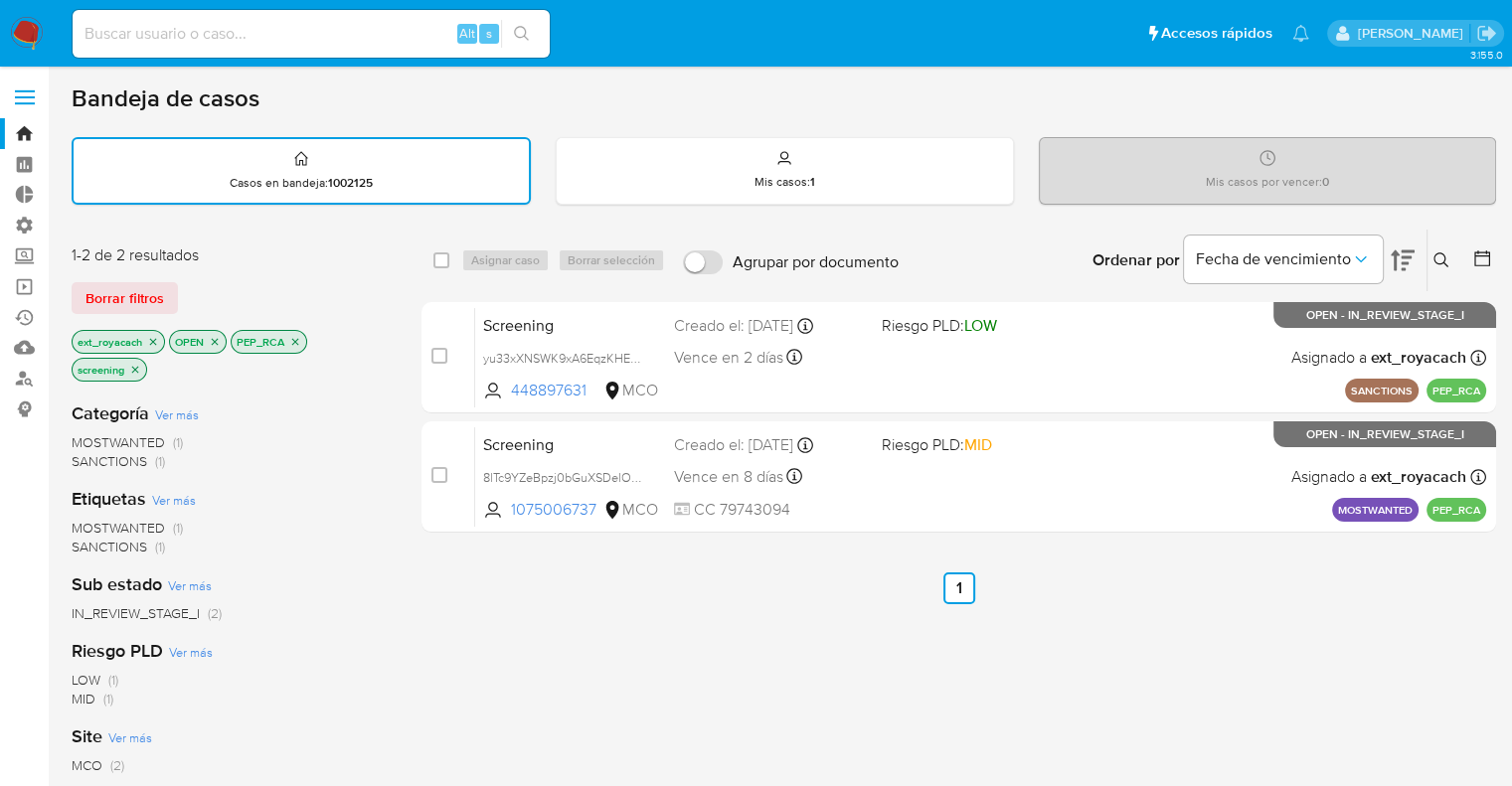
click at [152, 338] on icon "close-filter" at bounding box center [153, 342] width 12 height 12
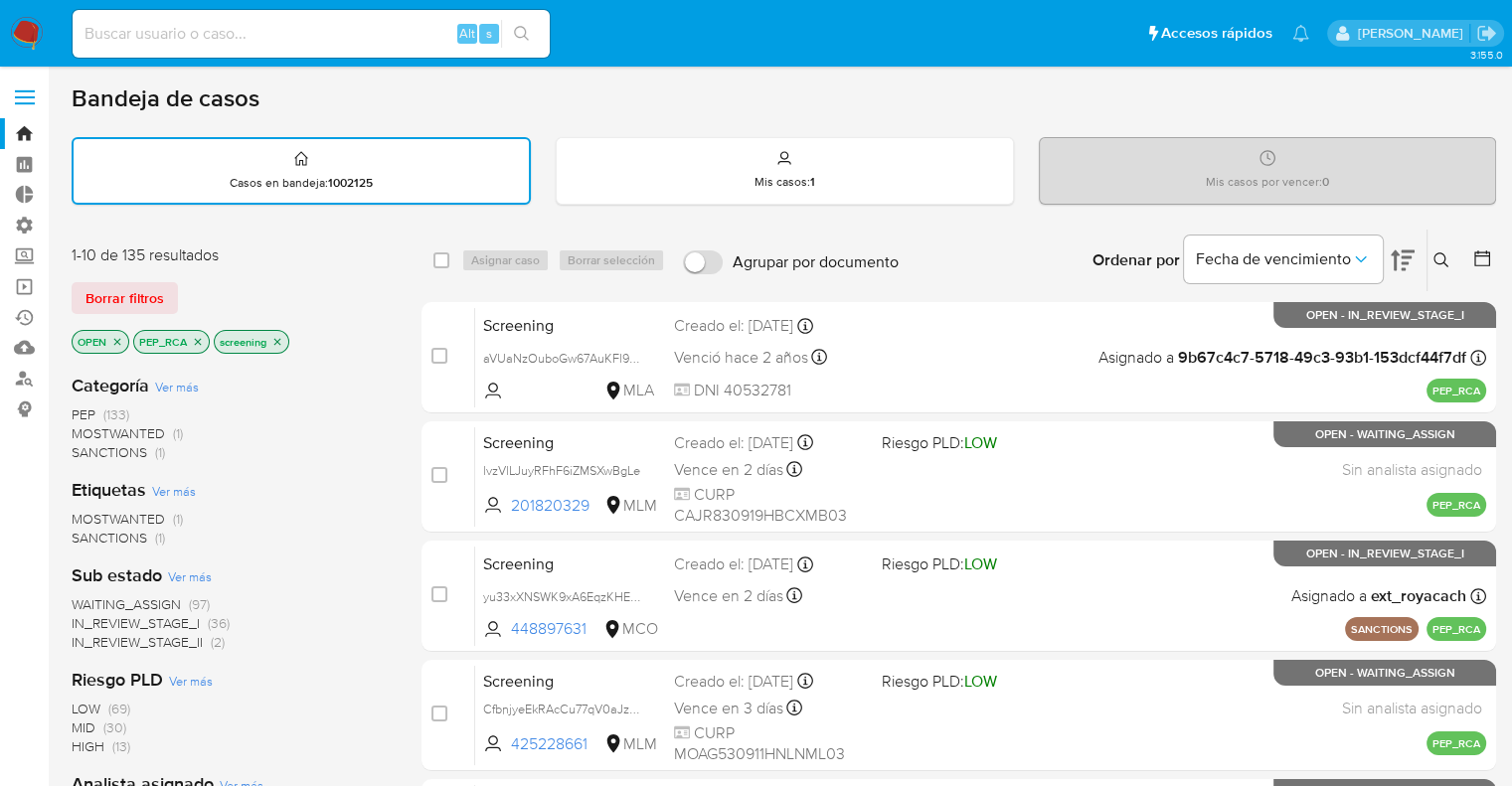
click at [80, 608] on span "WAITING_ASSIGN" at bounding box center [126, 605] width 109 height 20
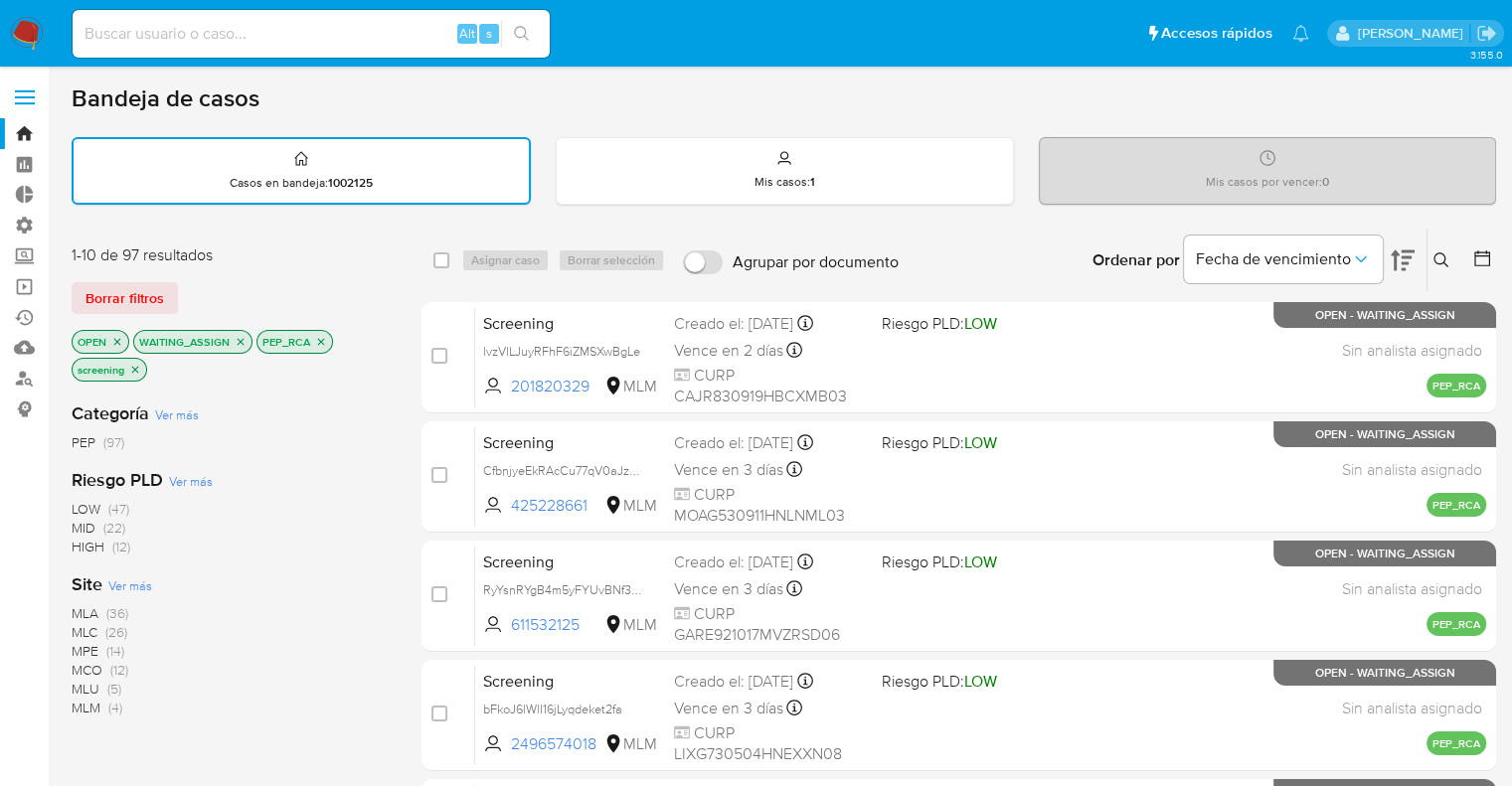
click at [238, 337] on icon "close-filter" at bounding box center [241, 342] width 12 height 12
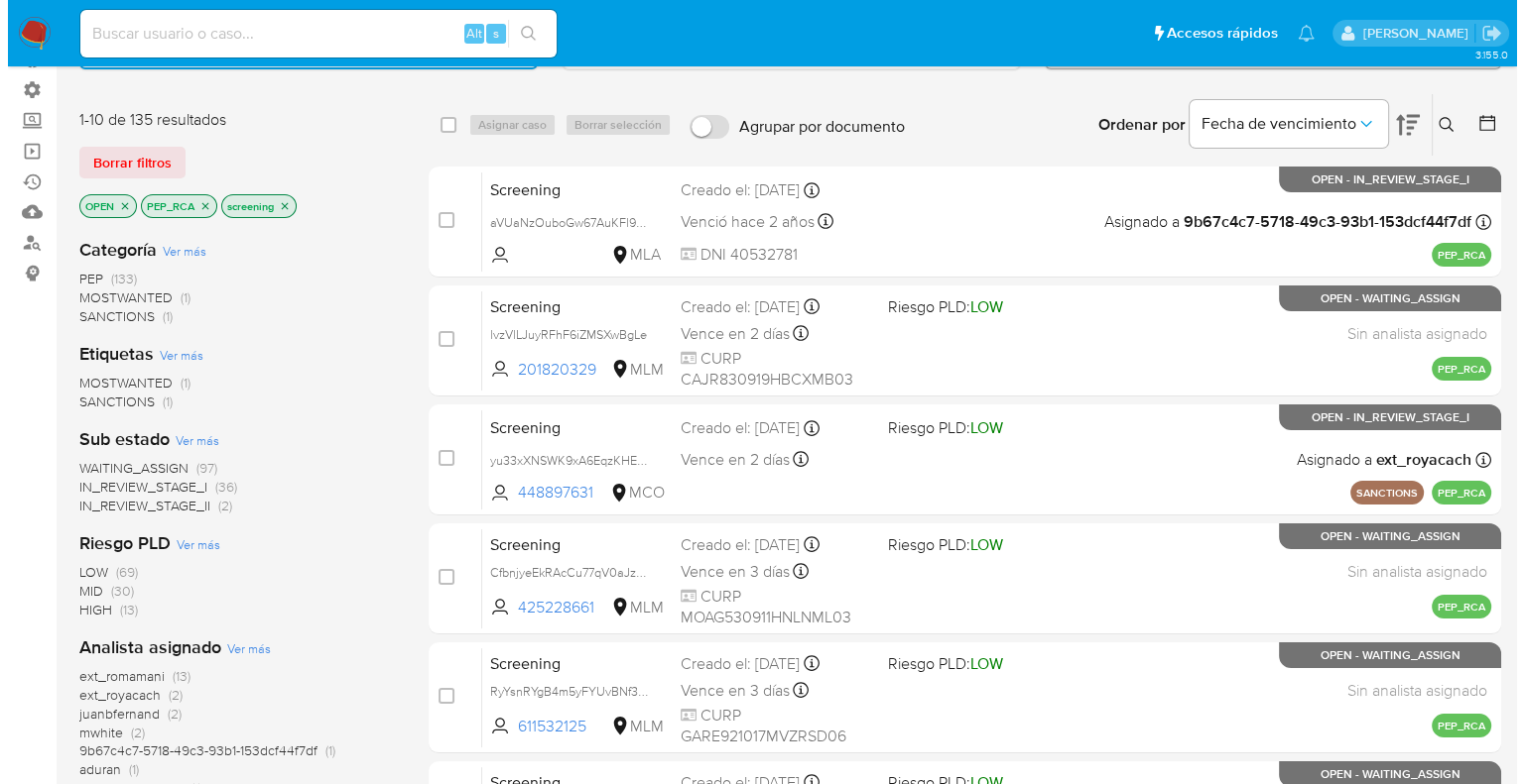
scroll to position [144, 0]
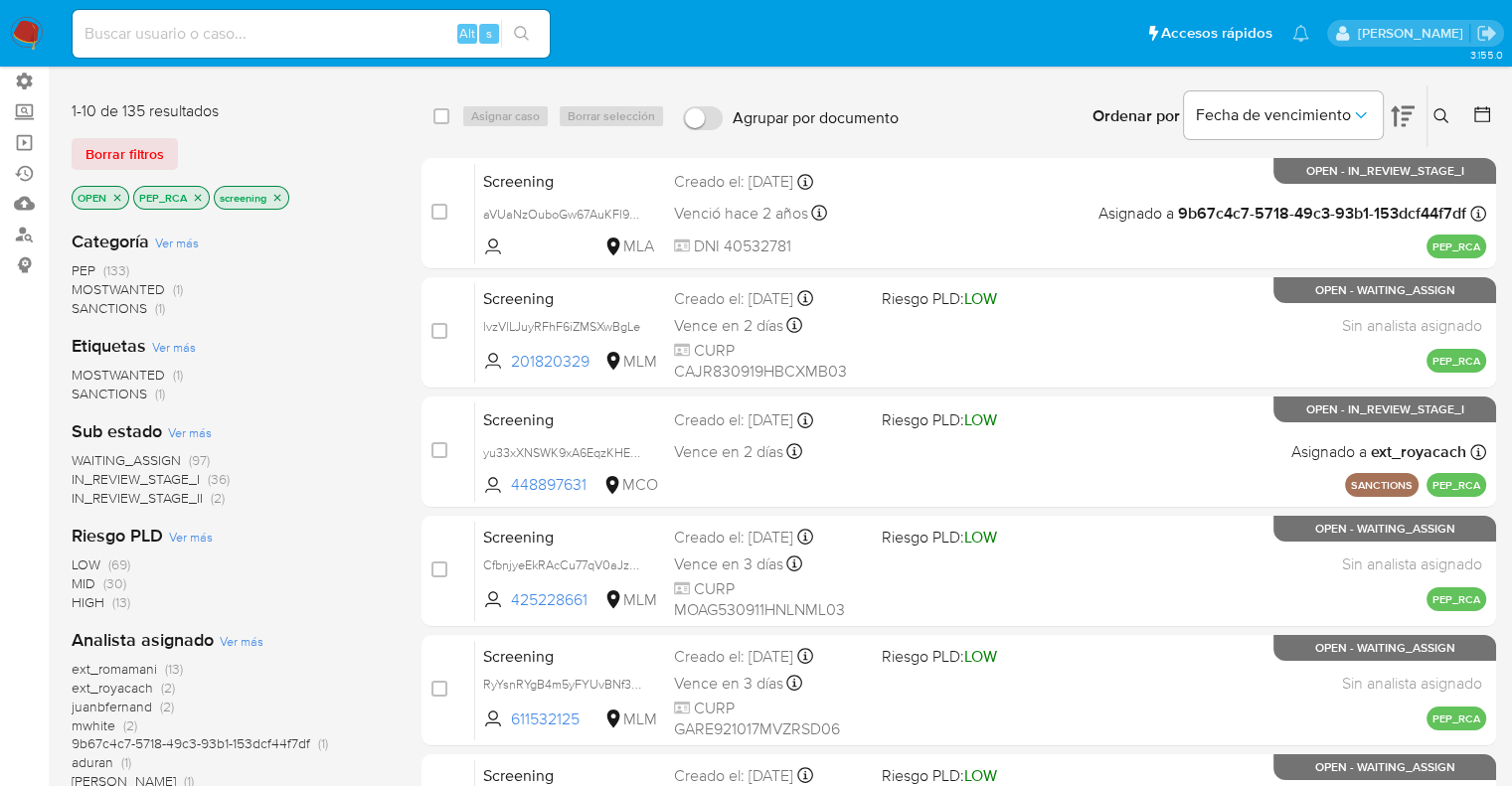
click at [74, 672] on span "ext_romamani" at bounding box center [114, 670] width 86 height 20
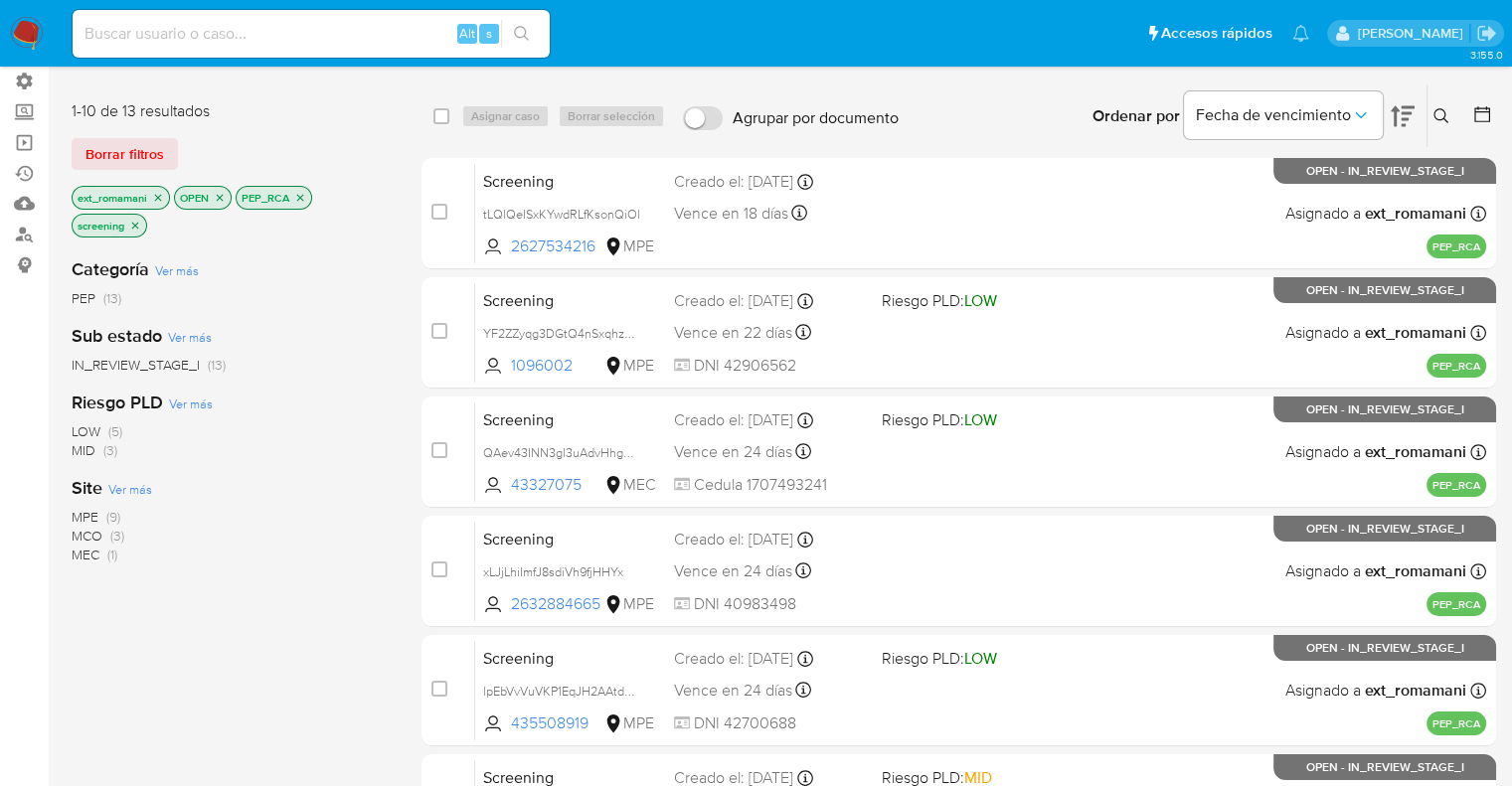
click at [155, 195] on icon "close-filter" at bounding box center [158, 198] width 12 height 12
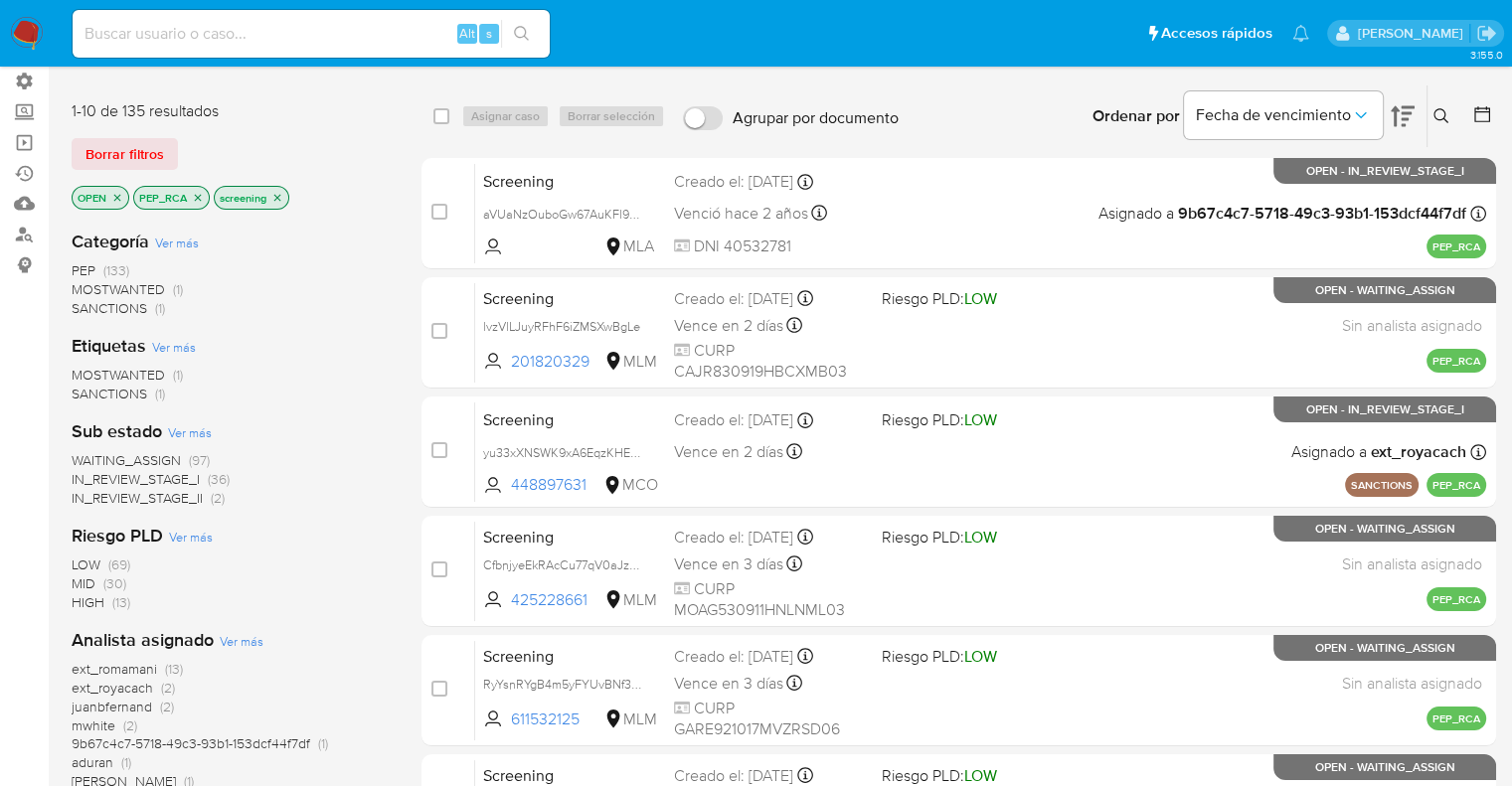
click at [92, 453] on span "WAITING_ASSIGN" at bounding box center [126, 461] width 109 height 20
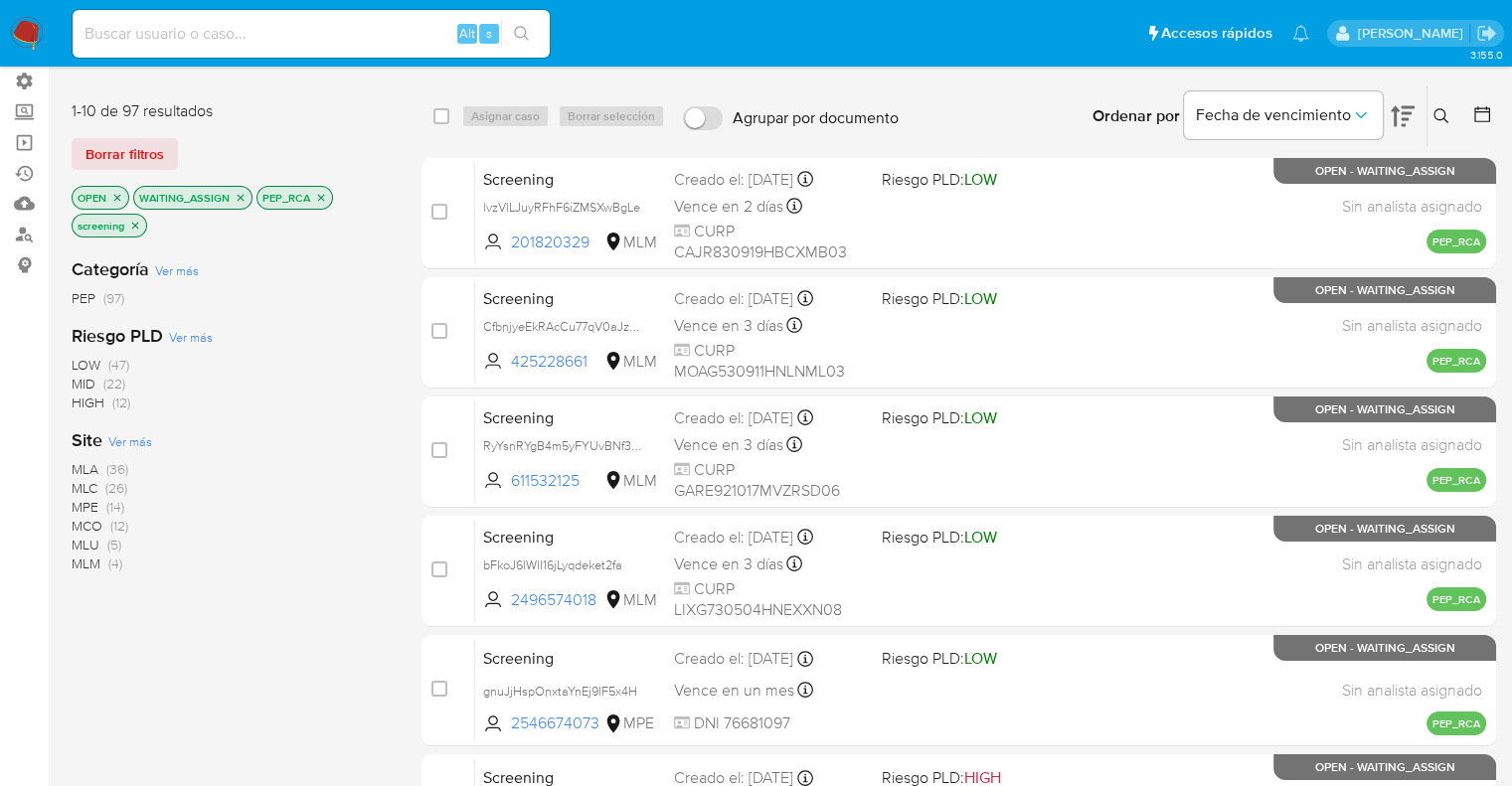
click at [120, 442] on span "Ver más" at bounding box center [130, 442] width 44 height 18
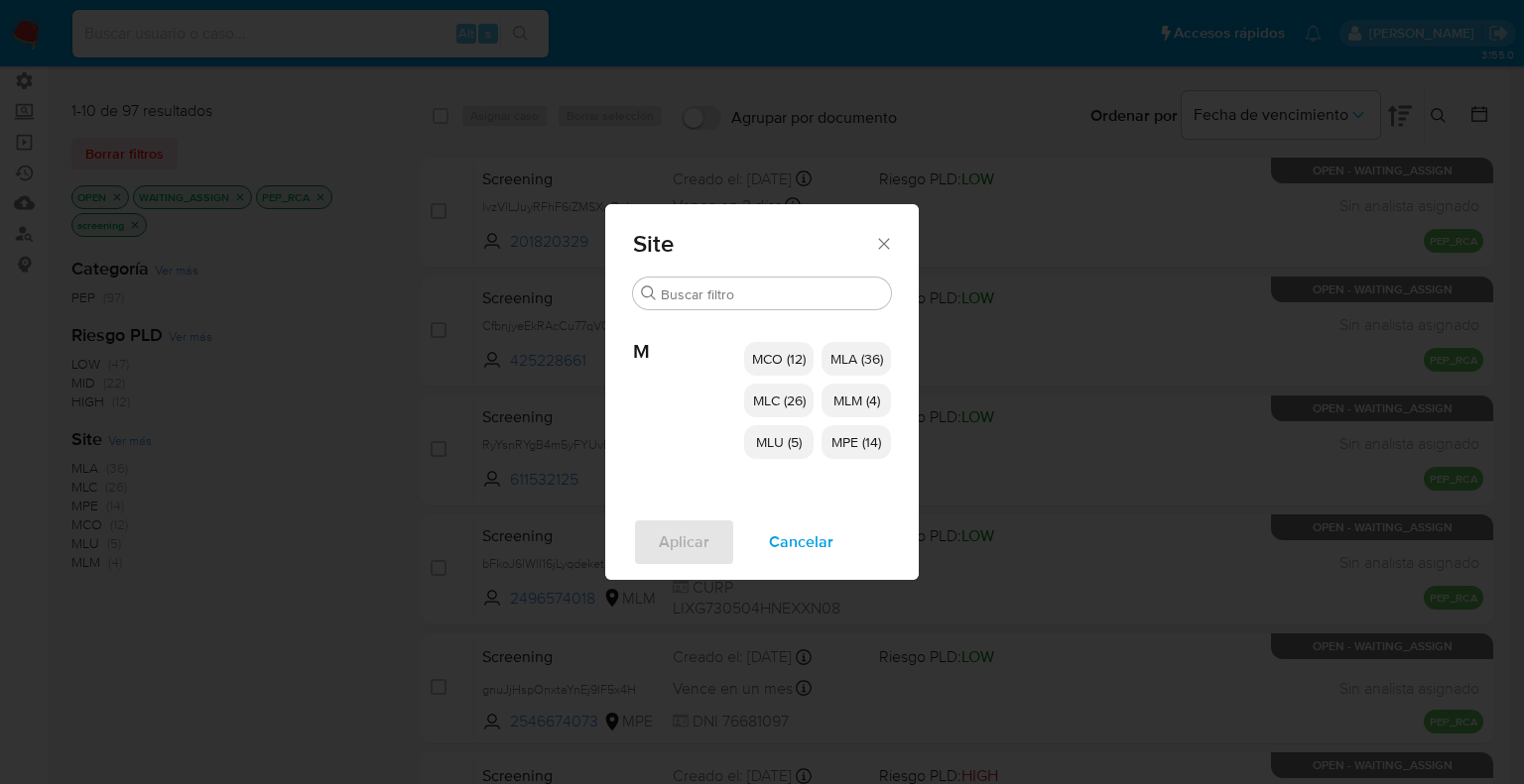
click at [781, 368] on span "MCO (12)" at bounding box center [778, 359] width 54 height 20
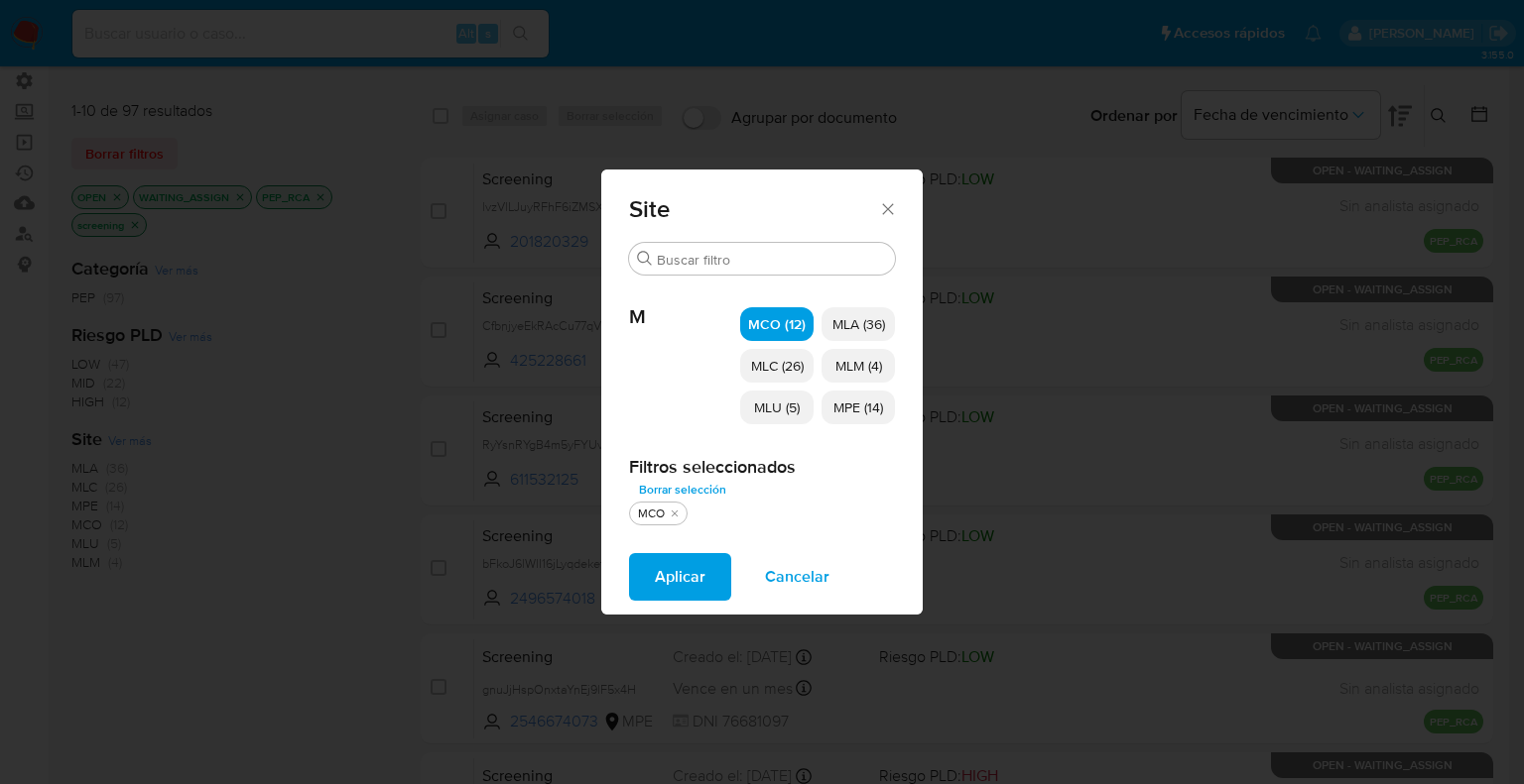
click at [781, 368] on span "MLC (26)" at bounding box center [776, 366] width 53 height 20
click at [801, 409] on p "MLU (5)" at bounding box center [777, 408] width 73 height 34
click at [888, 365] on p "MLM (4)" at bounding box center [858, 366] width 73 height 34
click at [892, 410] on p "MPE (14)" at bounding box center [858, 408] width 73 height 34
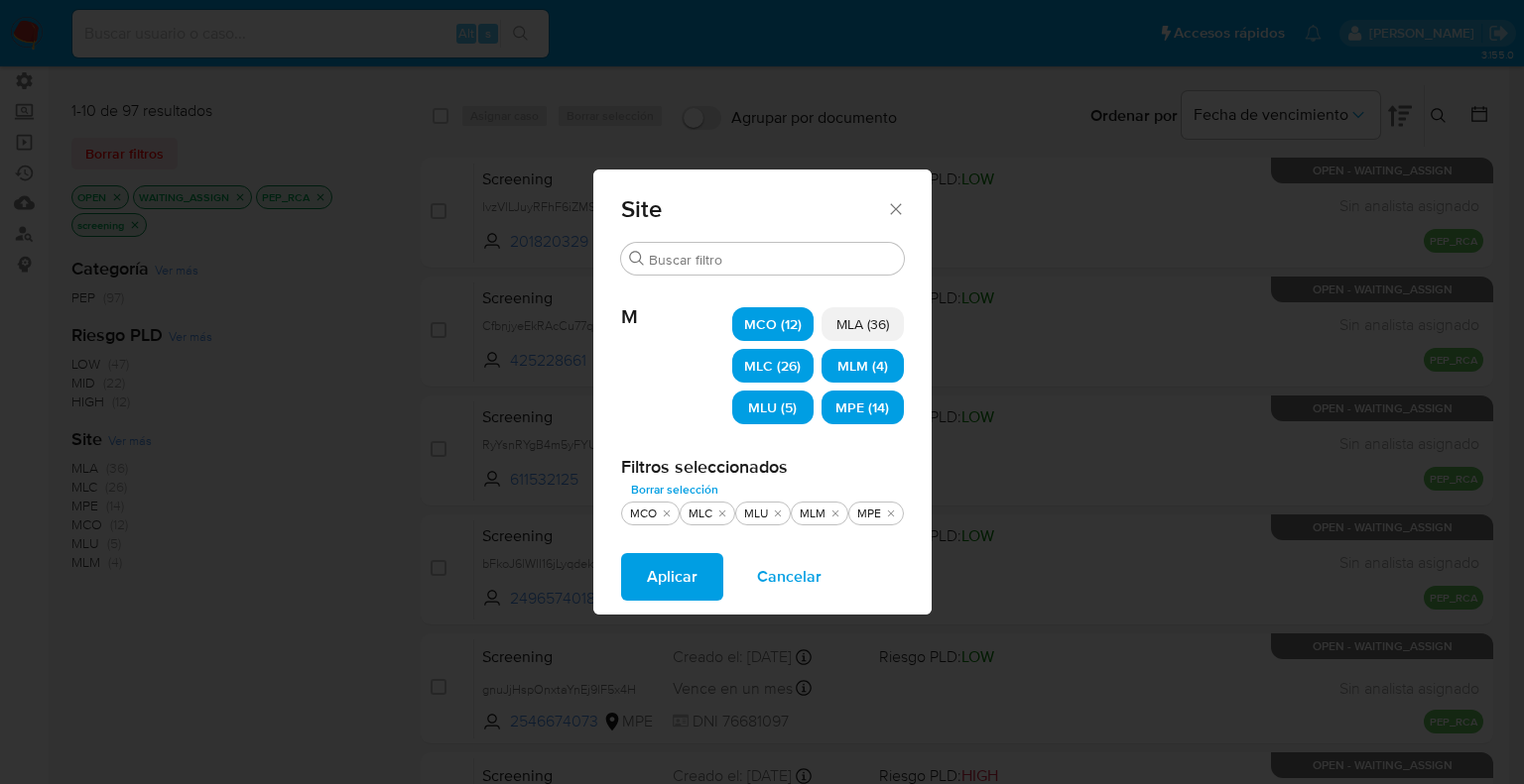
click at [711, 563] on button "Aplicar" at bounding box center [672, 578] width 102 height 48
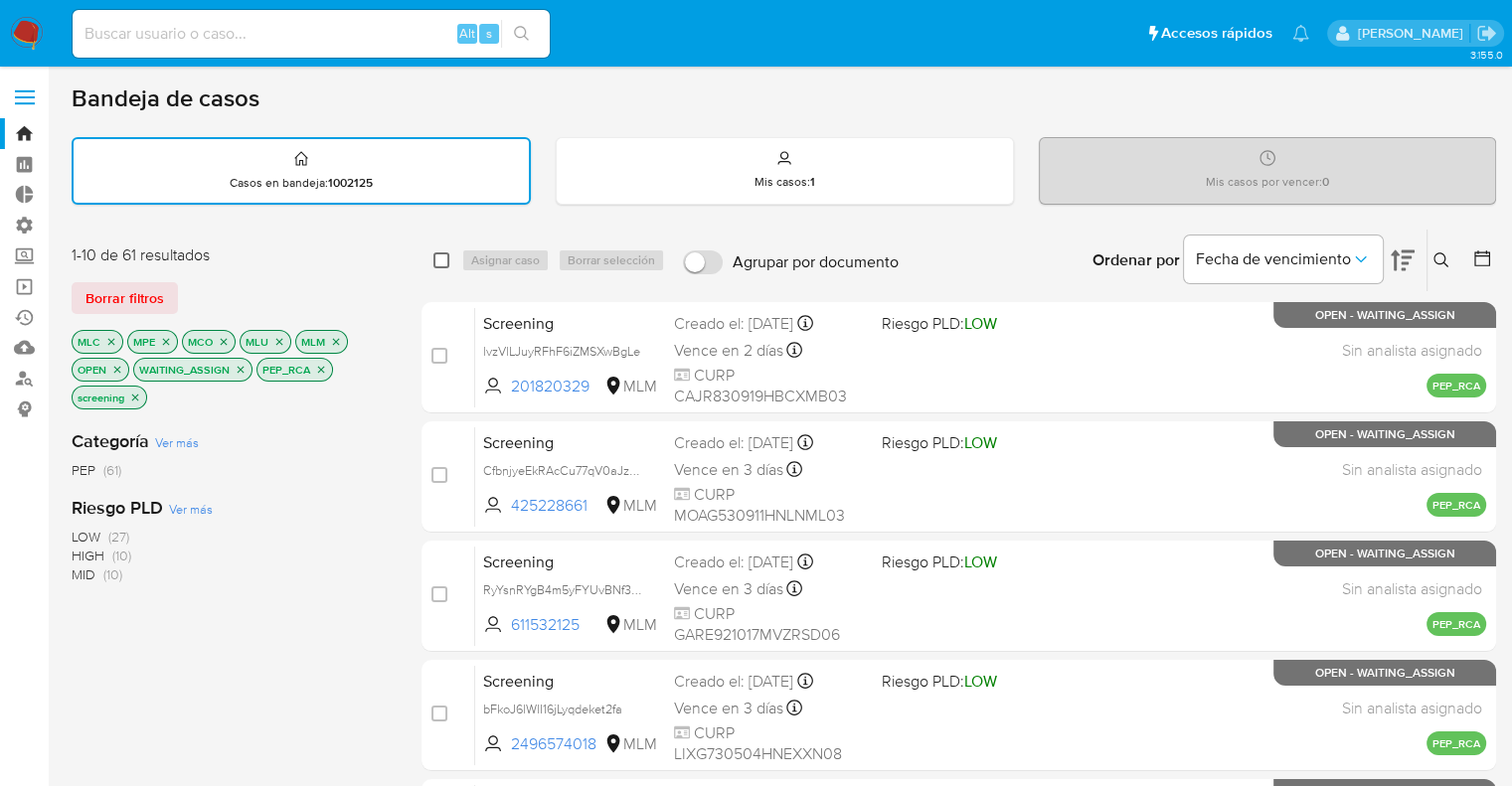
click at [444, 258] on input "checkbox" at bounding box center [442, 261] width 16 height 16
checkbox input "true"
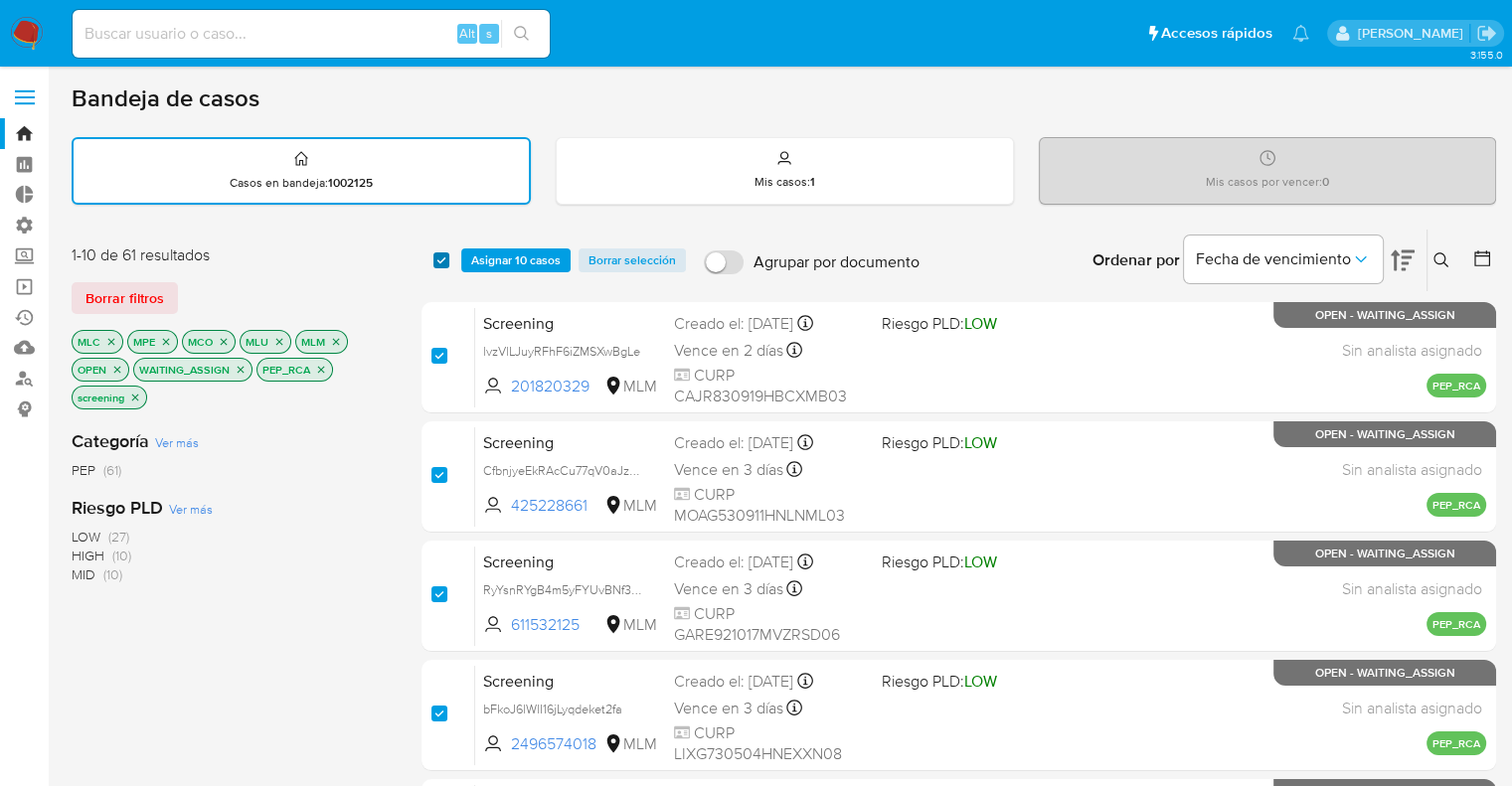
checkbox input "true"
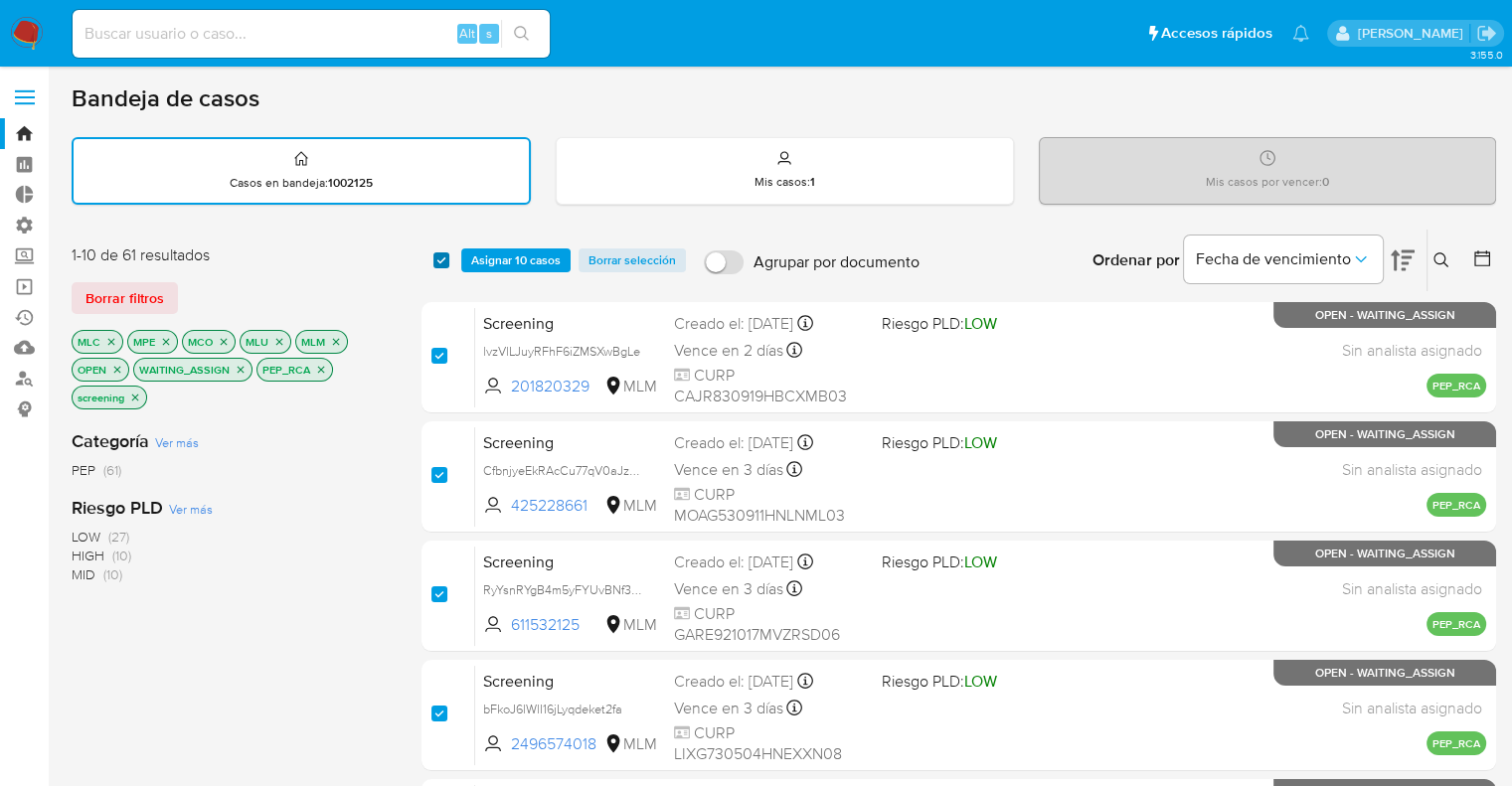
checkbox input "true"
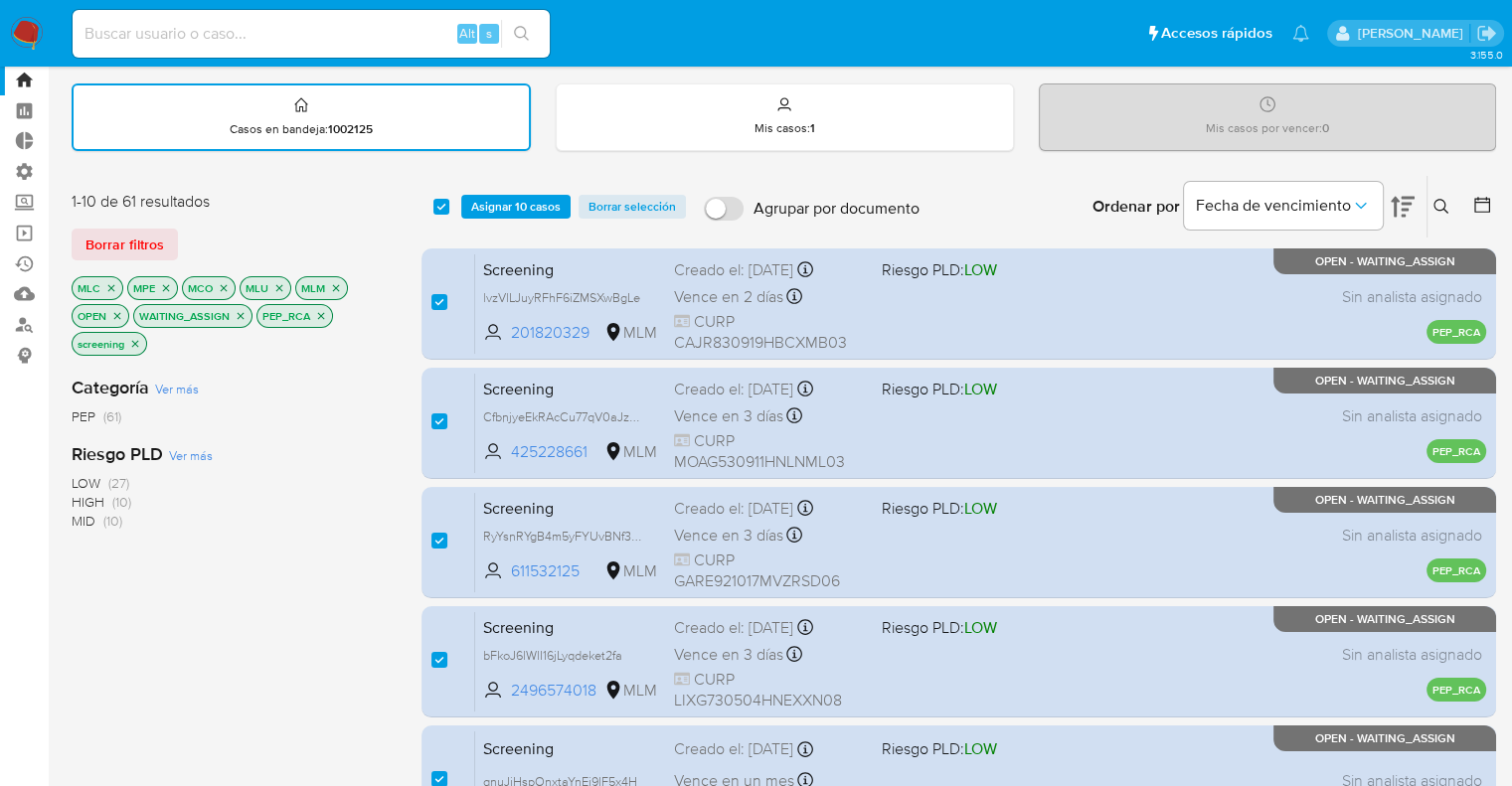
scroll to position [45, 0]
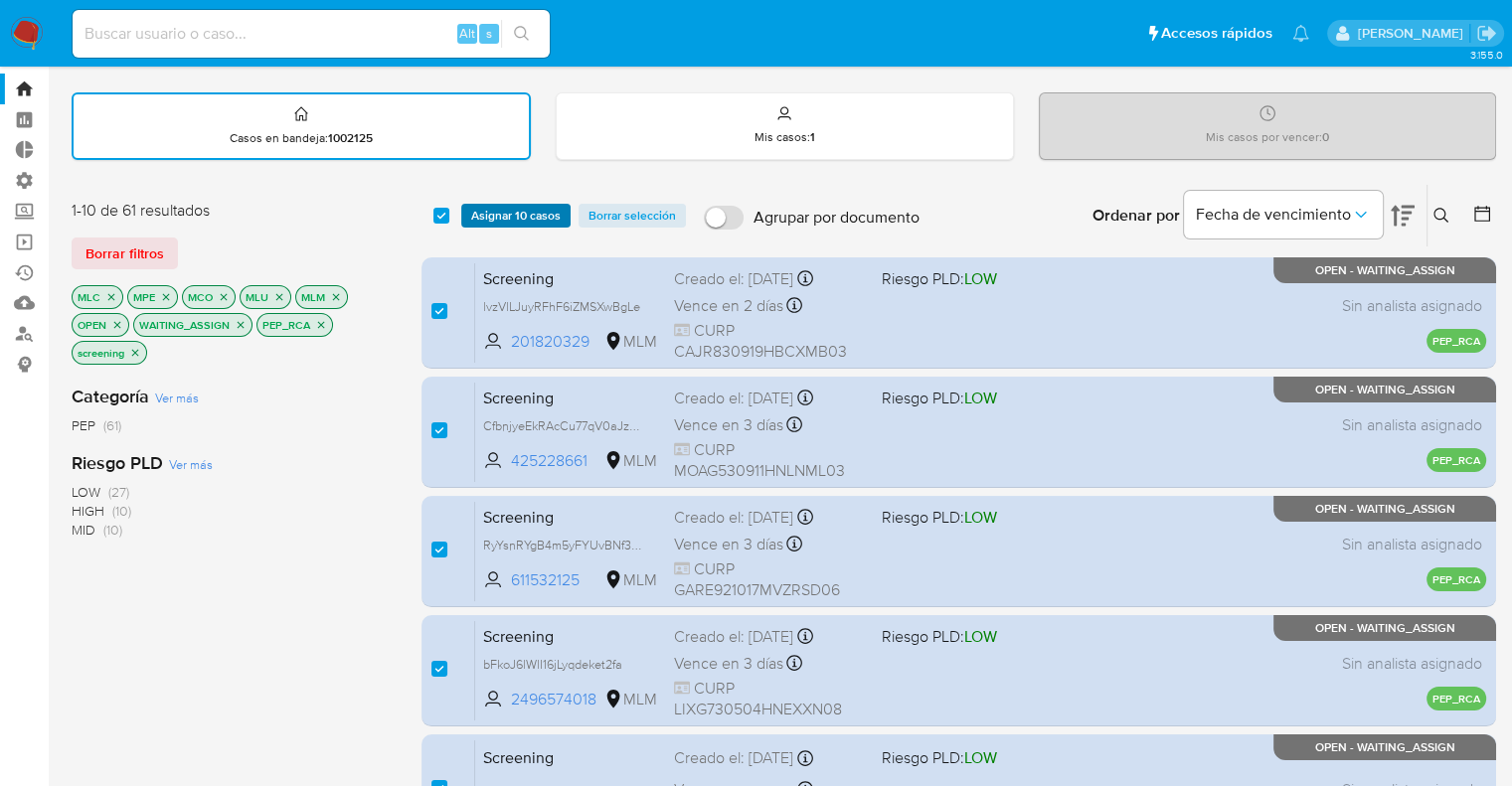
click at [564, 205] on button "Asignar 10 casos" at bounding box center [516, 216] width 109 height 24
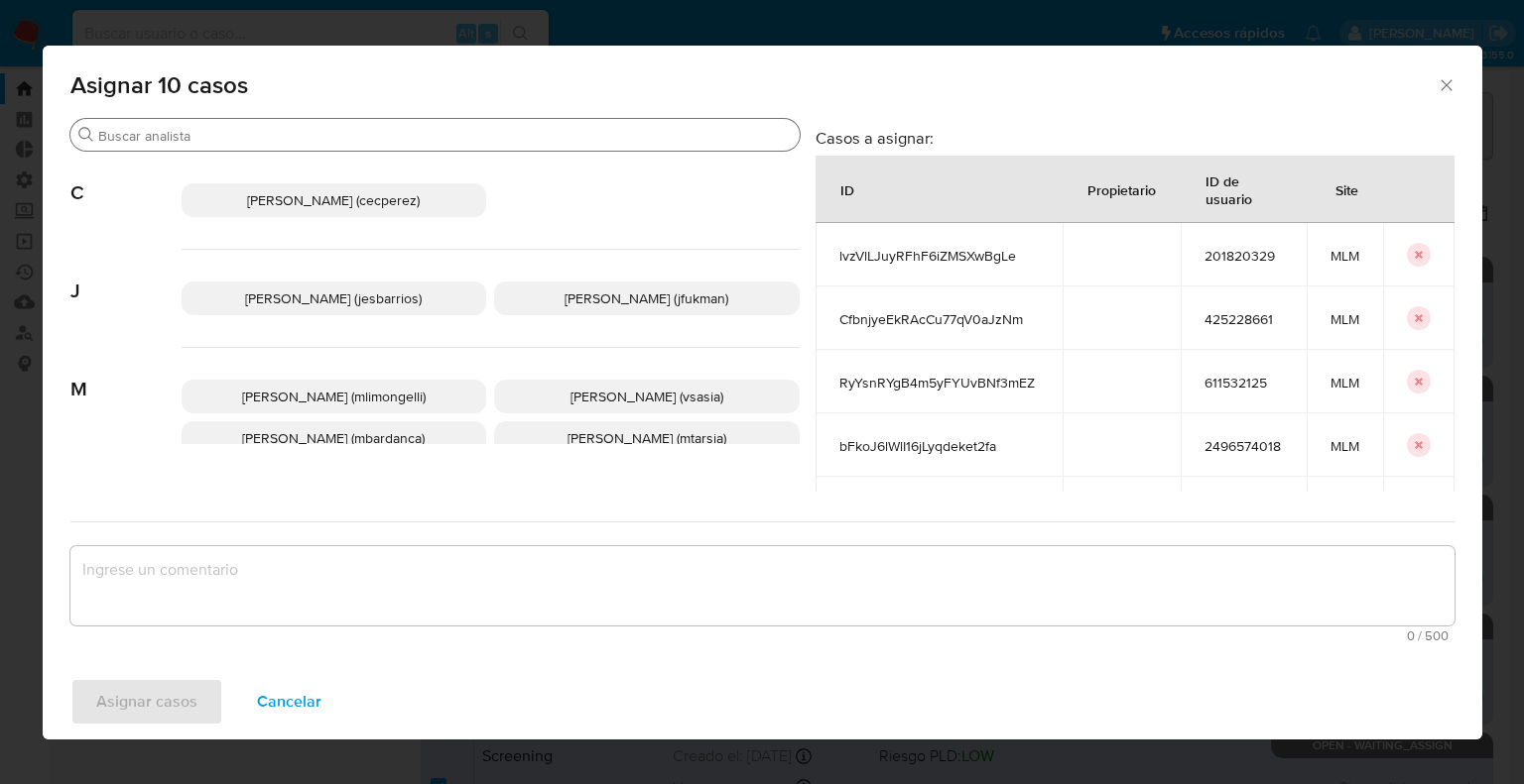
click at [533, 127] on input "Buscar" at bounding box center [445, 136] width 694 height 18
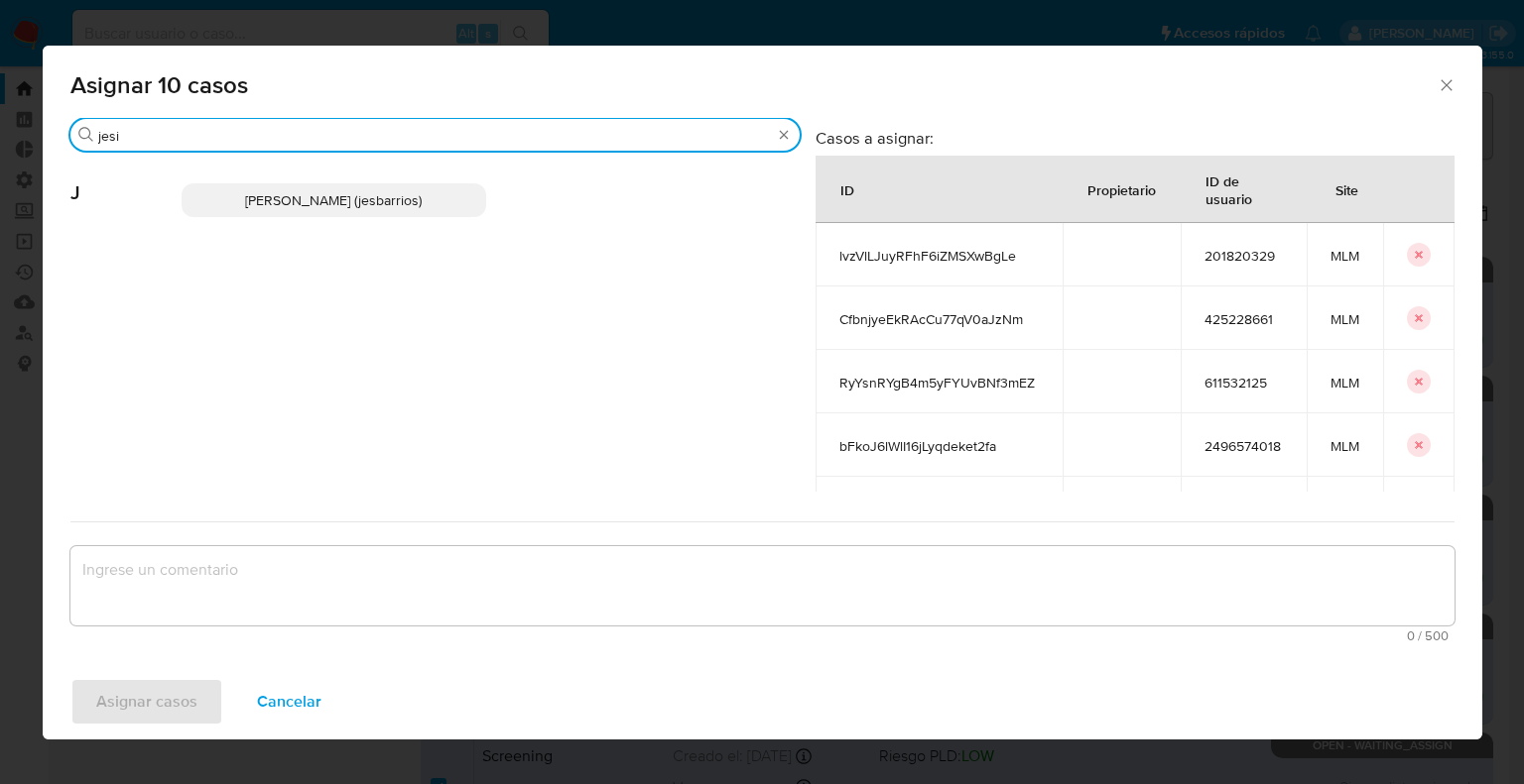
type input "jesi"
click at [422, 208] on span "Jesica Iris Barrios Leita (jesbarrios)" at bounding box center [334, 200] width 177 height 20
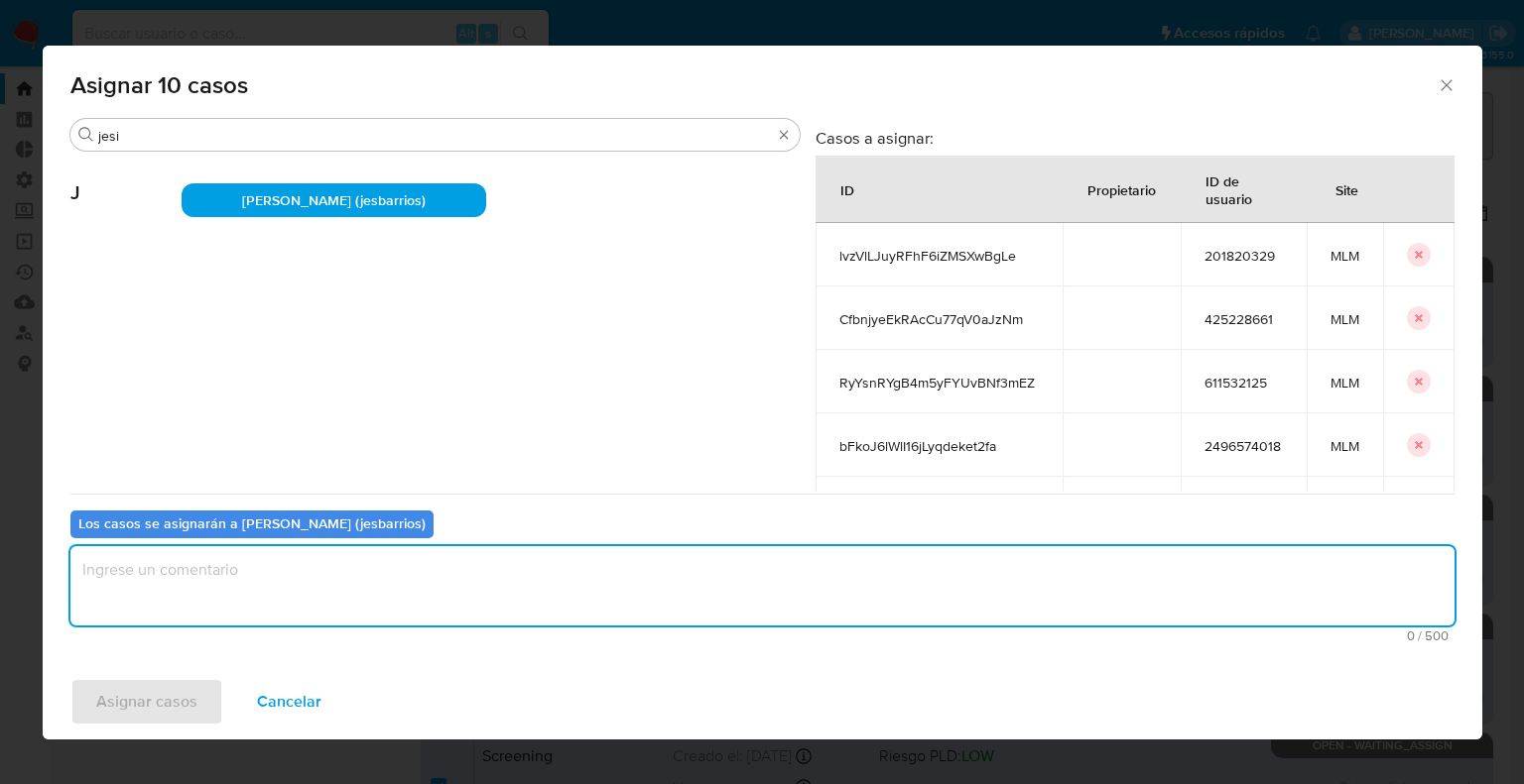
paste textarea "Asignación."
click at [304, 591] on textarea "Asignación." at bounding box center [762, 587] width 1384 height 79
type textarea "Asignación."
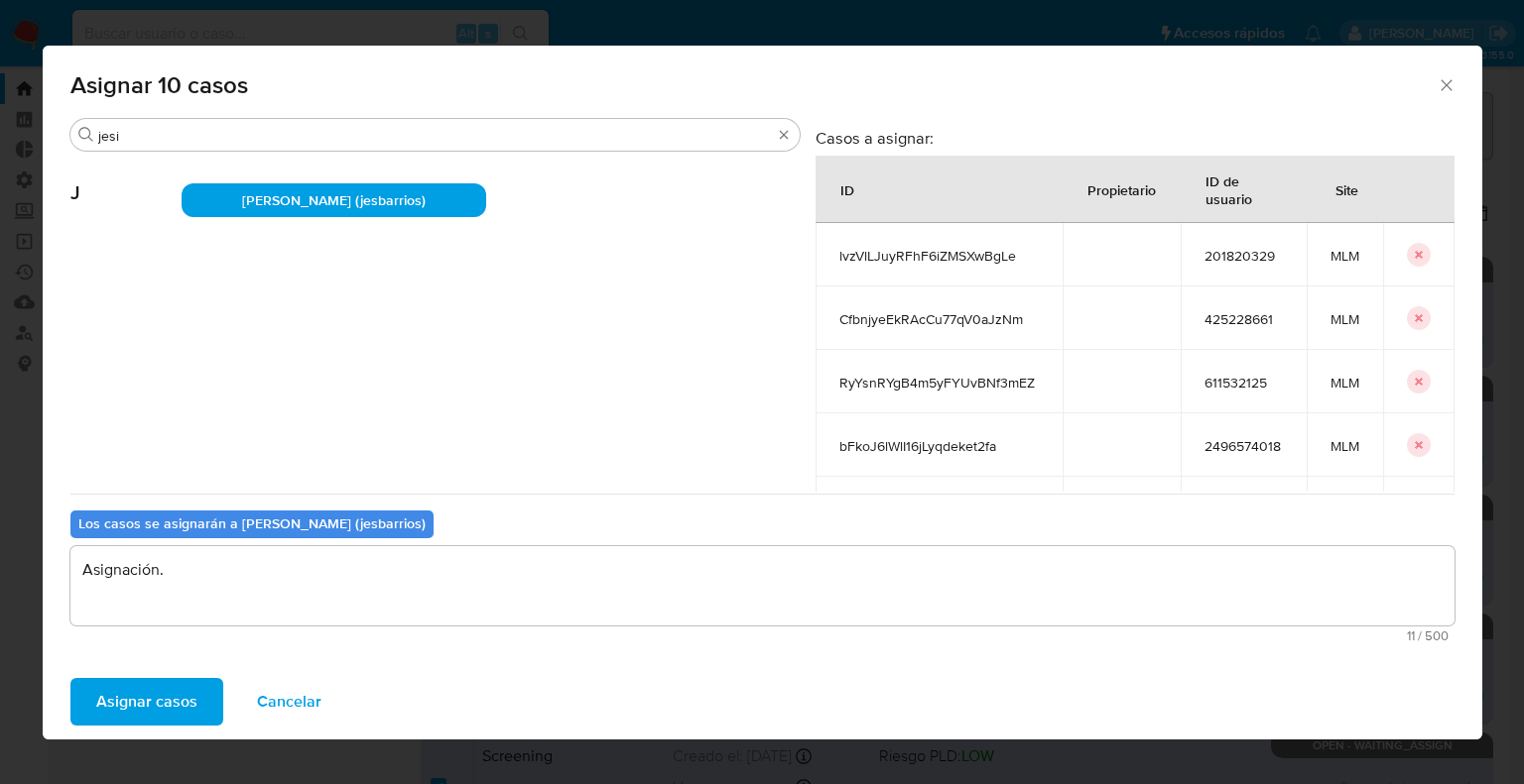
click at [216, 696] on button "Asignar casos" at bounding box center [147, 703] width 153 height 48
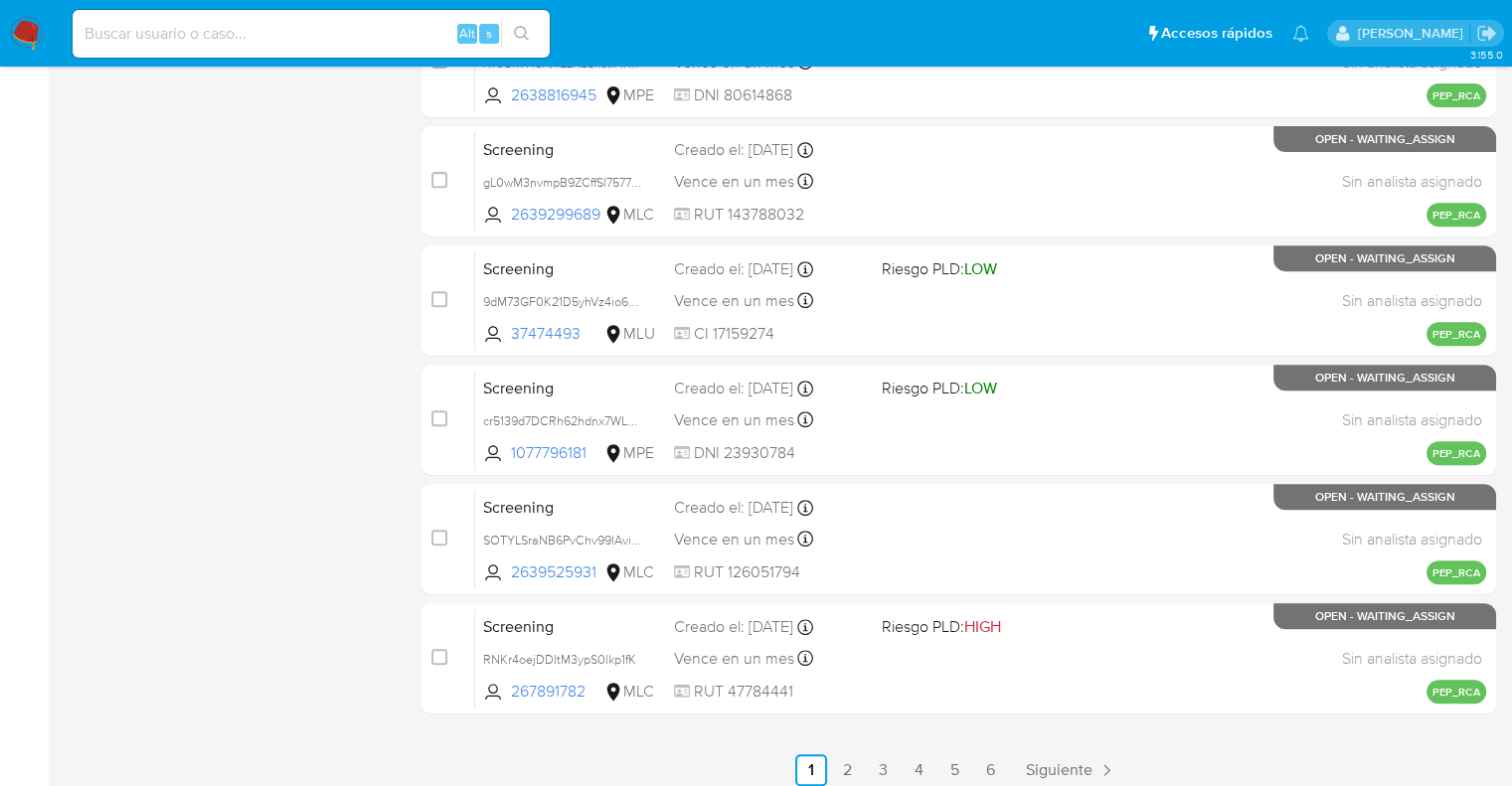
scroll to position [85, 0]
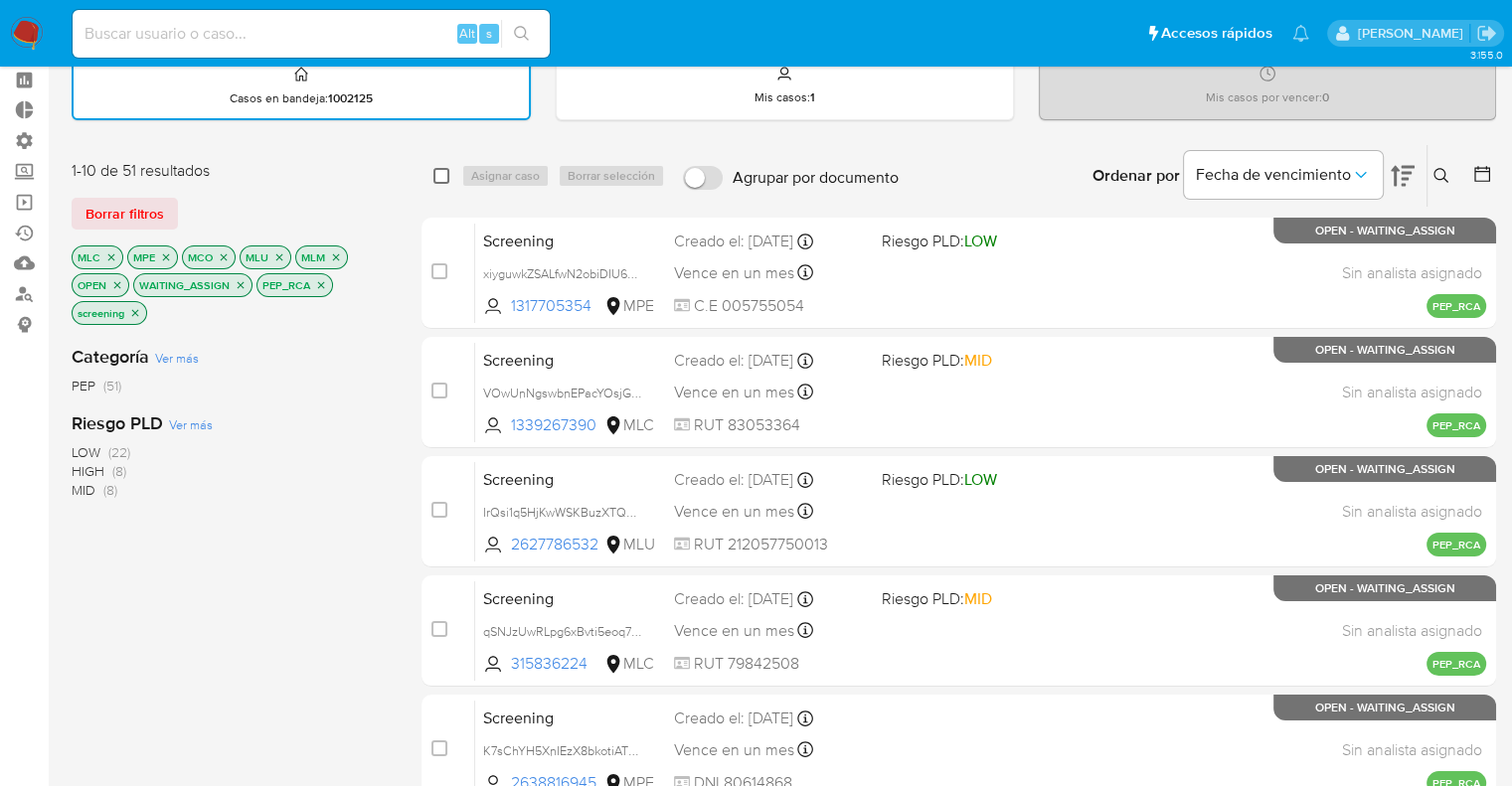
click at [437, 174] on input "checkbox" at bounding box center [442, 176] width 16 height 16
checkbox input "true"
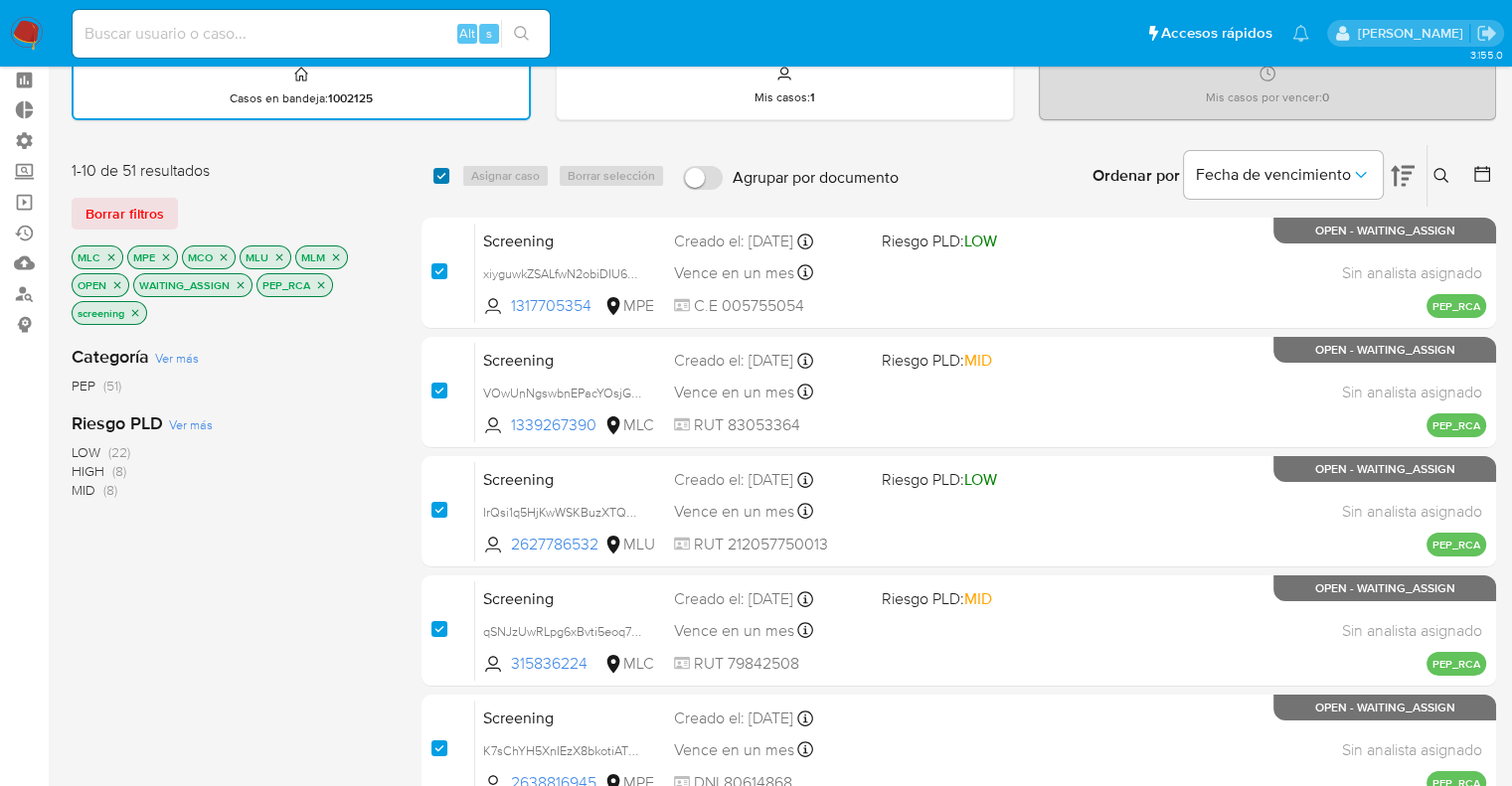
checkbox input "true"
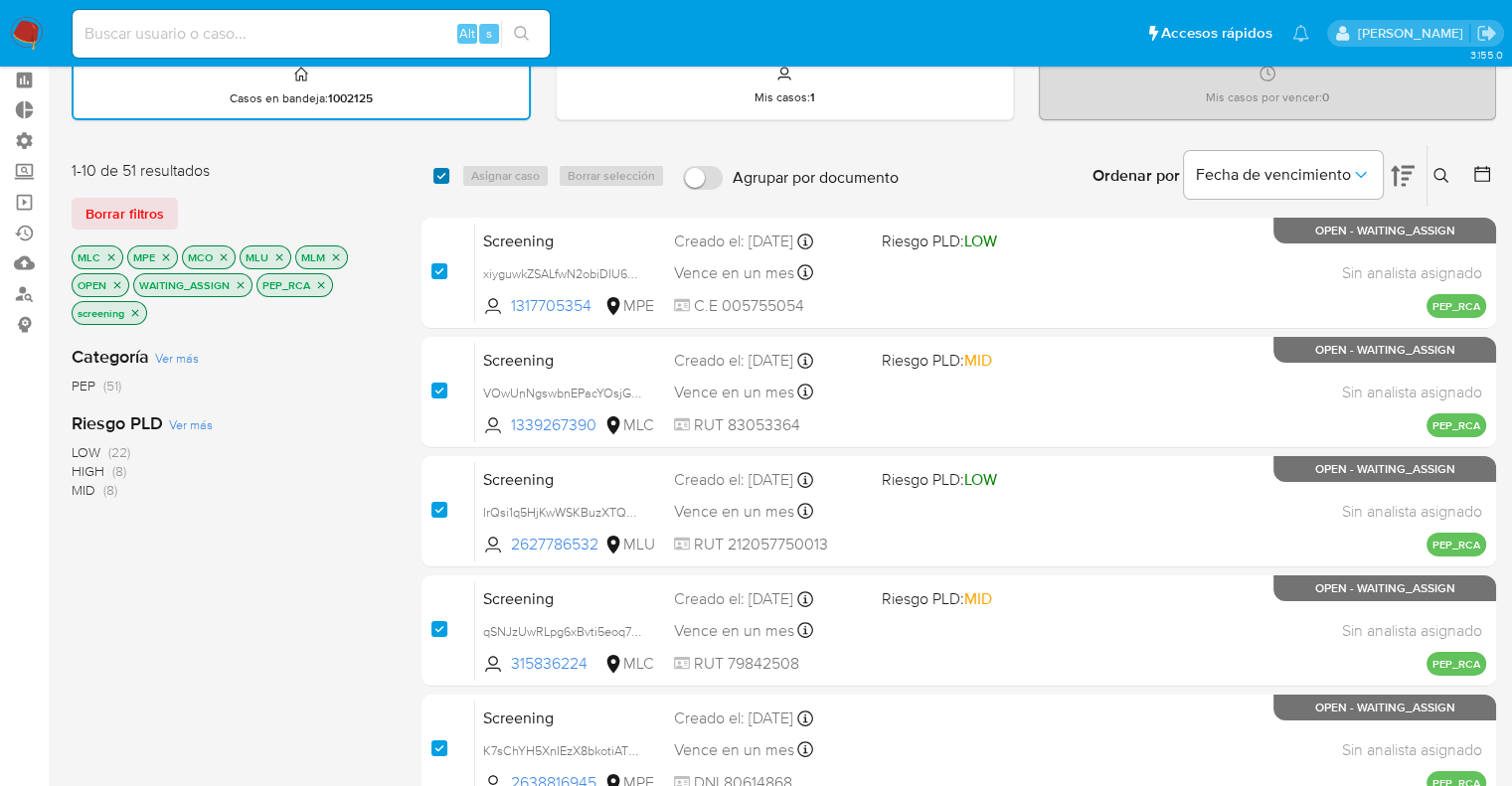
checkbox input "true"
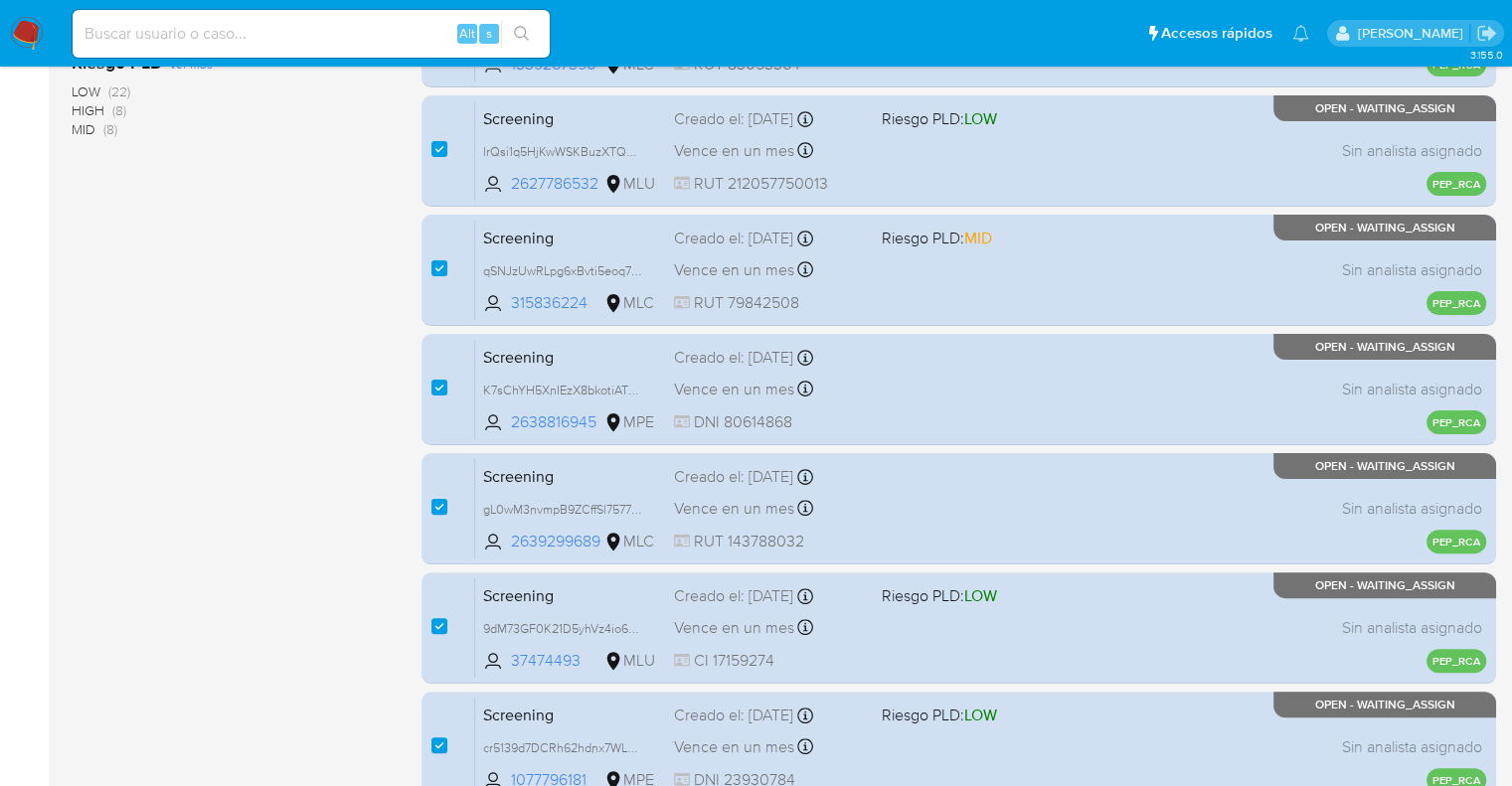
scroll to position [772, 0]
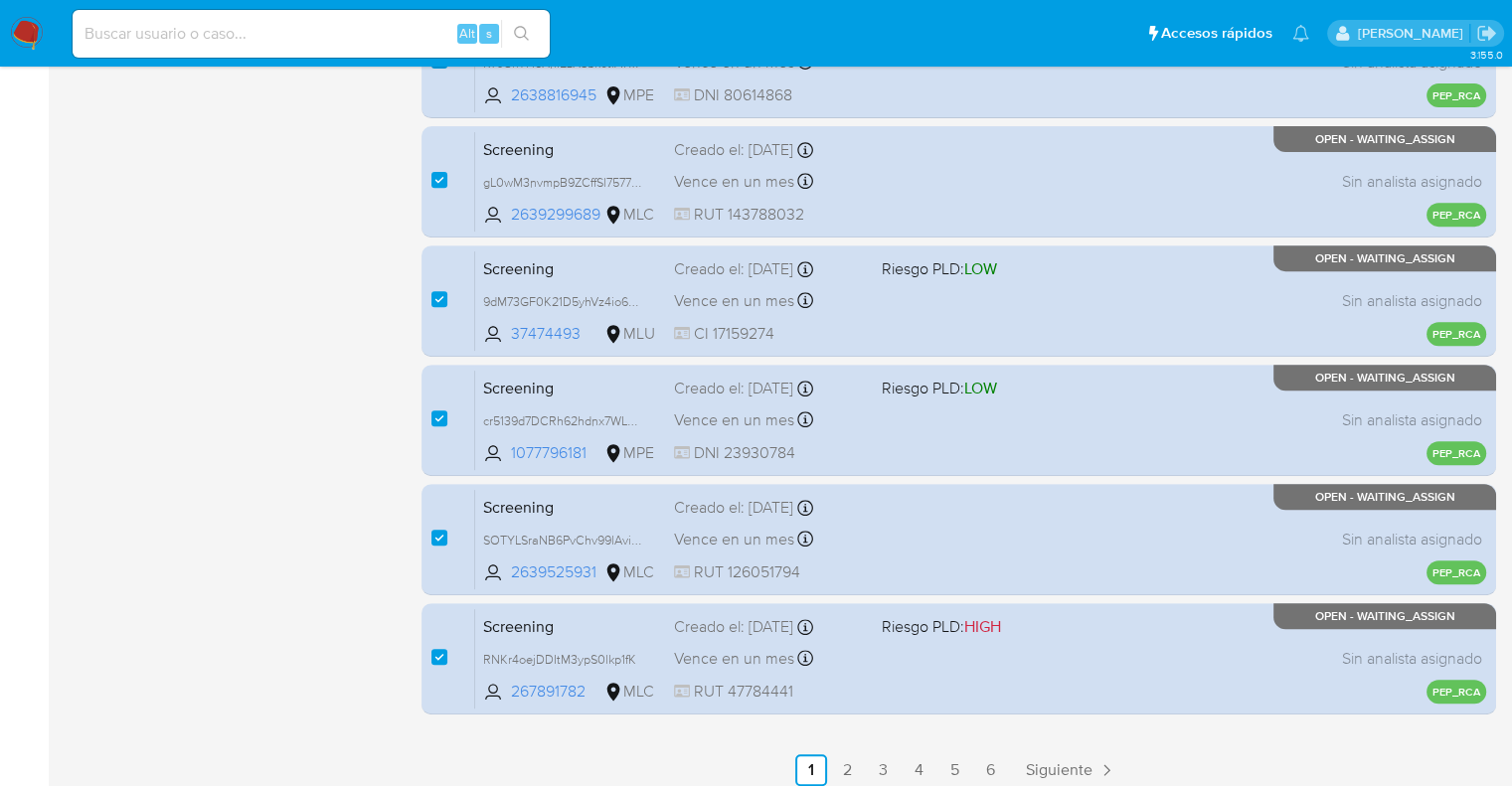
click at [847, 766] on link "2" at bounding box center [847, 770] width 32 height 32
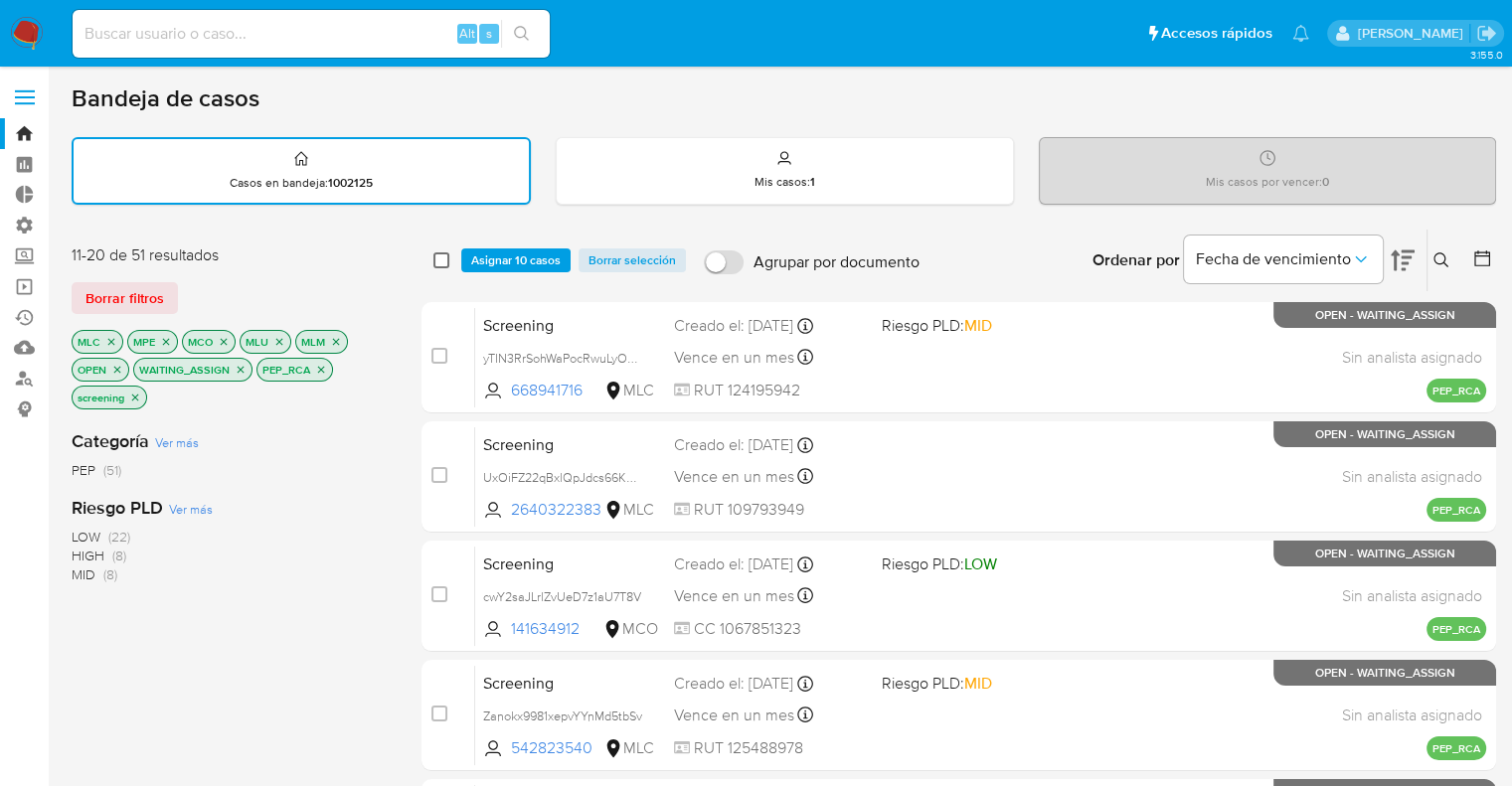
click at [439, 258] on input "checkbox" at bounding box center [442, 261] width 16 height 16
checkbox input "true"
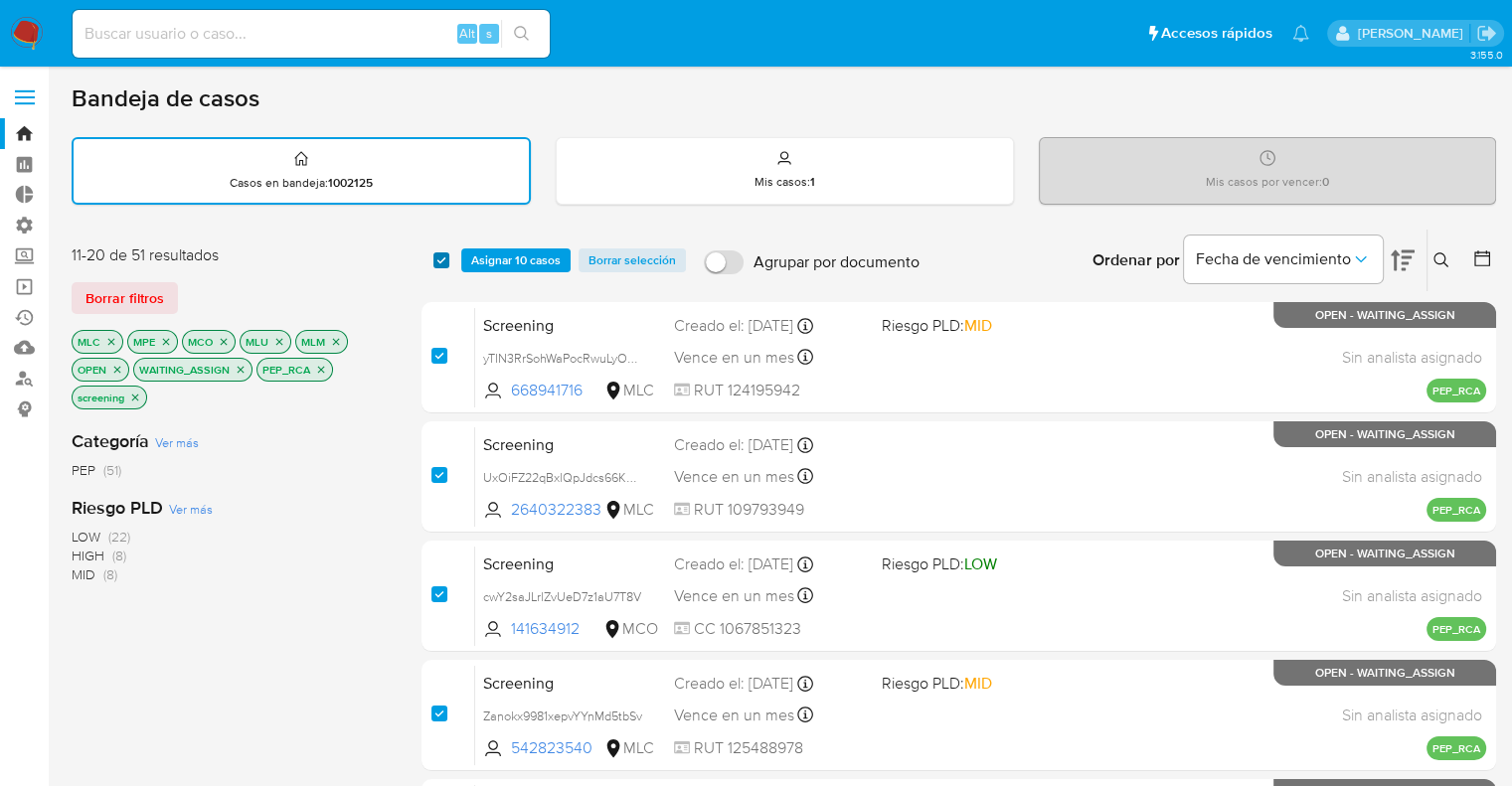
checkbox input "true"
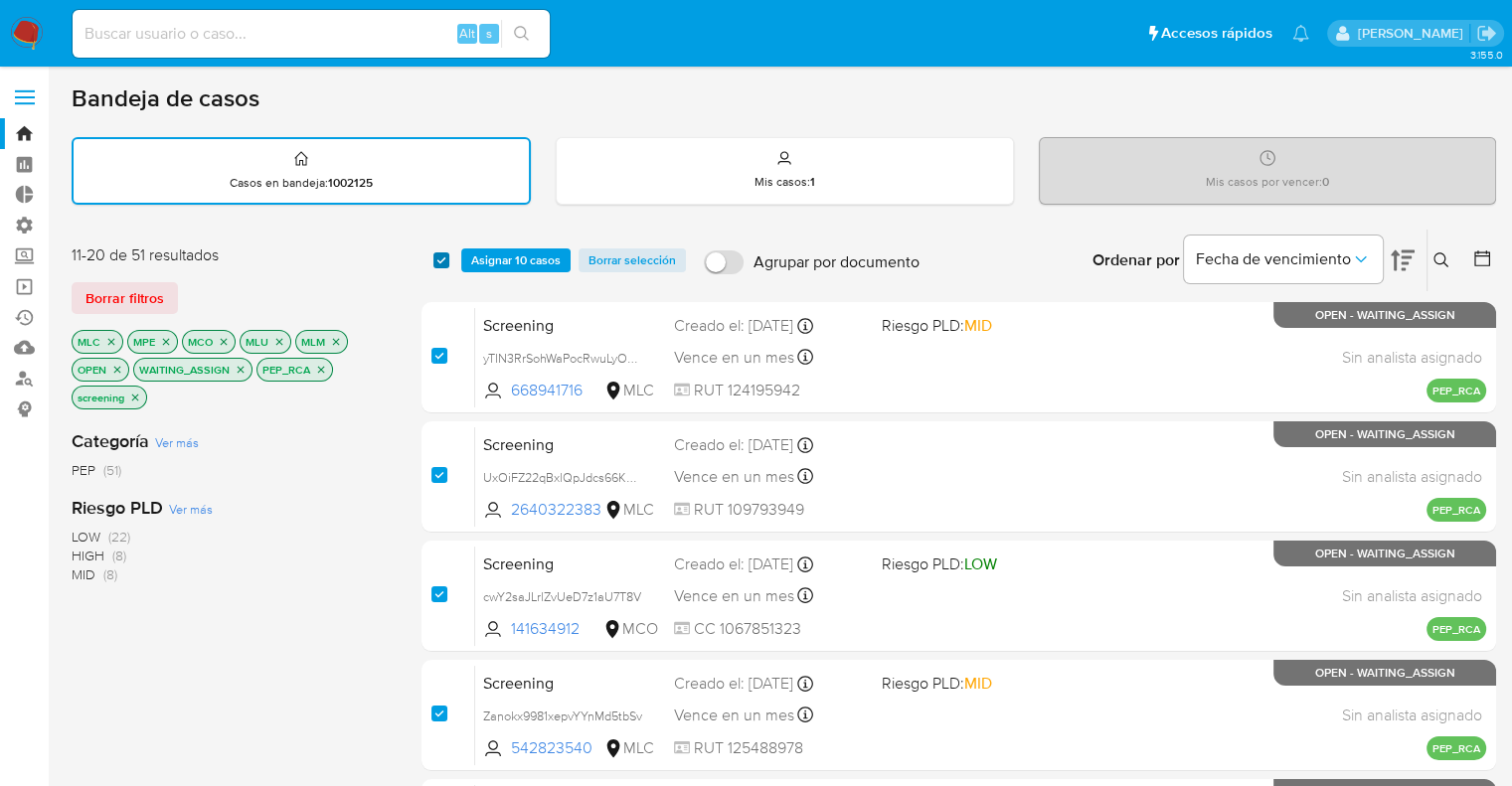
checkbox input "true"
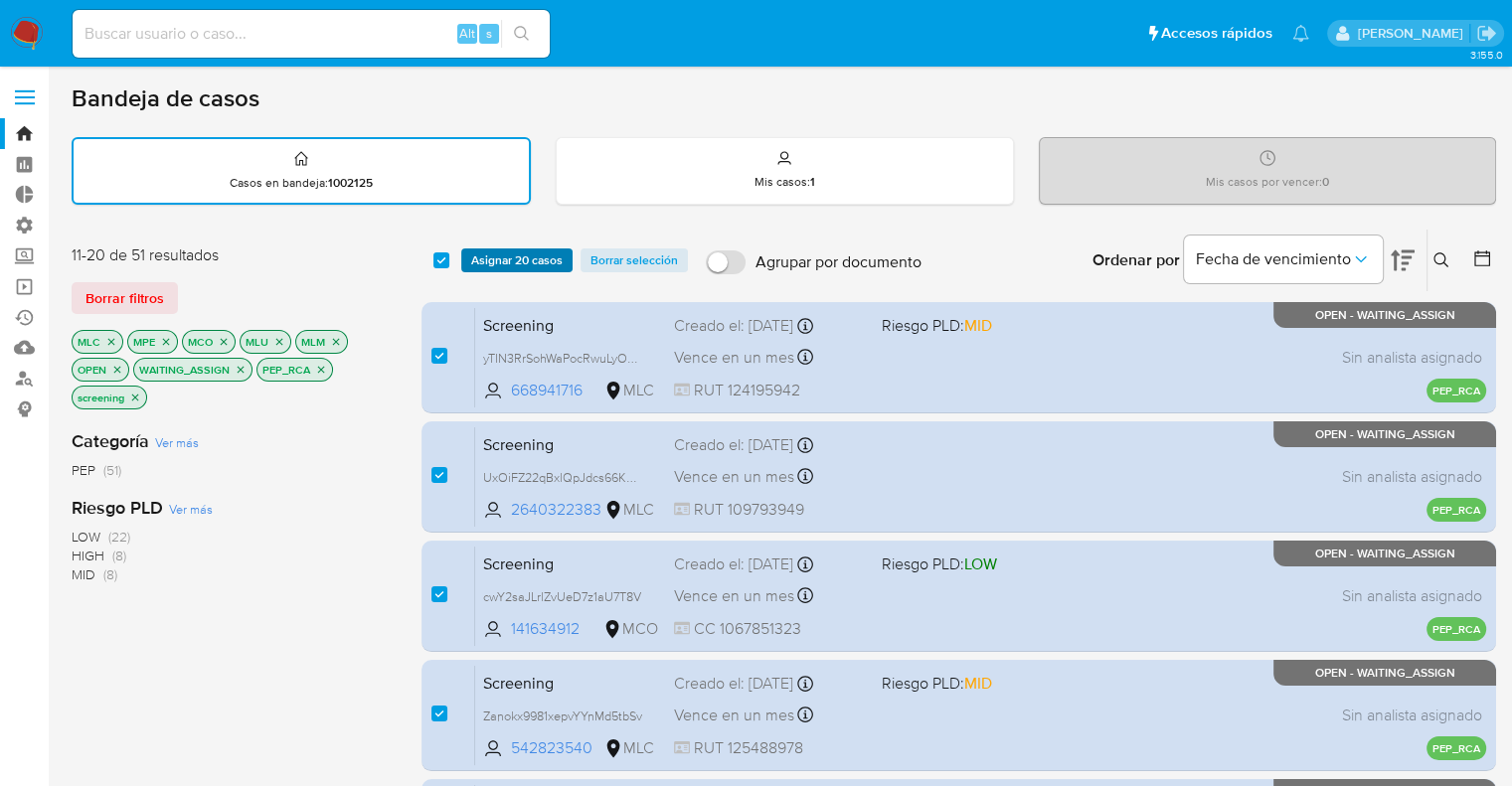
click at [473, 265] on span "Asignar 20 casos" at bounding box center [517, 261] width 92 height 20
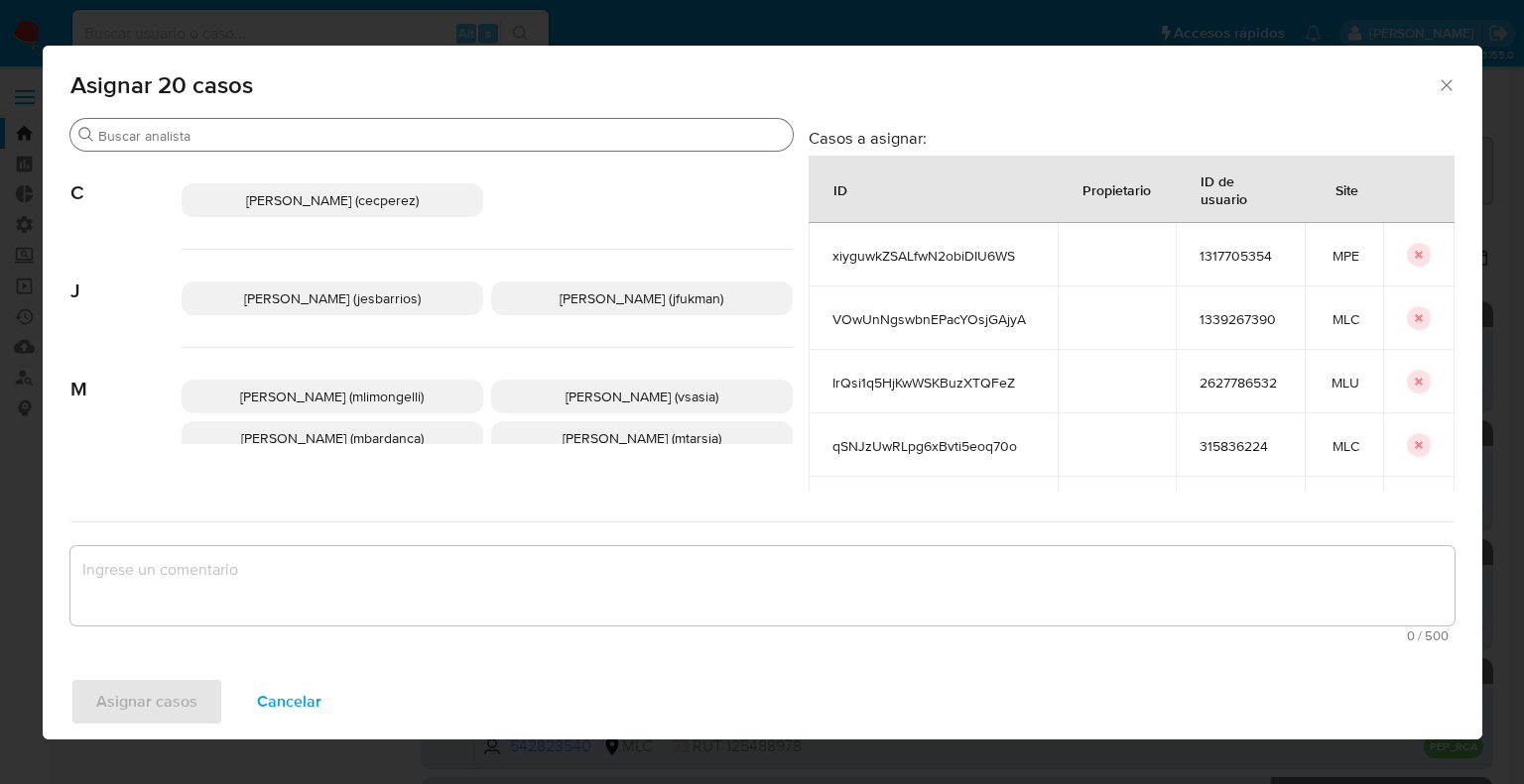
click at [421, 124] on div "Buscar" at bounding box center [432, 135] width 723 height 32
click at [423, 137] on input "Buscar" at bounding box center [442, 136] width 687 height 18
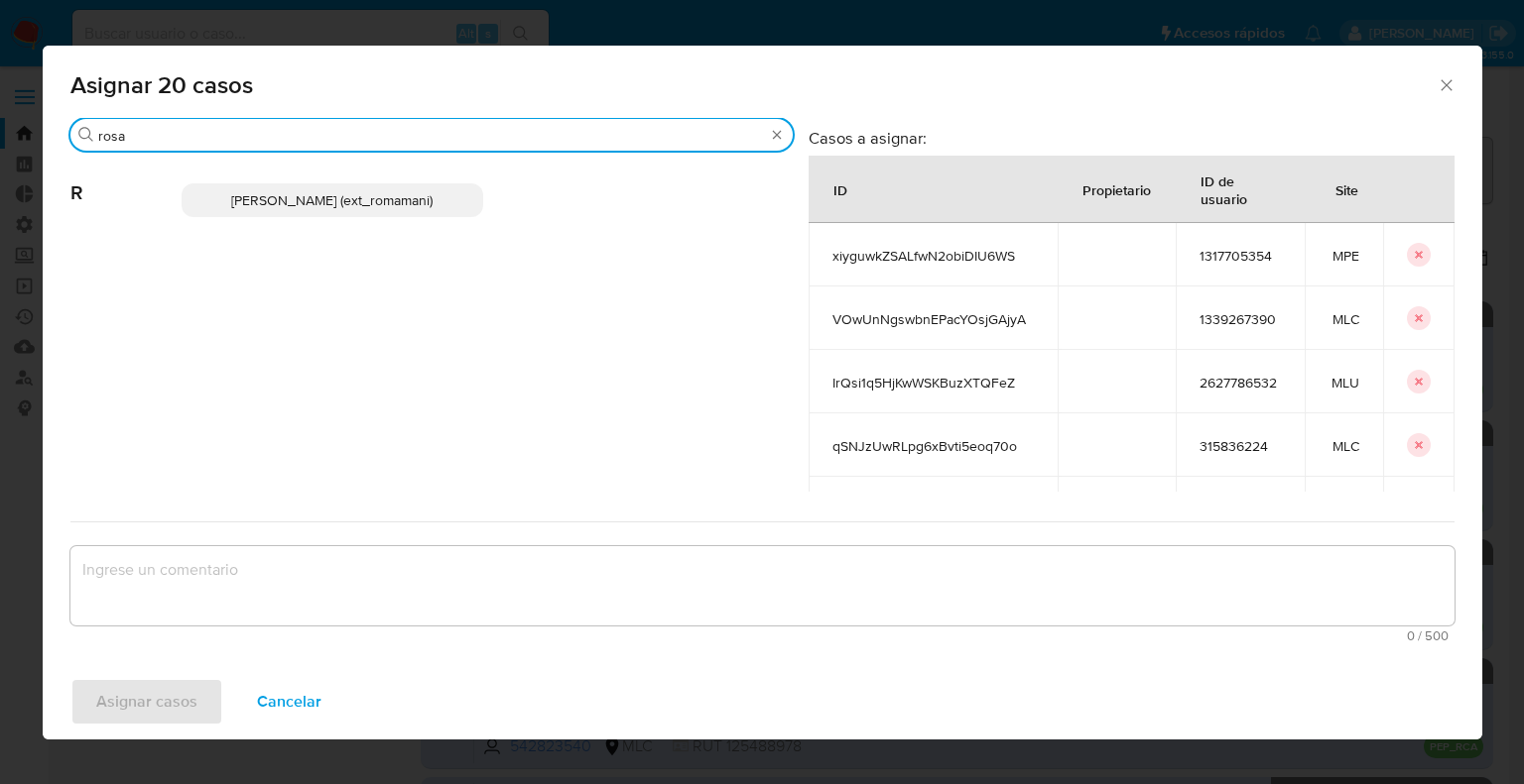
type input "rosa"
click at [459, 195] on p "Rosalia Mamani (ext_romamani)" at bounding box center [333, 200] width 302 height 34
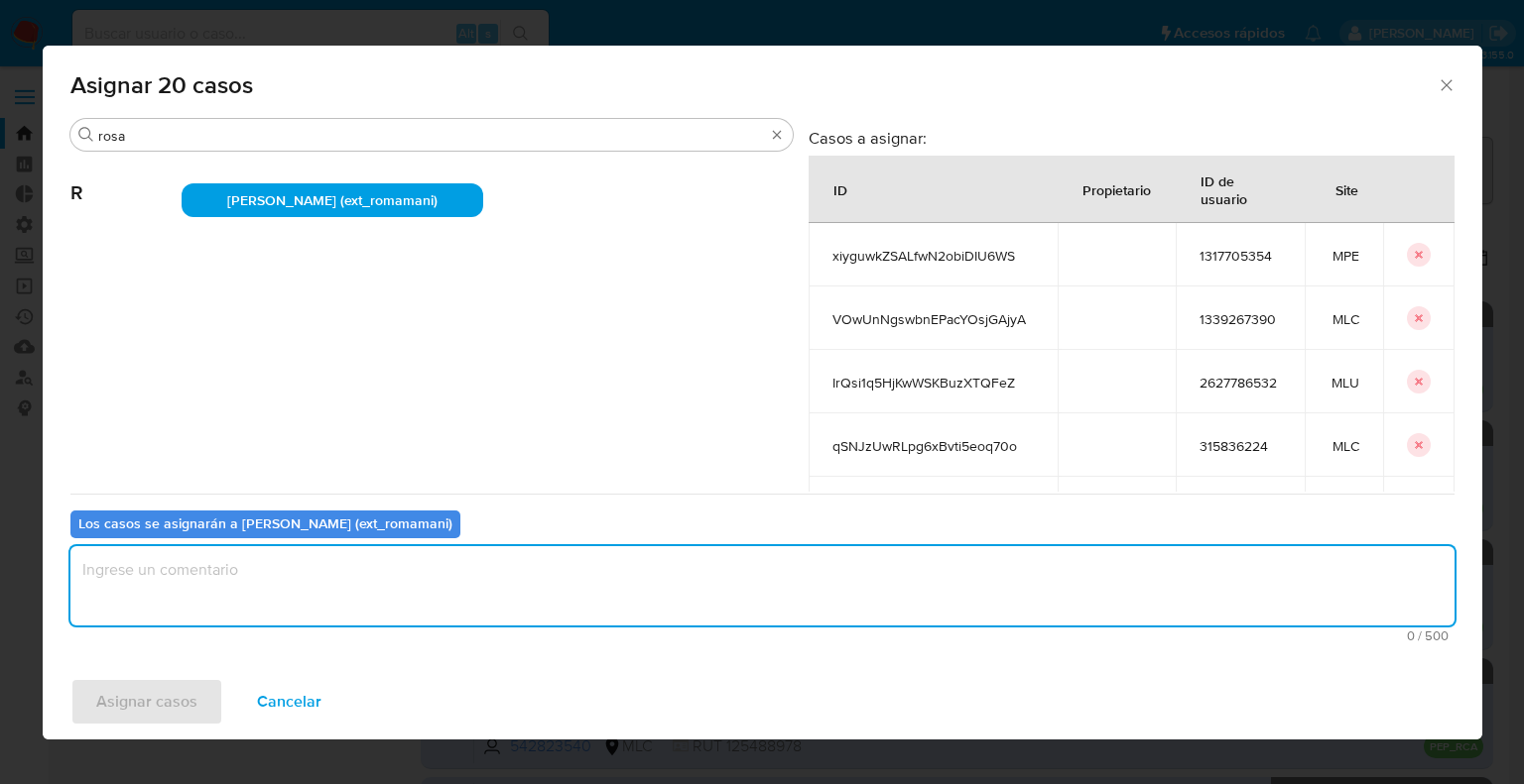
paste textarea "Asignación."
click at [306, 599] on textarea "assign-modal" at bounding box center [762, 587] width 1384 height 79
type textarea "Asignación."
click at [208, 692] on button "Asignar casos" at bounding box center [147, 703] width 153 height 48
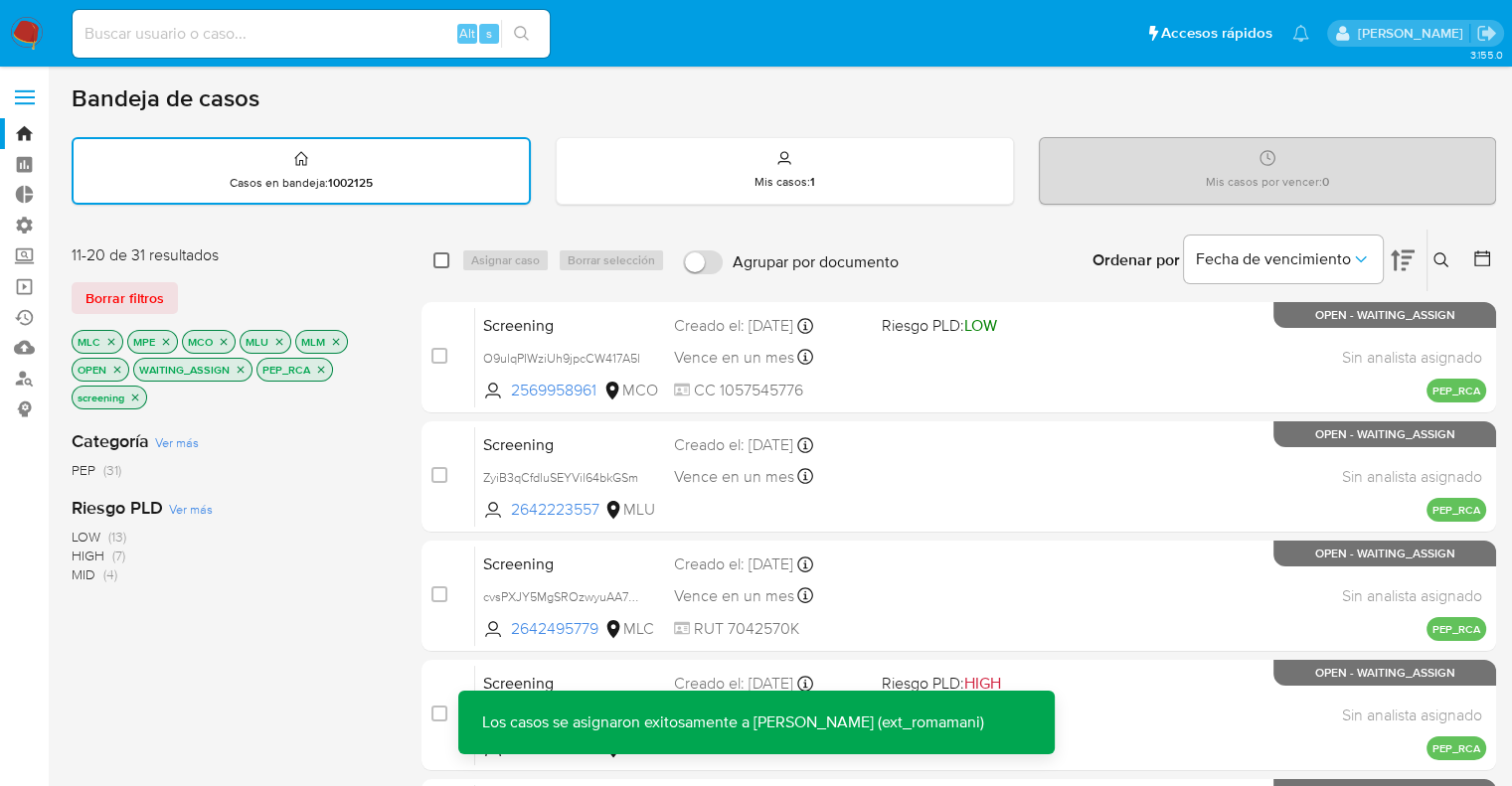
click at [441, 261] on input "checkbox" at bounding box center [442, 261] width 16 height 16
checkbox input "true"
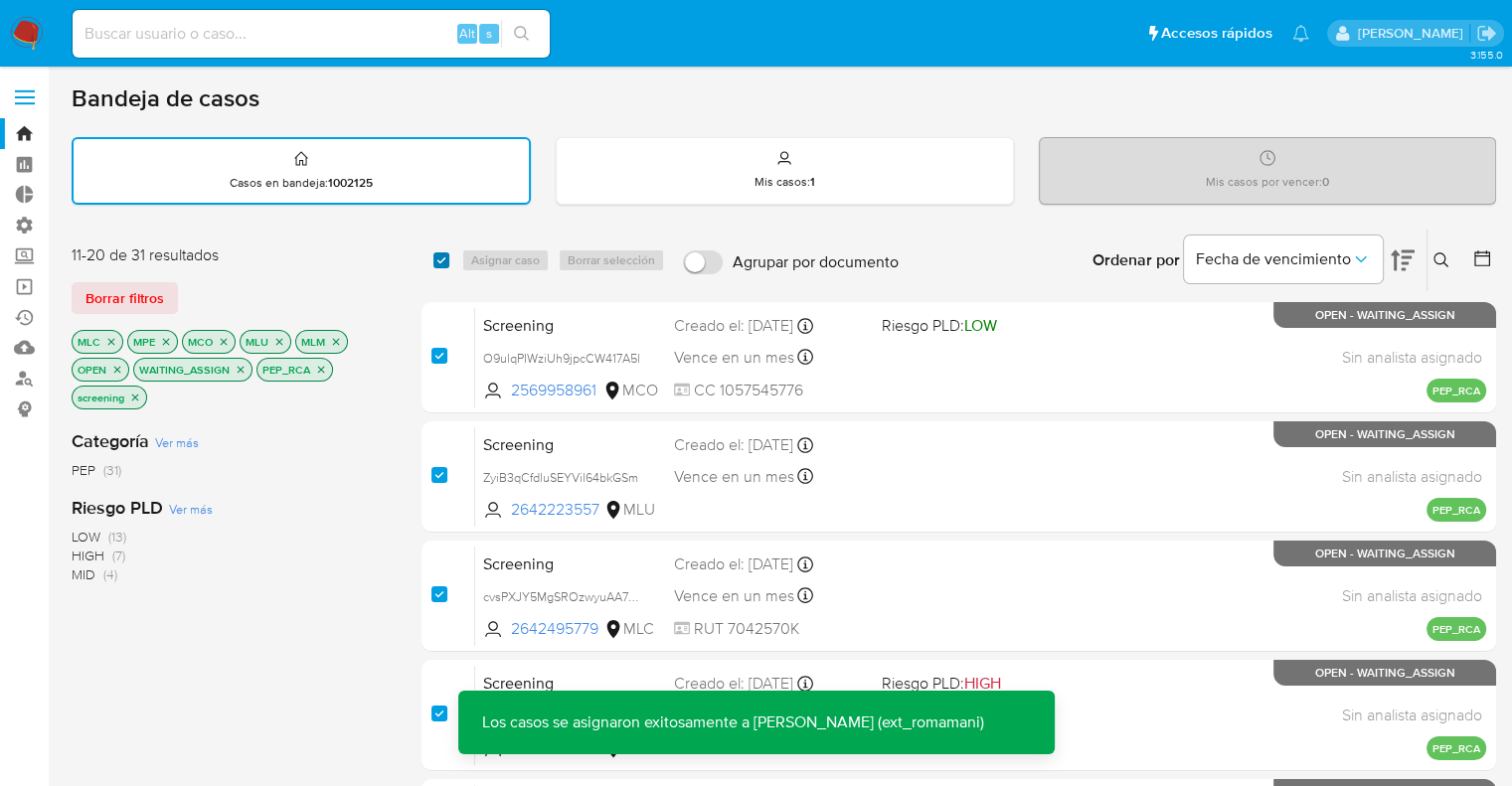
checkbox input "true"
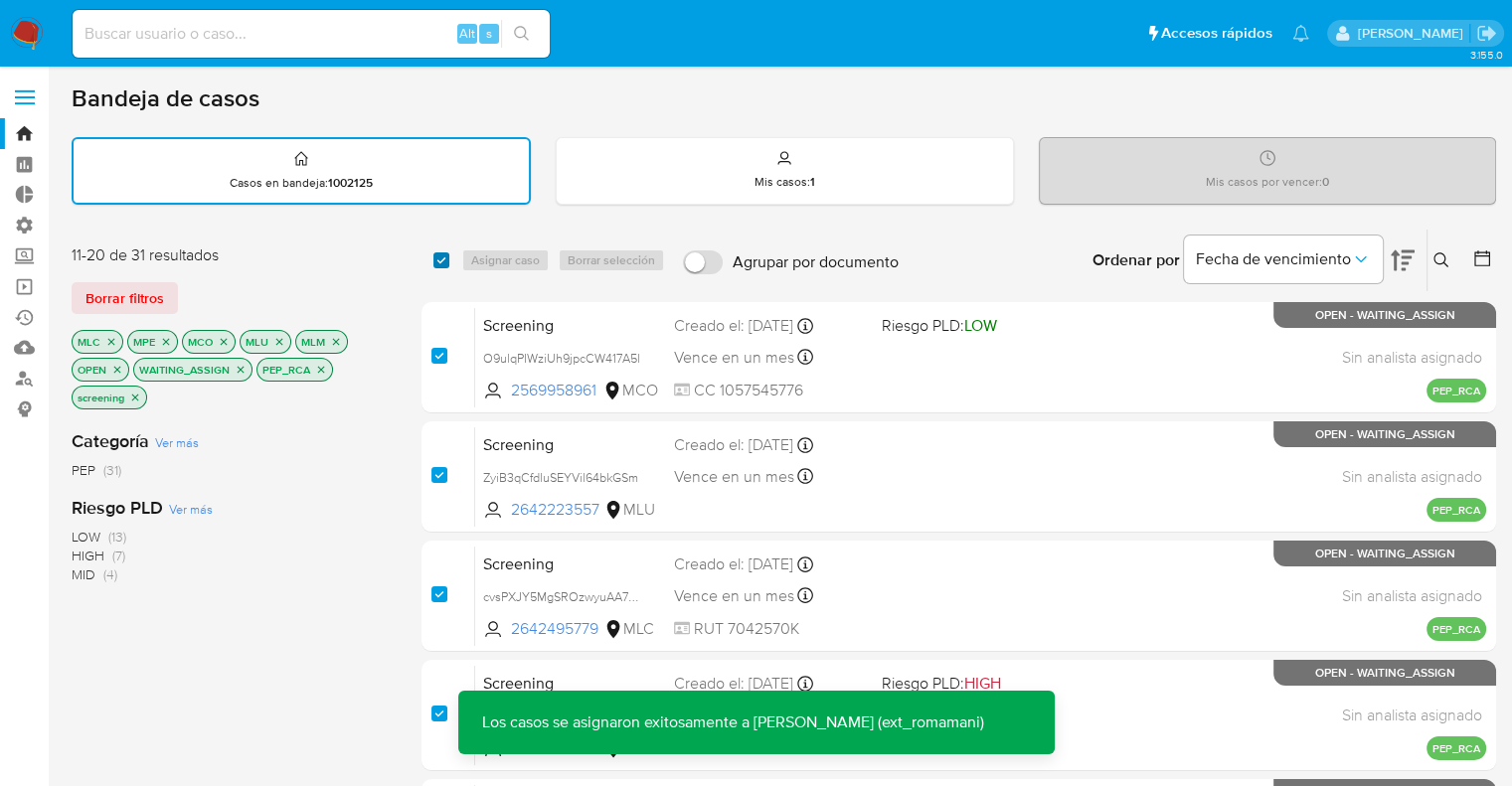
checkbox input "true"
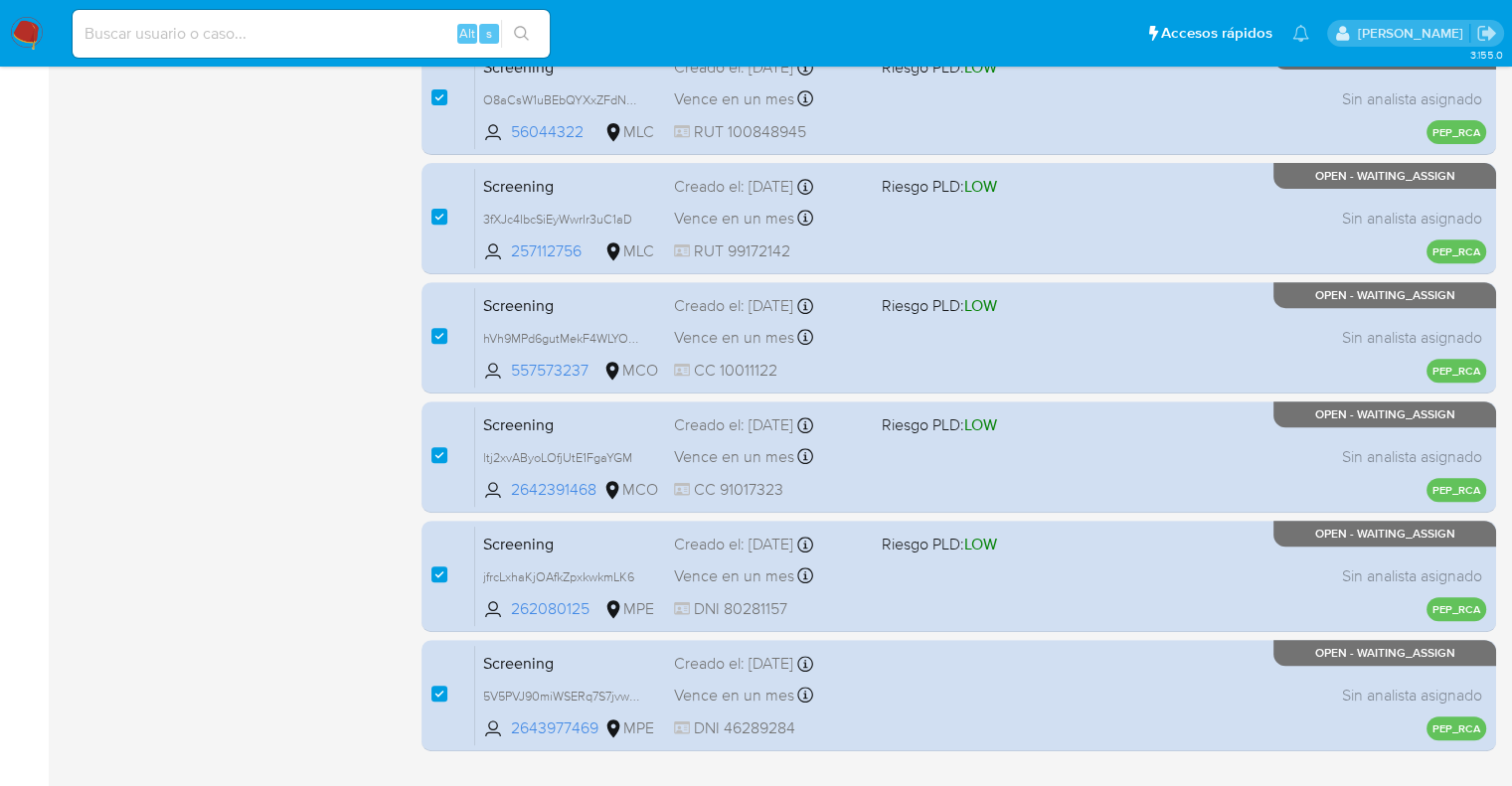
scroll to position [783, 0]
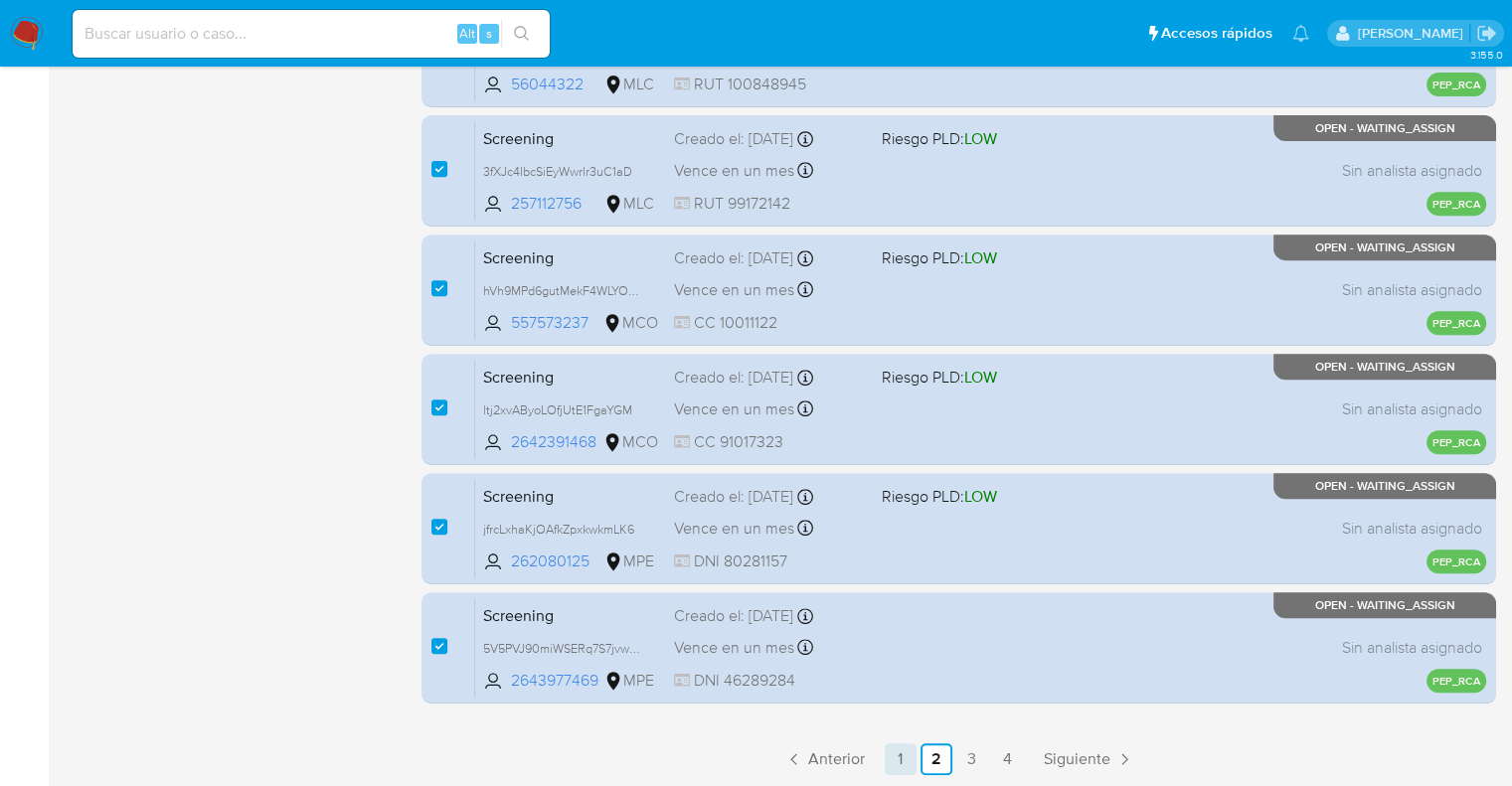
click at [892, 764] on link "1" at bounding box center [900, 759] width 32 height 32
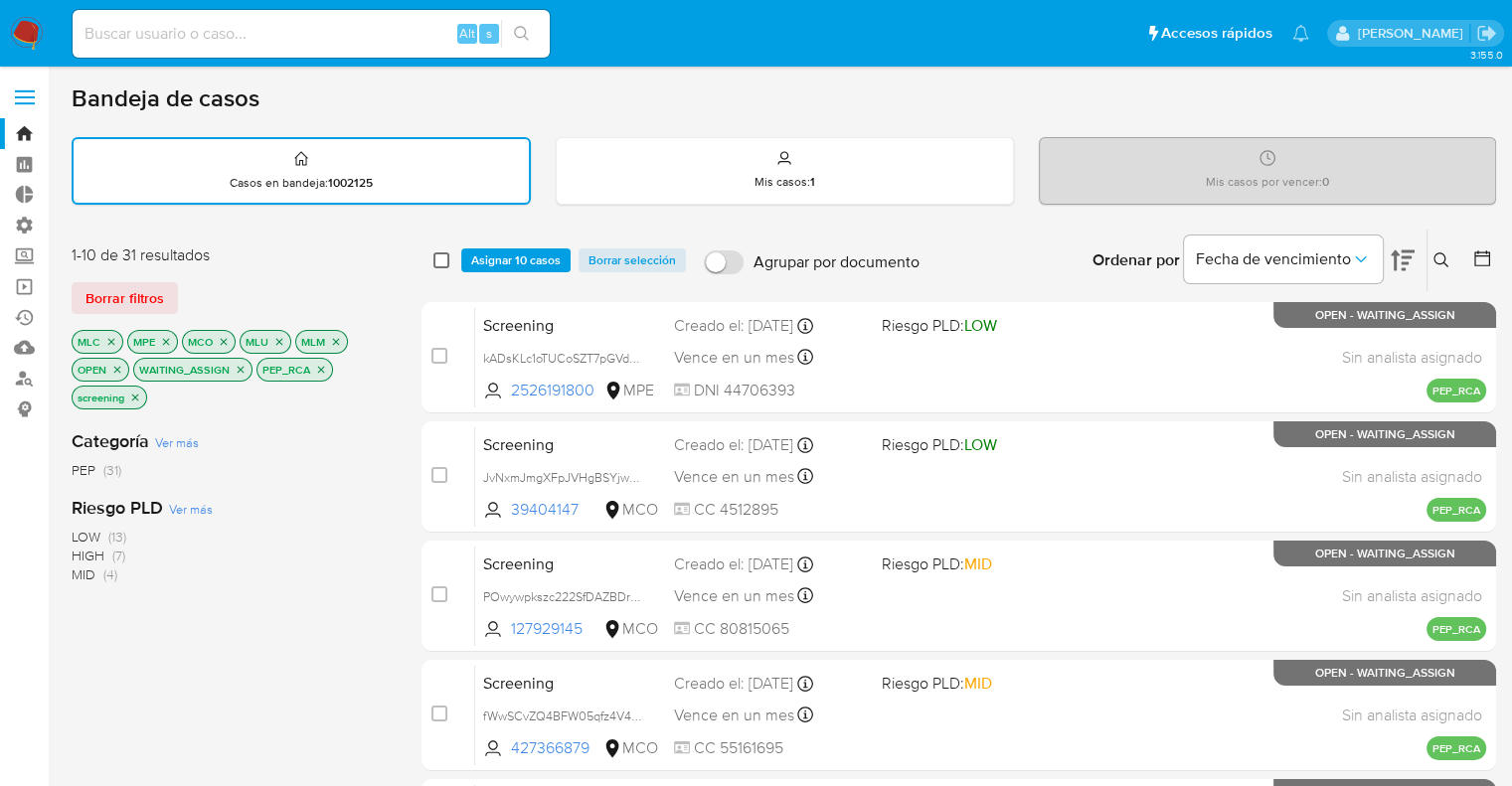
click at [442, 256] on input "checkbox" at bounding box center [442, 261] width 16 height 16
checkbox input "true"
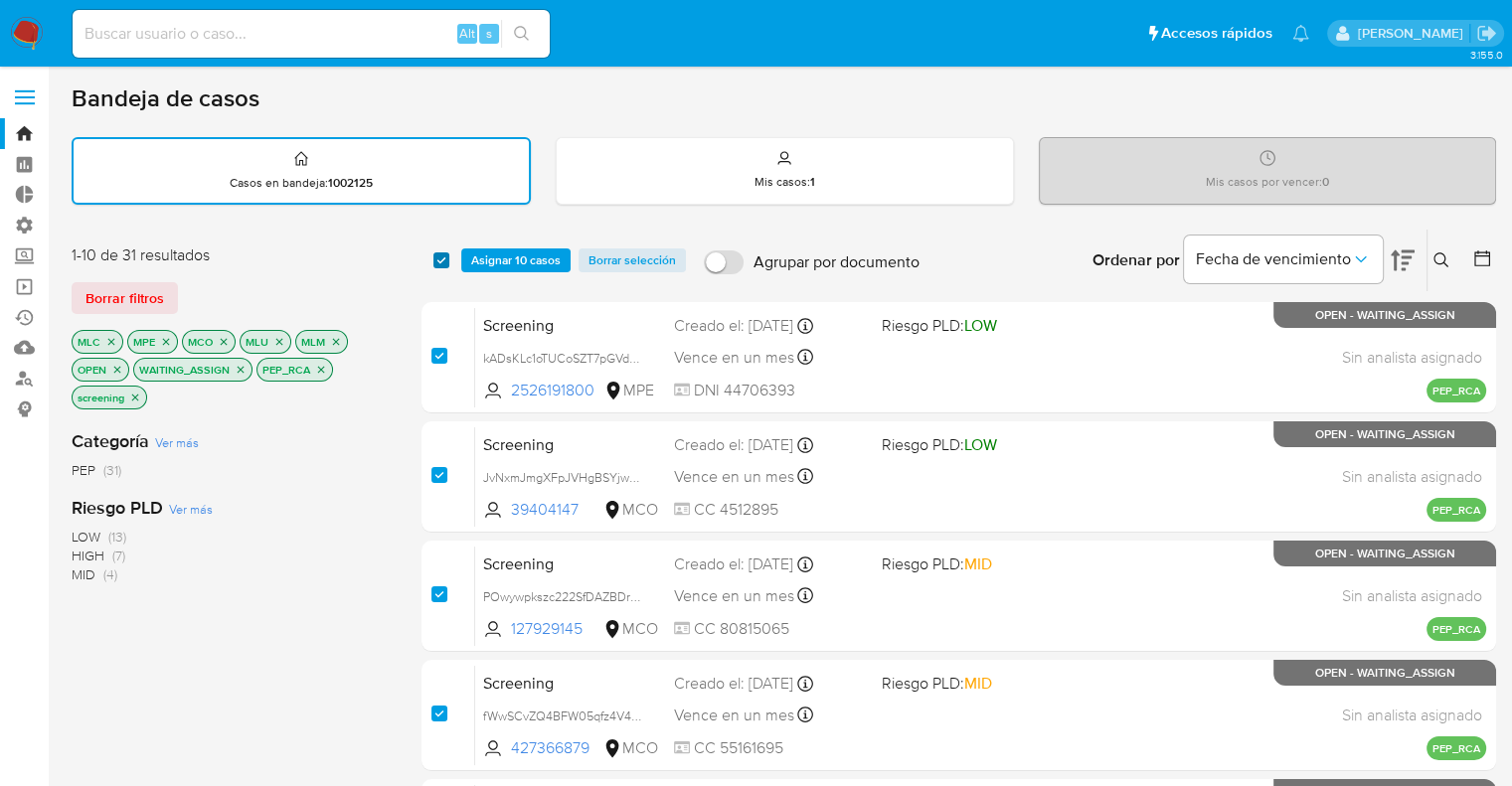
checkbox input "true"
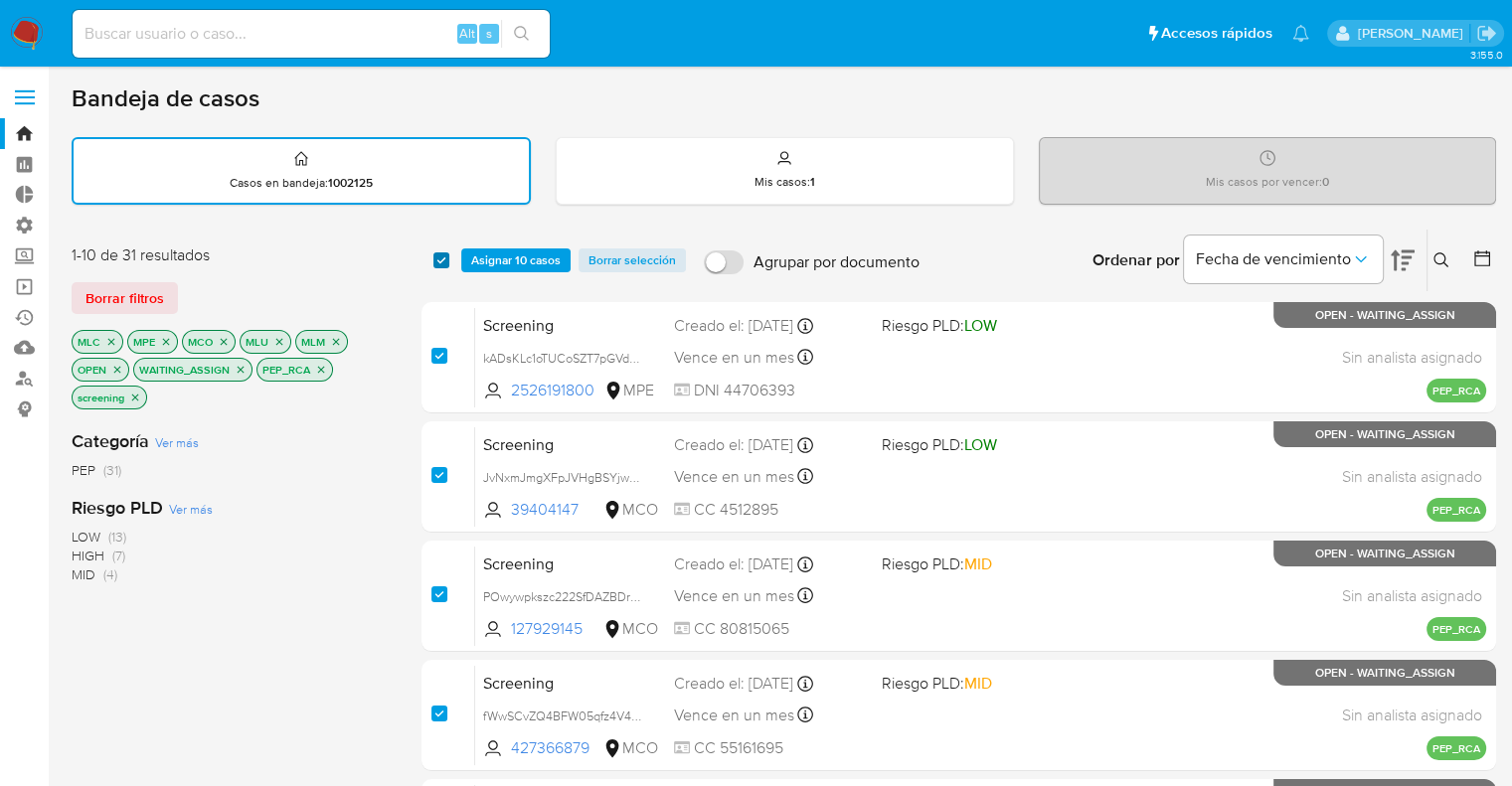
checkbox input "true"
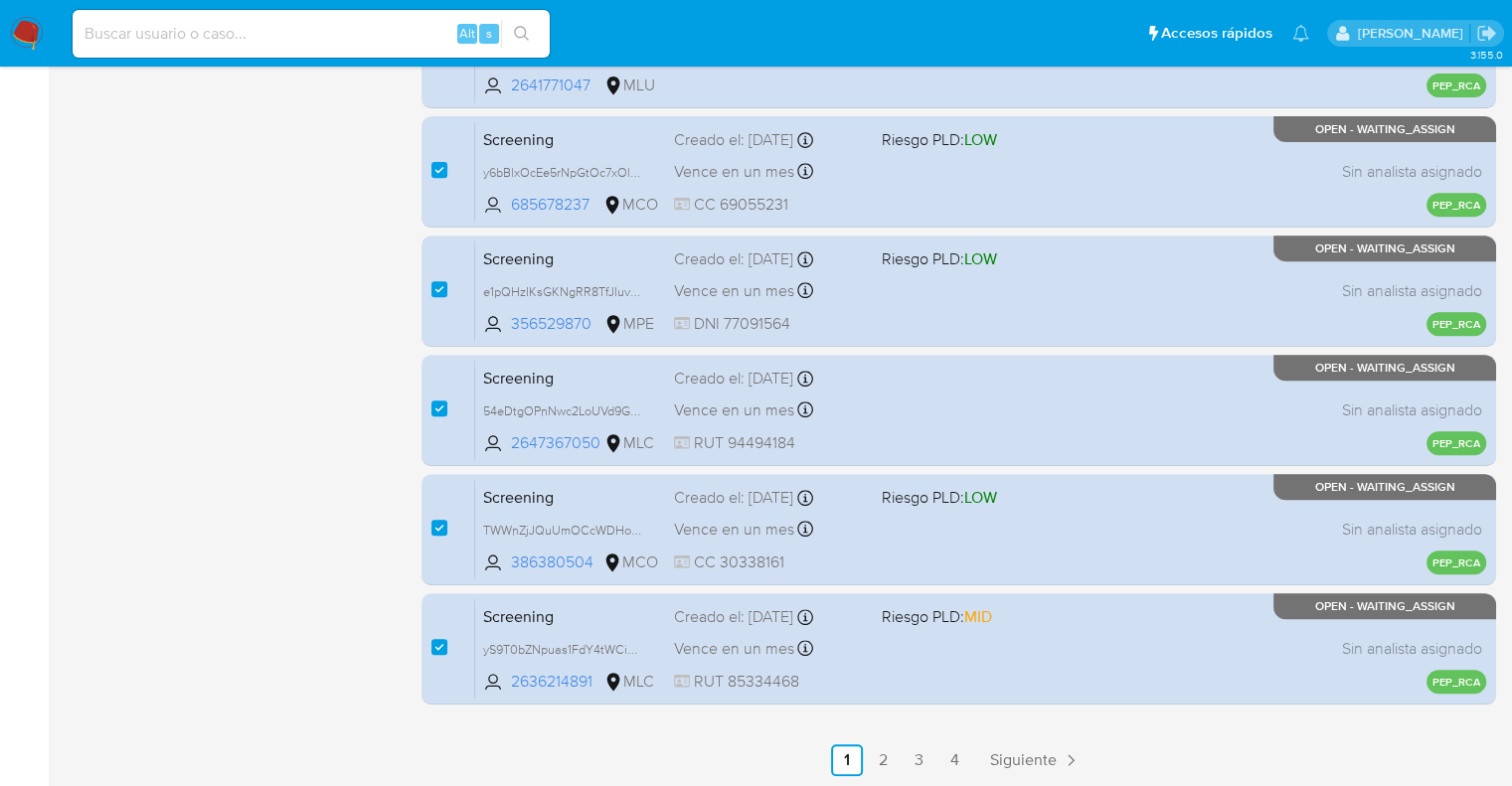
scroll to position [783, 0]
click at [922, 756] on link "3" at bounding box center [918, 759] width 32 height 32
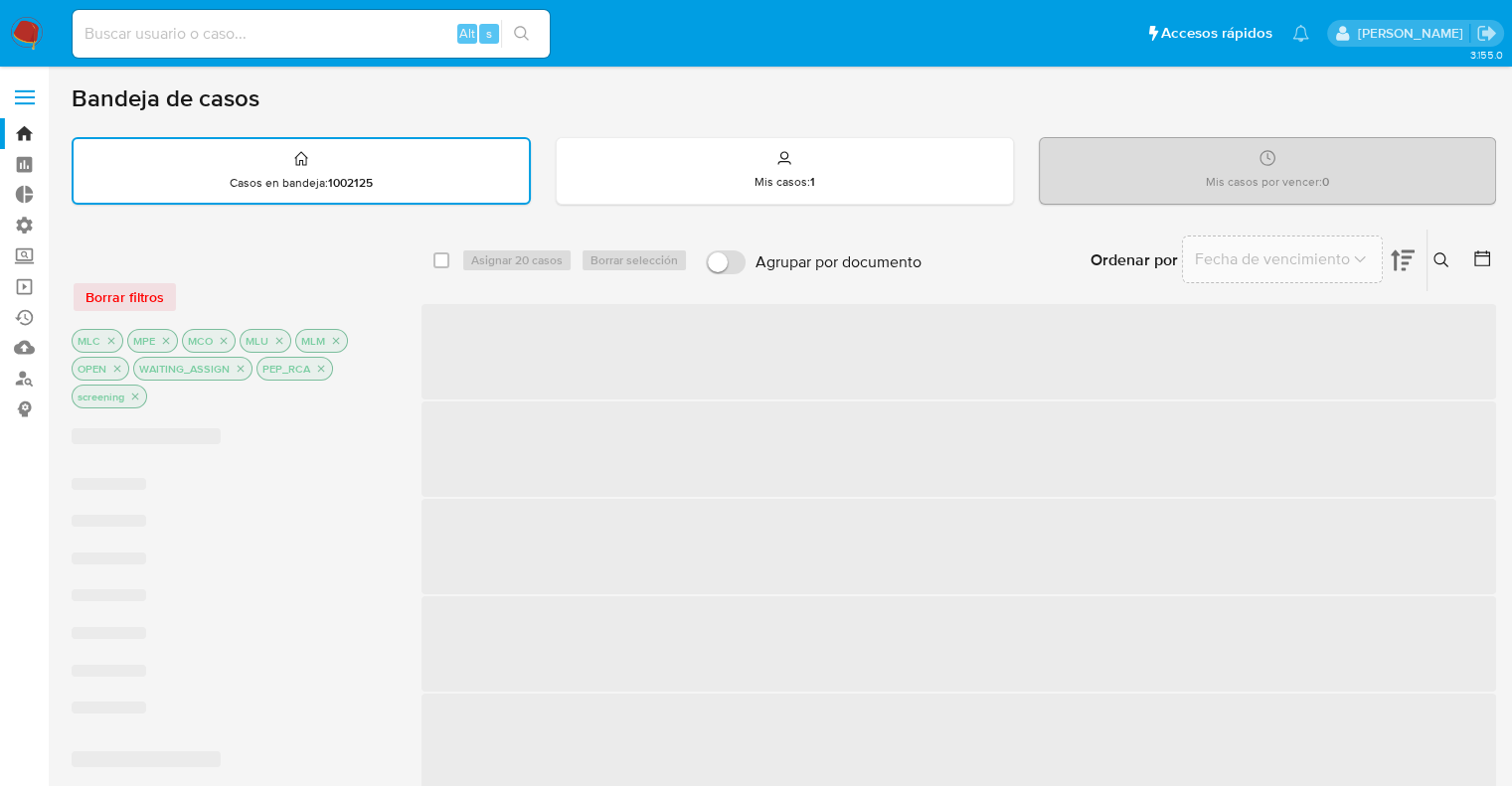
checkbox input "false"
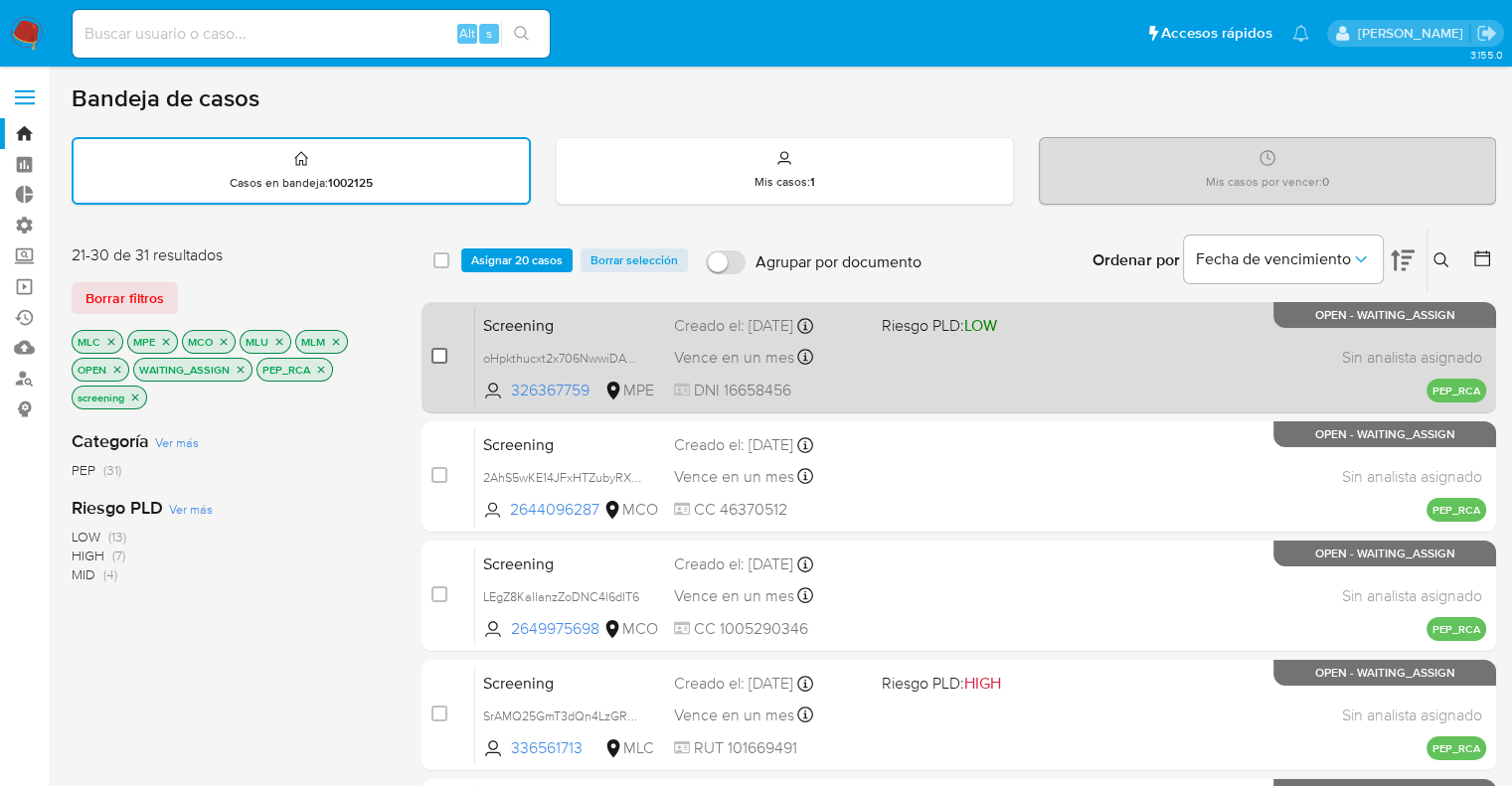
click at [440, 351] on input "checkbox" at bounding box center [440, 356] width 16 height 16
checkbox input "true"
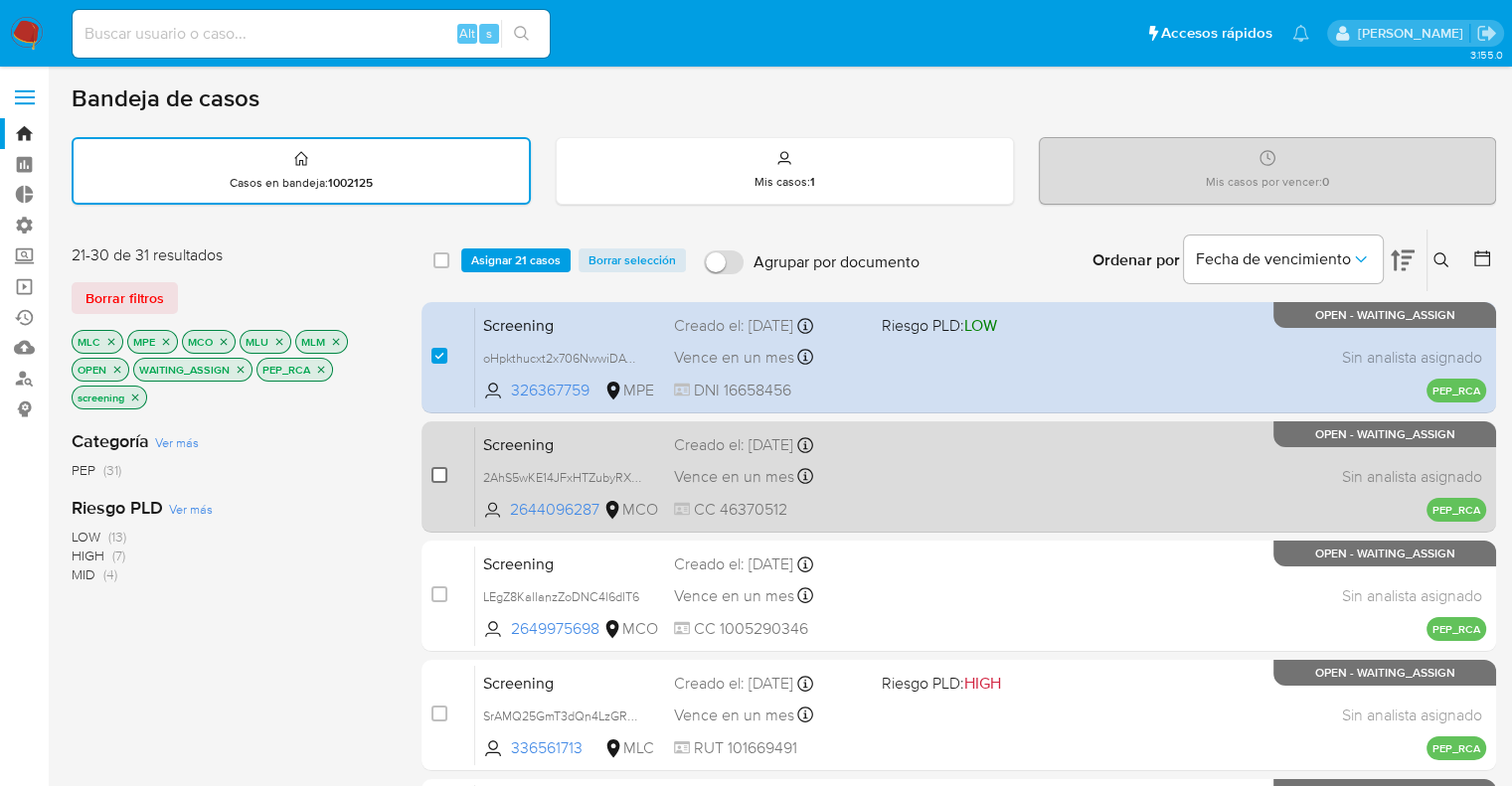
click at [433, 477] on input "checkbox" at bounding box center [440, 476] width 16 height 16
checkbox input "true"
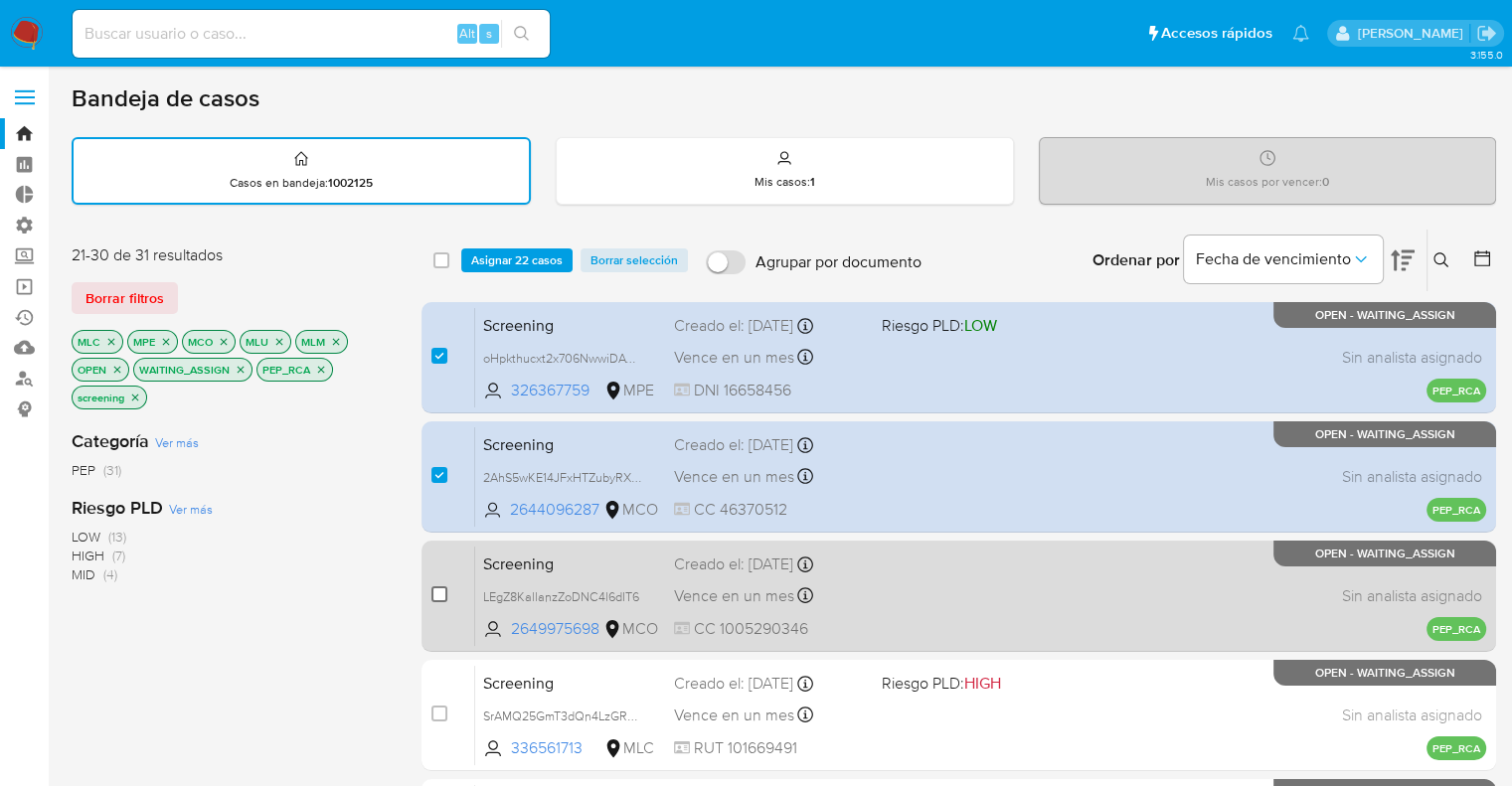
click at [444, 596] on input "checkbox" at bounding box center [440, 595] width 16 height 16
checkbox input "true"
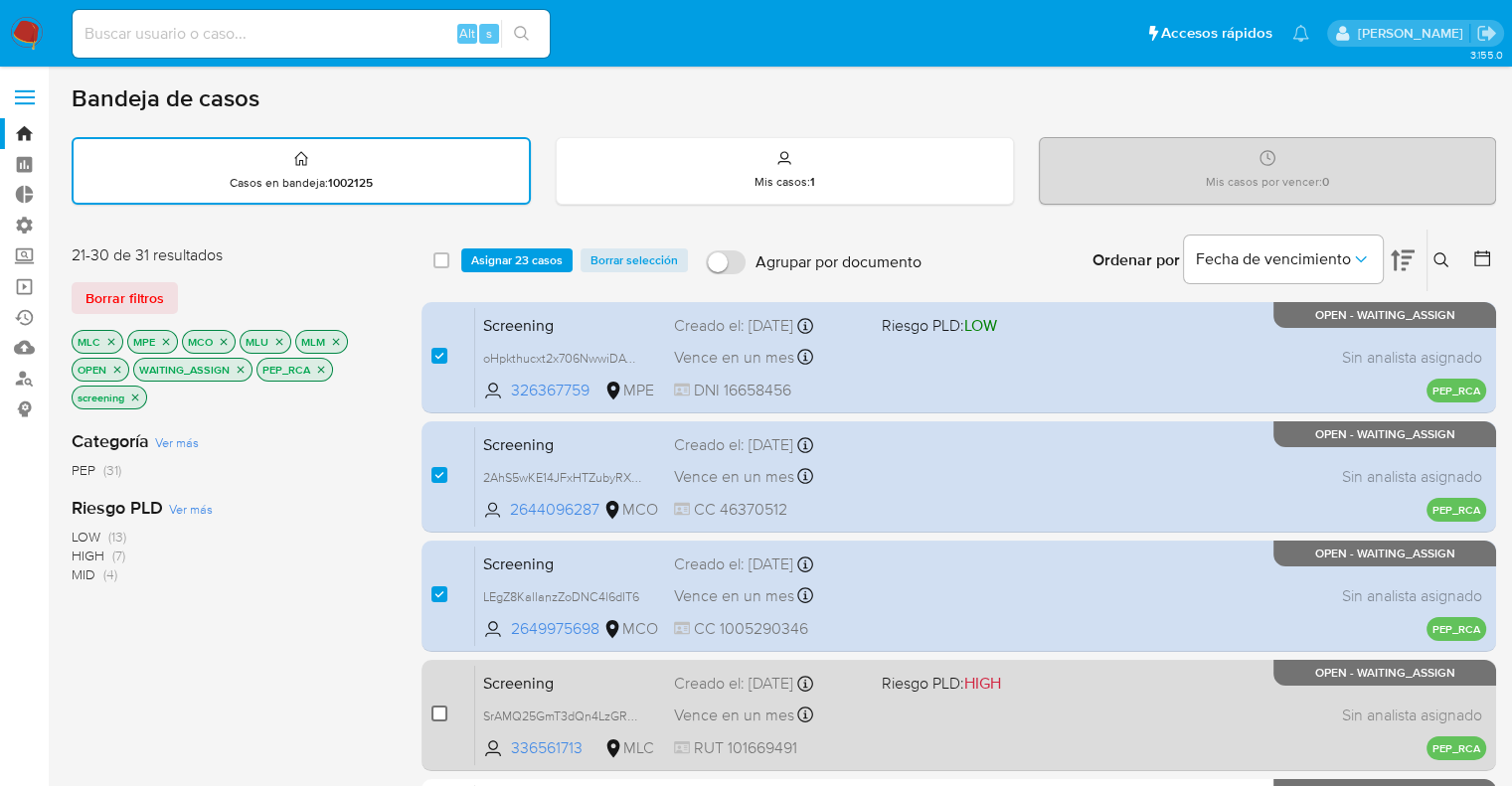
click at [439, 707] on input "checkbox" at bounding box center [440, 714] width 16 height 16
checkbox input "true"
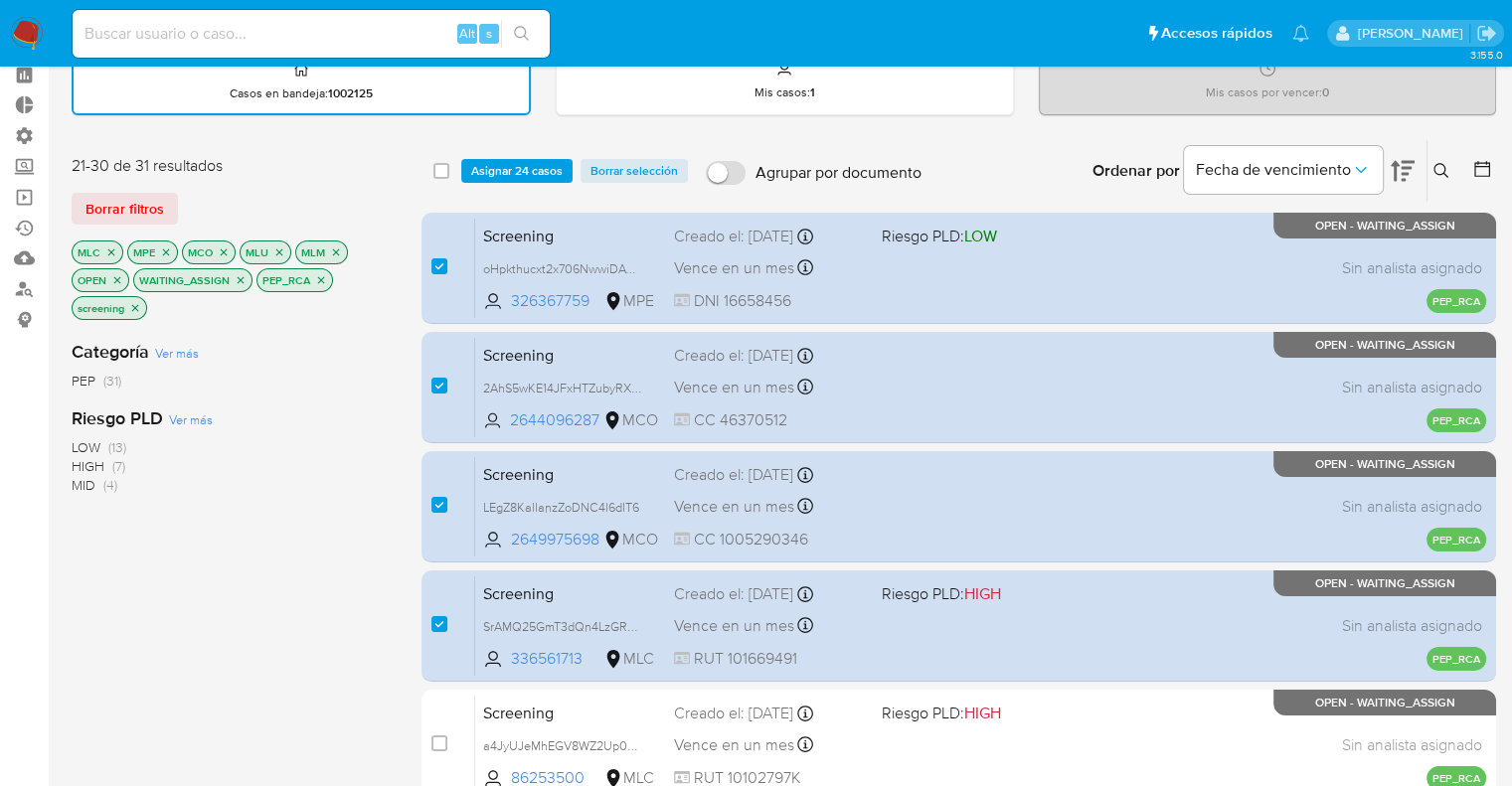
scroll to position [94, 0]
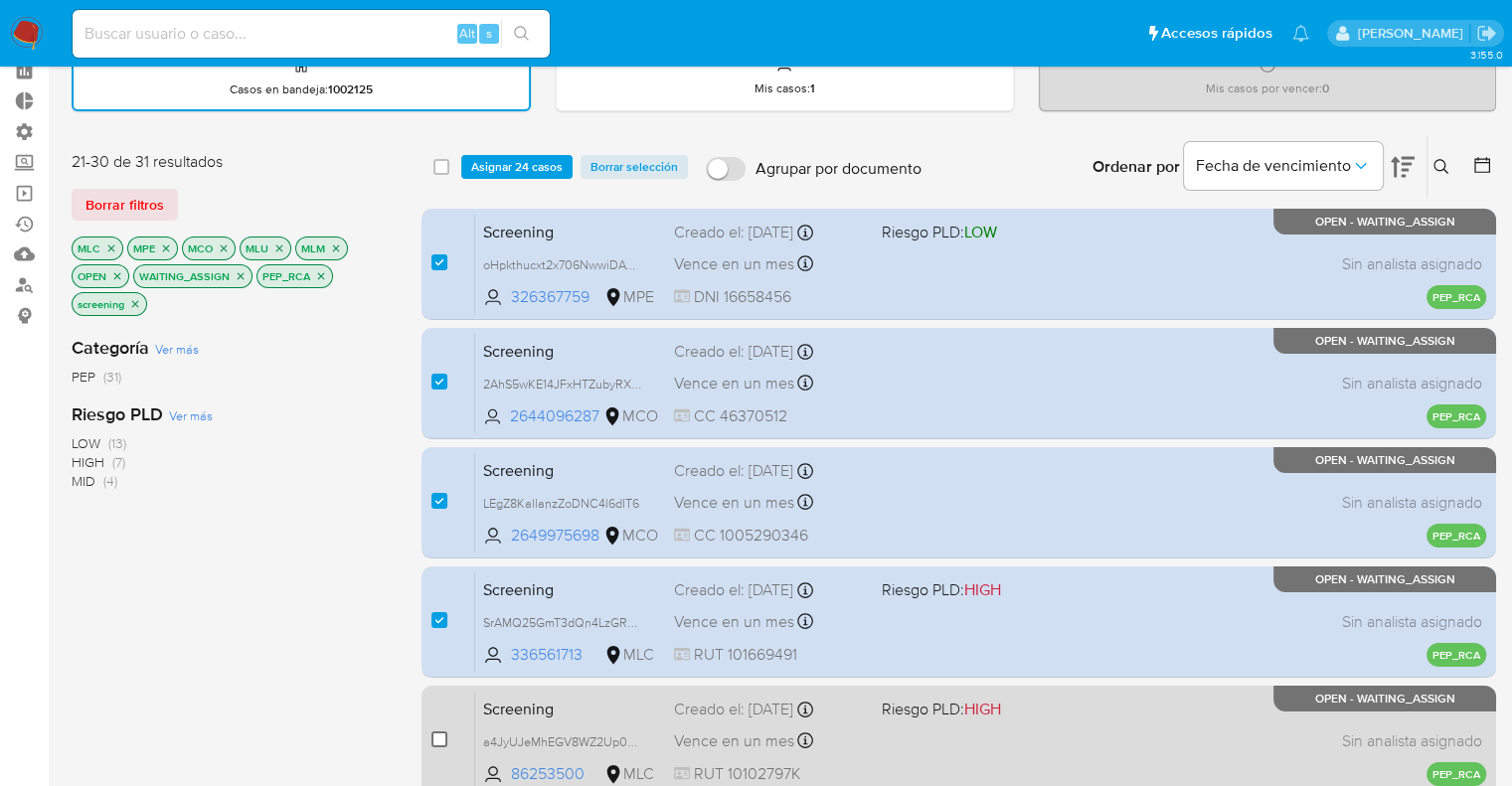
click at [435, 735] on input "checkbox" at bounding box center [440, 740] width 16 height 16
checkbox input "true"
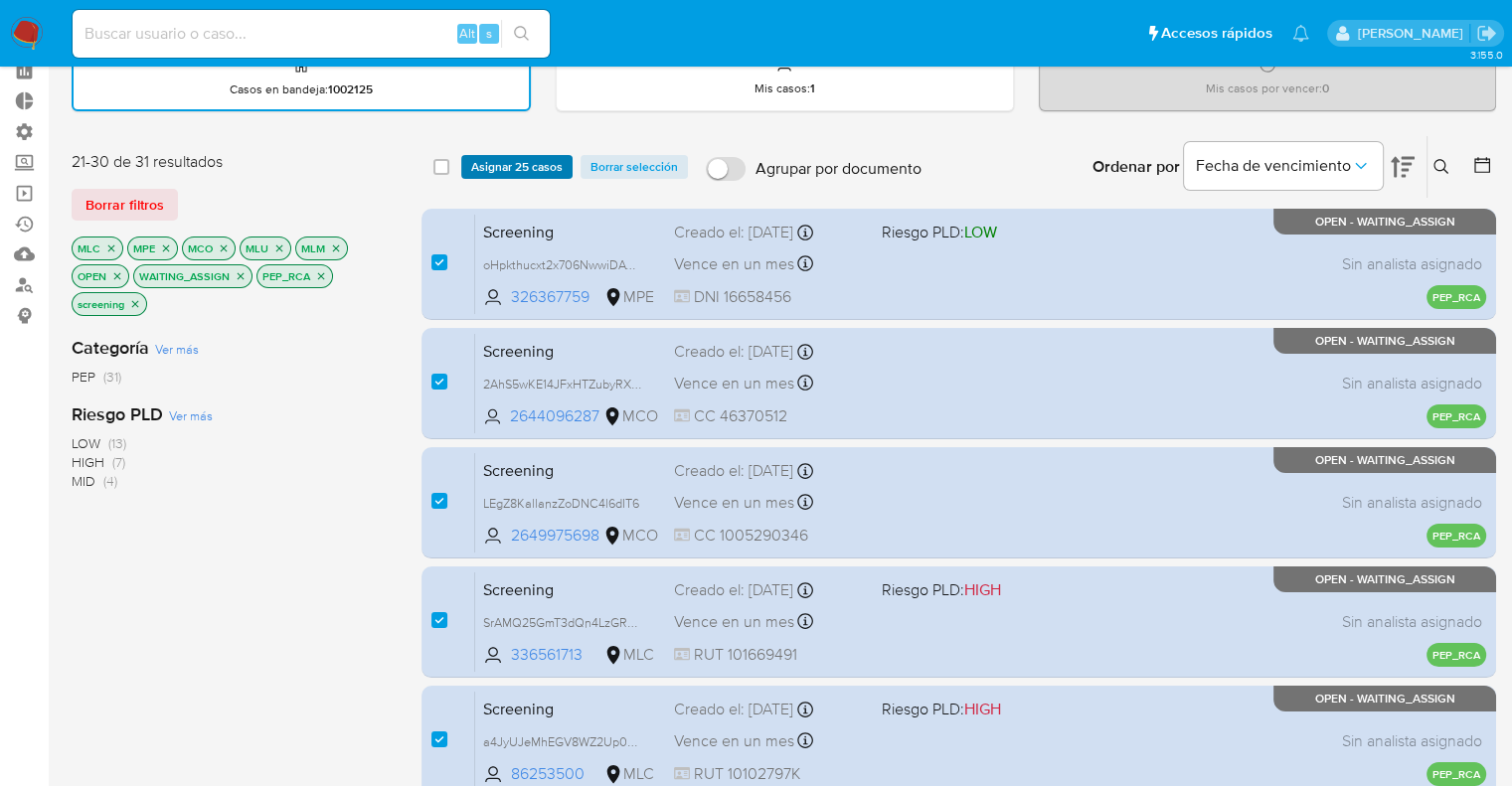
click at [566, 159] on button "Asignar 25 casos" at bounding box center [517, 167] width 111 height 24
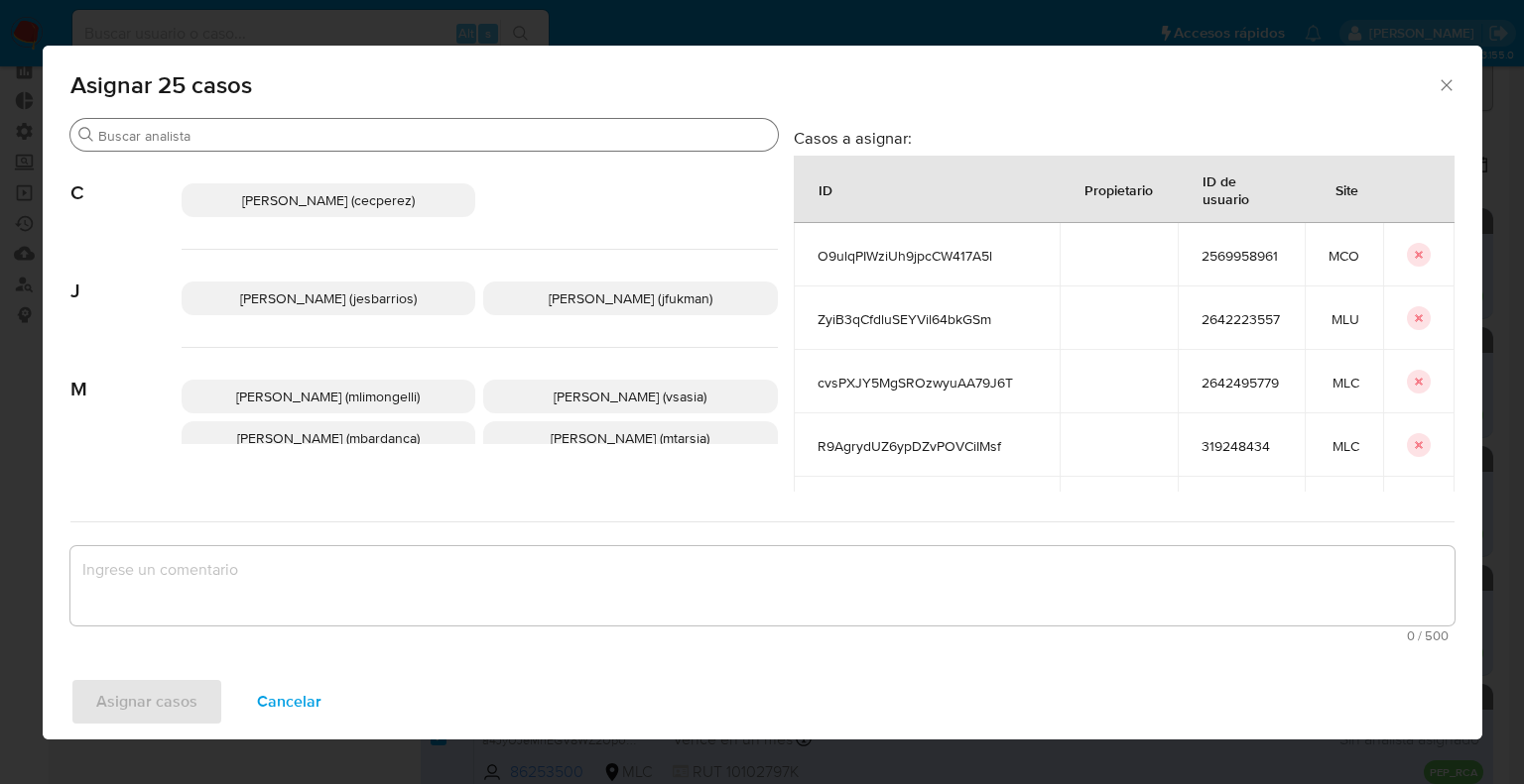
click at [467, 124] on div "Buscar" at bounding box center [424, 135] width 708 height 32
click at [468, 134] on input "Buscar" at bounding box center [434, 136] width 672 height 18
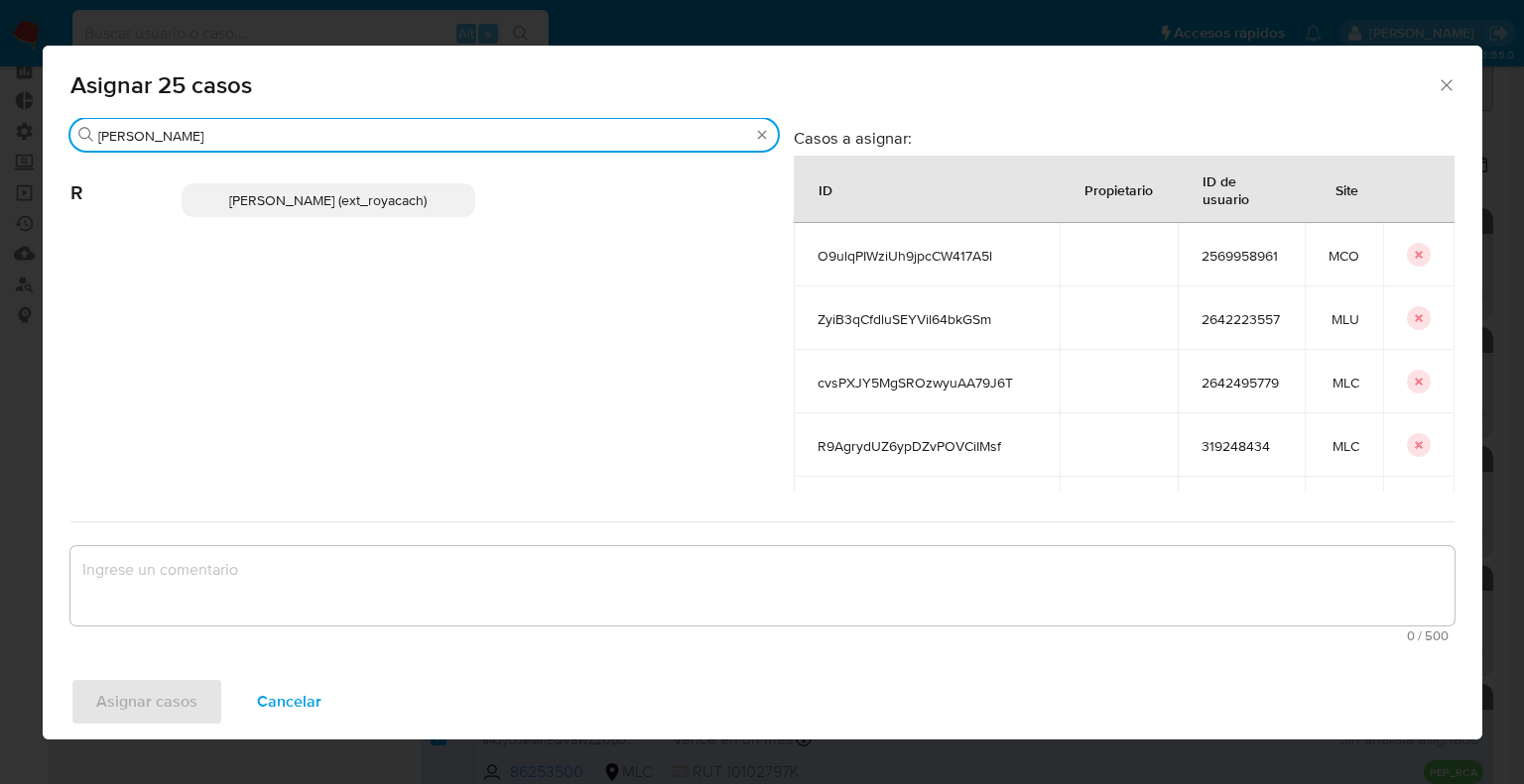
type input "romi"
click at [427, 200] on span "Romina Isabel Yacachury (ext_royacach)" at bounding box center [328, 200] width 198 height 20
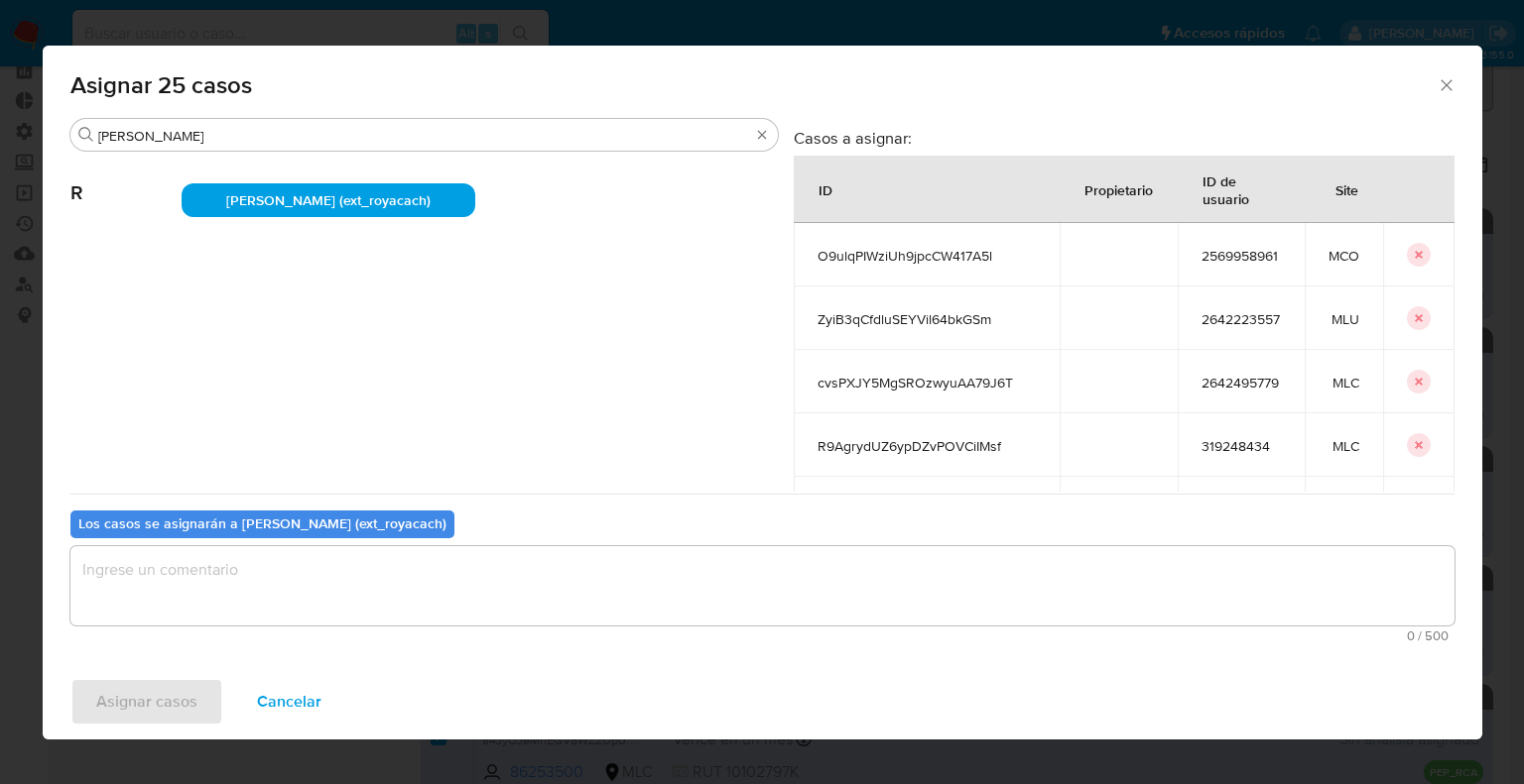
click at [341, 594] on textarea "assign-modal" at bounding box center [762, 587] width 1384 height 79
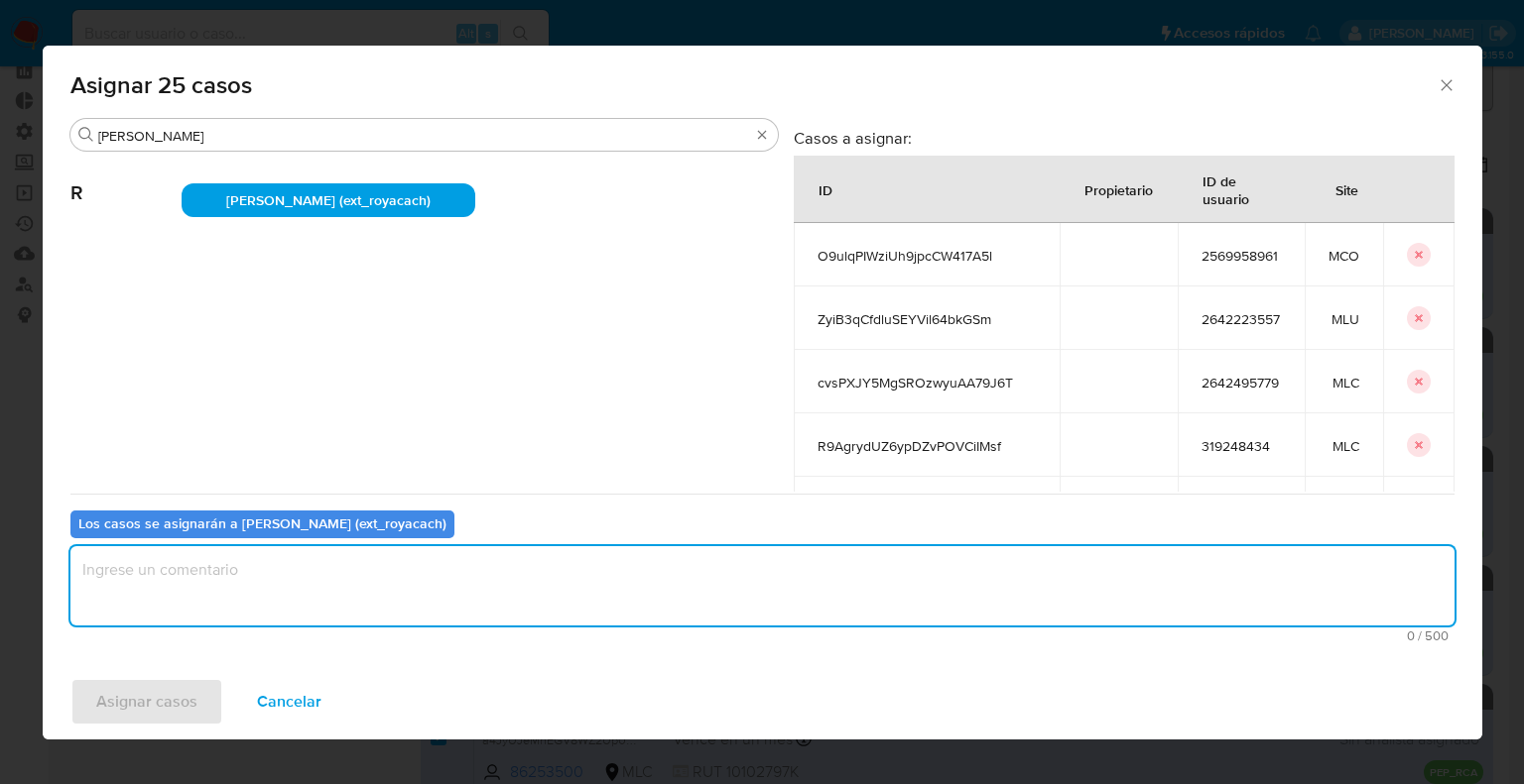
paste textarea "Asignación."
type textarea "Asignación."
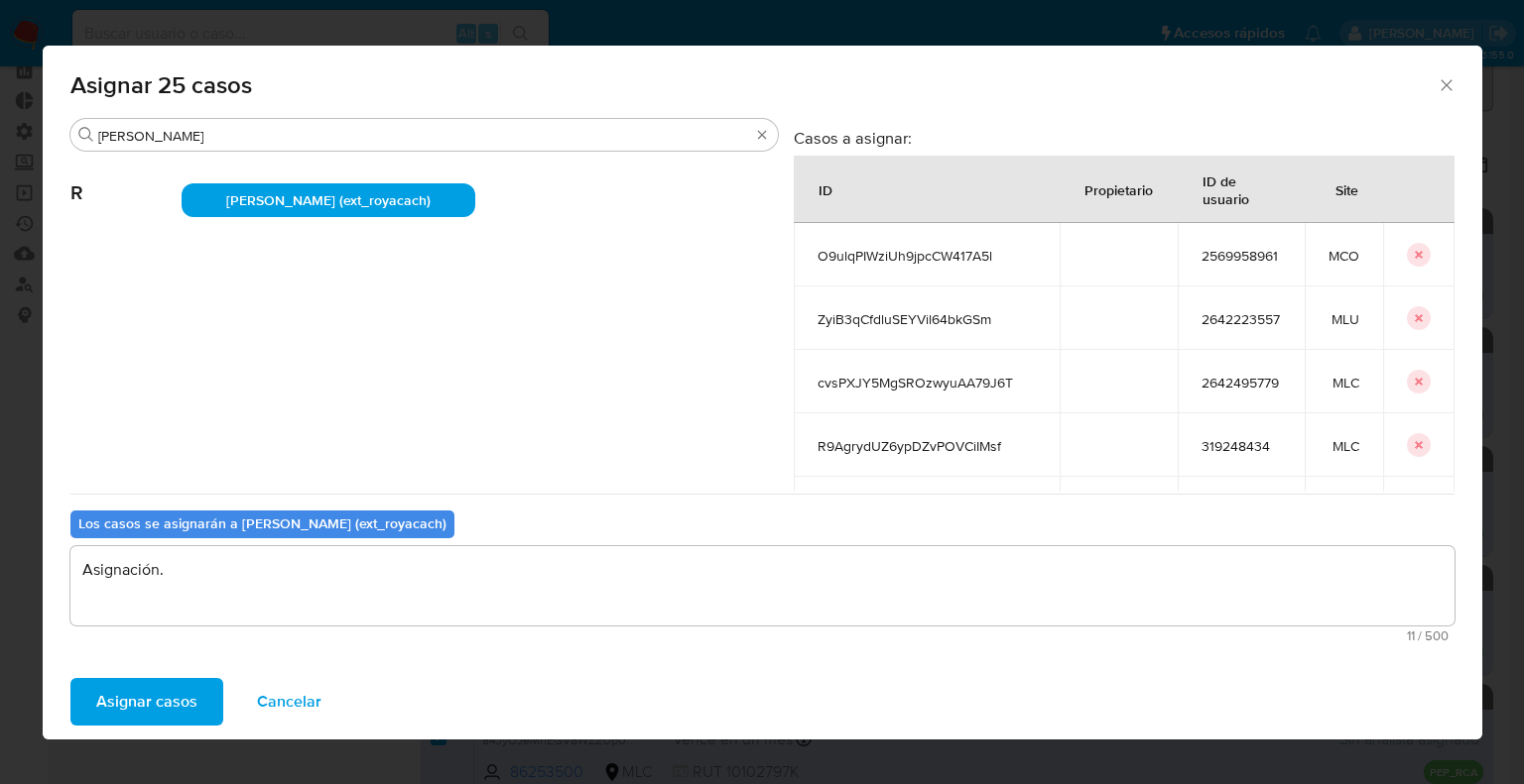
click at [195, 691] on button "Asignar casos" at bounding box center [147, 703] width 153 height 48
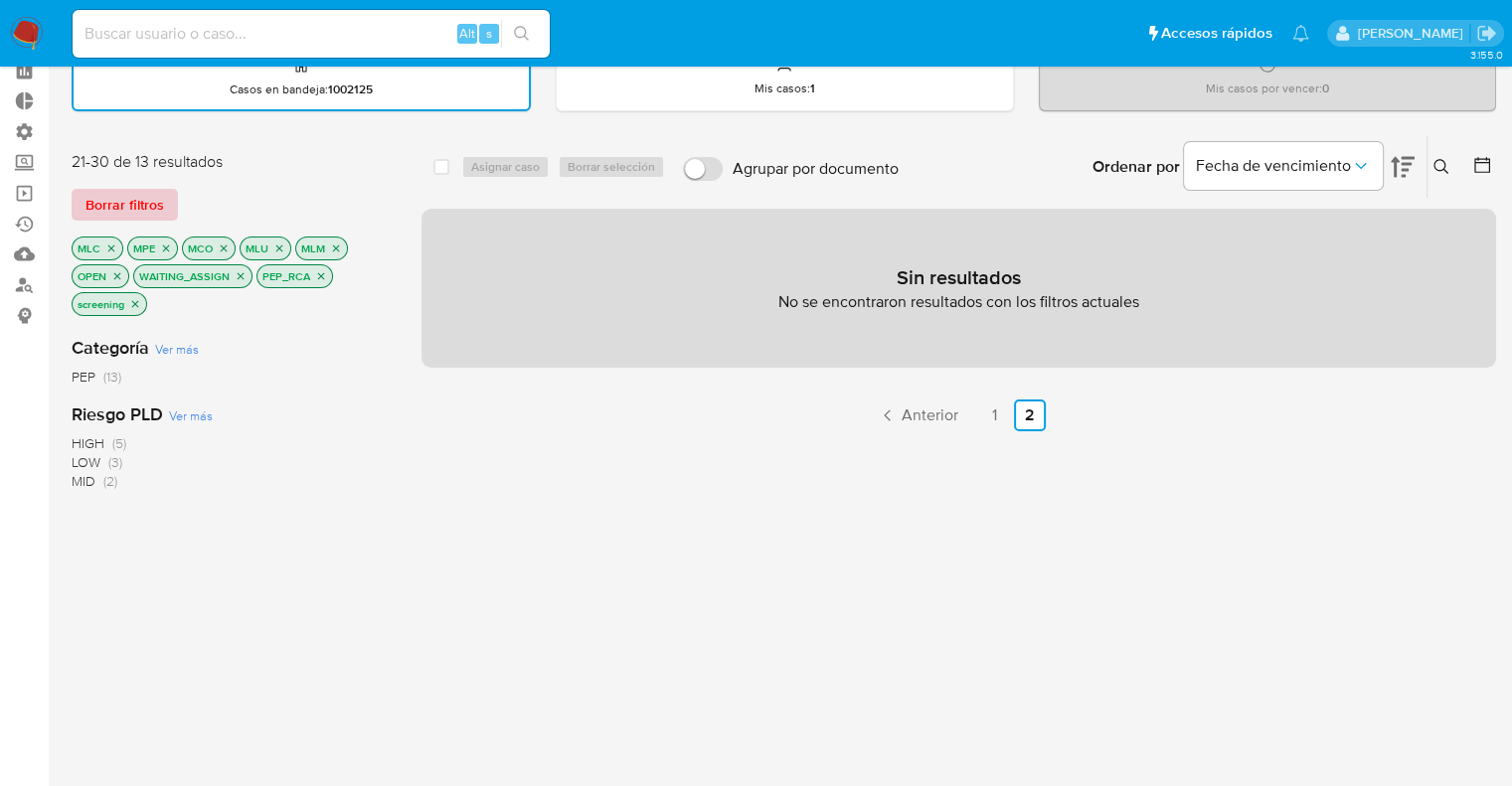
click at [167, 198] on button "Borrar filtros" at bounding box center [124, 205] width 106 height 32
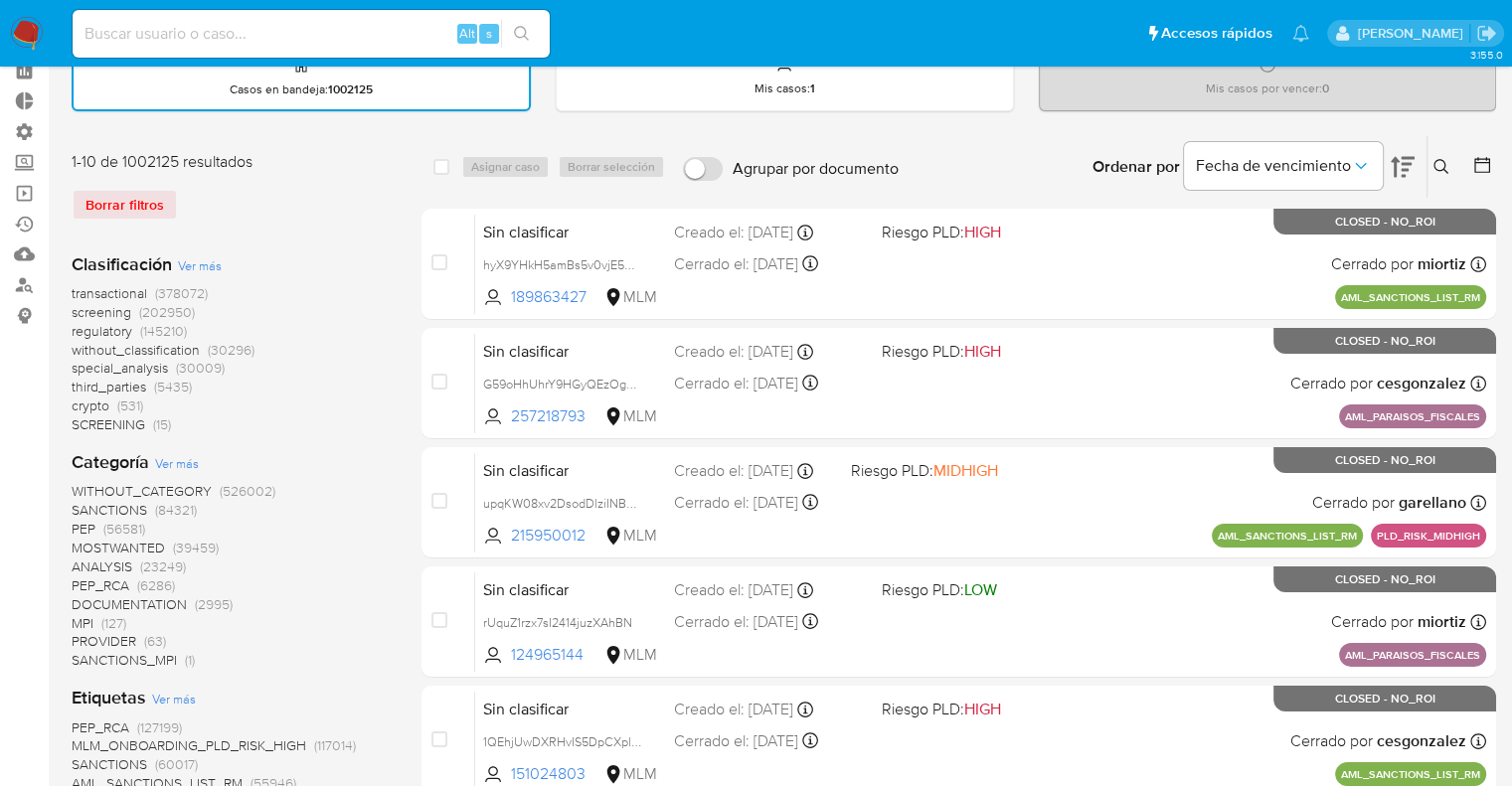
click at [80, 310] on span "screening" at bounding box center [101, 312] width 60 height 20
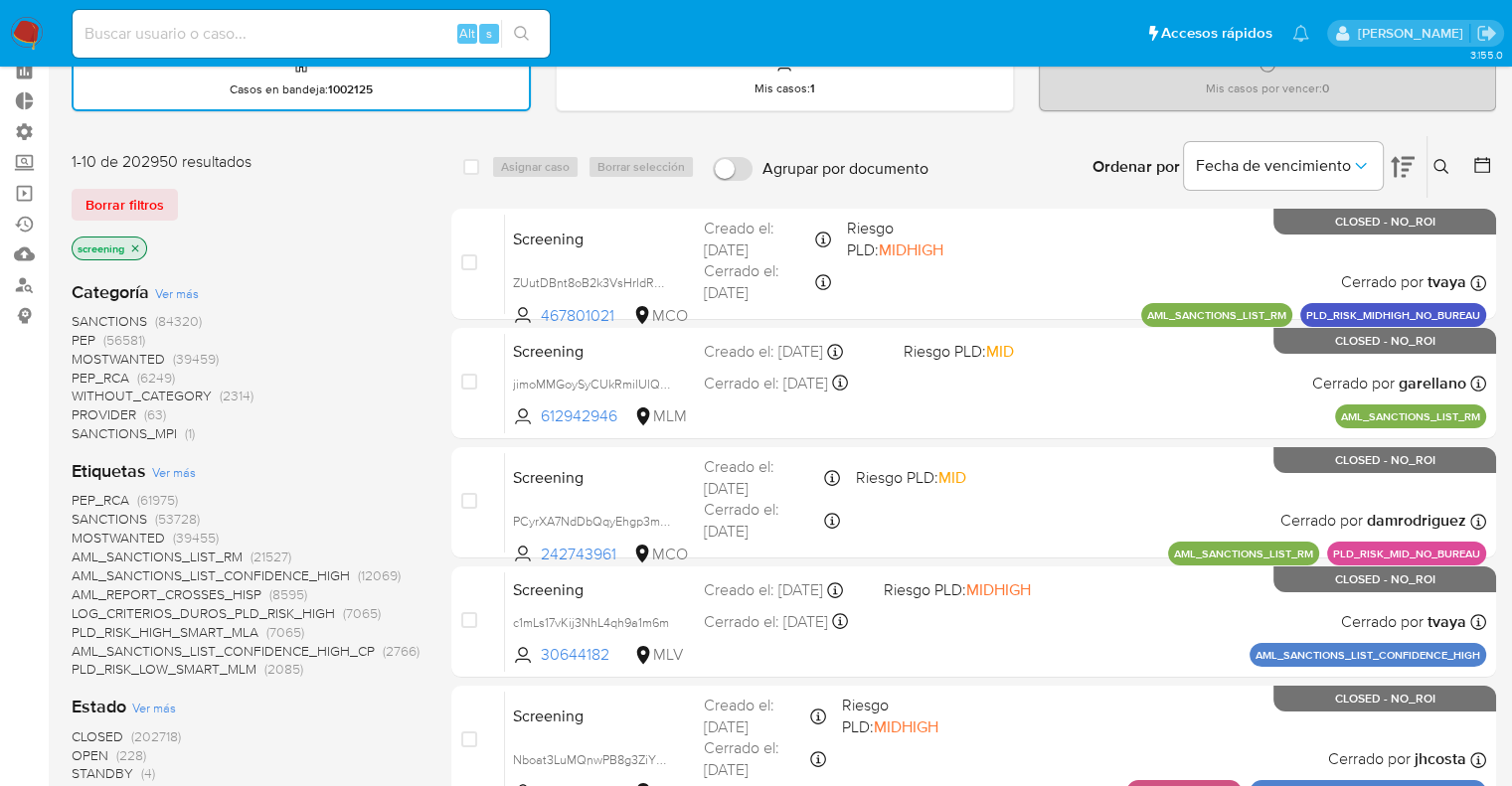
click at [195, 189] on div "Borrar filtros" at bounding box center [231, 205] width 318 height 32
click at [203, 198] on div "Borrar filtros" at bounding box center [231, 205] width 318 height 32
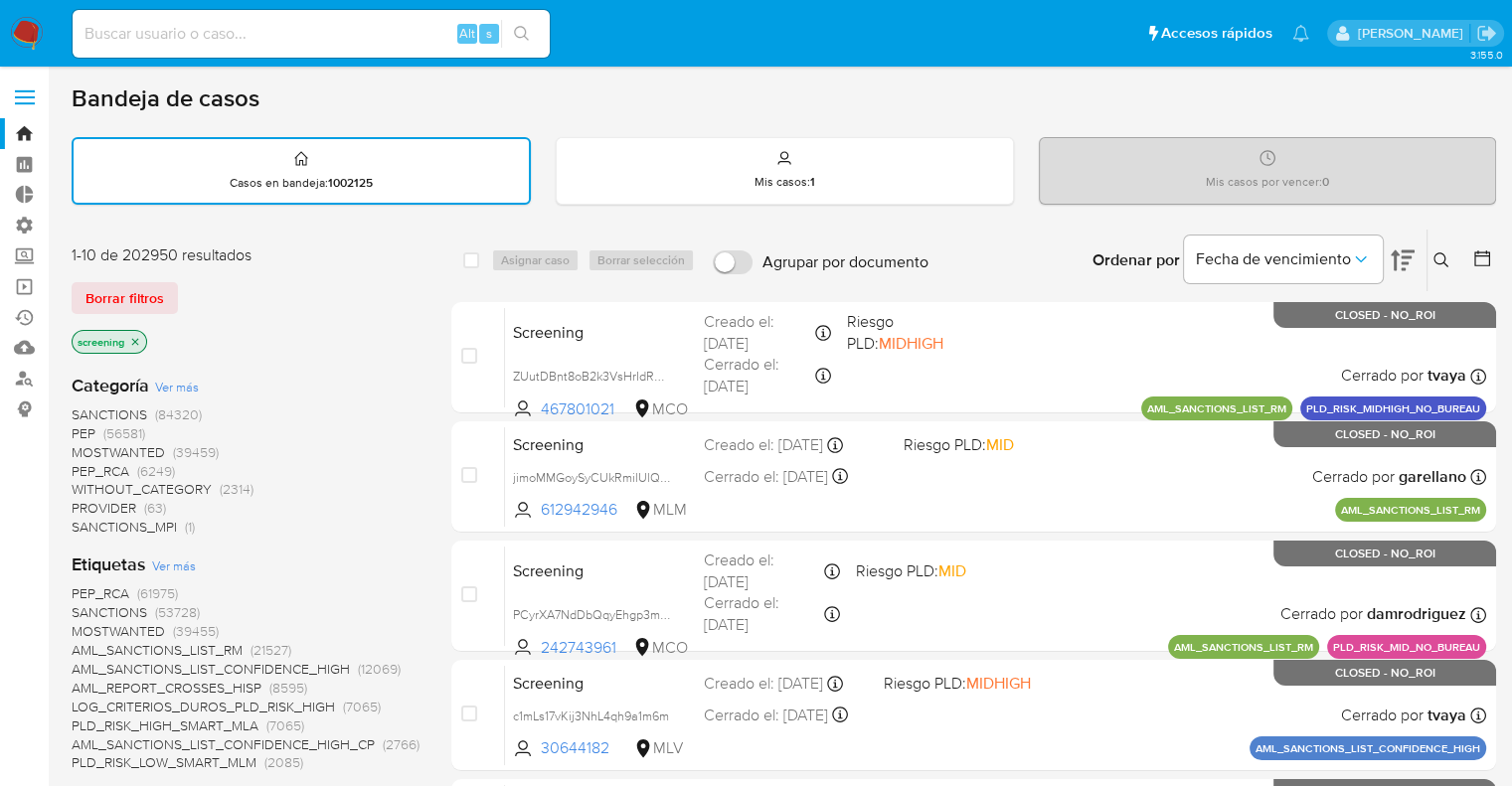
click at [284, 98] on div "Bandeja de casos" at bounding box center [784, 98] width 1424 height 30
click at [181, 292] on div "Borrar filtros" at bounding box center [231, 298] width 318 height 32
click at [195, 290] on div "Borrar filtros" at bounding box center [231, 298] width 318 height 32
click at [185, 288] on div "Borrar filtros" at bounding box center [231, 298] width 318 height 32
click at [181, 285] on div "Borrar filtros" at bounding box center [231, 298] width 318 height 32
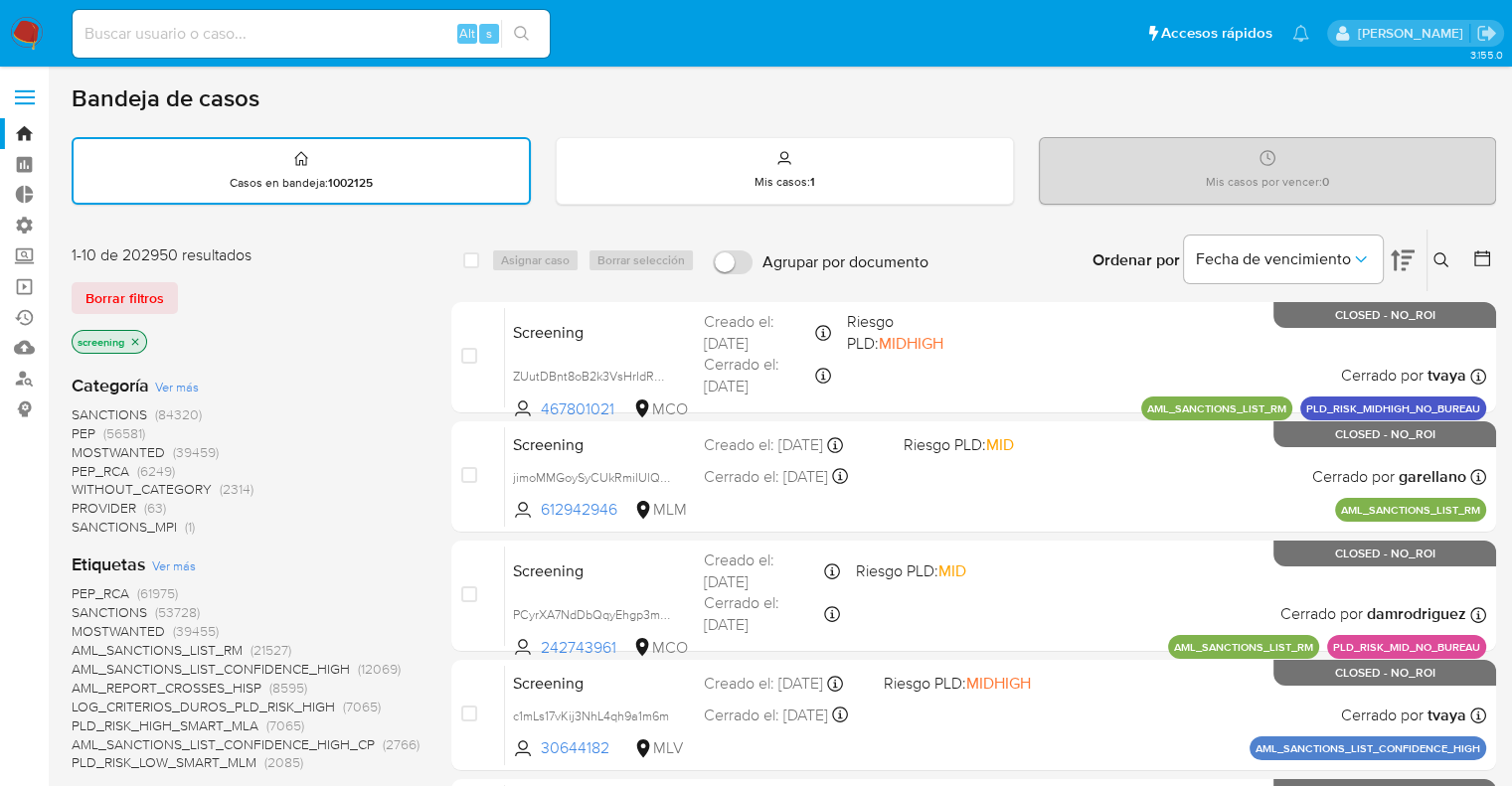
click at [183, 284] on div "Borrar filtros" at bounding box center [231, 298] width 318 height 32
click at [197, 285] on div "Borrar filtros" at bounding box center [231, 298] width 318 height 32
click at [182, 290] on div "Borrar filtros" at bounding box center [231, 298] width 318 height 32
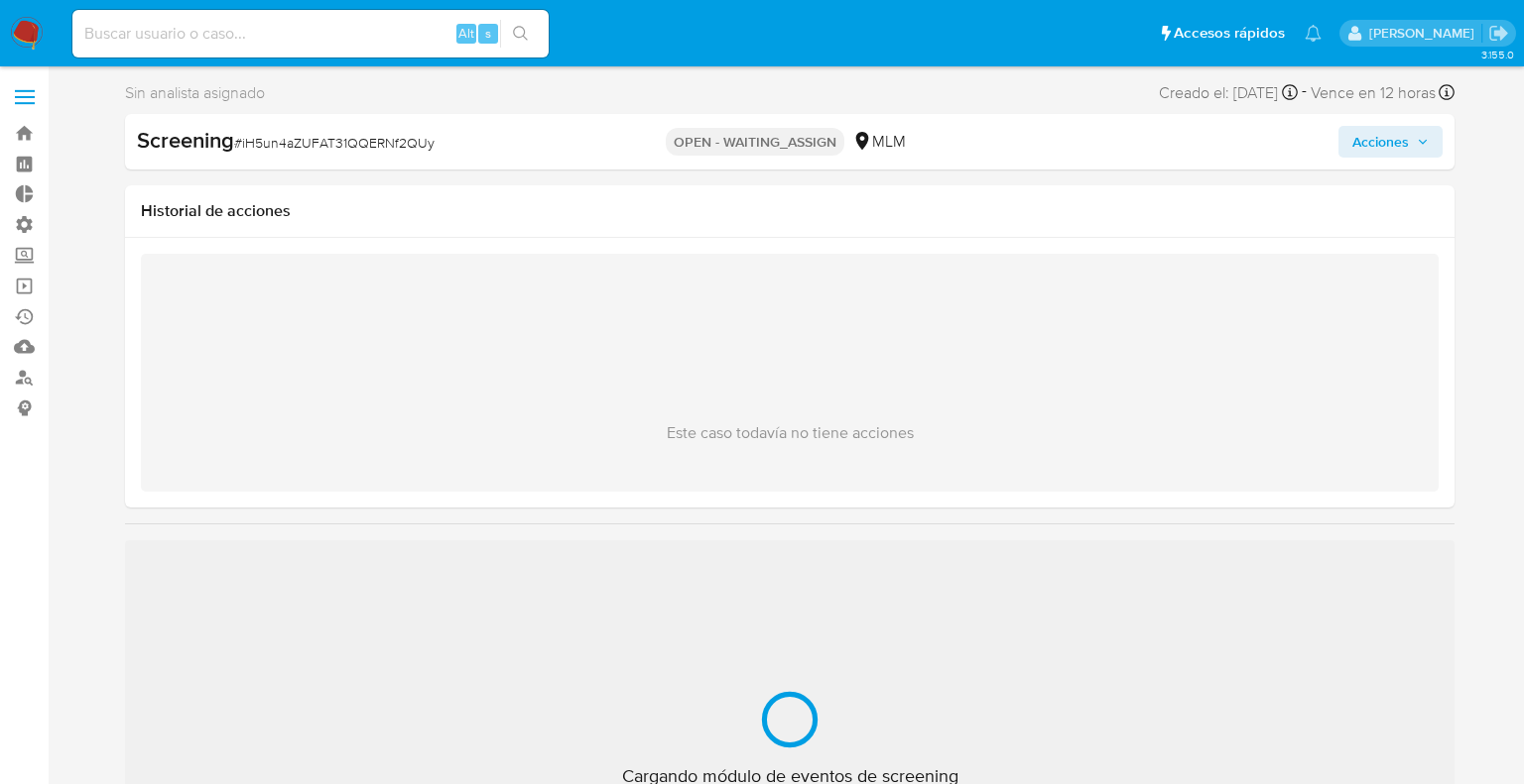
select select "10"
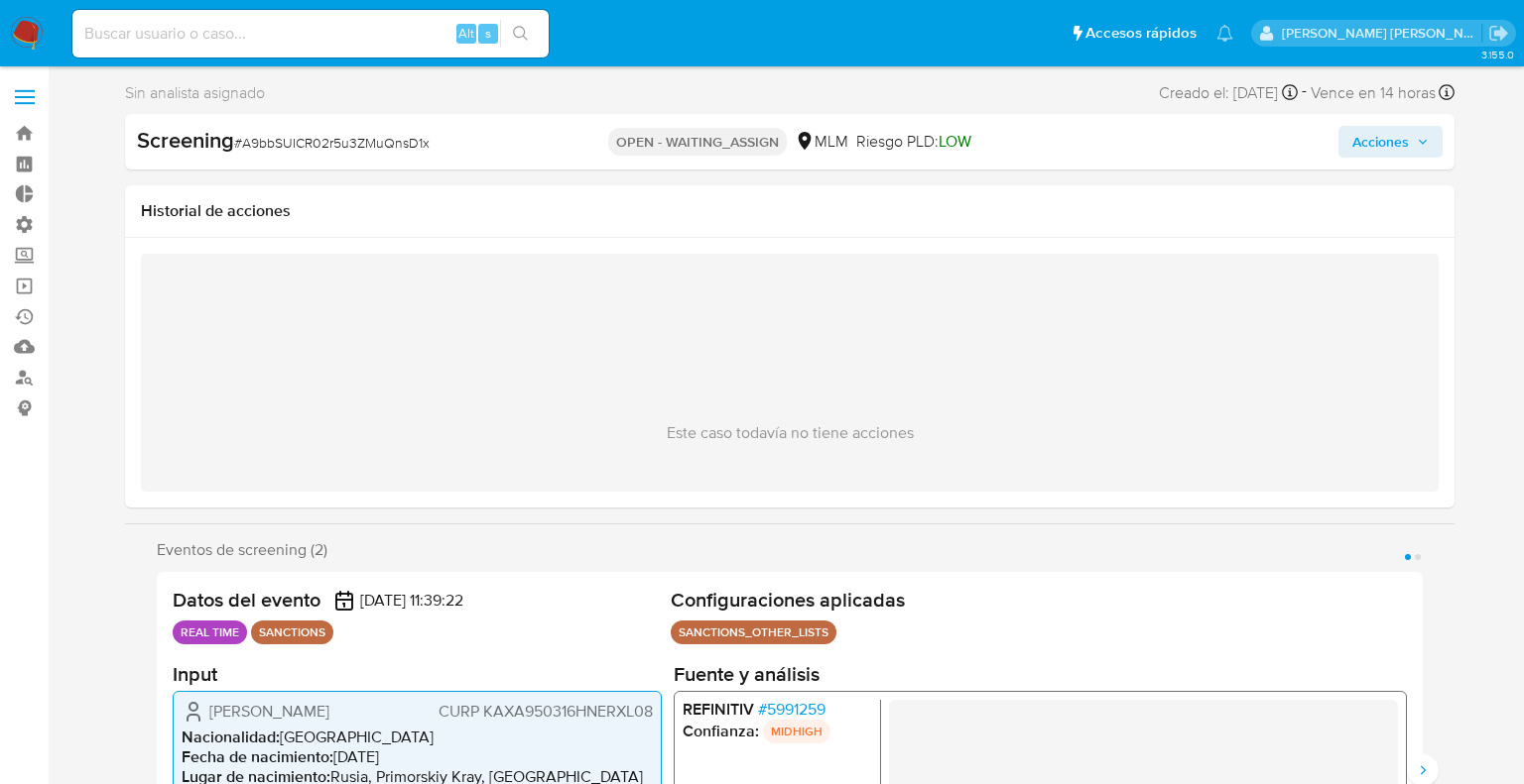
select select "10"
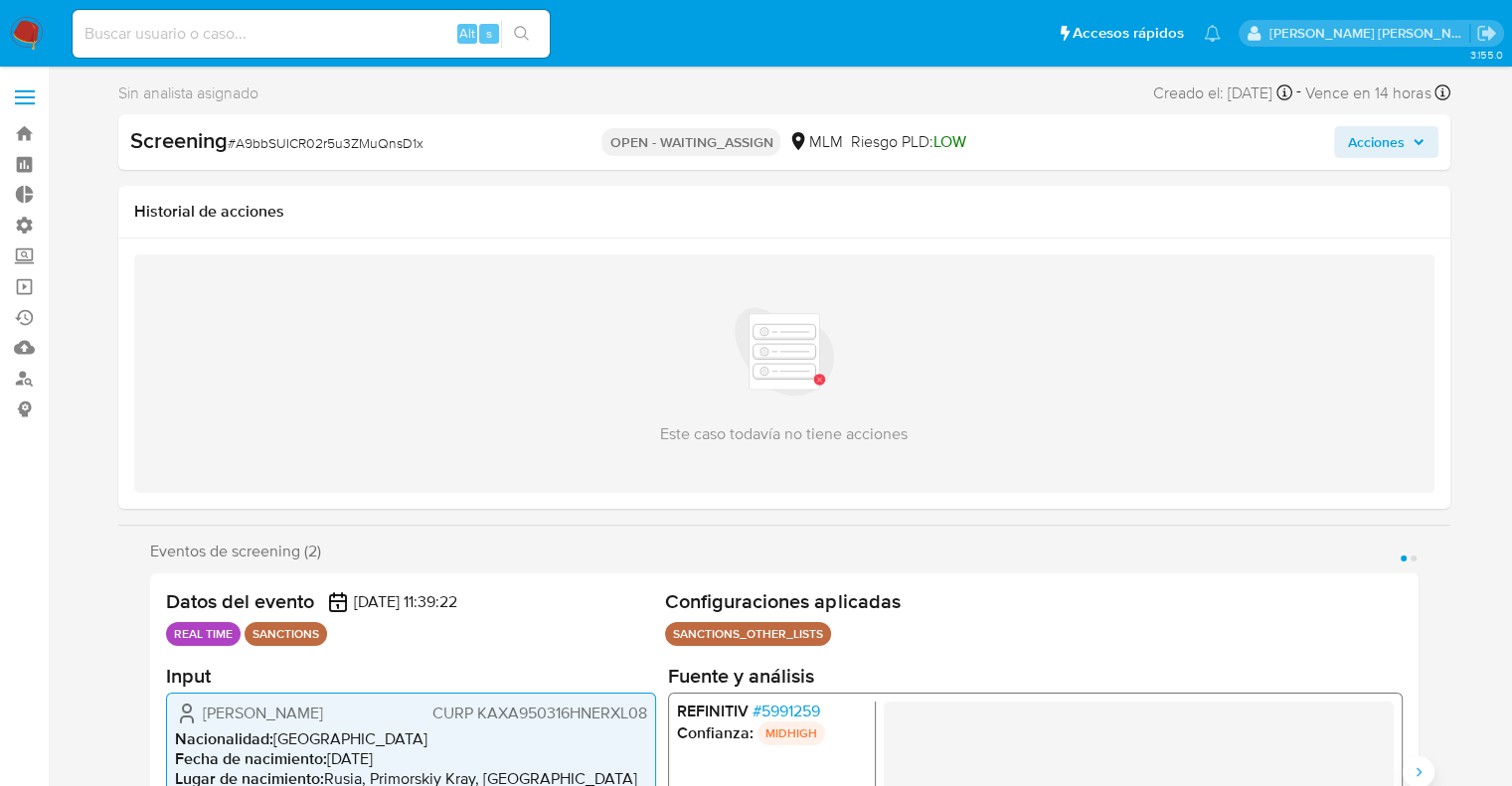
click at [1421, 770] on icon "Siguiente" at bounding box center [1418, 772] width 16 height 16
click at [763, 703] on span "# 5991259" at bounding box center [785, 711] width 68 height 20
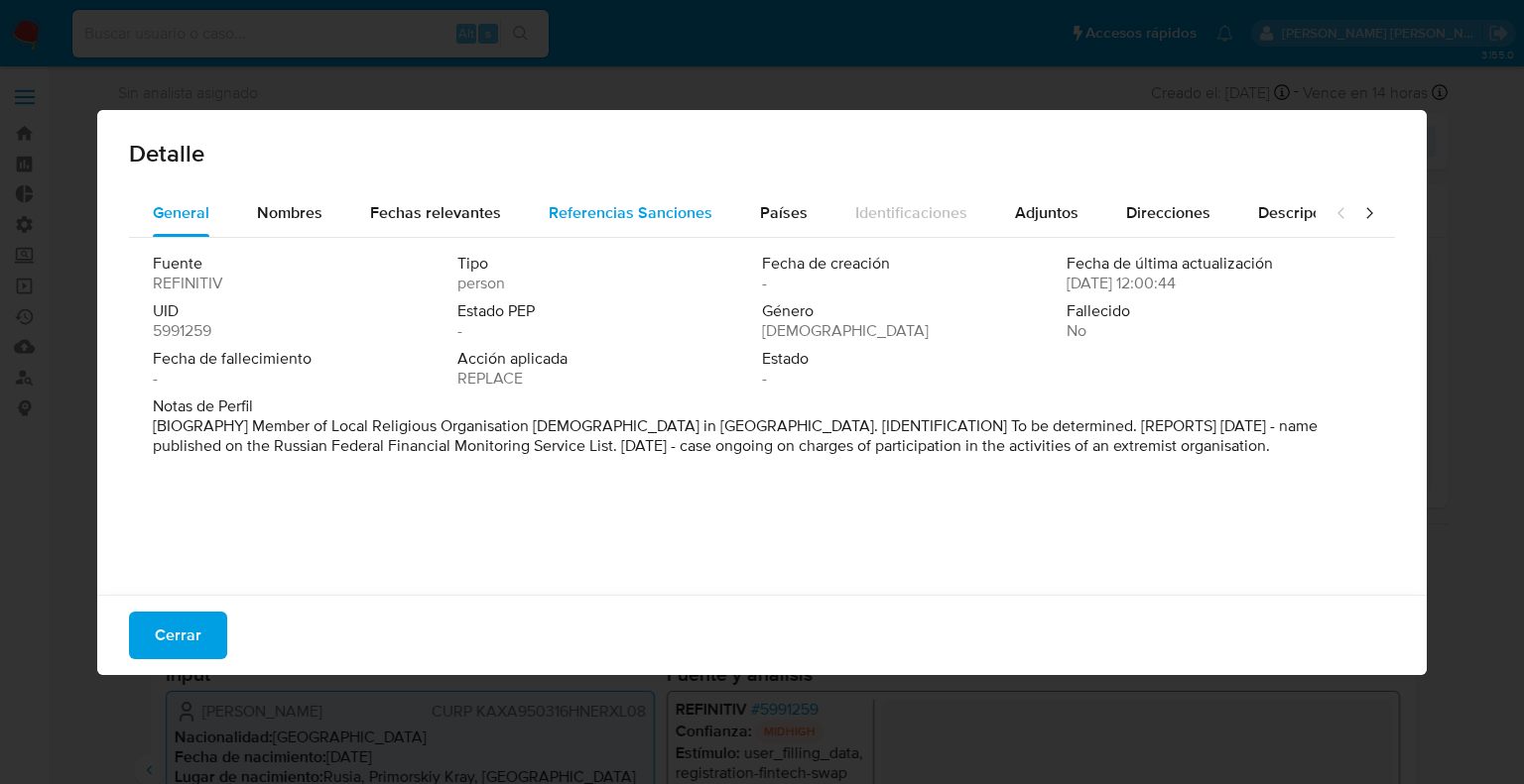
click at [556, 206] on span "Referencias Sanciones" at bounding box center [630, 212] width 164 height 23
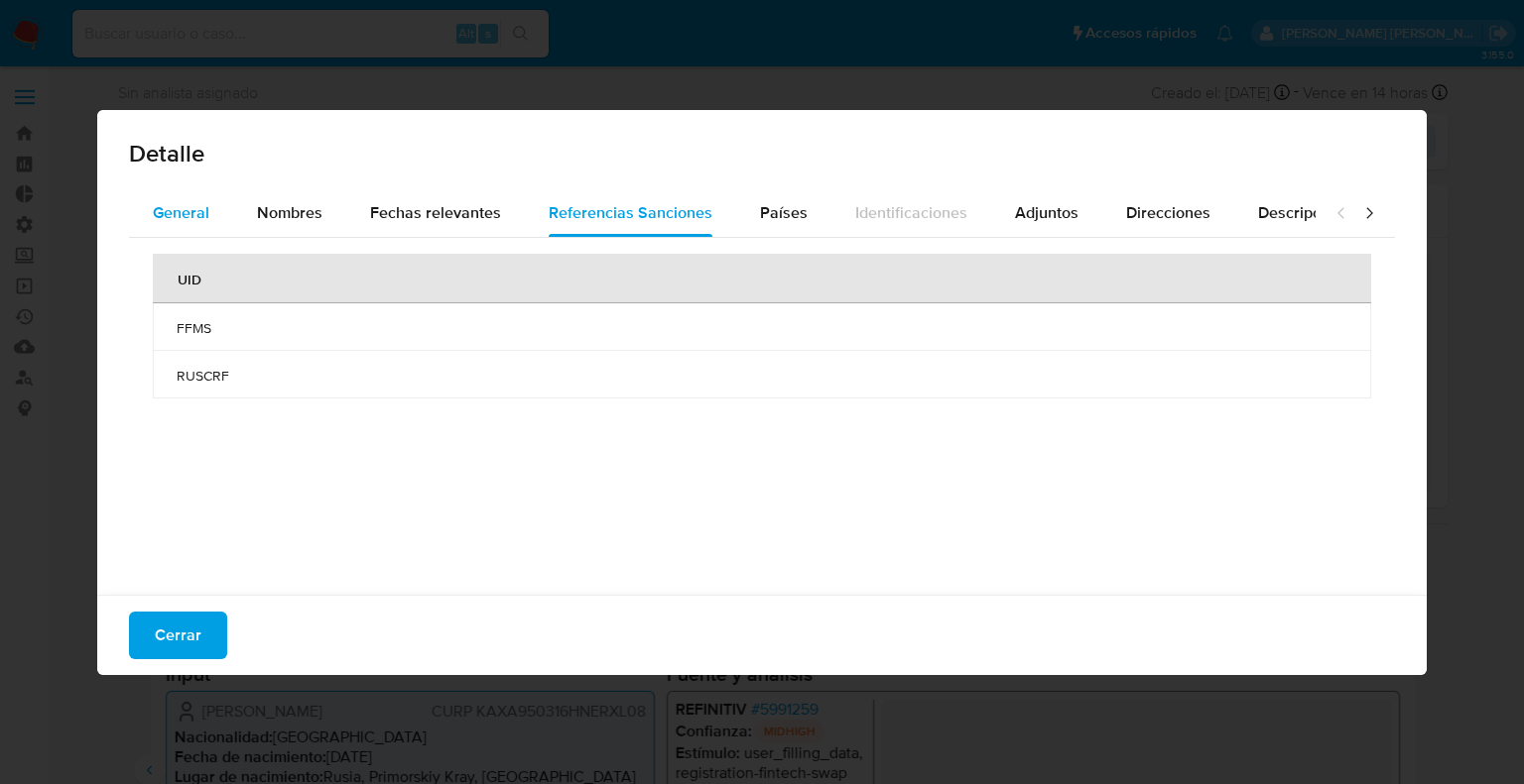
click at [207, 221] on span "General" at bounding box center [181, 212] width 57 height 23
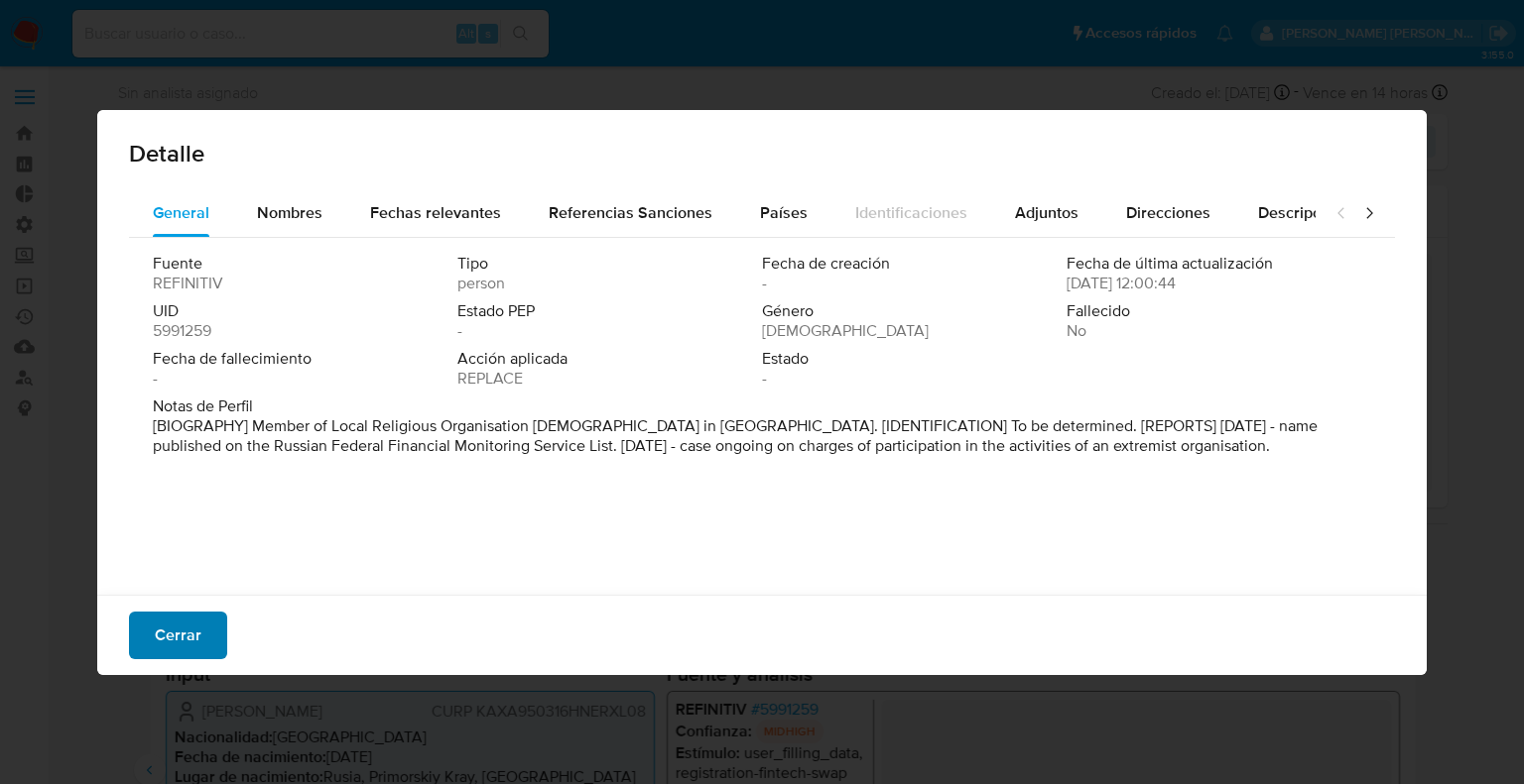
click at [197, 631] on span "Cerrar" at bounding box center [178, 636] width 47 height 44
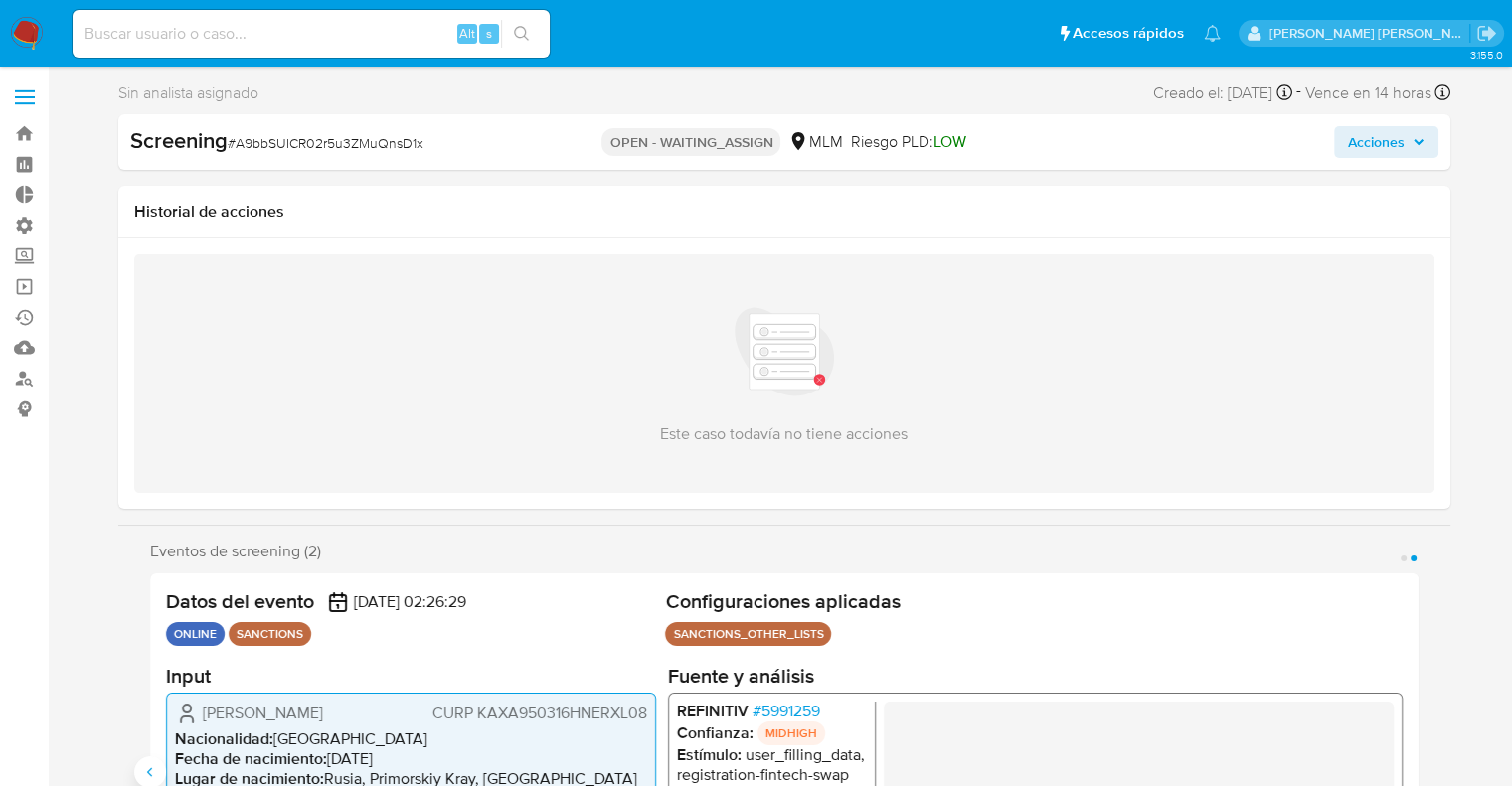
click at [140, 766] on button "Anterior" at bounding box center [150, 772] width 32 height 32
click at [245, 146] on span "# A9bbSUICR02r5u3ZMuQnsD1x" at bounding box center [325, 143] width 196 height 20
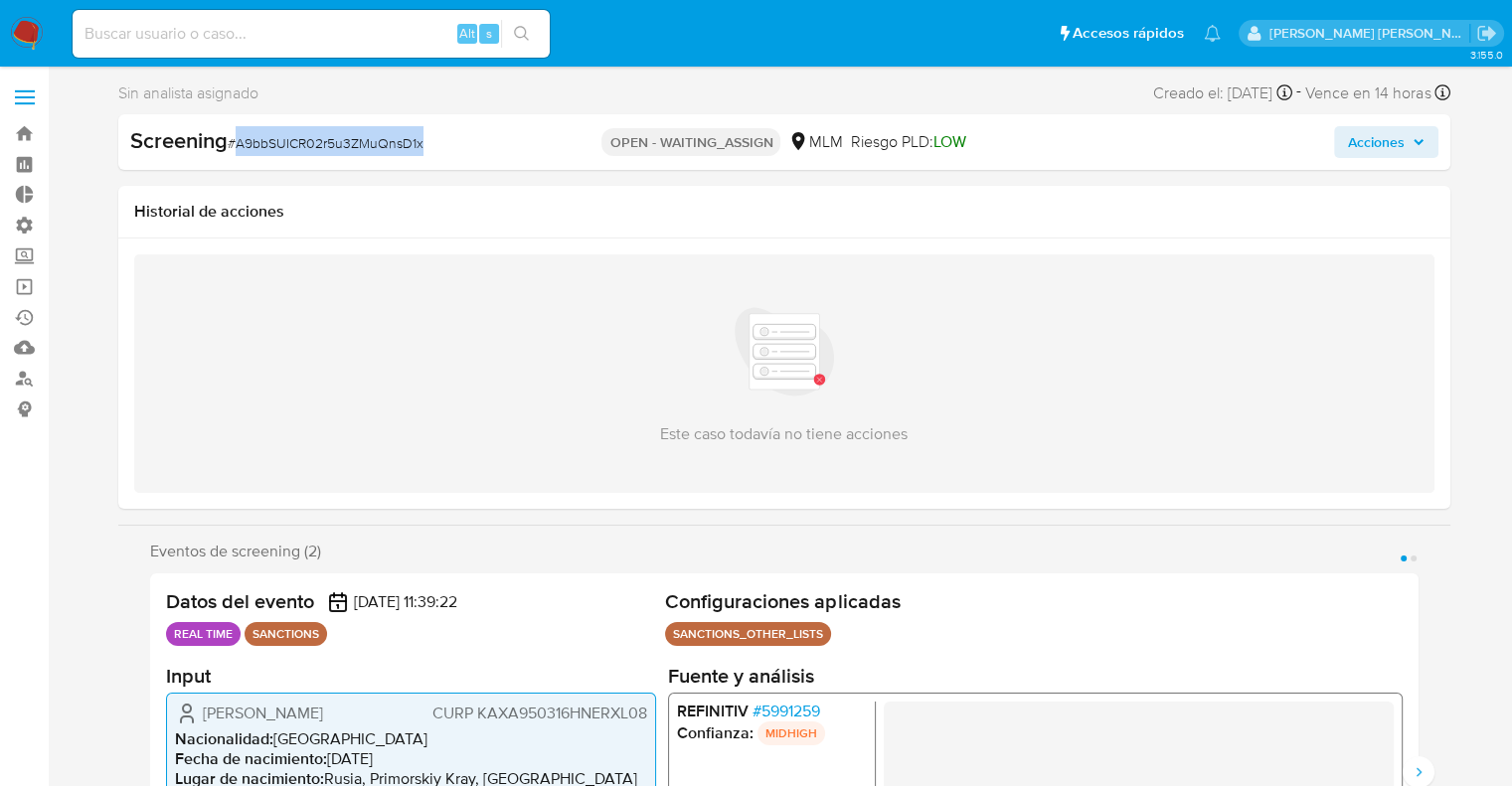
click at [245, 146] on span "# A9bbSUICR02r5u3ZMuQnsD1x" at bounding box center [325, 143] width 196 height 20
copy span "A9bbSUICR02r5u3ZMuQnsD1x"
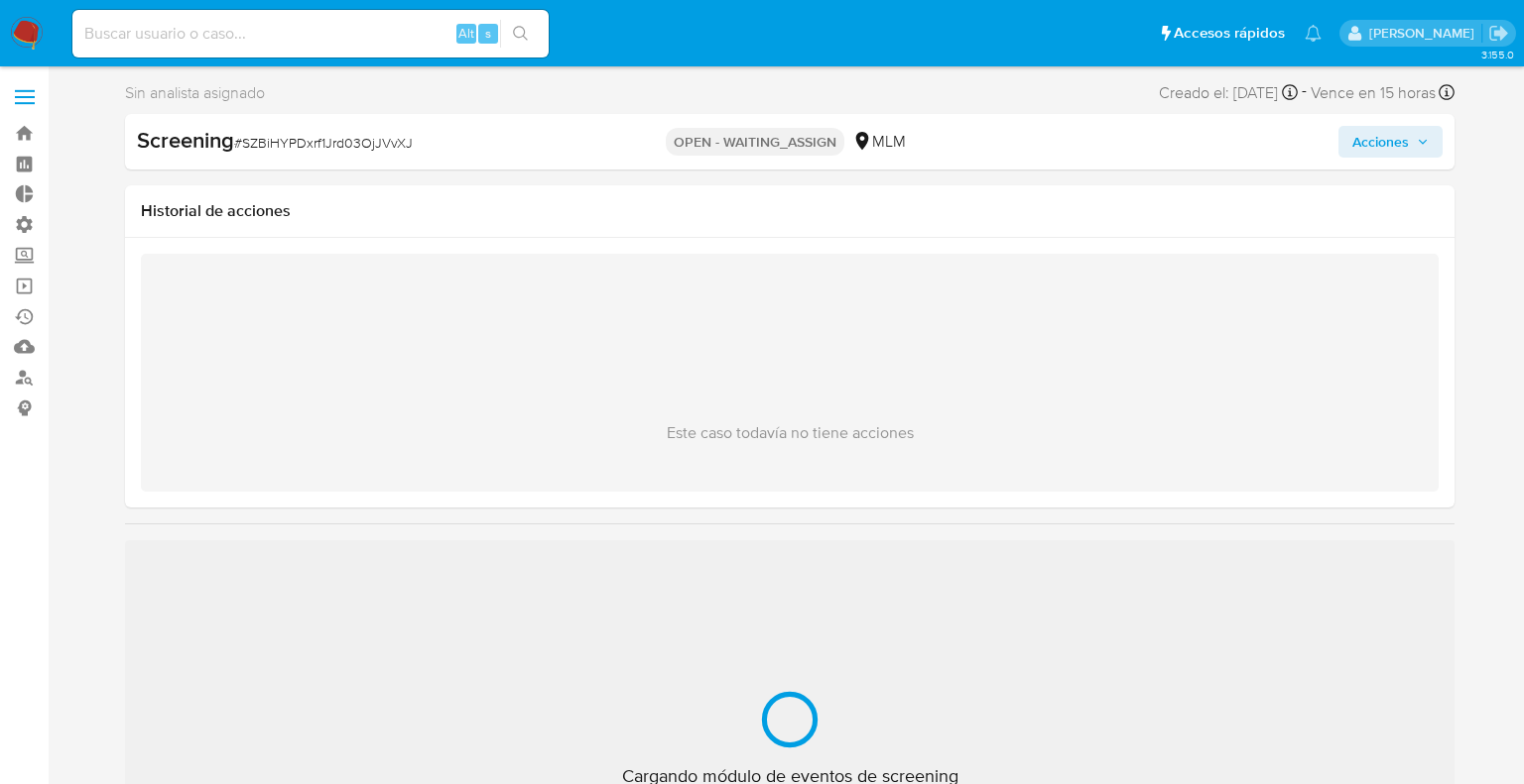
select select "10"
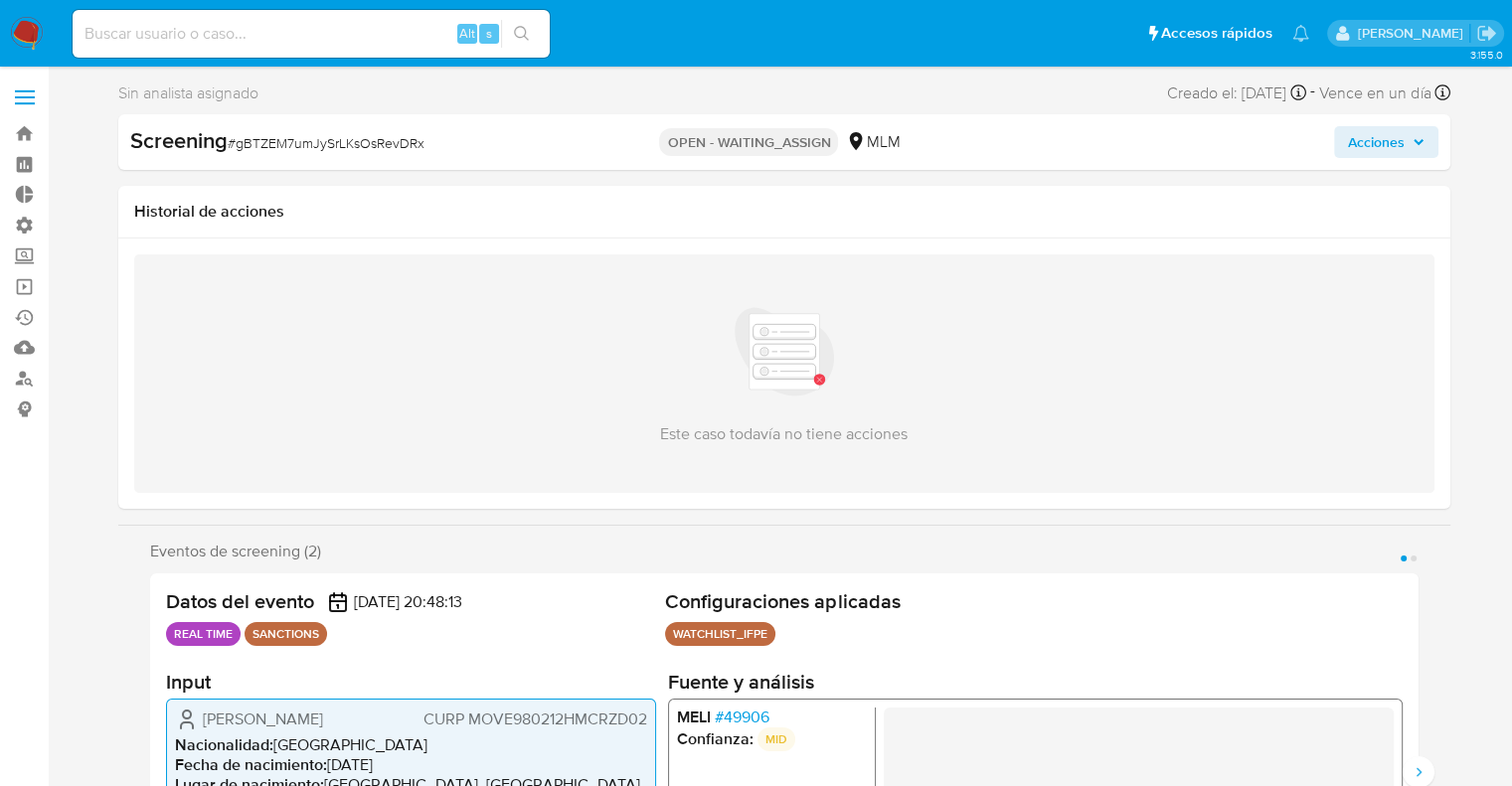
select select "10"
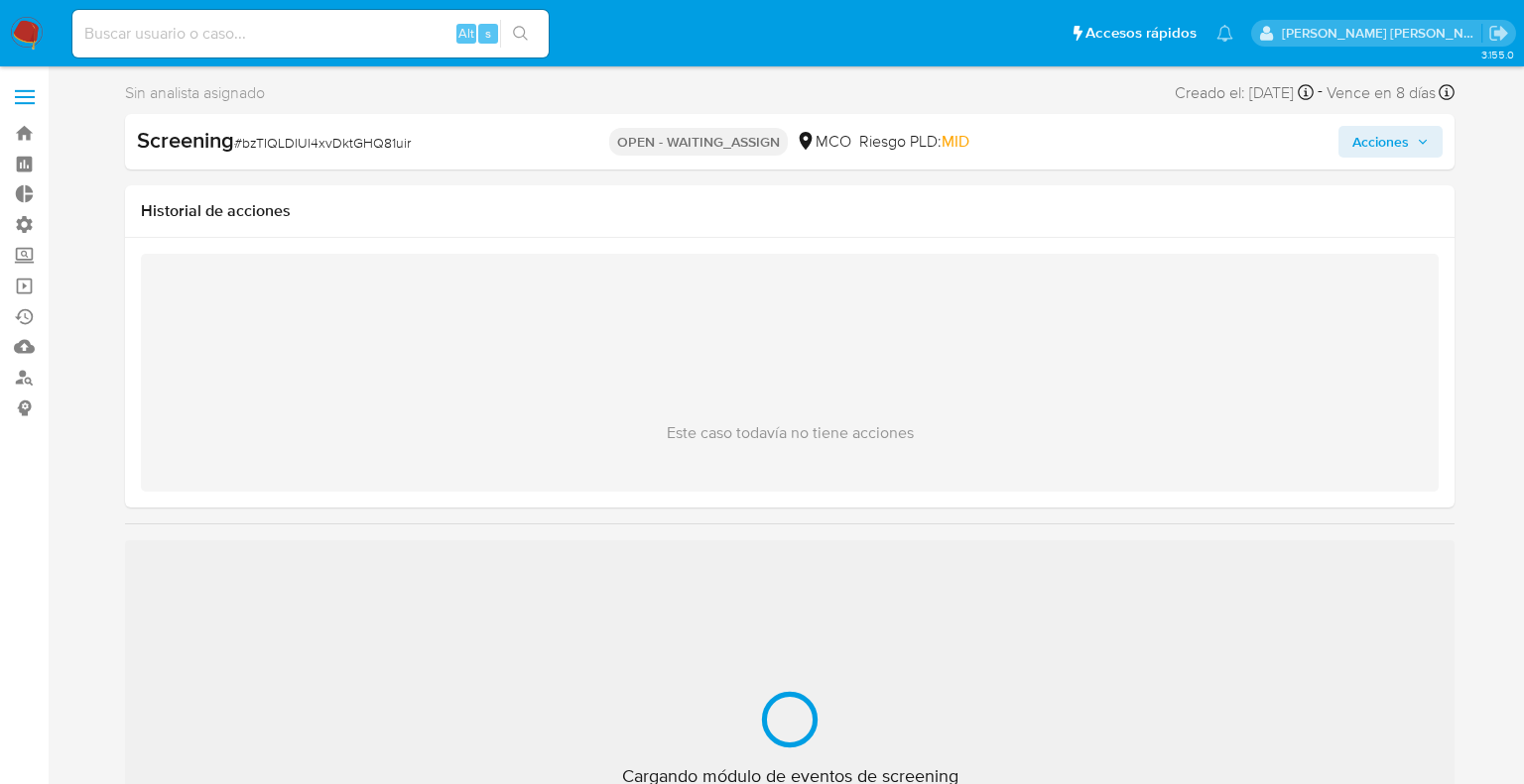
select select "10"
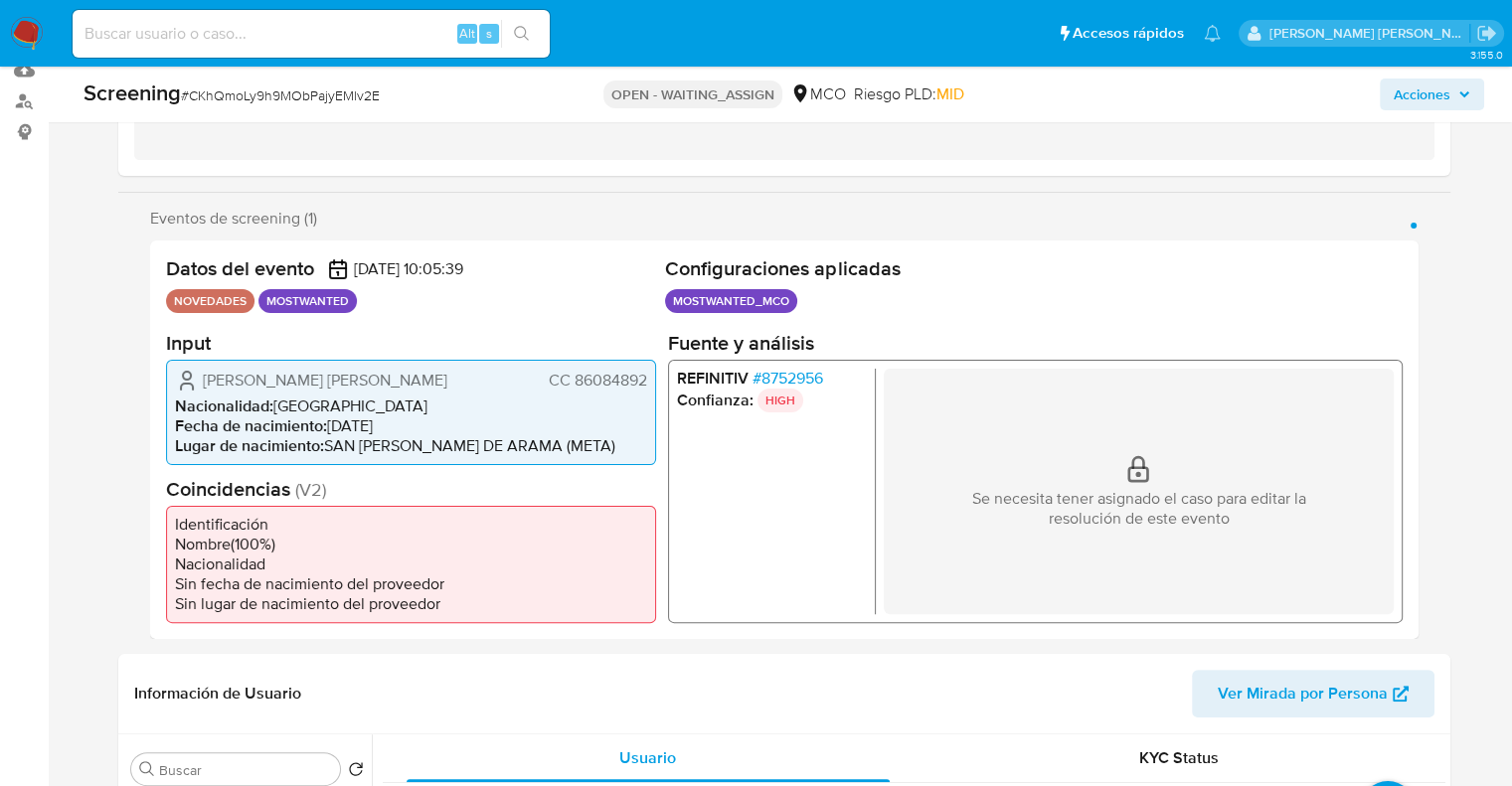
scroll to position [284, 0]
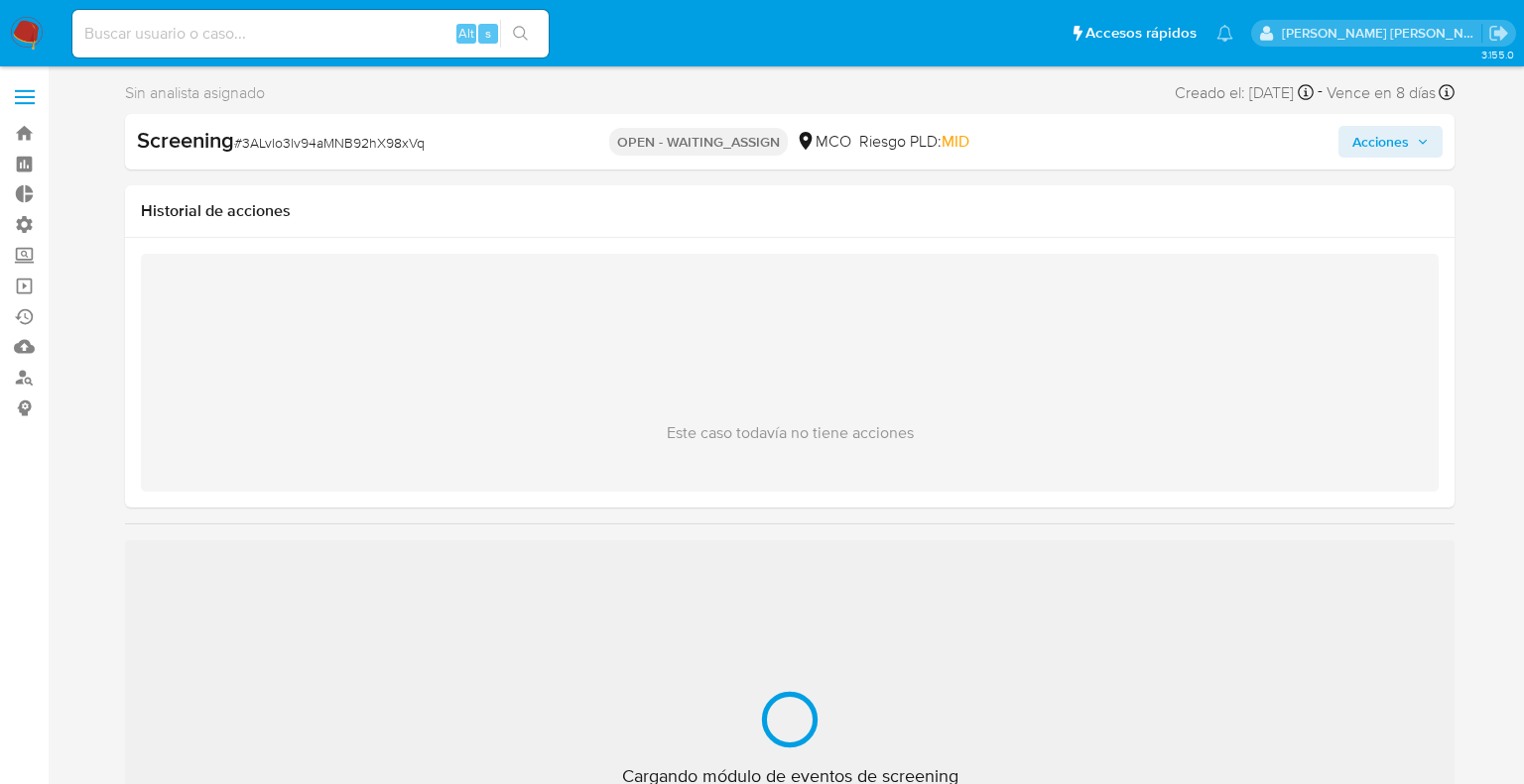
select select "10"
